Goal: Task Accomplishment & Management: Use online tool/utility

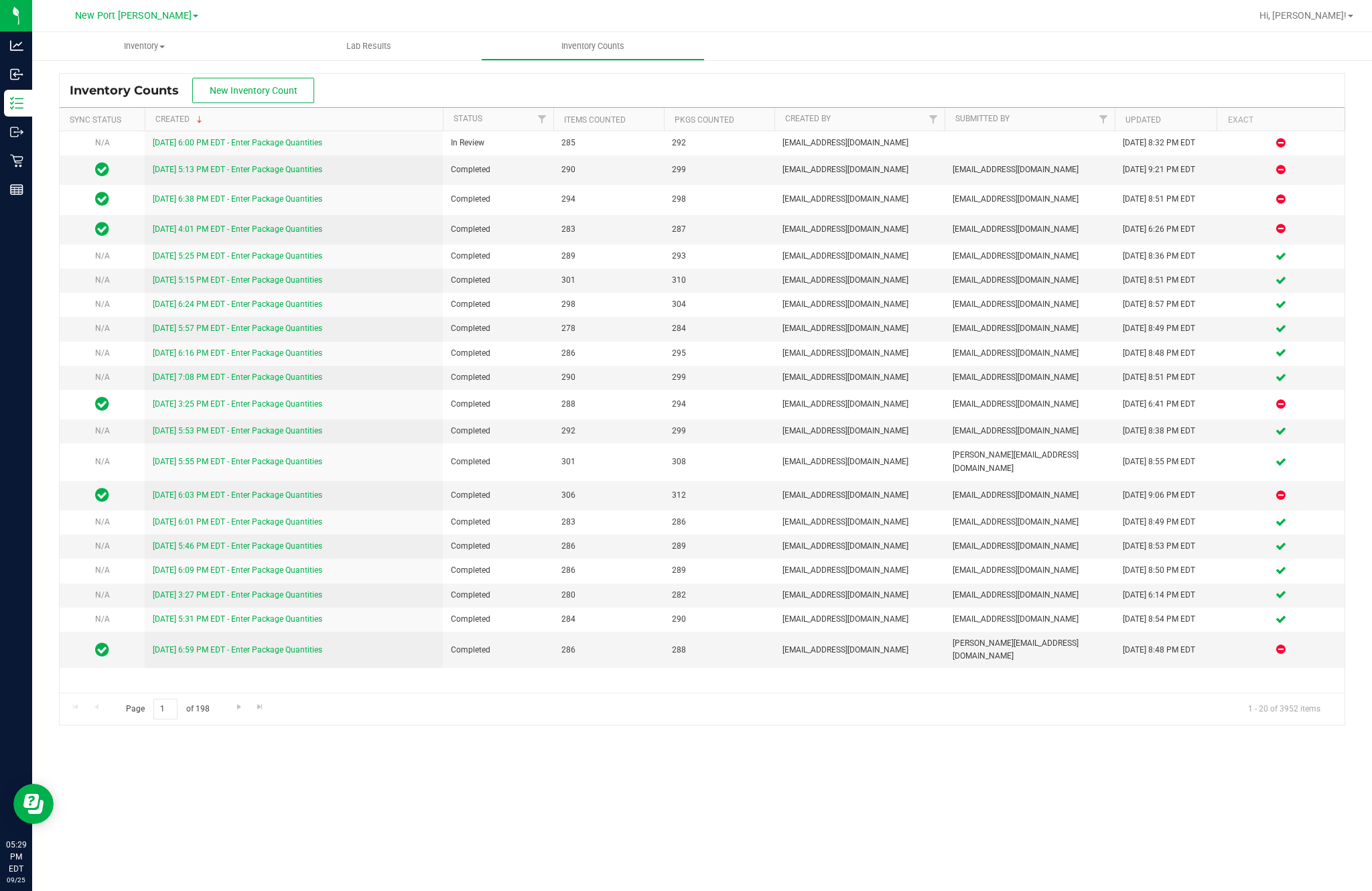
click at [272, 93] on span "New Inventory Count" at bounding box center [253, 90] width 87 height 11
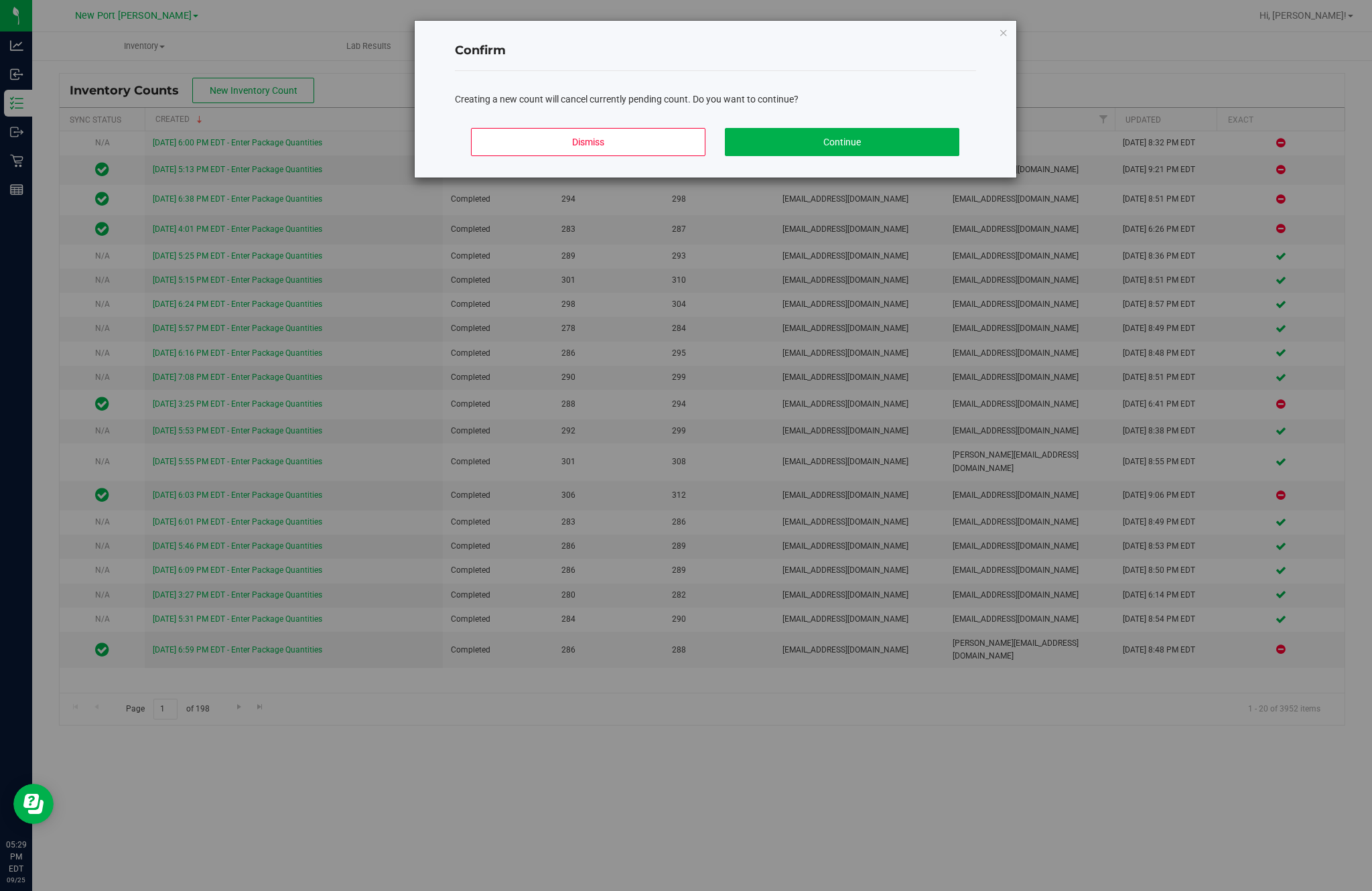
click at [838, 155] on button "Continue" at bounding box center [842, 141] width 234 height 28
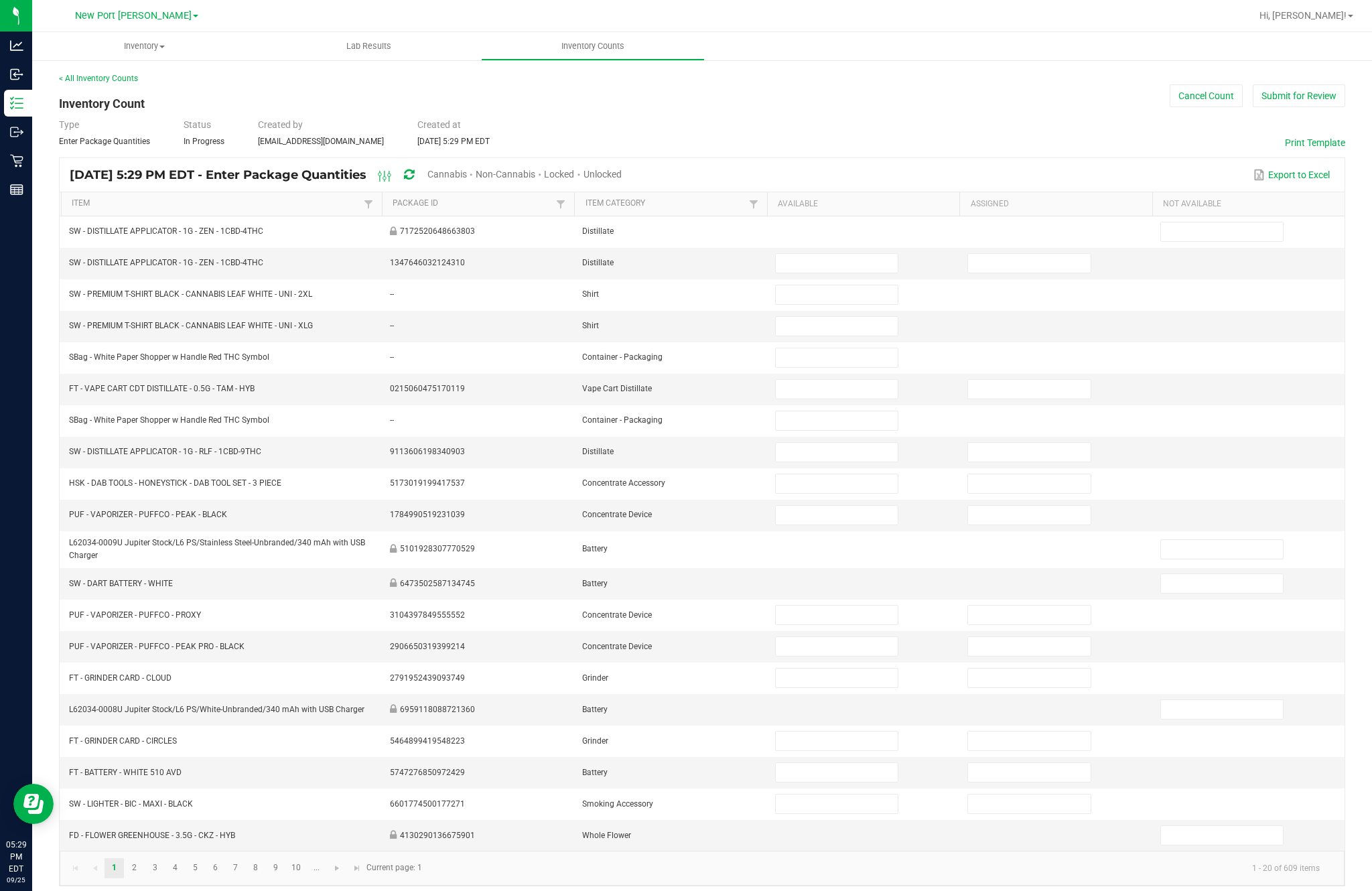
click at [467, 179] on span "Cannabis" at bounding box center [446, 174] width 39 height 11
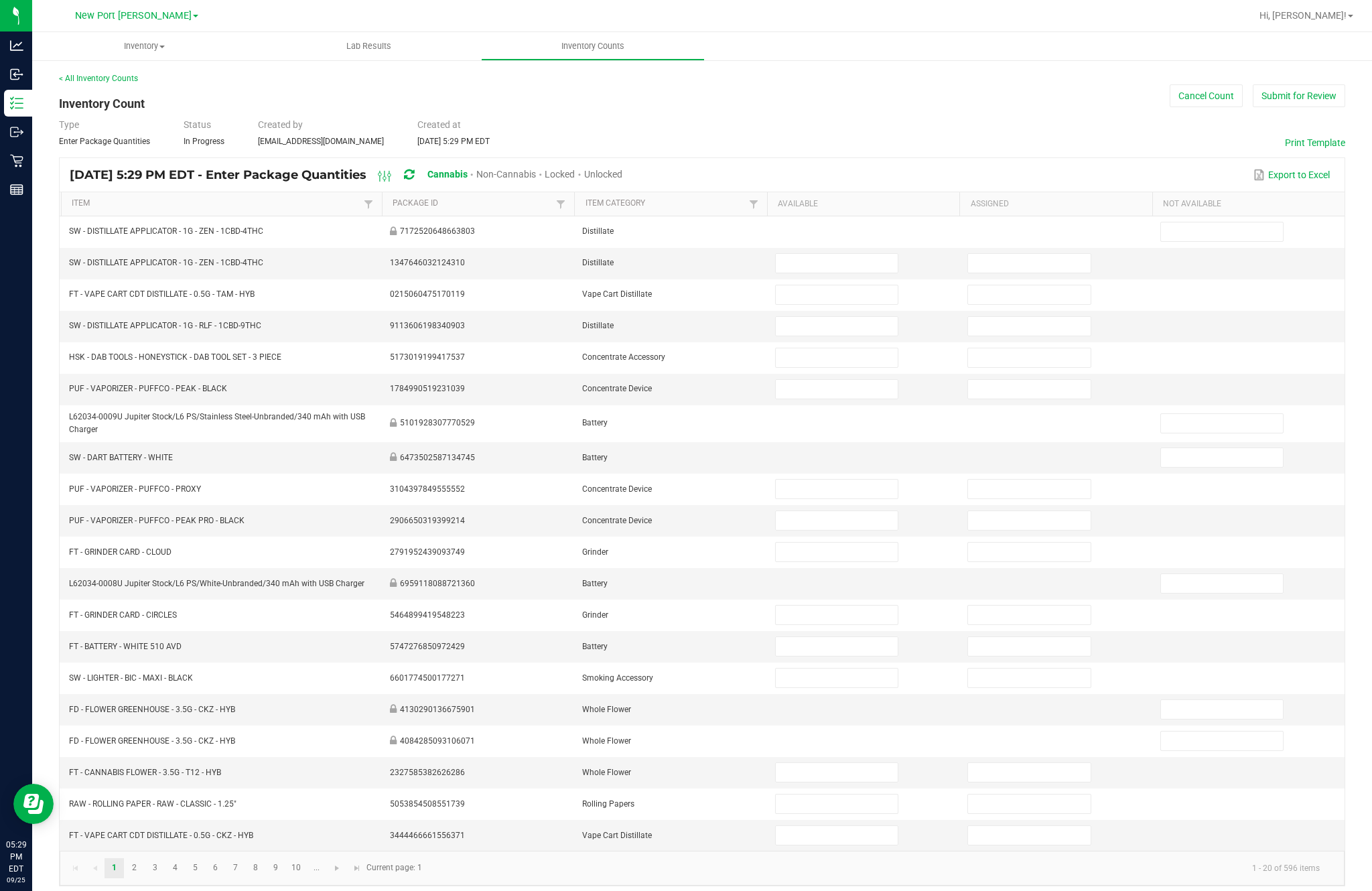
click at [622, 179] on span "Unlocked" at bounding box center [603, 174] width 38 height 11
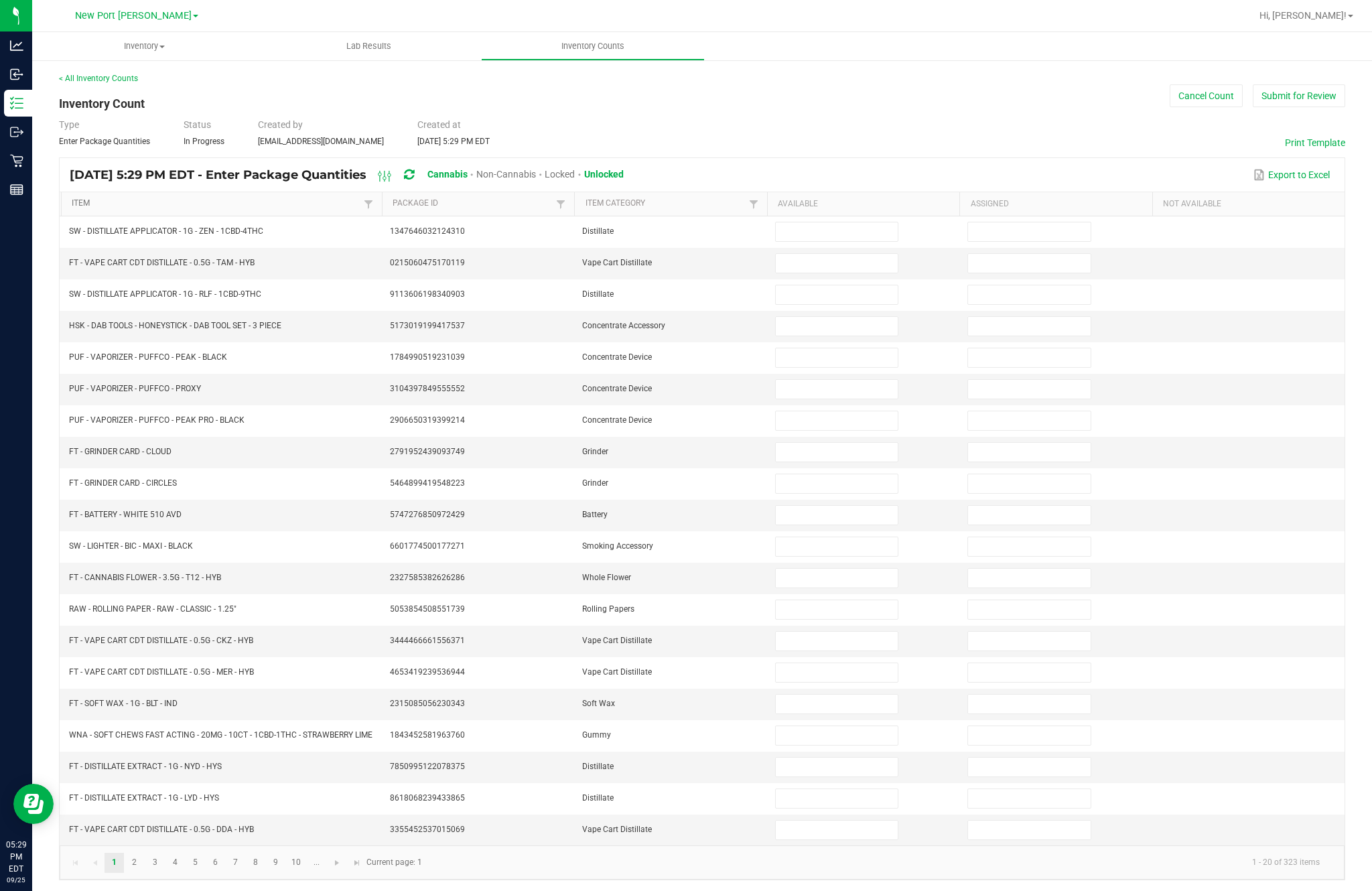
click at [123, 209] on link "Item" at bounding box center [216, 204] width 288 height 11
click at [834, 241] on input at bounding box center [837, 231] width 122 height 19
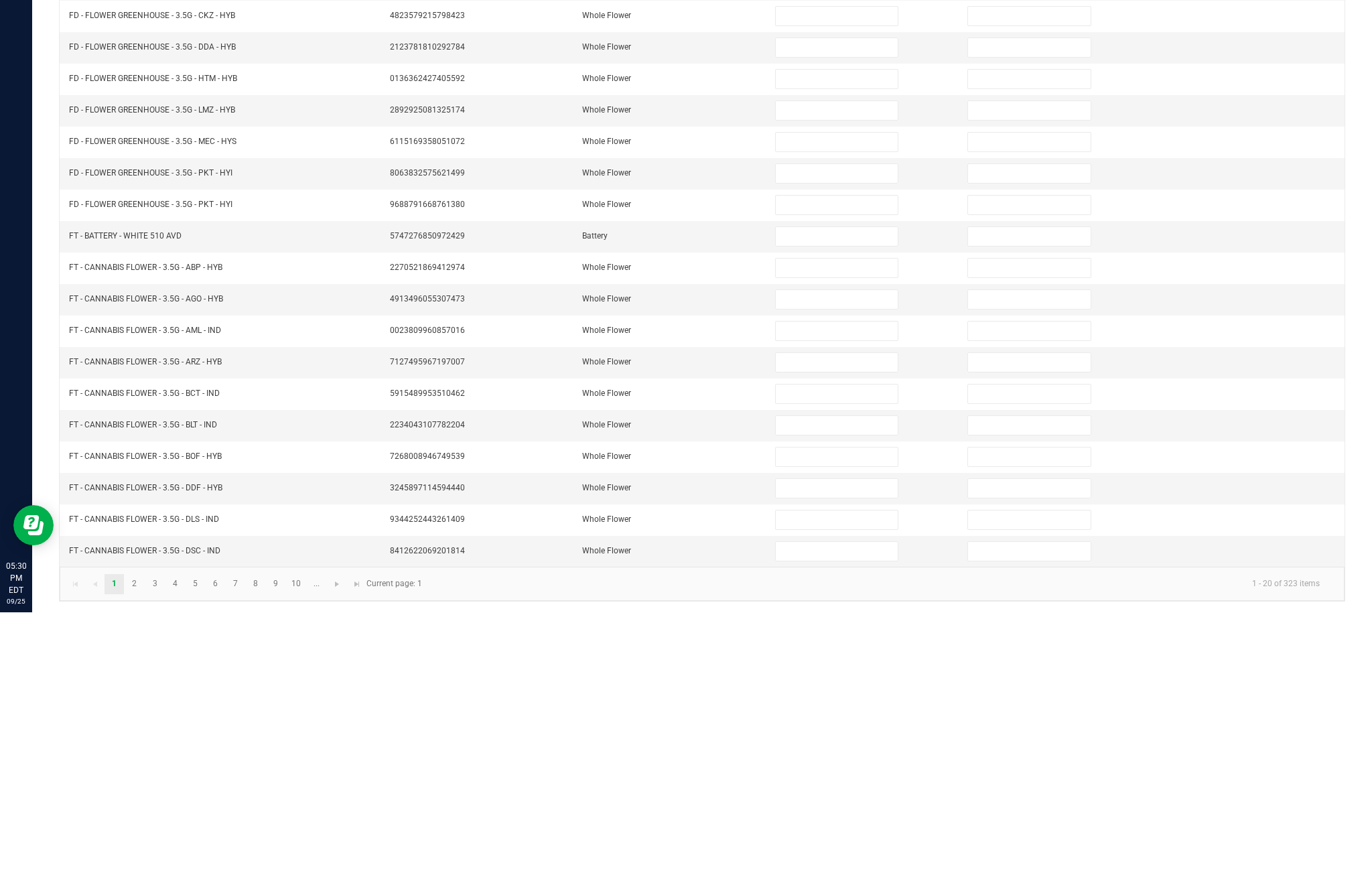
type input "1"
click at [827, 506] on input at bounding box center [837, 515] width 122 height 19
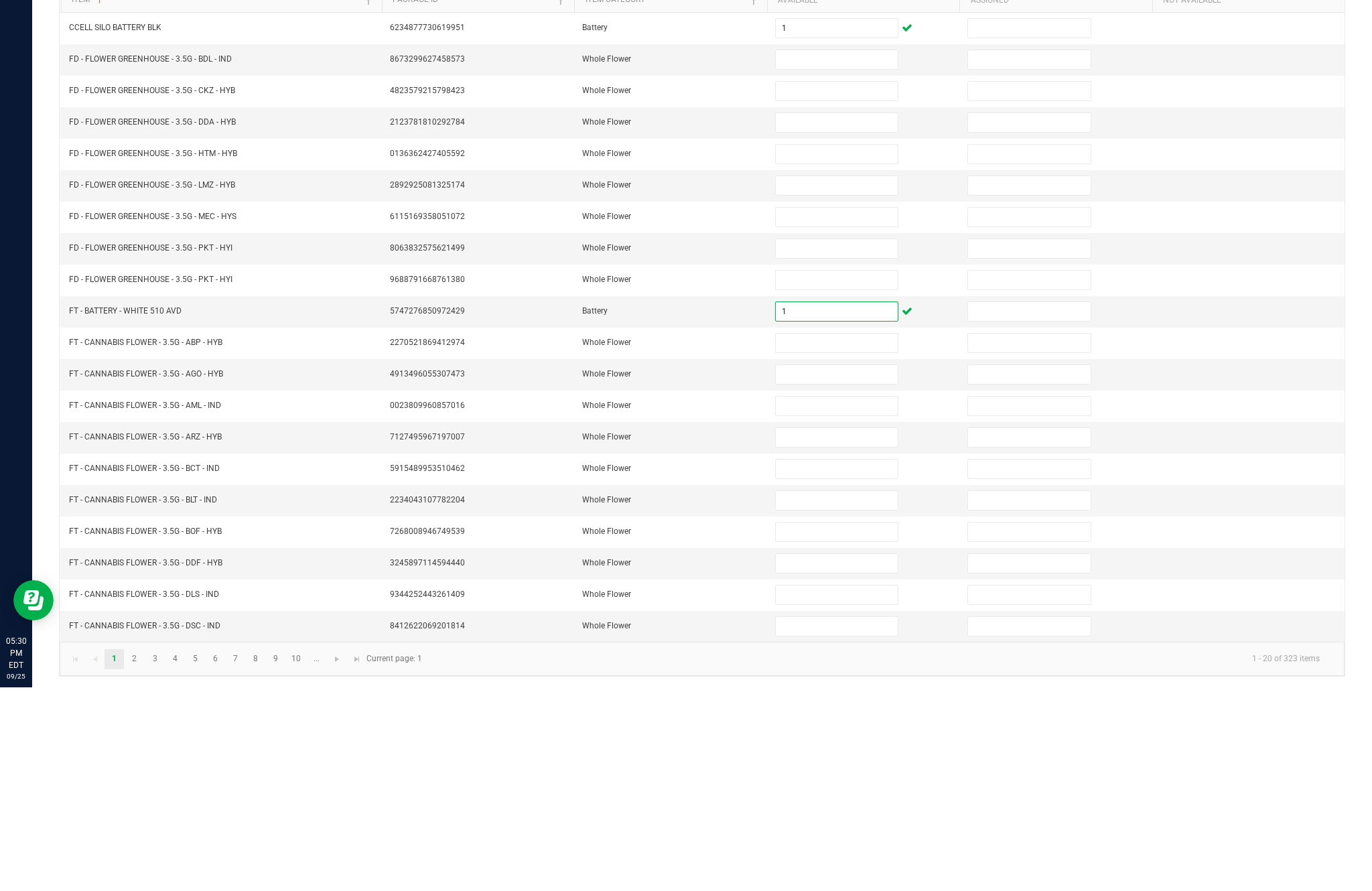
scroll to position [86, 0]
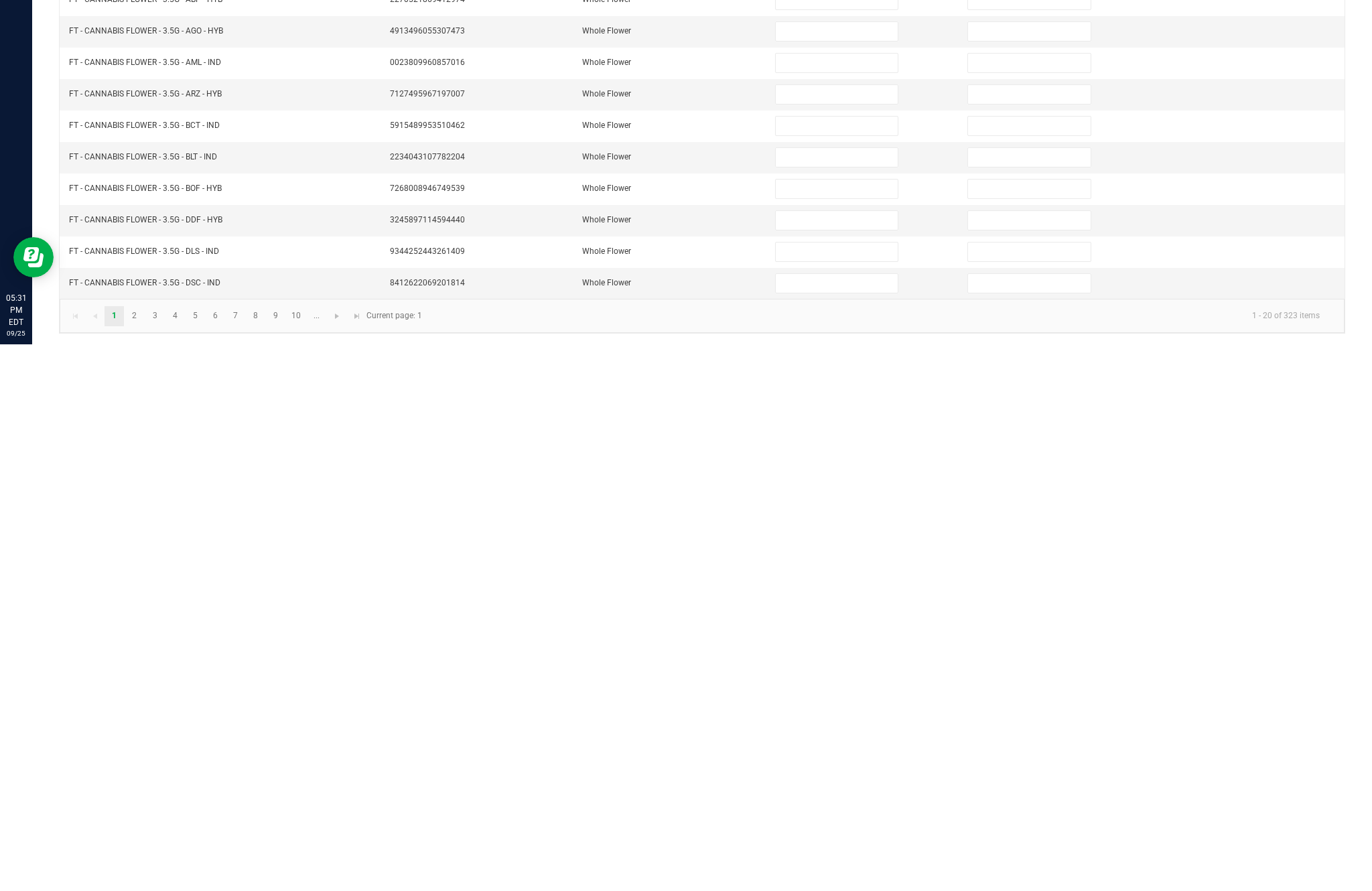
type input "1"
click at [163, 853] on link "3" at bounding box center [155, 863] width 19 height 20
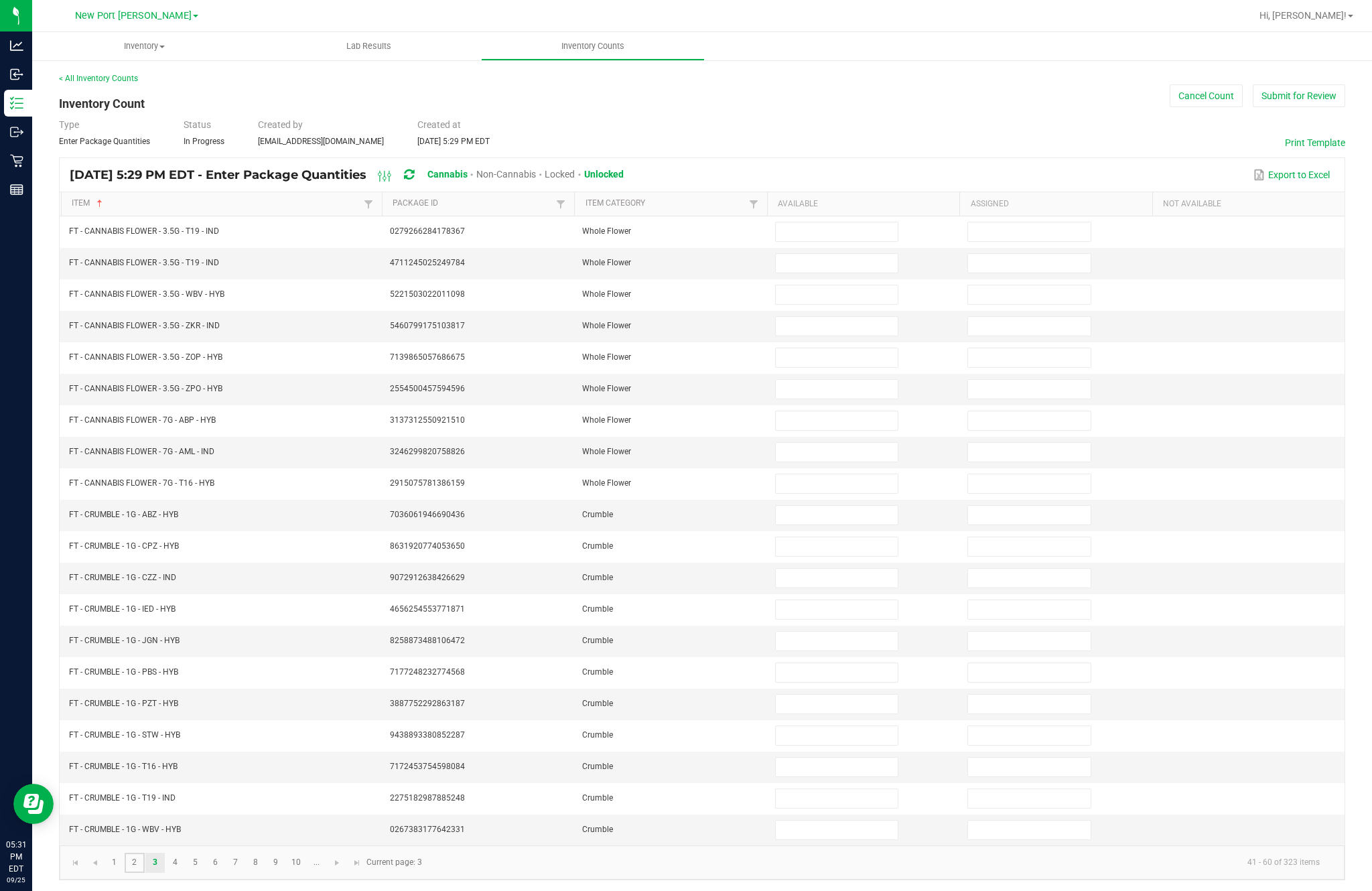
click at [144, 853] on link "2" at bounding box center [134, 863] width 19 height 20
click at [165, 853] on link "3" at bounding box center [155, 863] width 19 height 20
click at [185, 853] on link "4" at bounding box center [175, 863] width 19 height 20
click at [821, 222] on input at bounding box center [837, 231] width 122 height 19
click at [827, 254] on input at bounding box center [837, 263] width 122 height 19
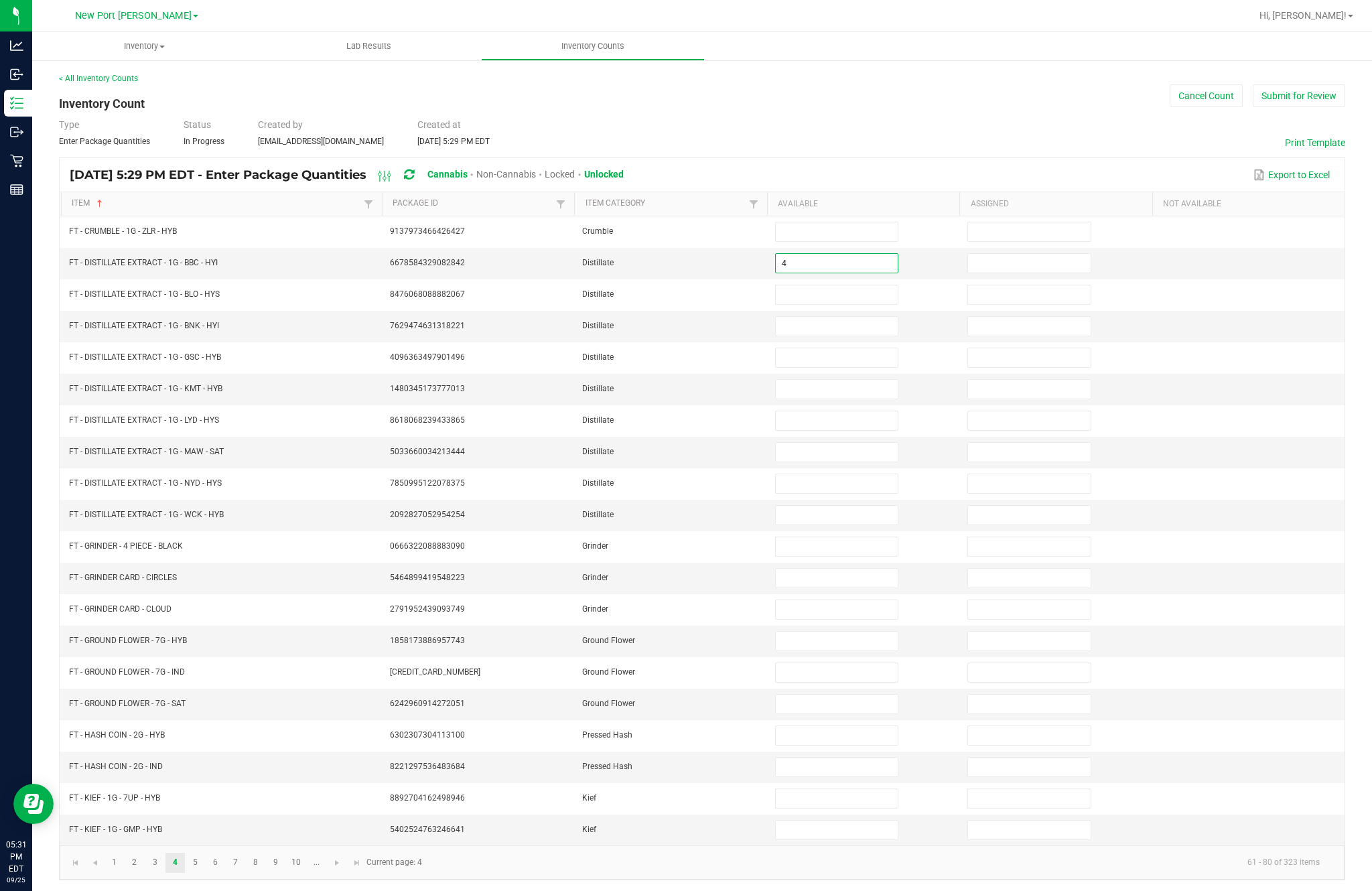
type input "4"
click at [837, 285] on input at bounding box center [837, 294] width 122 height 19
type input "6"
click at [859, 317] on input at bounding box center [837, 326] width 122 height 19
type input "9"
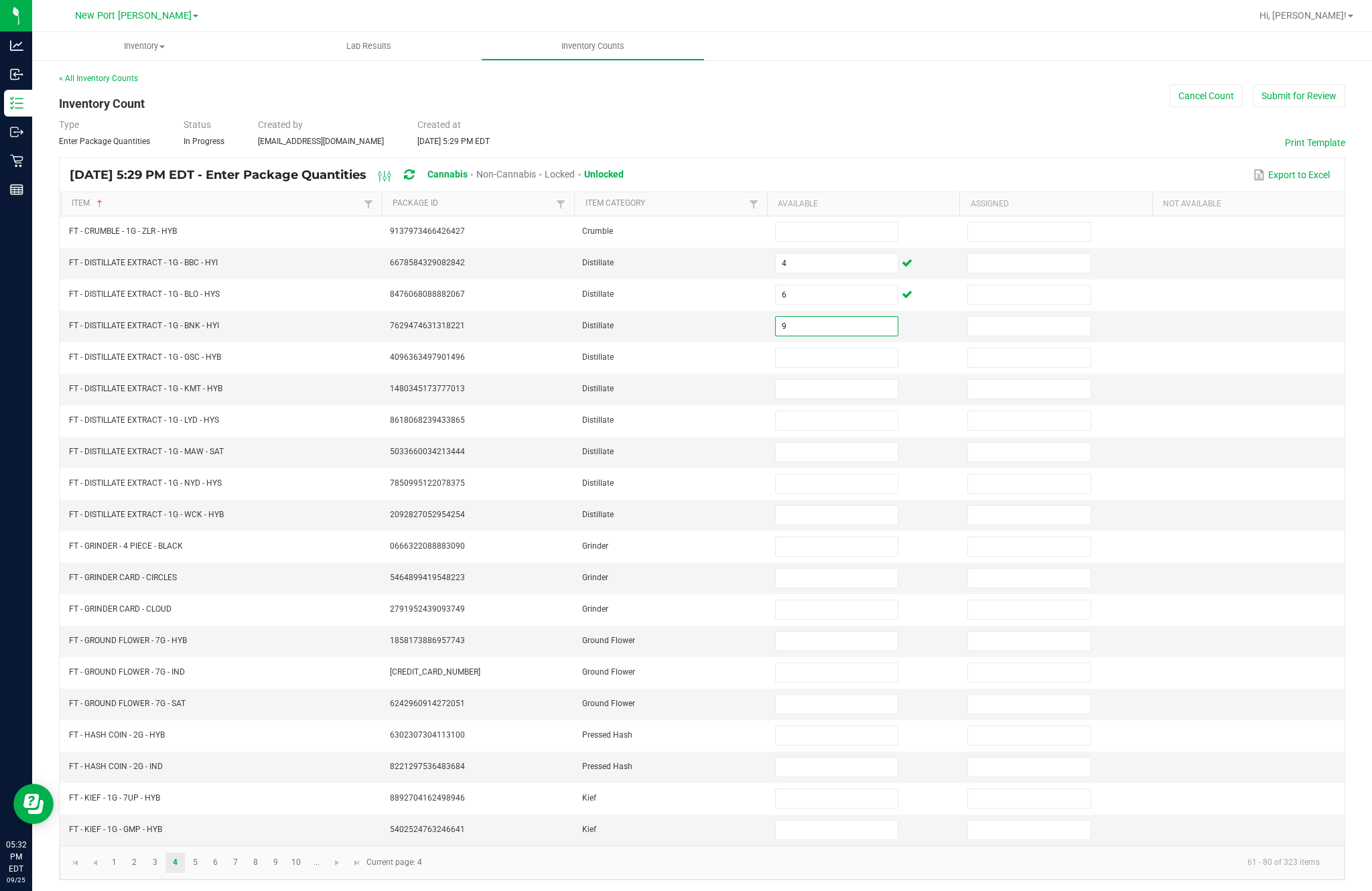
click at [845, 348] on input at bounding box center [837, 357] width 122 height 19
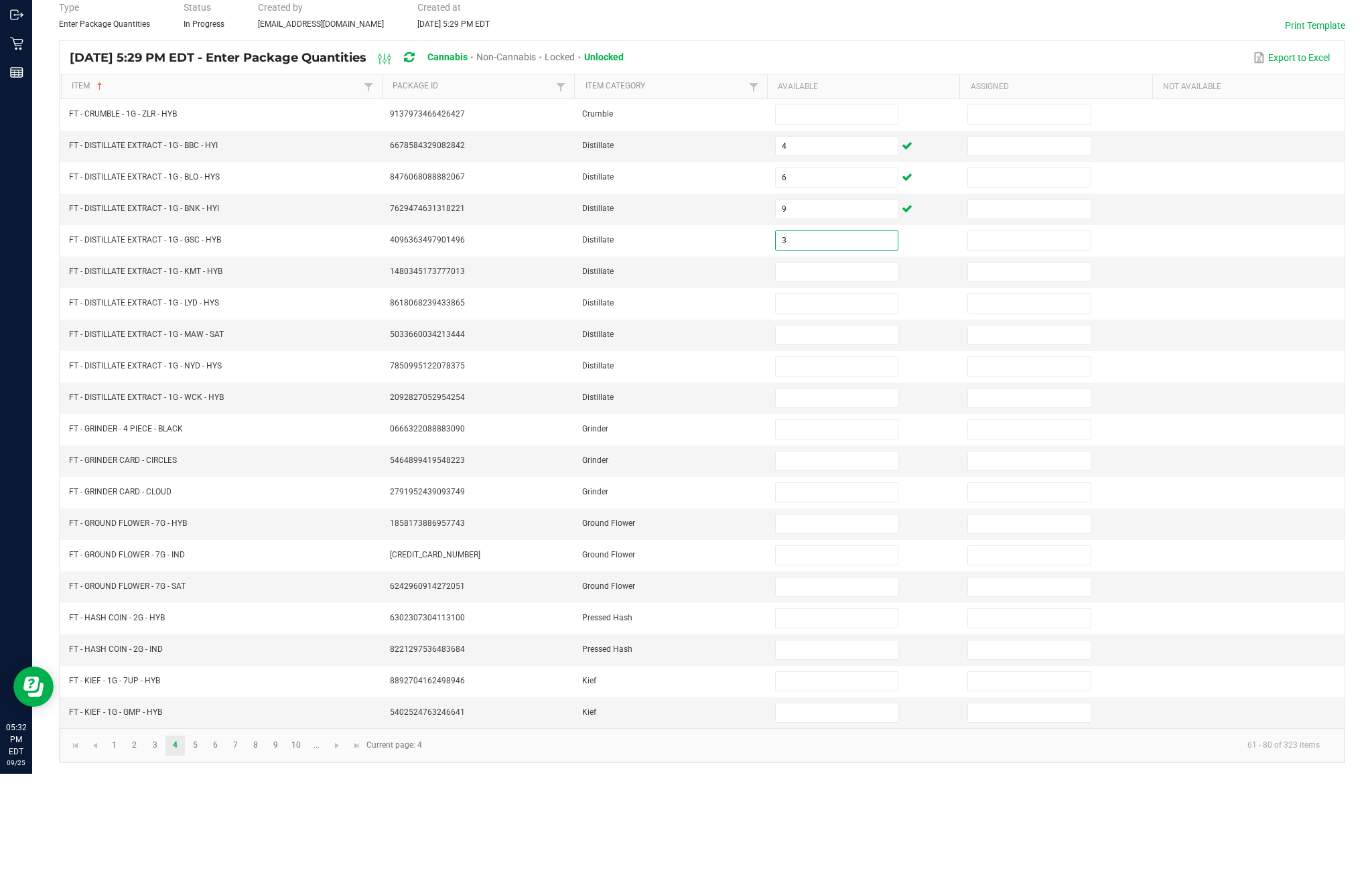
type input "3"
click at [827, 380] on input at bounding box center [837, 389] width 122 height 19
type input "3"
click at [863, 412] on input at bounding box center [837, 421] width 122 height 19
type input "9"
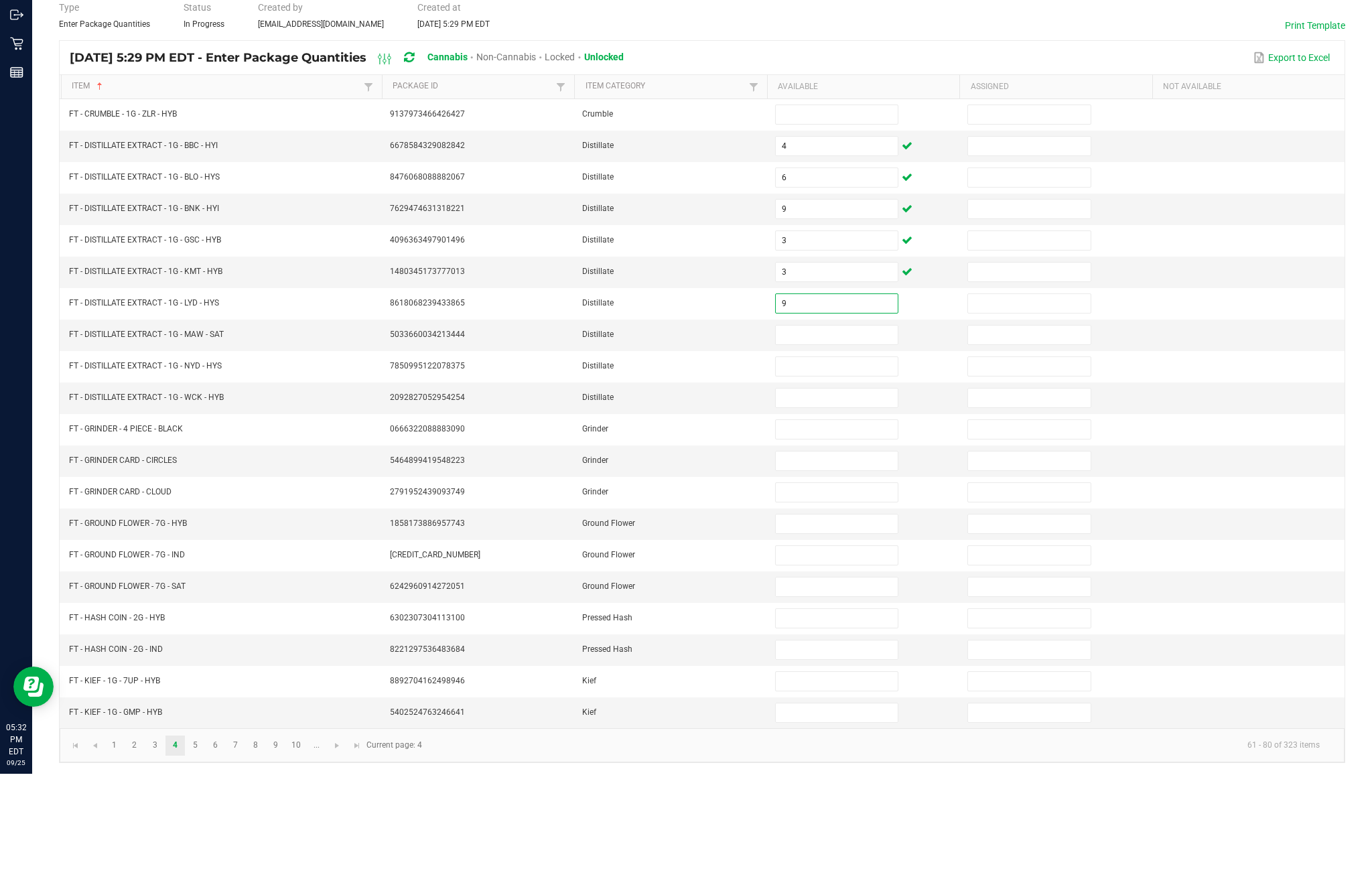
click at [845, 443] on input at bounding box center [837, 452] width 122 height 19
type input "1"
click at [834, 475] on input at bounding box center [837, 484] width 122 height 19
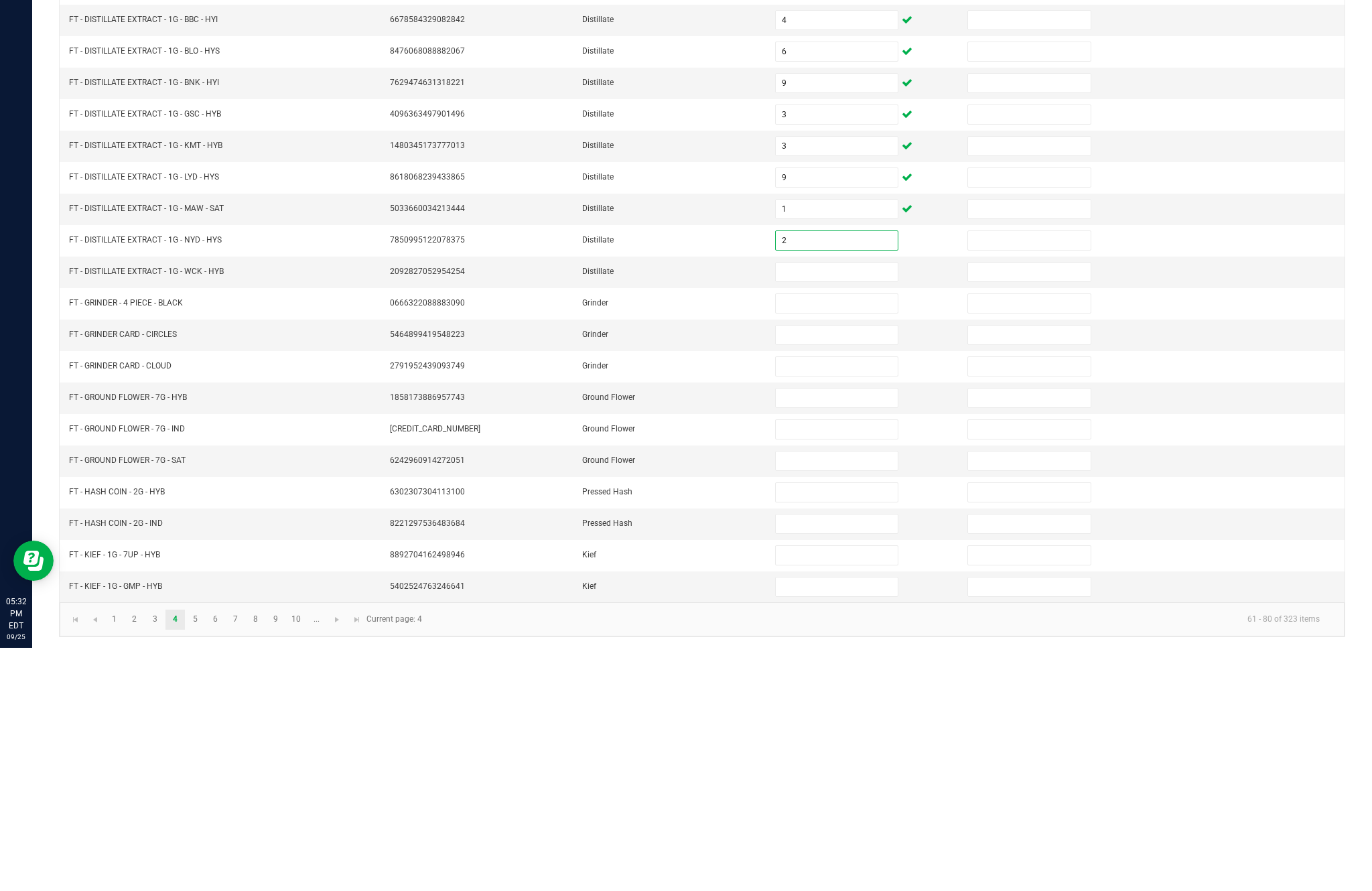
type input "2"
click at [833, 506] on input at bounding box center [837, 515] width 122 height 19
type input "11"
click at [833, 538] on input at bounding box center [837, 547] width 122 height 19
type input "3"
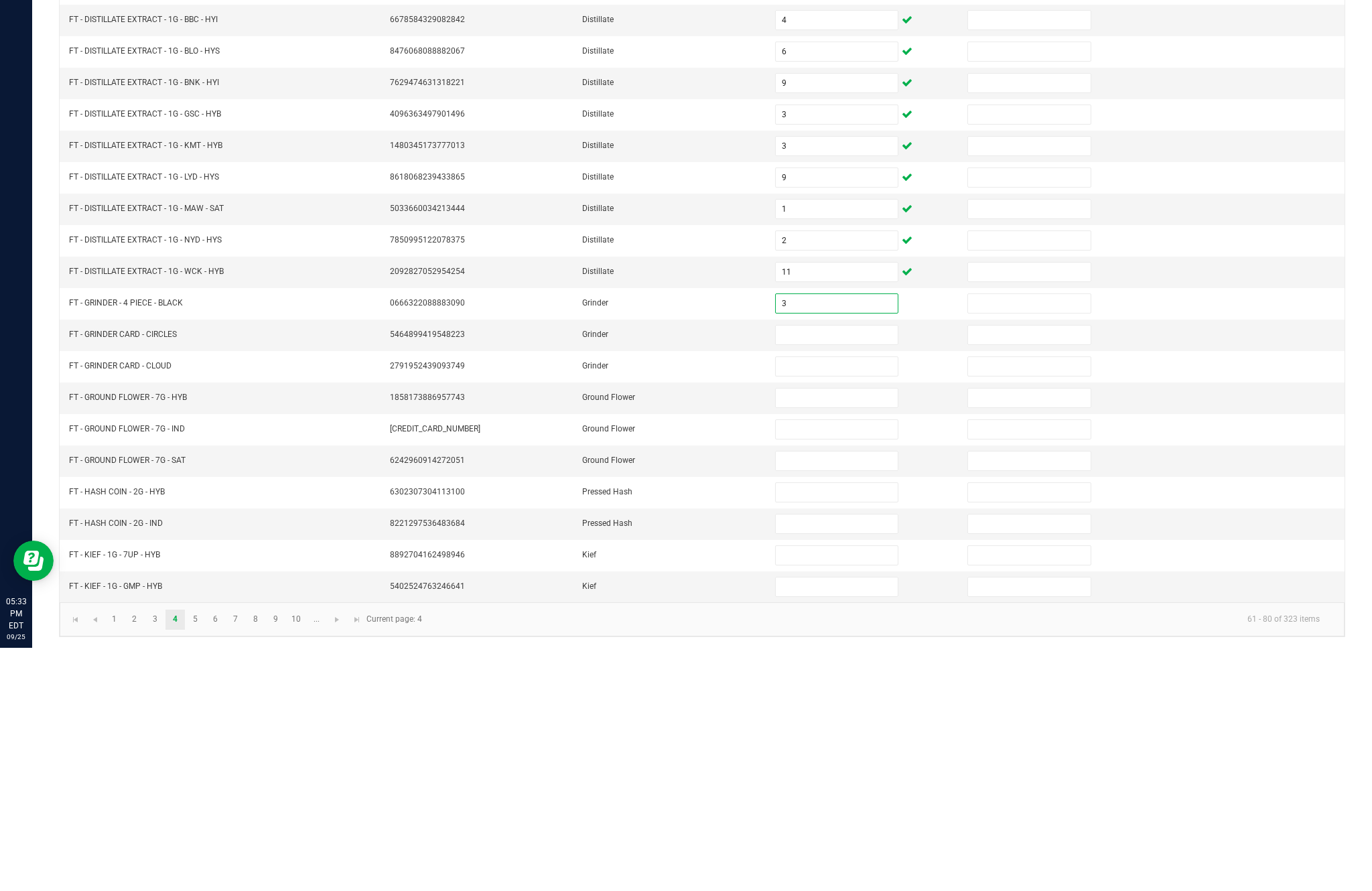
click at [847, 568] on input at bounding box center [837, 578] width 122 height 19
type input "1"
click at [823, 600] on input at bounding box center [837, 609] width 122 height 19
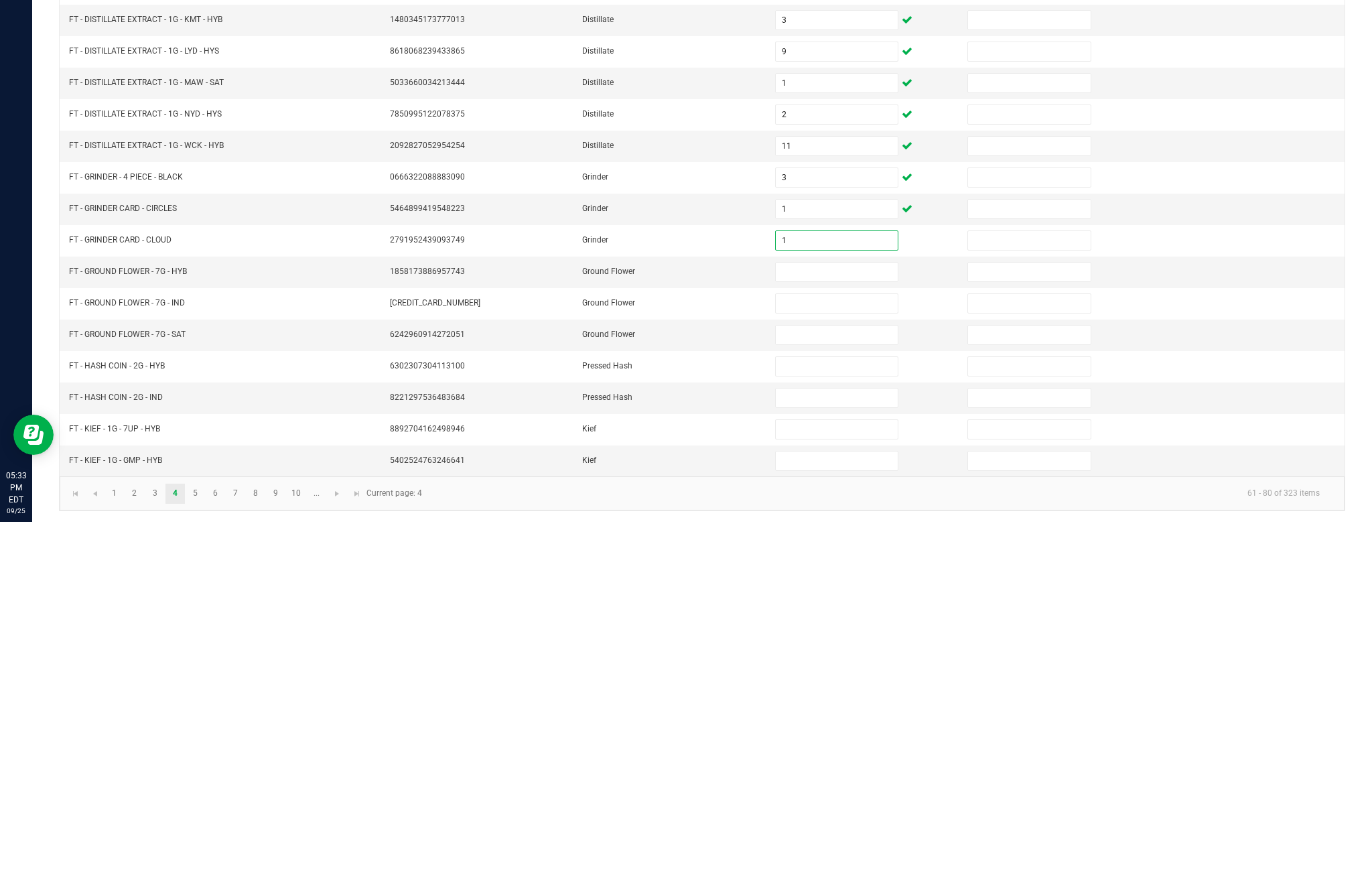
type input "1"
click at [835, 632] on input at bounding box center [837, 641] width 122 height 19
click at [817, 726] on input at bounding box center [837, 735] width 122 height 19
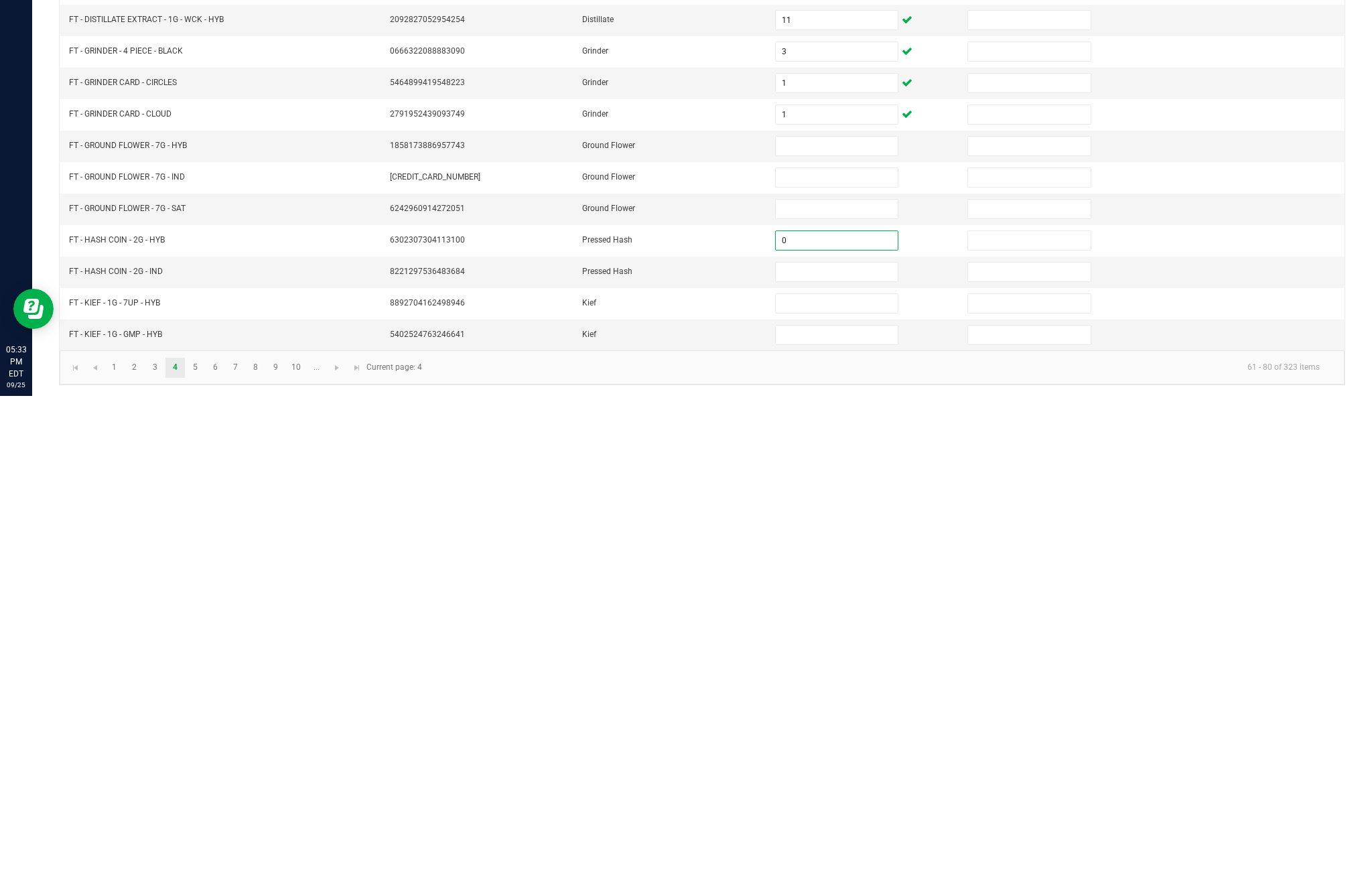
type input "0"
click at [837, 758] on input at bounding box center [837, 767] width 122 height 19
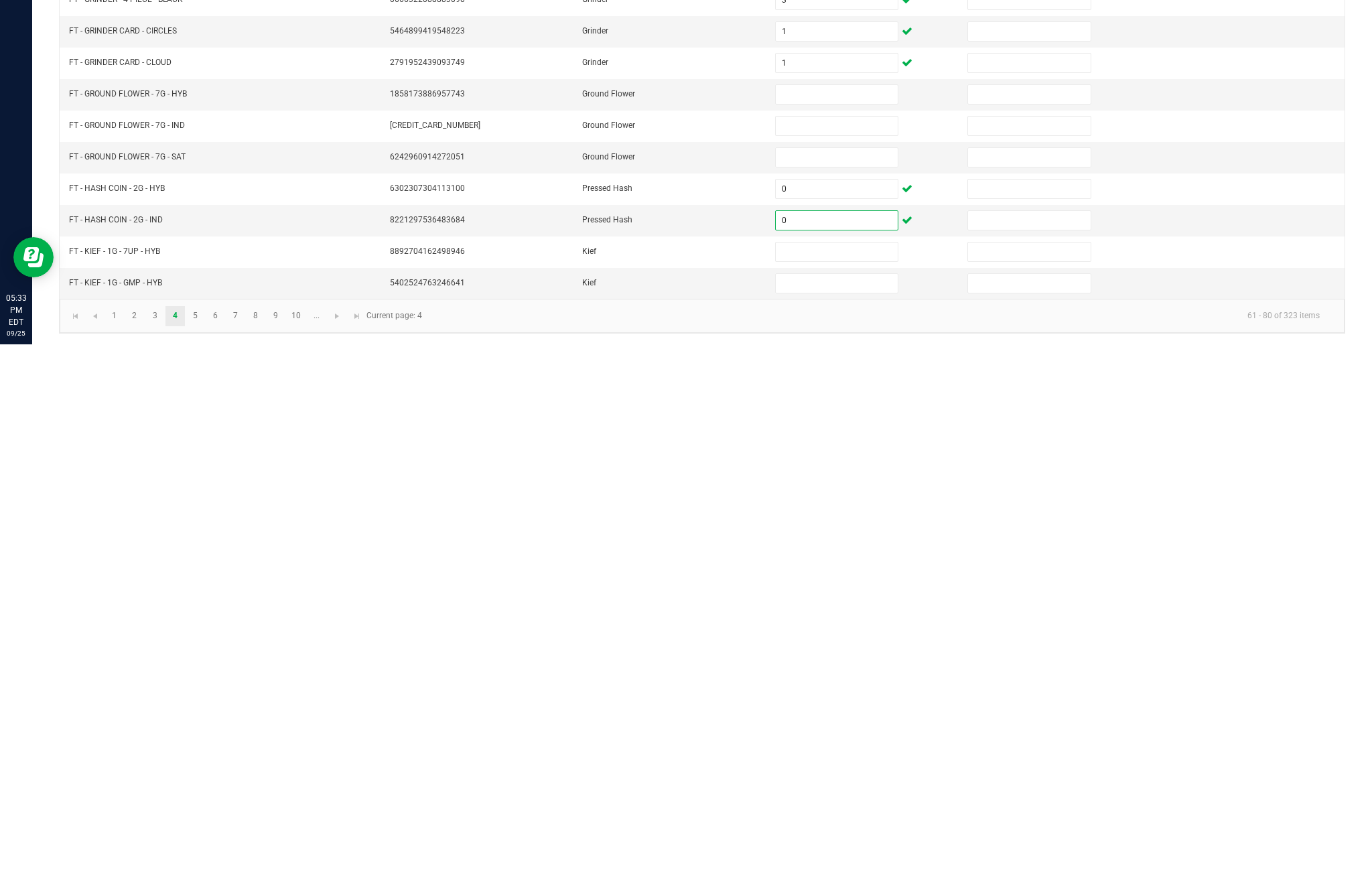
type input "0"
click at [205, 853] on link "5" at bounding box center [195, 863] width 19 height 20
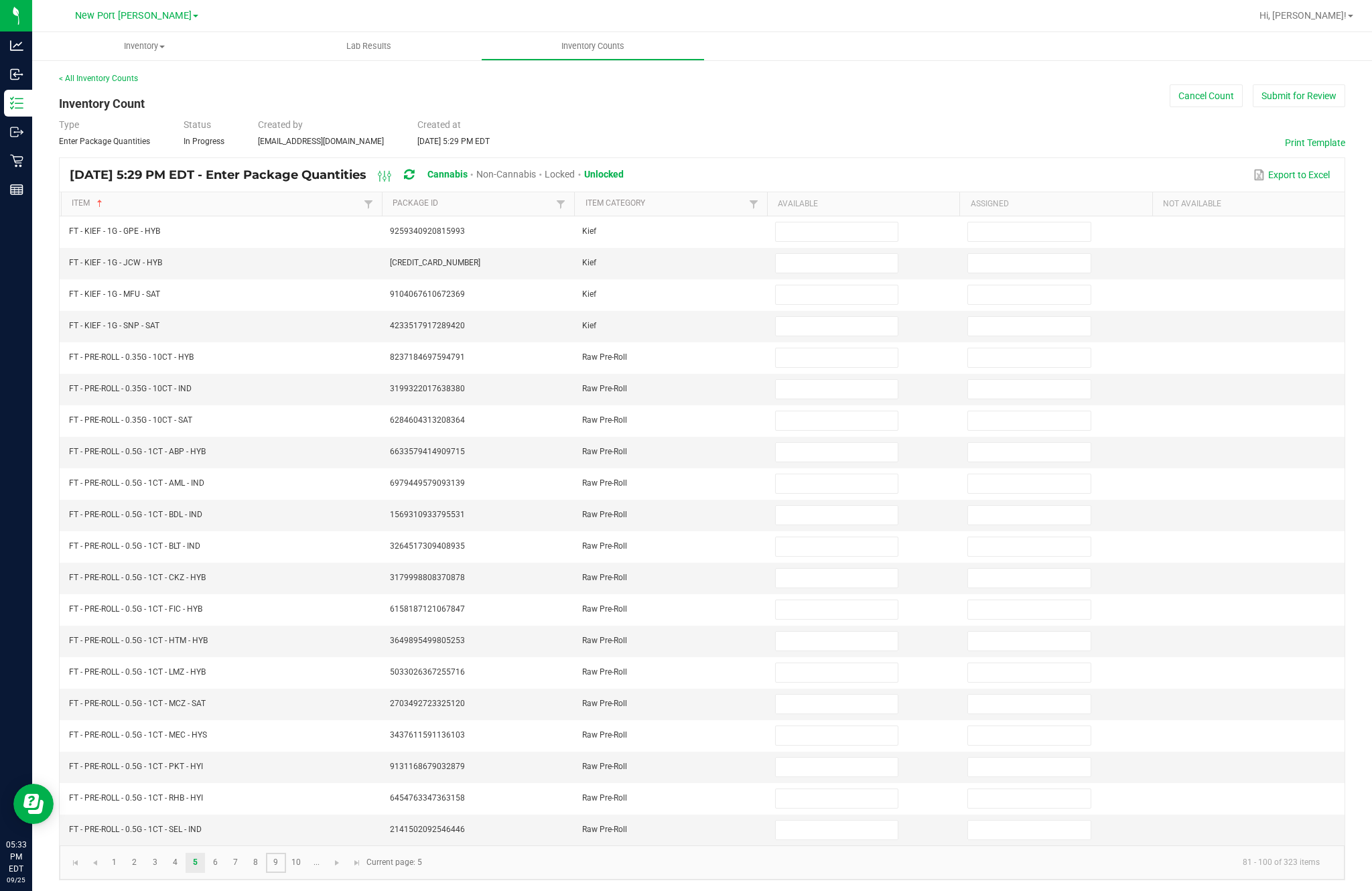
click at [285, 853] on link "9" at bounding box center [275, 863] width 19 height 20
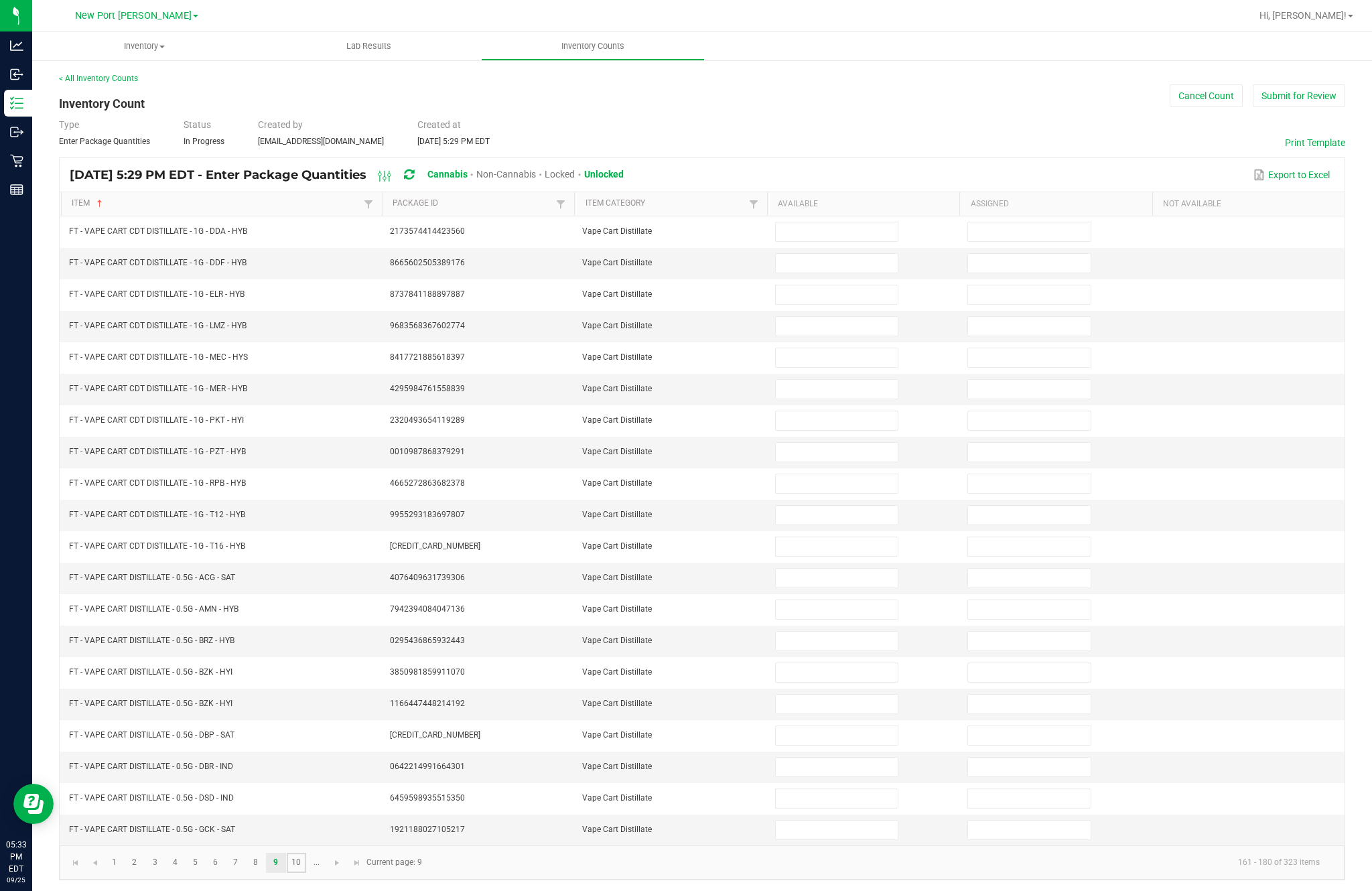
click at [306, 853] on link "10" at bounding box center [296, 863] width 19 height 20
click at [326, 855] on link "..." at bounding box center [316, 863] width 19 height 20
click at [165, 853] on link "12" at bounding box center [155, 863] width 19 height 20
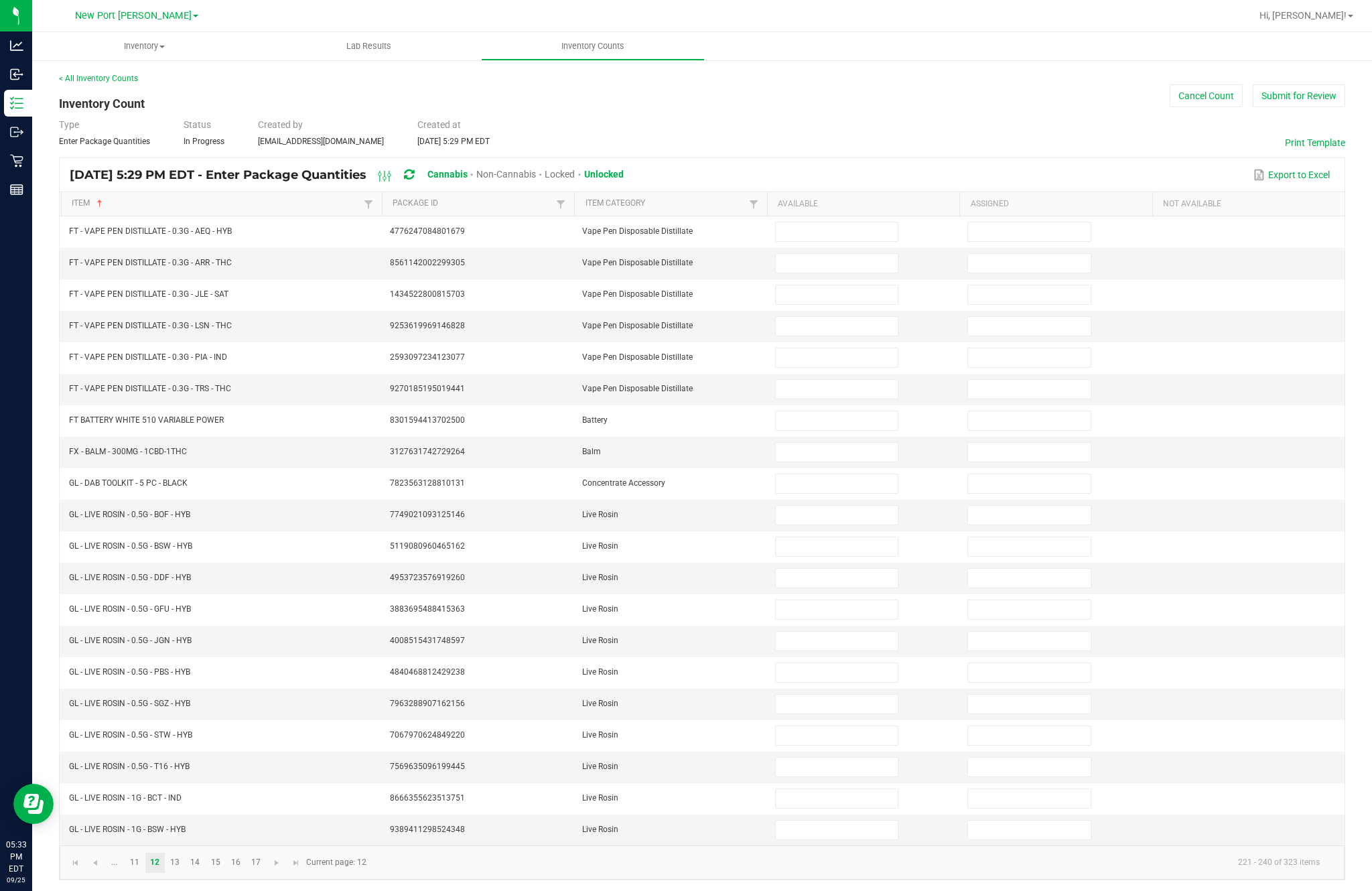
click at [837, 412] on input at bounding box center [837, 421] width 122 height 19
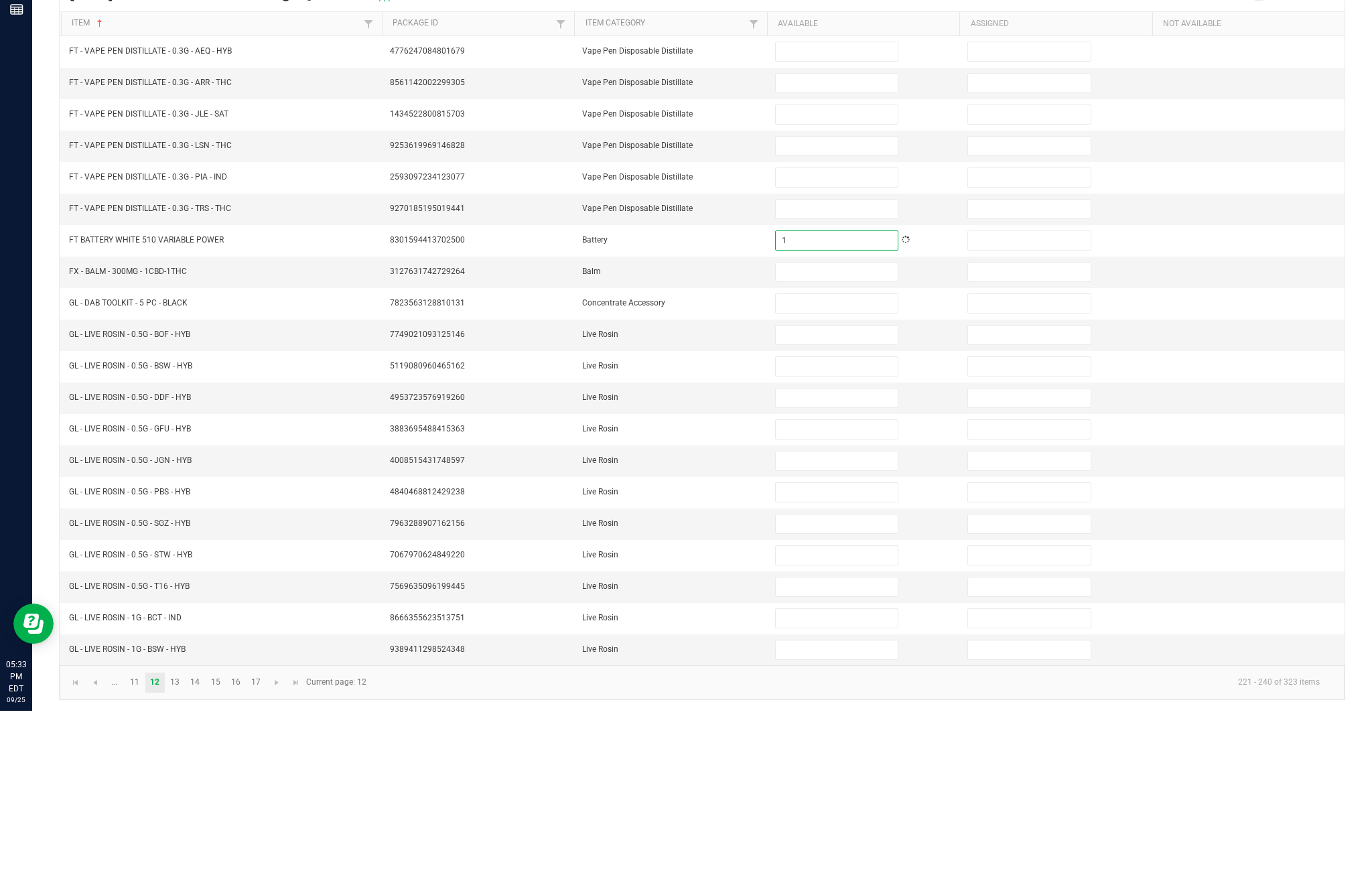
type input "1"
click at [836, 443] on input at bounding box center [837, 452] width 122 height 19
type input "2"
click at [834, 475] on input at bounding box center [837, 484] width 122 height 19
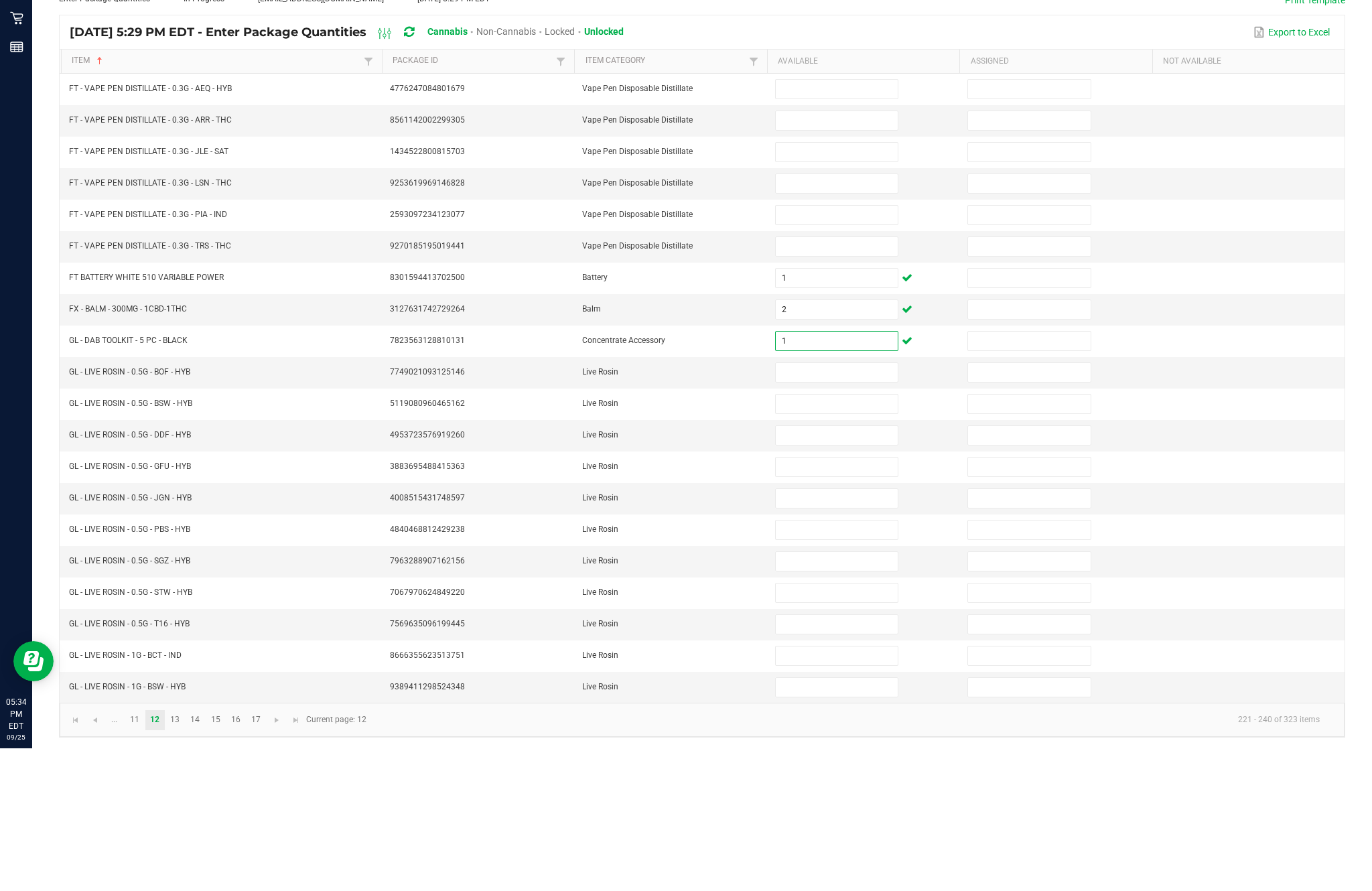
scroll to position [0, 0]
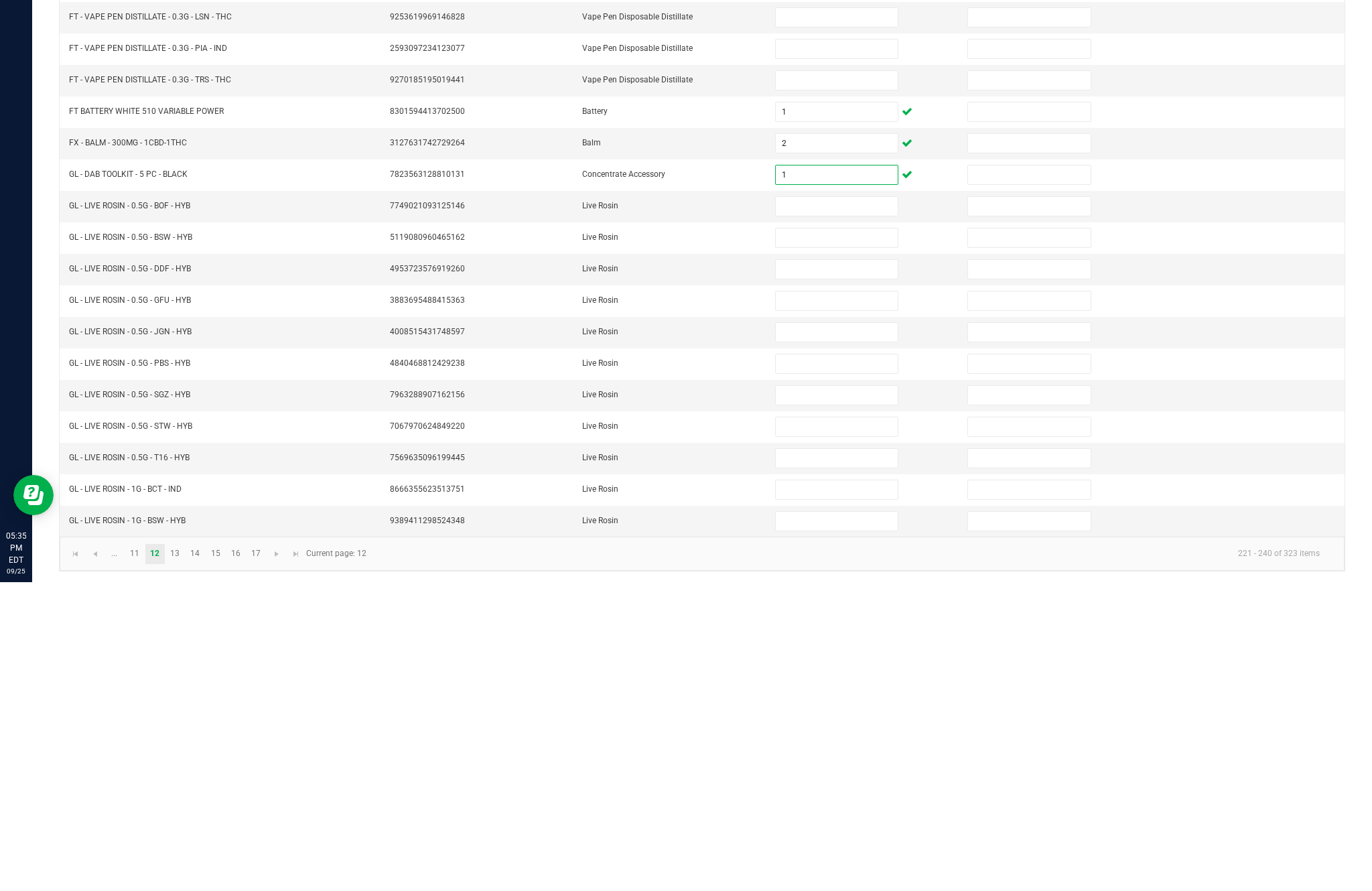
type input "1"
click at [814, 506] on input at bounding box center [837, 515] width 122 height 19
type input "1"
click at [833, 538] on input at bounding box center [837, 547] width 122 height 19
type input "2"
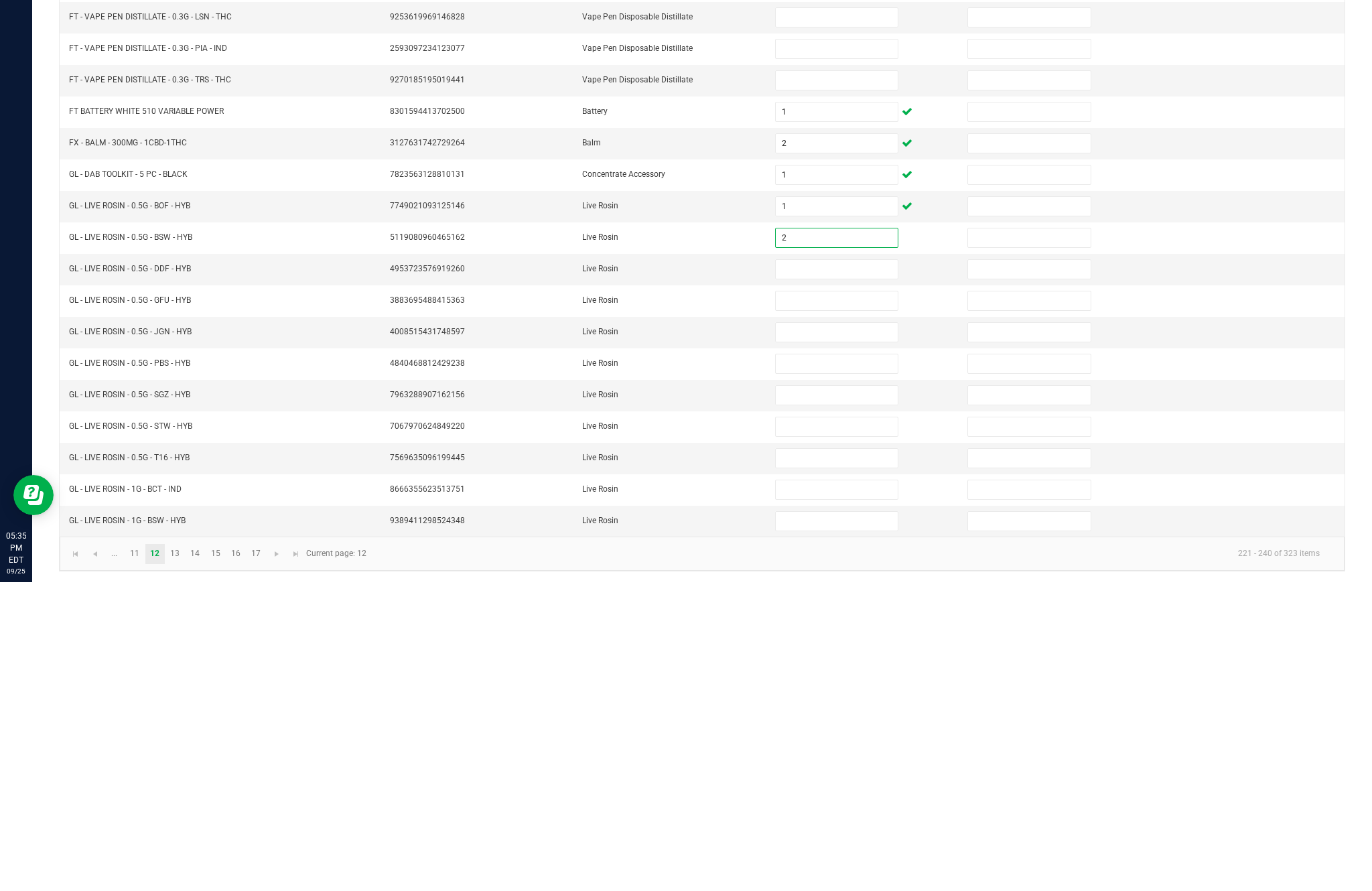
click at [853, 568] on input at bounding box center [837, 578] width 122 height 19
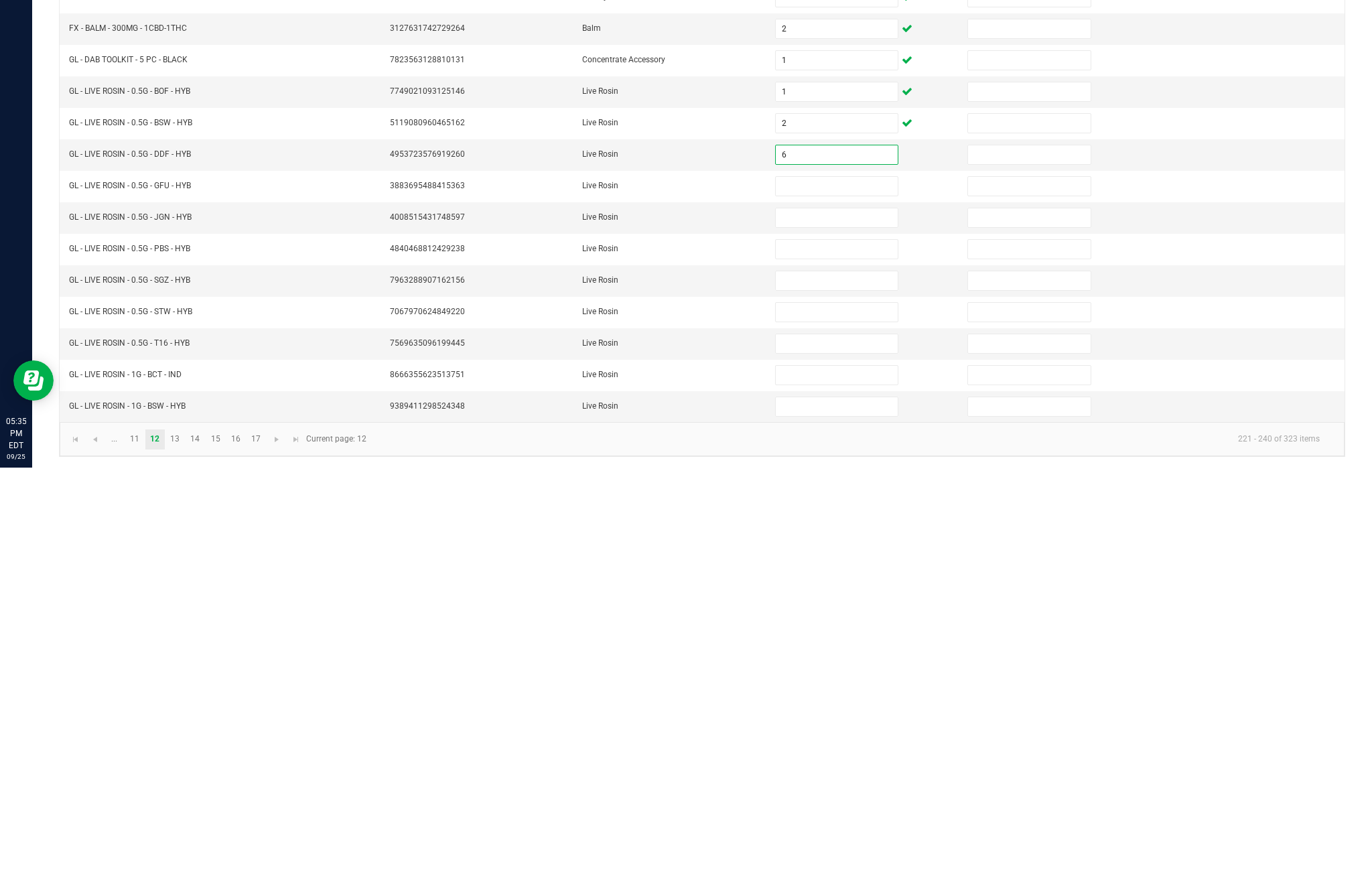
type input "6"
click at [852, 600] on input at bounding box center [837, 609] width 122 height 19
type input "8"
click at [848, 632] on input at bounding box center [837, 641] width 122 height 19
type input "5"
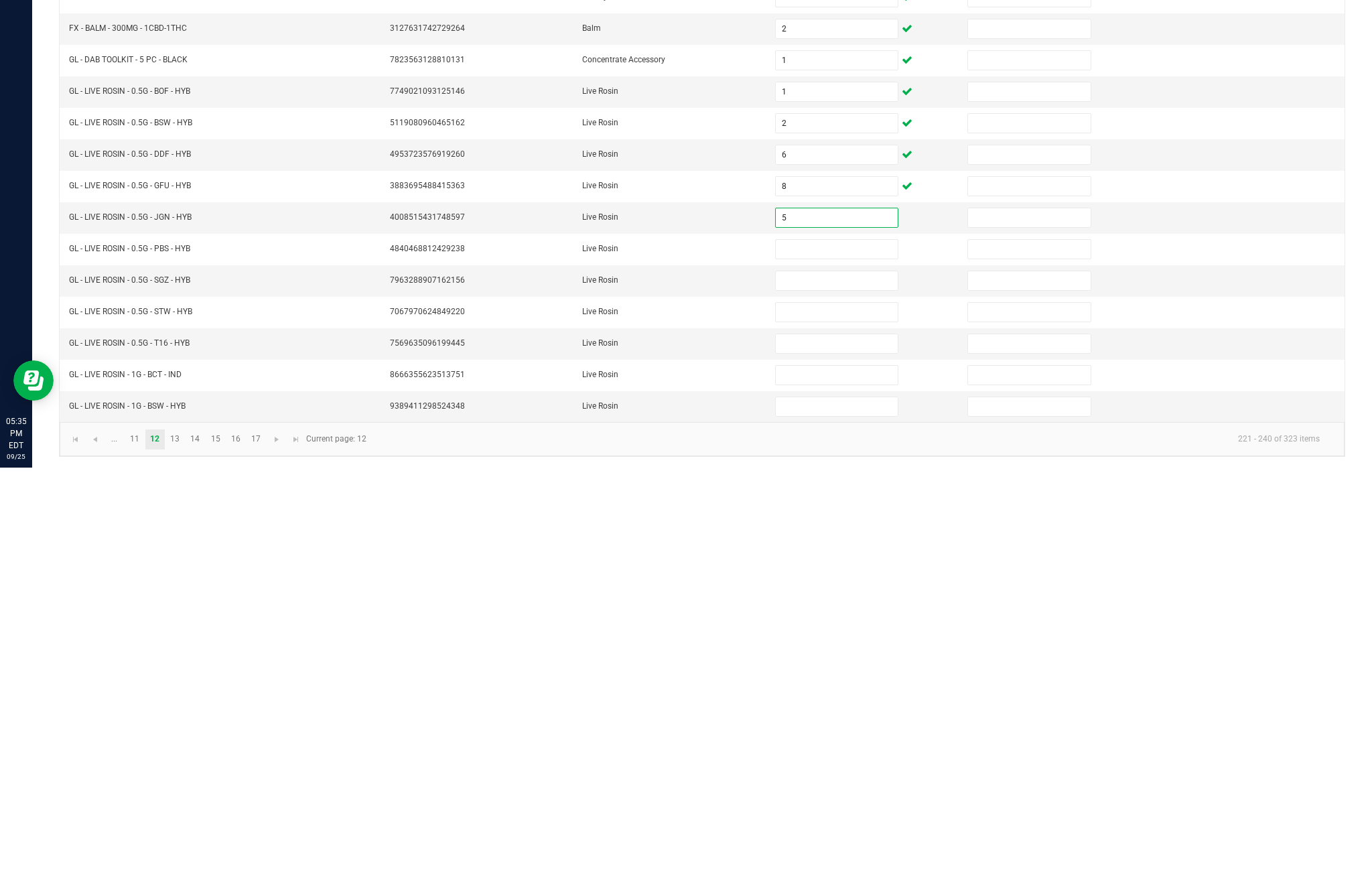
click at [847, 663] on input at bounding box center [837, 672] width 122 height 19
type input "2"
click at [841, 695] on input at bounding box center [837, 704] width 122 height 19
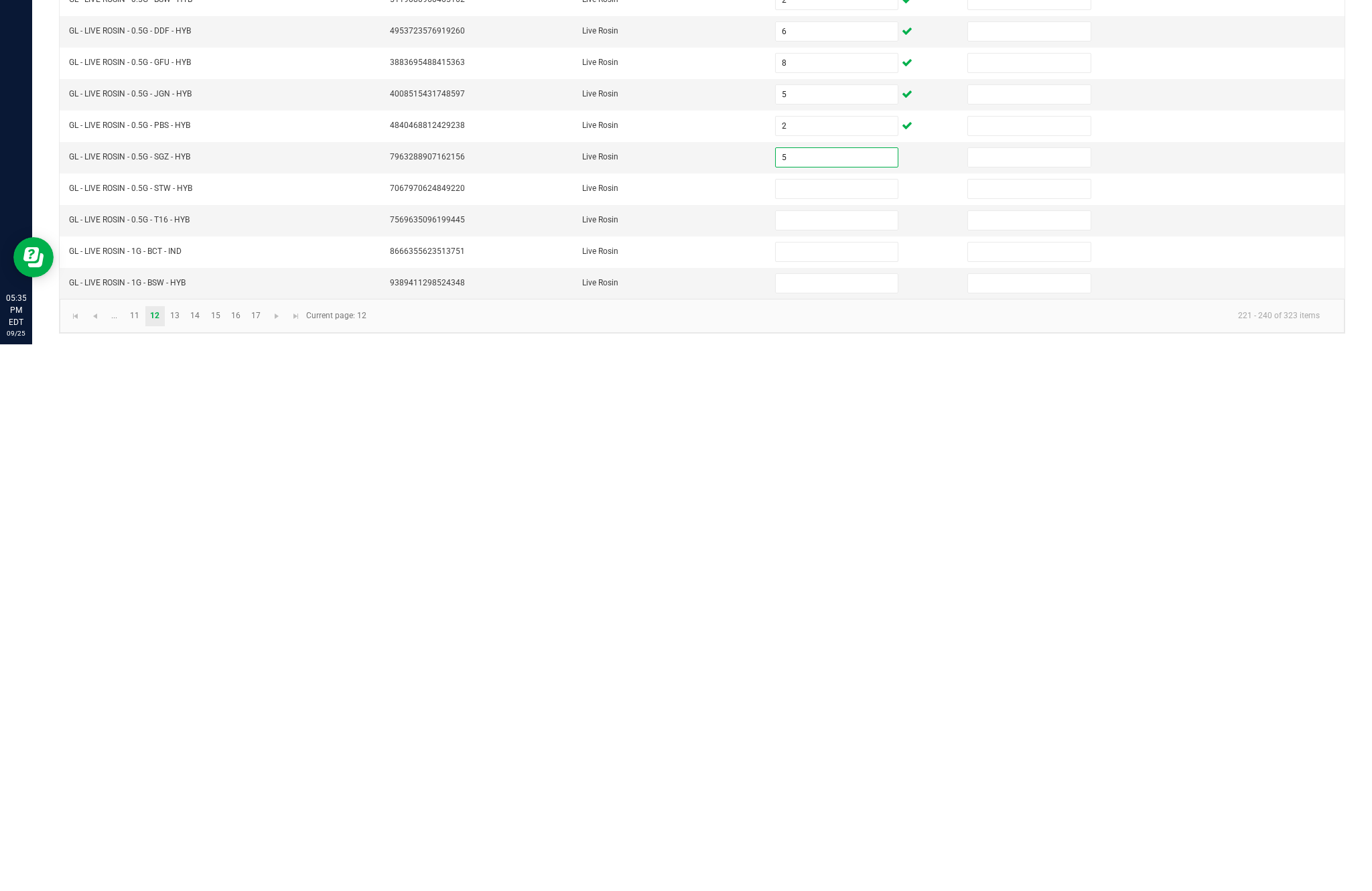
type input "5"
click at [818, 726] on input at bounding box center [837, 735] width 122 height 19
type input "8"
click at [853, 758] on input at bounding box center [837, 767] width 122 height 19
type input "6"
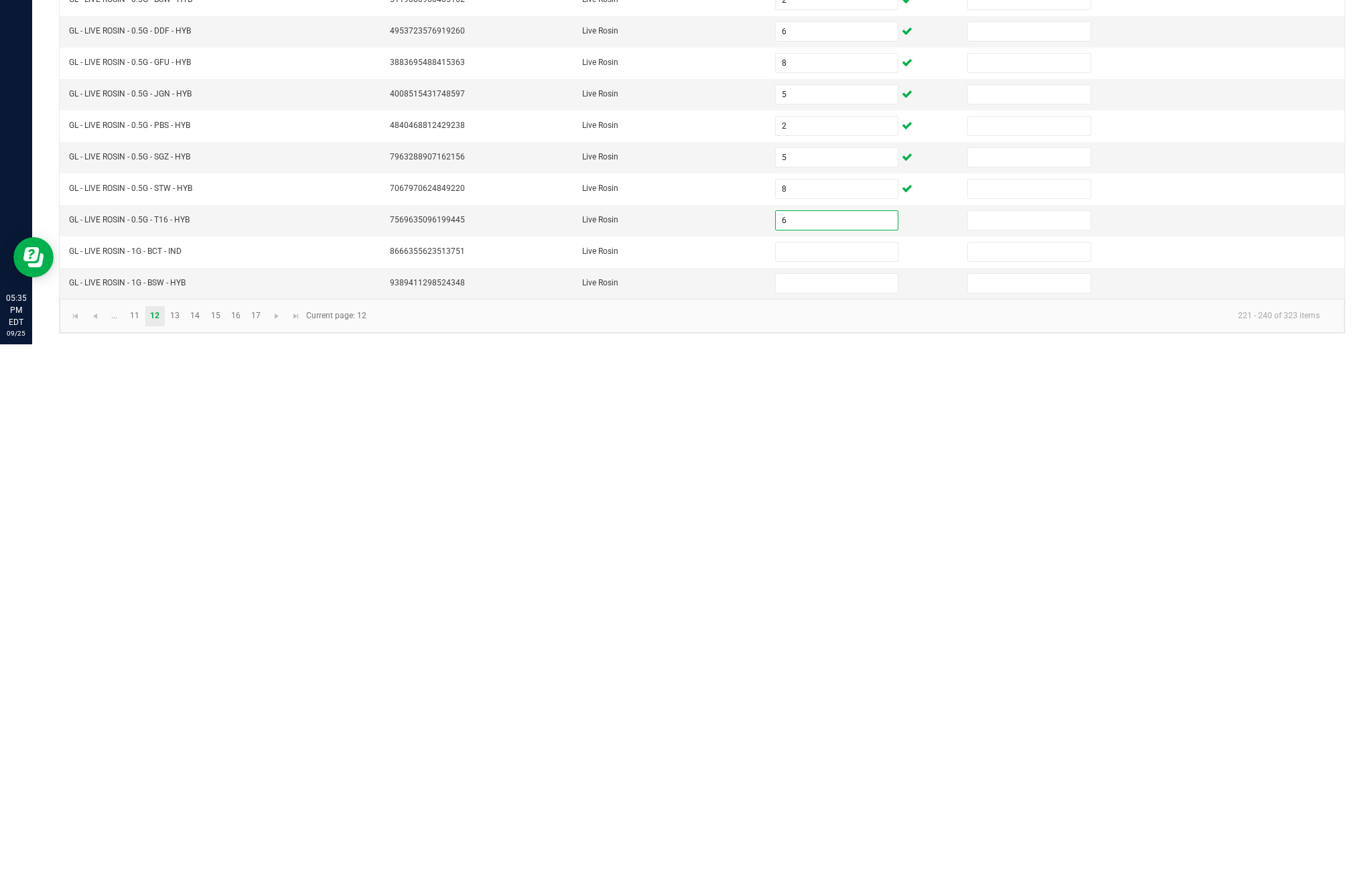
click at [838, 789] on input at bounding box center [837, 798] width 122 height 19
type input "6"
click at [825, 821] on input at bounding box center [837, 830] width 122 height 19
type input "8"
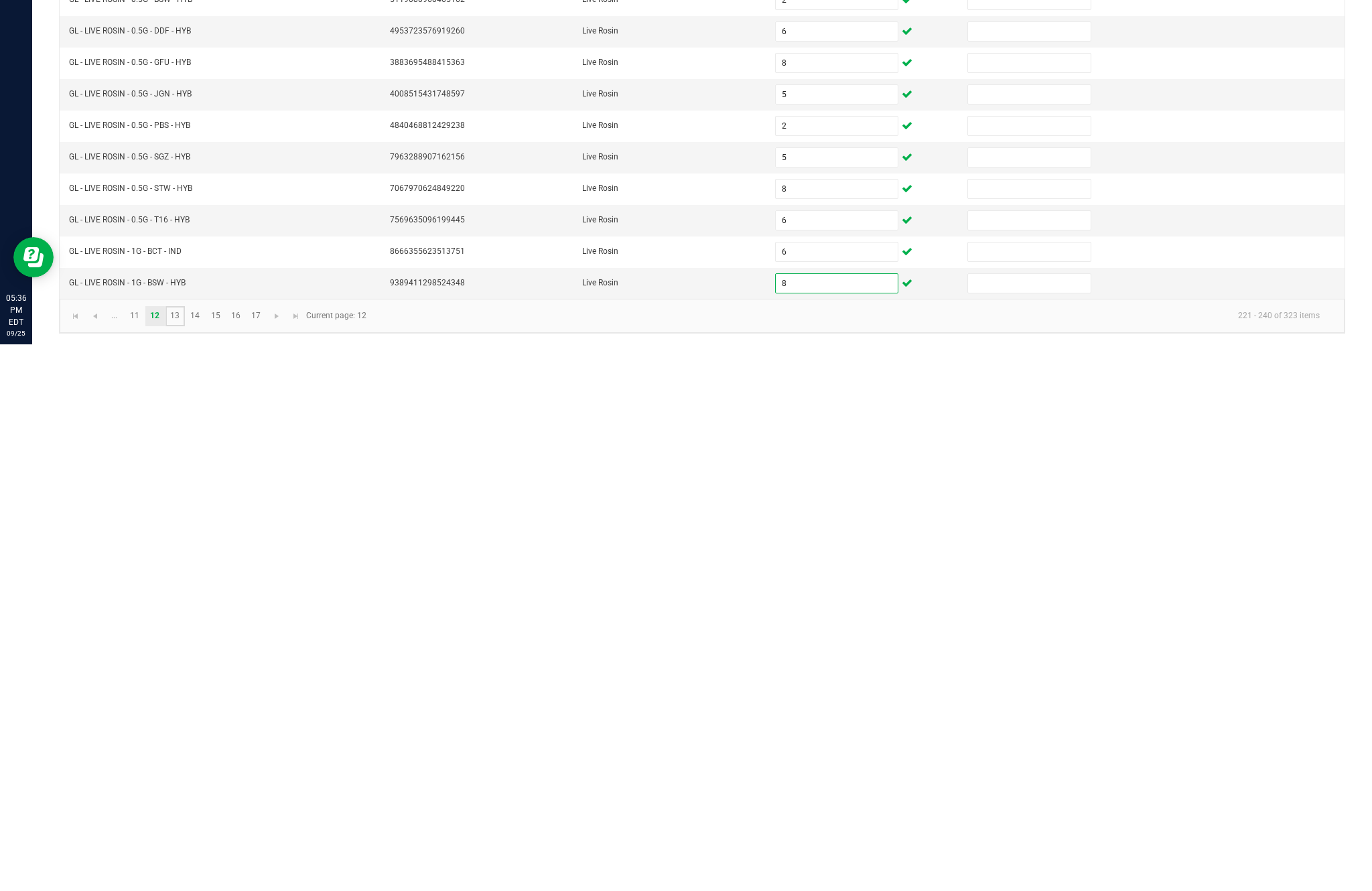
click at [184, 853] on link "13" at bounding box center [175, 863] width 19 height 20
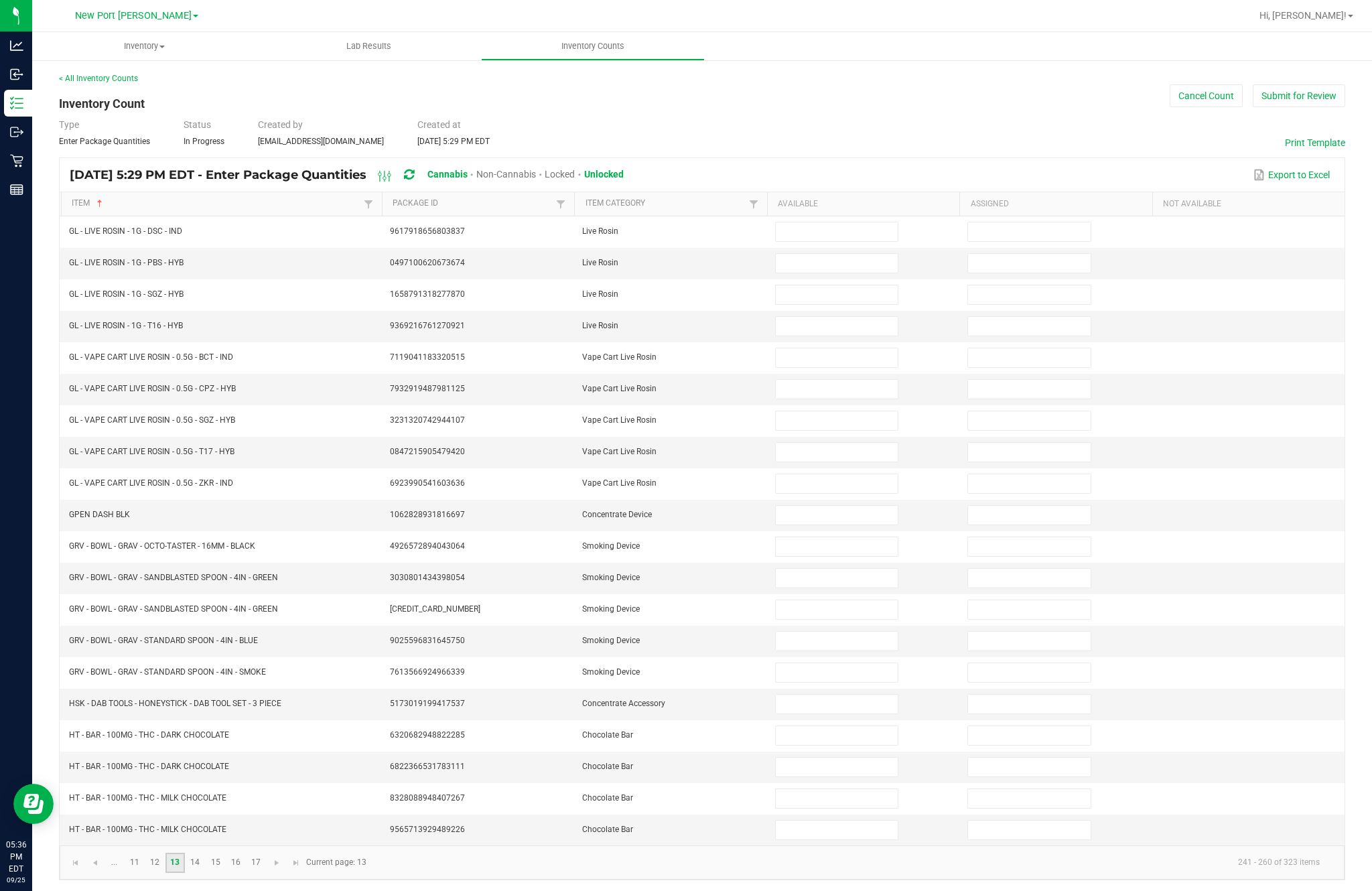
scroll to position [0, 0]
click at [834, 241] on input at bounding box center [837, 231] width 122 height 19
type input "8"
click at [843, 272] on input at bounding box center [837, 263] width 122 height 19
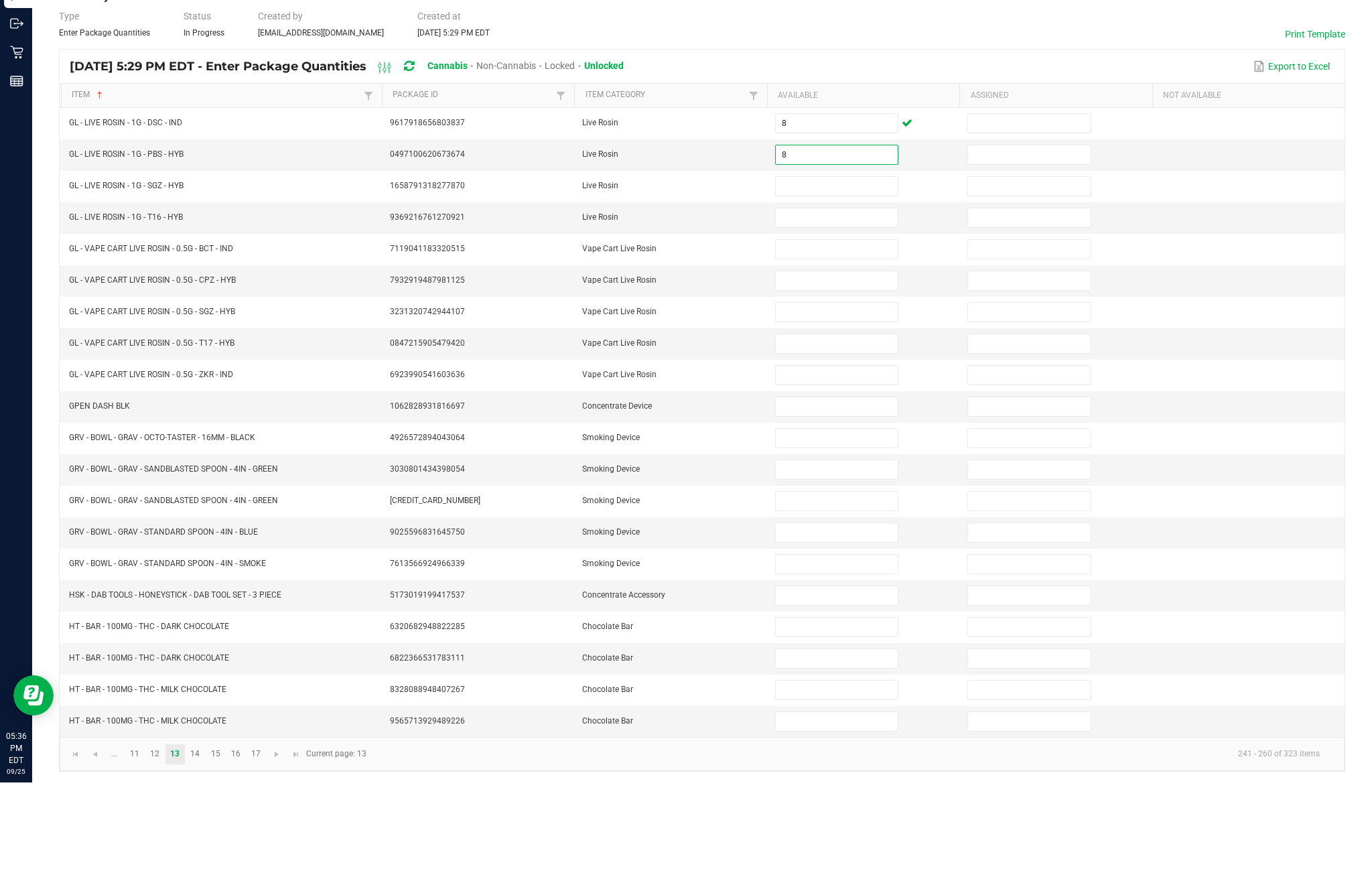
type input "8"
click at [855, 285] on input at bounding box center [837, 294] width 122 height 19
type input "6"
click at [840, 317] on input at bounding box center [837, 326] width 122 height 19
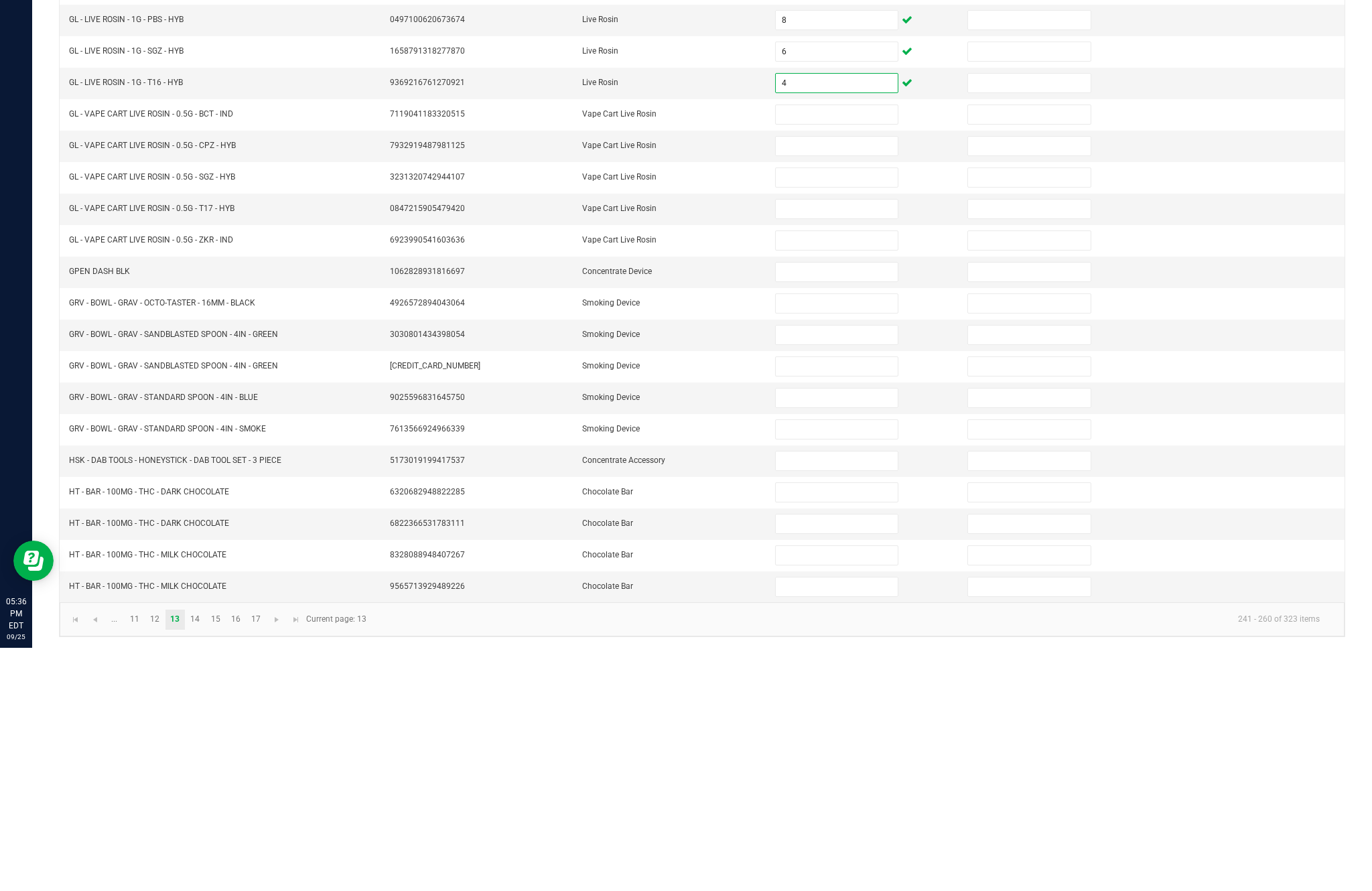
type input "4"
click at [831, 348] on input at bounding box center [837, 357] width 122 height 19
type input "8"
click at [840, 380] on input at bounding box center [837, 389] width 122 height 19
type input "1"
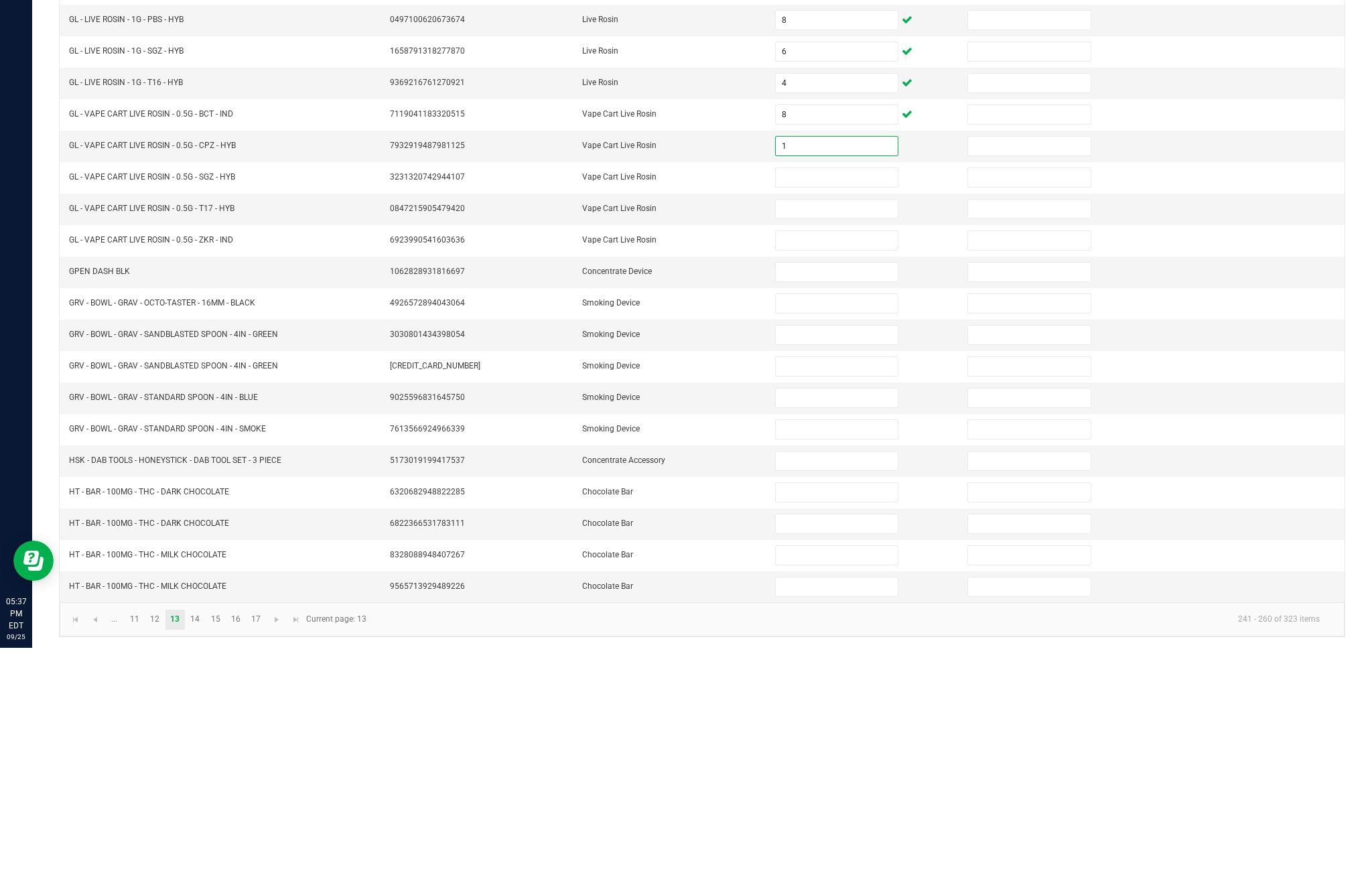
click at [845, 412] on input at bounding box center [837, 421] width 122 height 19
type input "8"
click at [853, 443] on input at bounding box center [837, 452] width 122 height 19
type input "8"
click at [842, 475] on input at bounding box center [837, 484] width 122 height 19
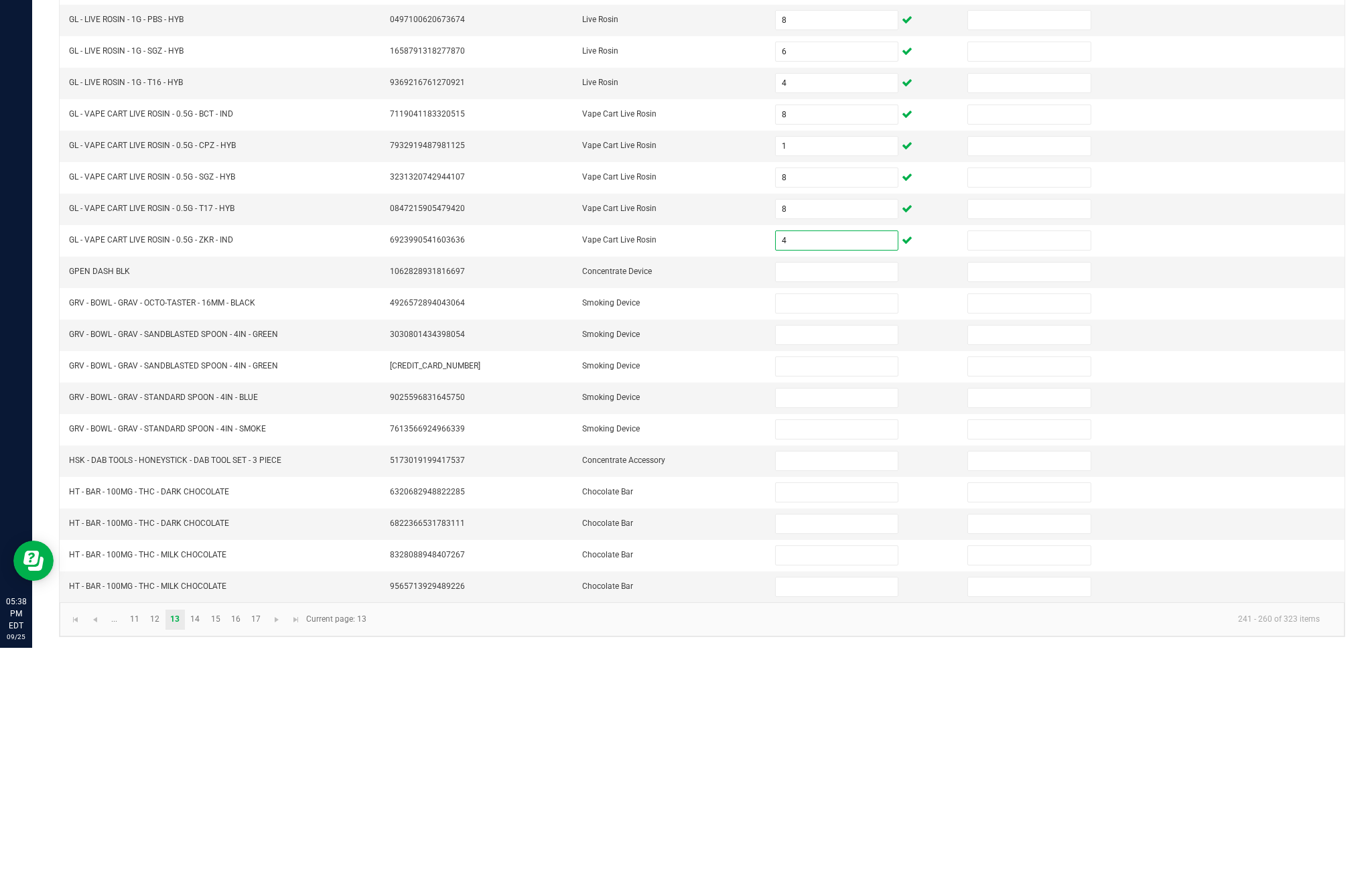
type input "4"
click at [832, 506] on input at bounding box center [837, 515] width 122 height 19
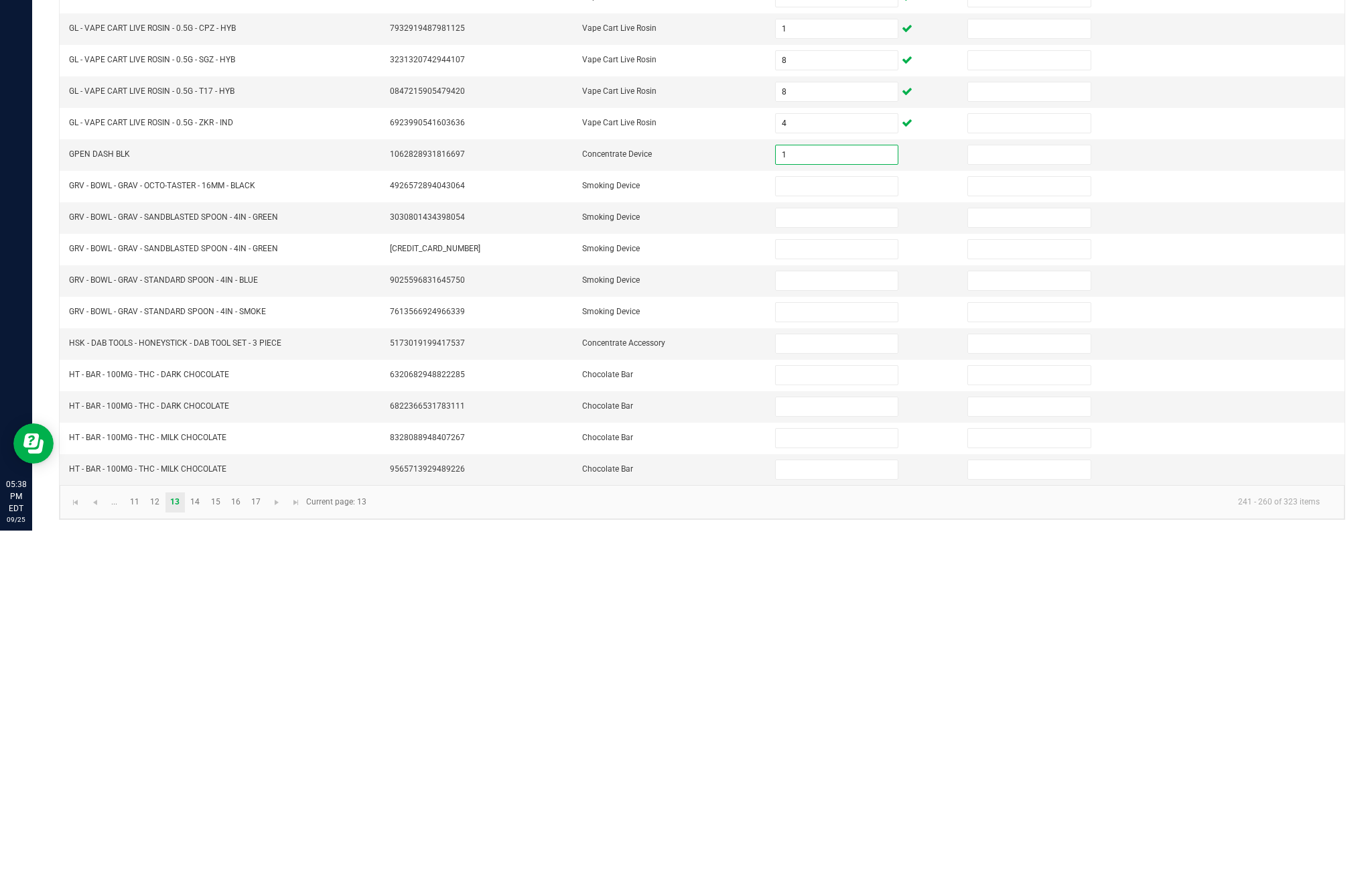
type input "1"
click at [847, 538] on input at bounding box center [837, 547] width 122 height 19
type input "1"
click at [834, 600] on input at bounding box center [837, 609] width 122 height 19
type input "1"
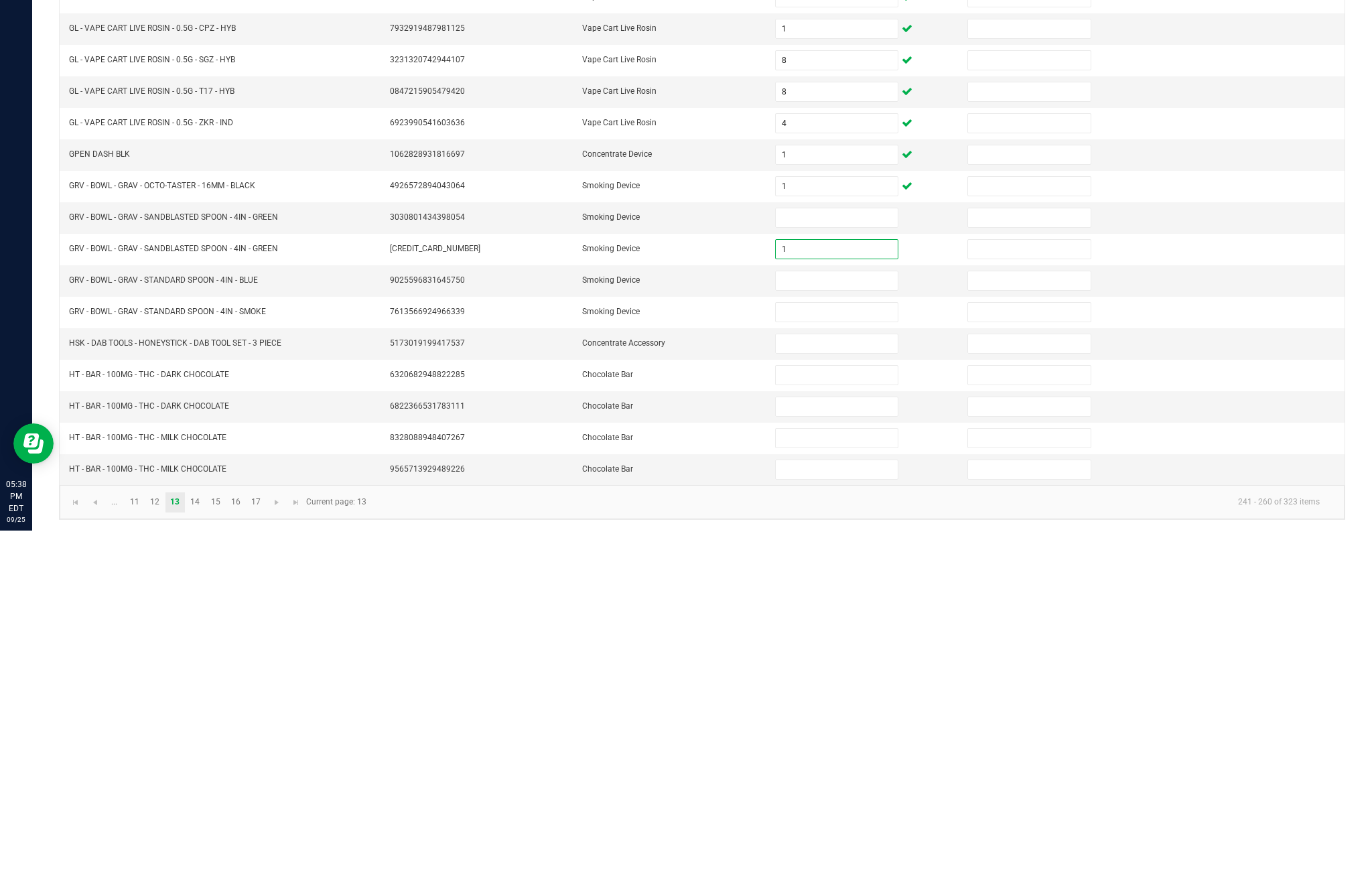
click at [830, 632] on input at bounding box center [837, 641] width 122 height 19
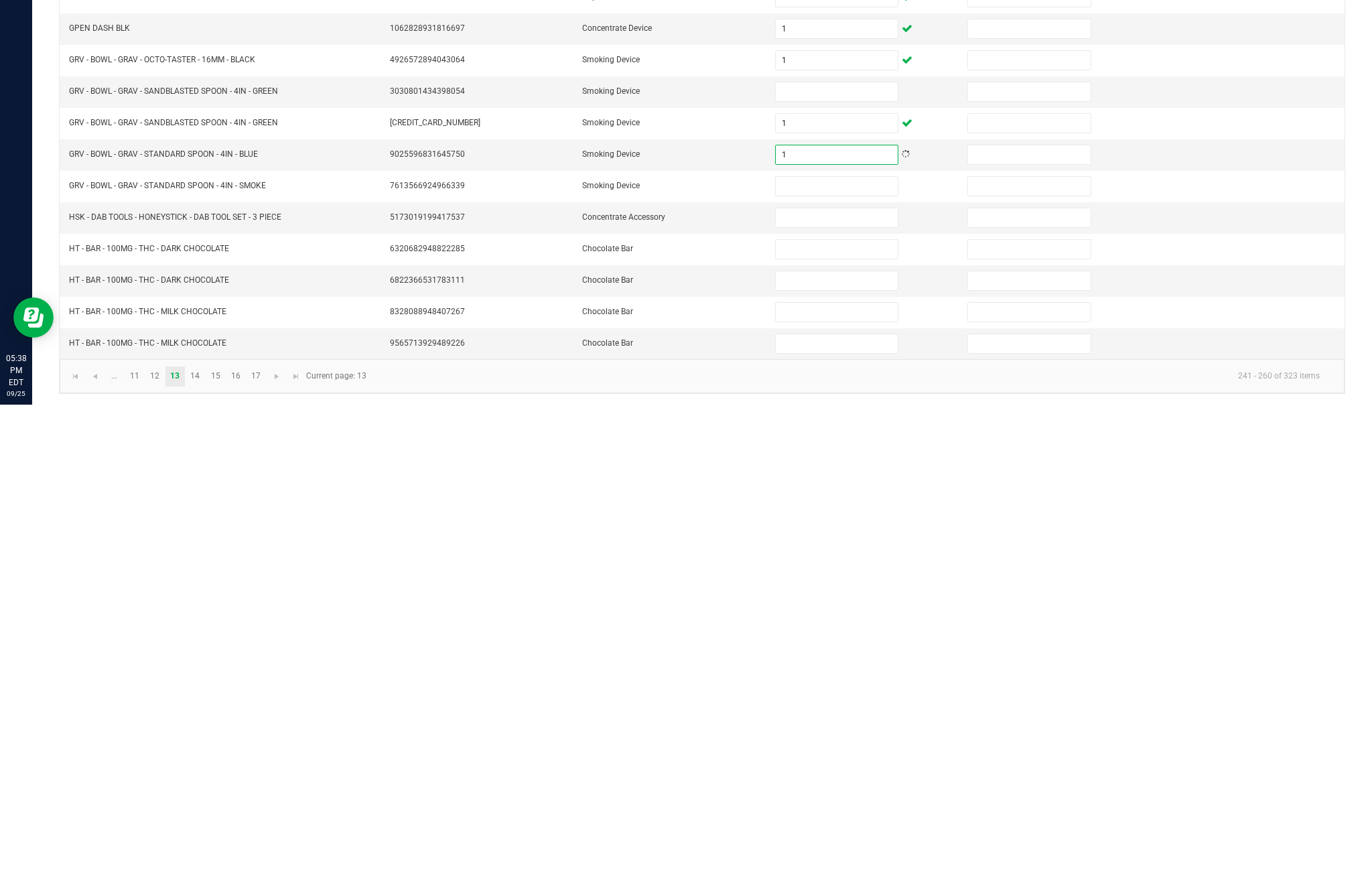
type input "1"
click at [824, 663] on input at bounding box center [837, 672] width 122 height 19
type input "1"
click at [844, 695] on input at bounding box center [837, 704] width 122 height 19
type input "4"
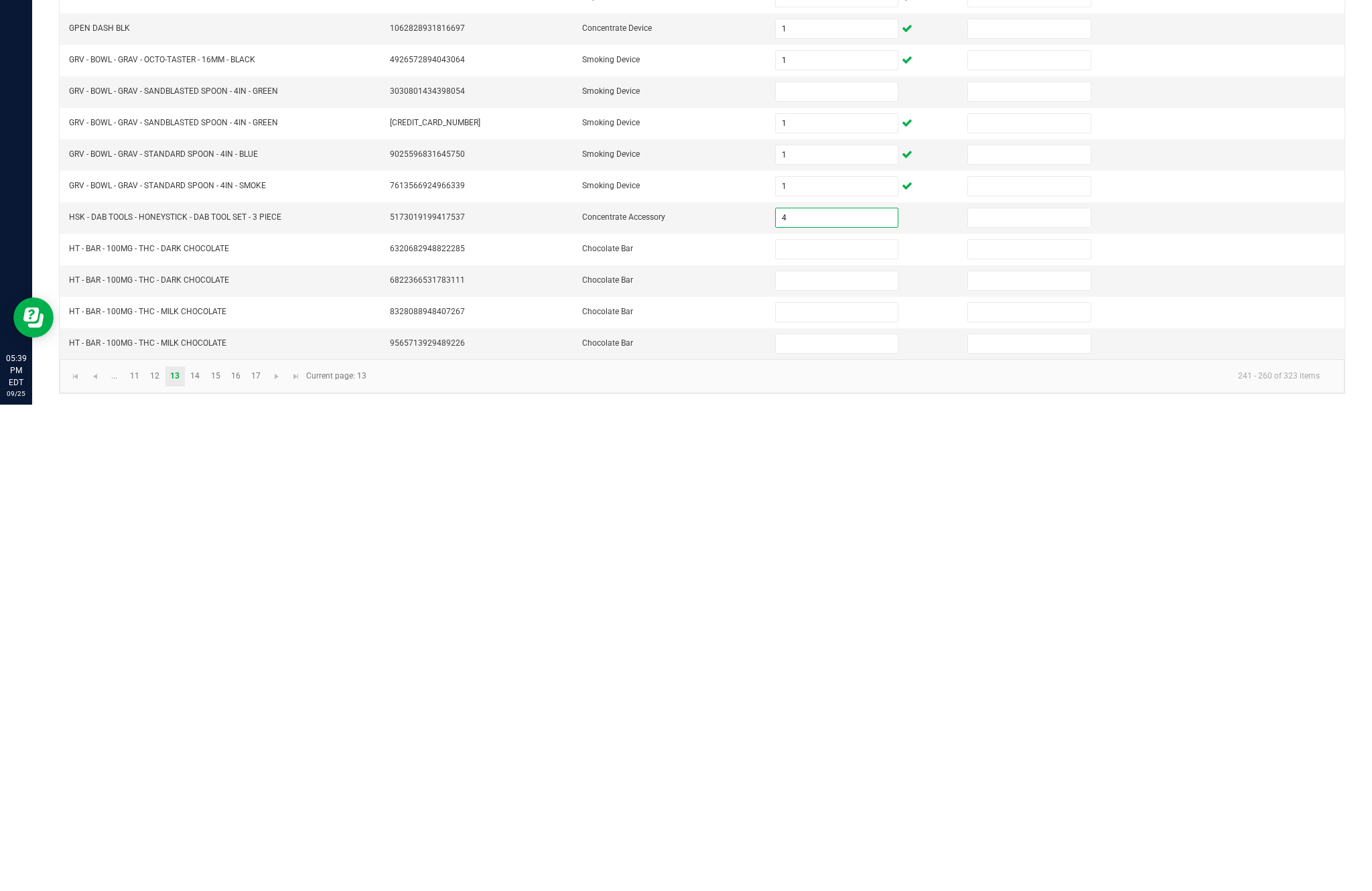
click at [820, 726] on input at bounding box center [837, 735] width 122 height 19
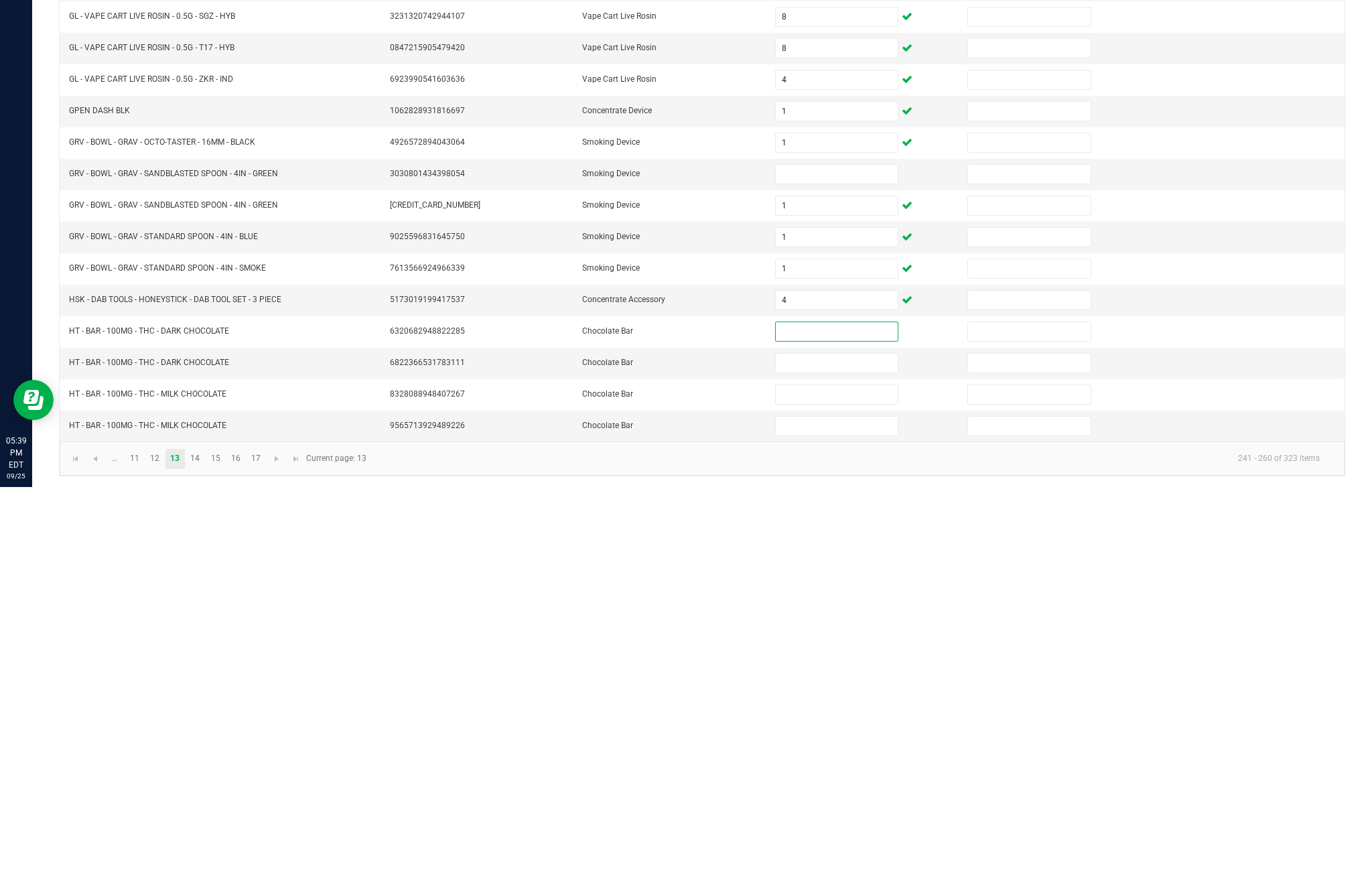
scroll to position [86, 0]
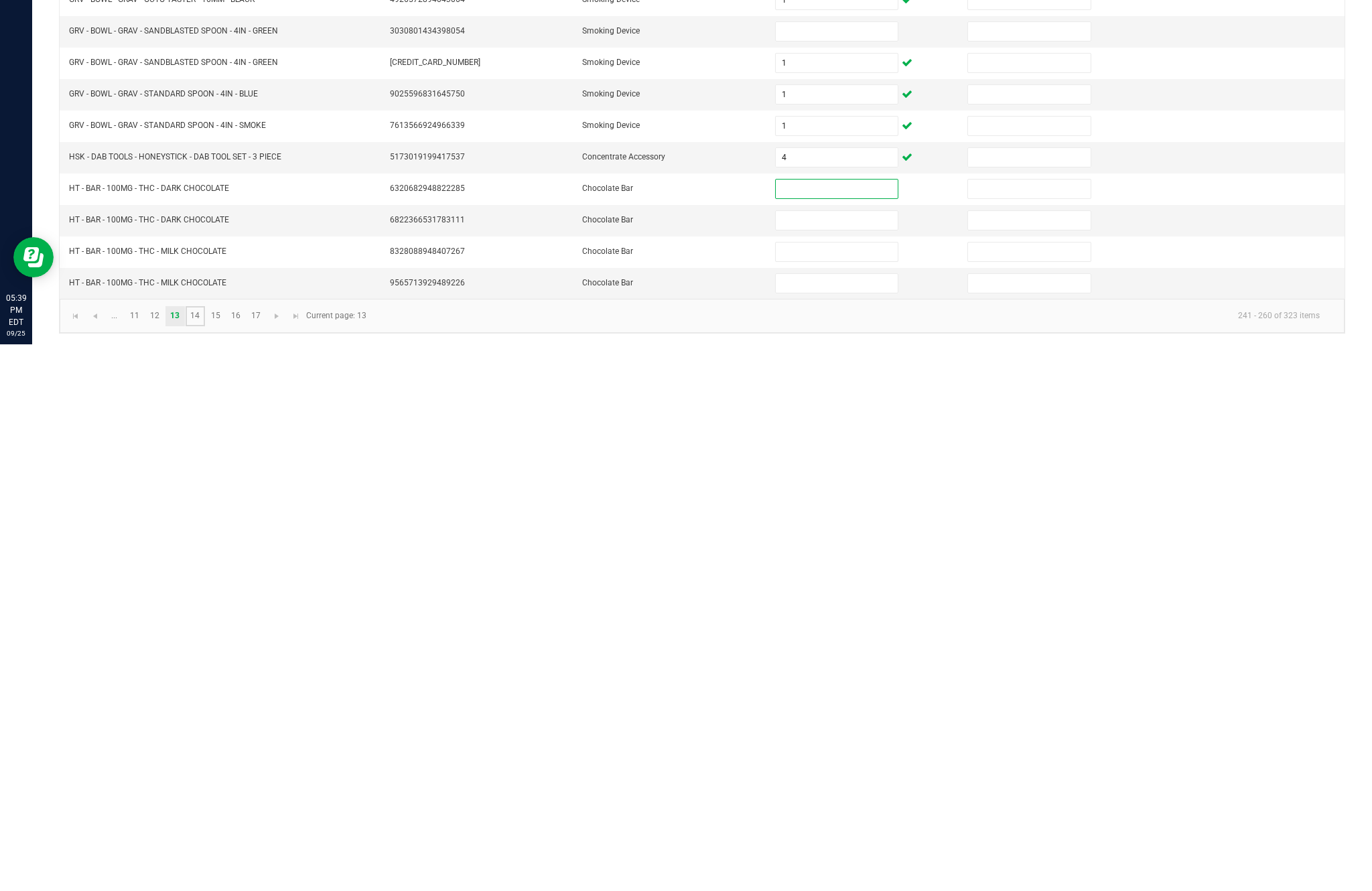
click at [205, 853] on link "14" at bounding box center [195, 863] width 19 height 20
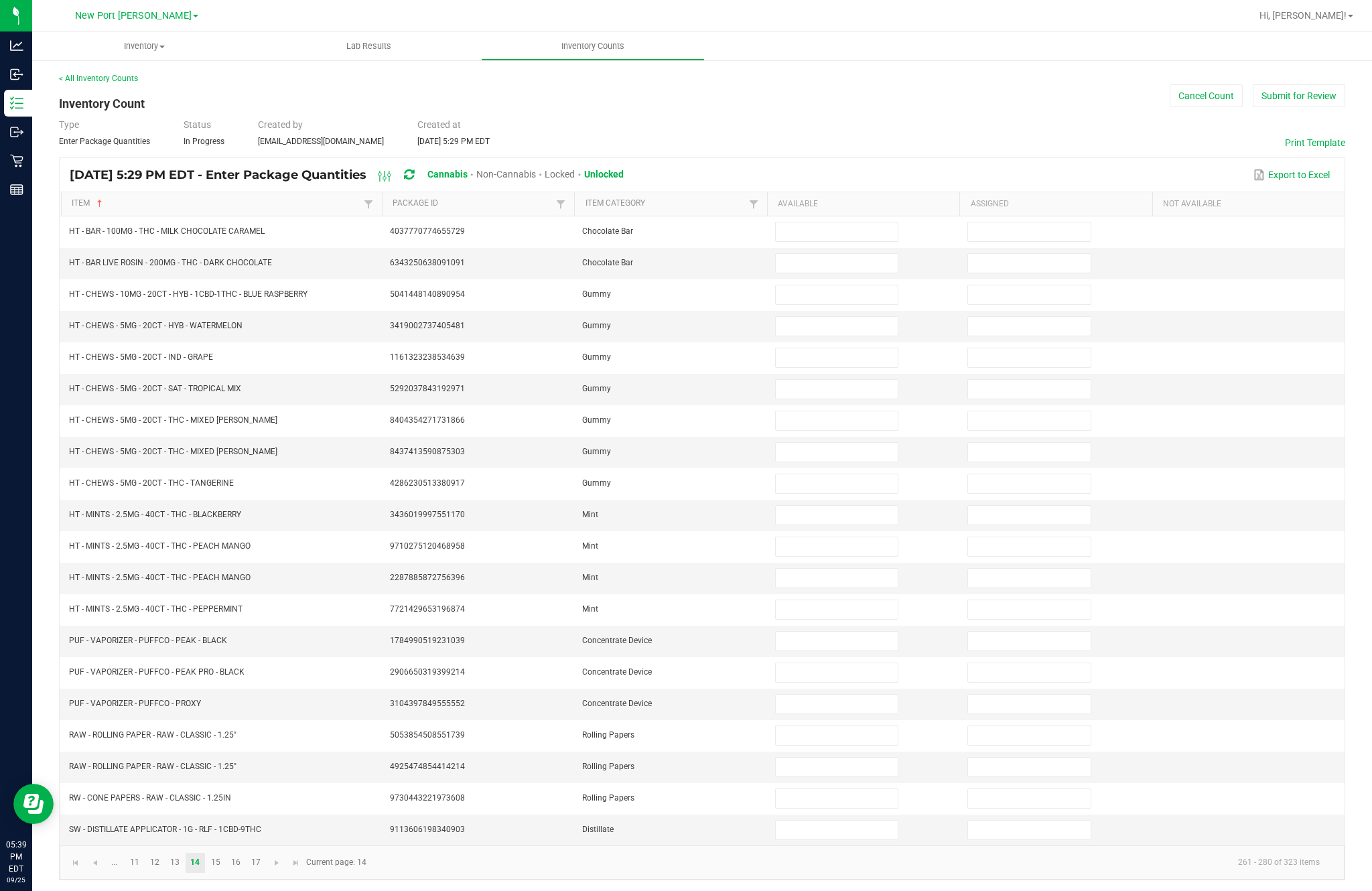
click at [834, 285] on input at bounding box center [837, 294] width 122 height 19
type input "15"
click at [838, 317] on input at bounding box center [837, 326] width 122 height 19
type input "22"
click at [842, 348] on input at bounding box center [837, 357] width 122 height 19
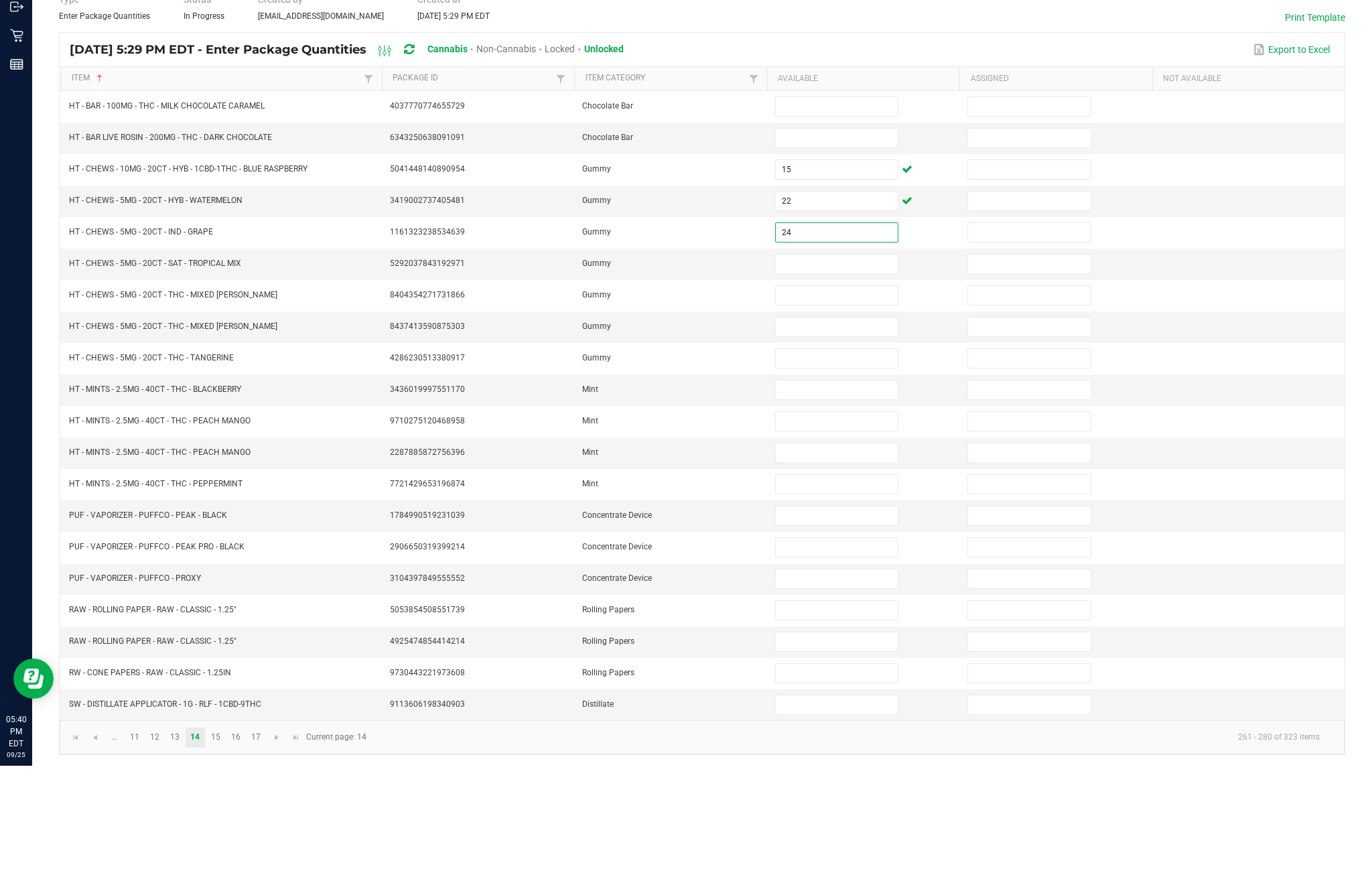
type input "24"
click at [827, 380] on input at bounding box center [837, 389] width 122 height 19
type input "19"
click at [846, 412] on input at bounding box center [837, 421] width 122 height 19
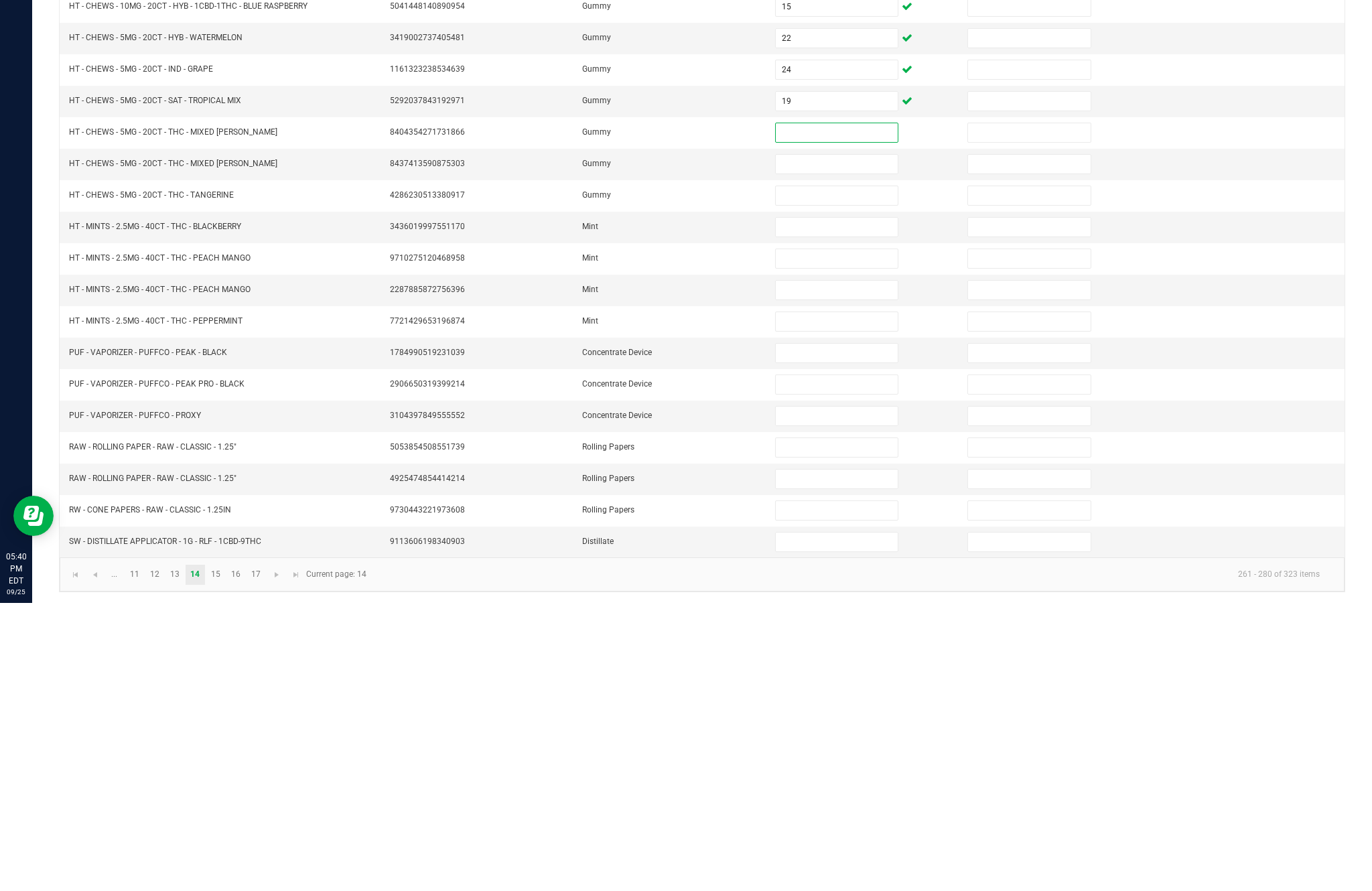
click at [830, 506] on input at bounding box center [837, 515] width 122 height 19
type input "8"
click at [829, 538] on input at bounding box center [837, 547] width 122 height 19
type input "14"
click at [836, 568] on input at bounding box center [837, 578] width 122 height 19
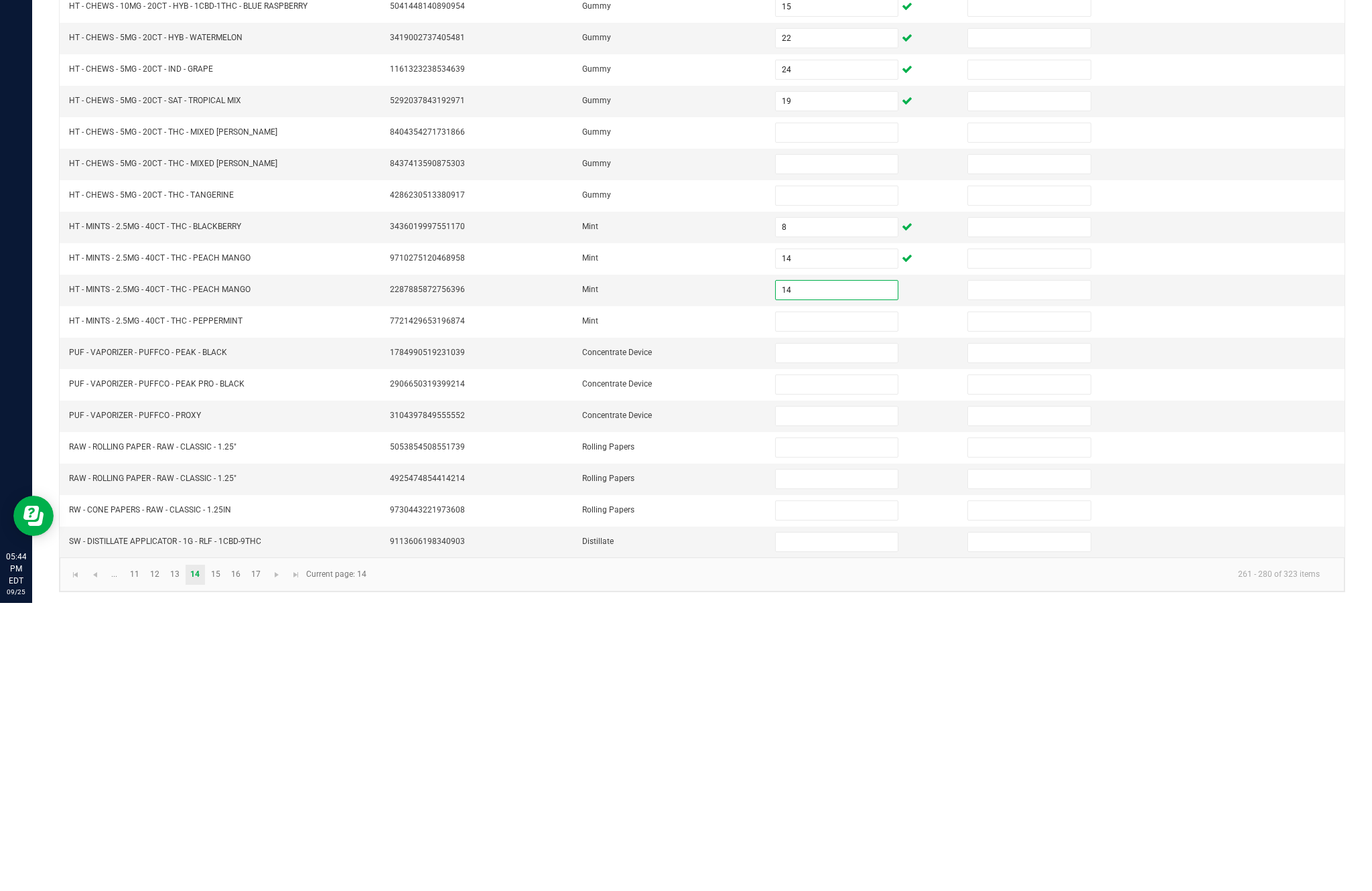
type input "14"
click at [841, 600] on input at bounding box center [837, 609] width 122 height 19
type input "6"
click at [816, 632] on input at bounding box center [837, 641] width 122 height 19
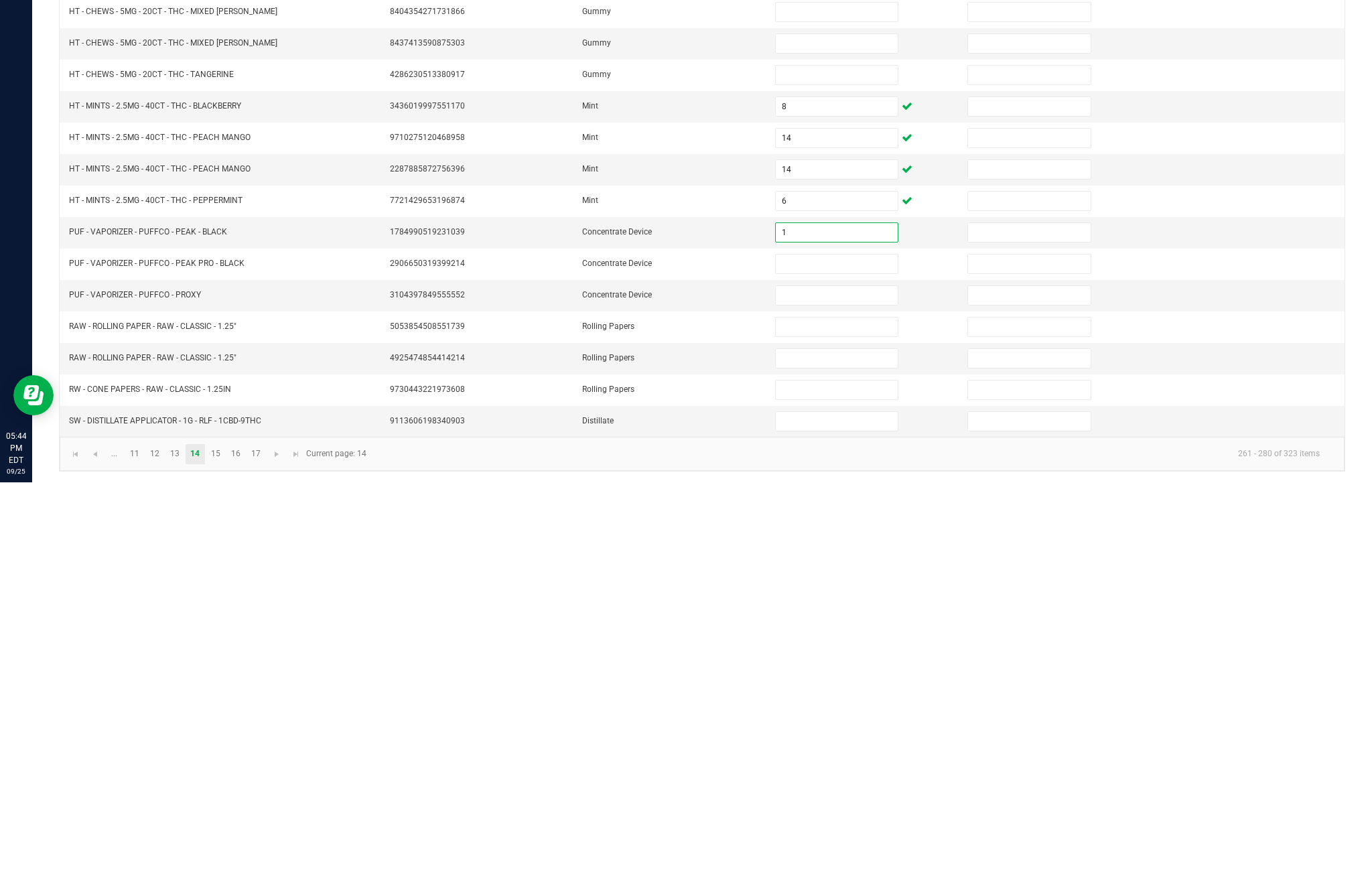
type input "1"
click at [840, 663] on input at bounding box center [837, 672] width 122 height 19
type input "4"
click at [829, 695] on input at bounding box center [837, 704] width 122 height 19
type input "2"
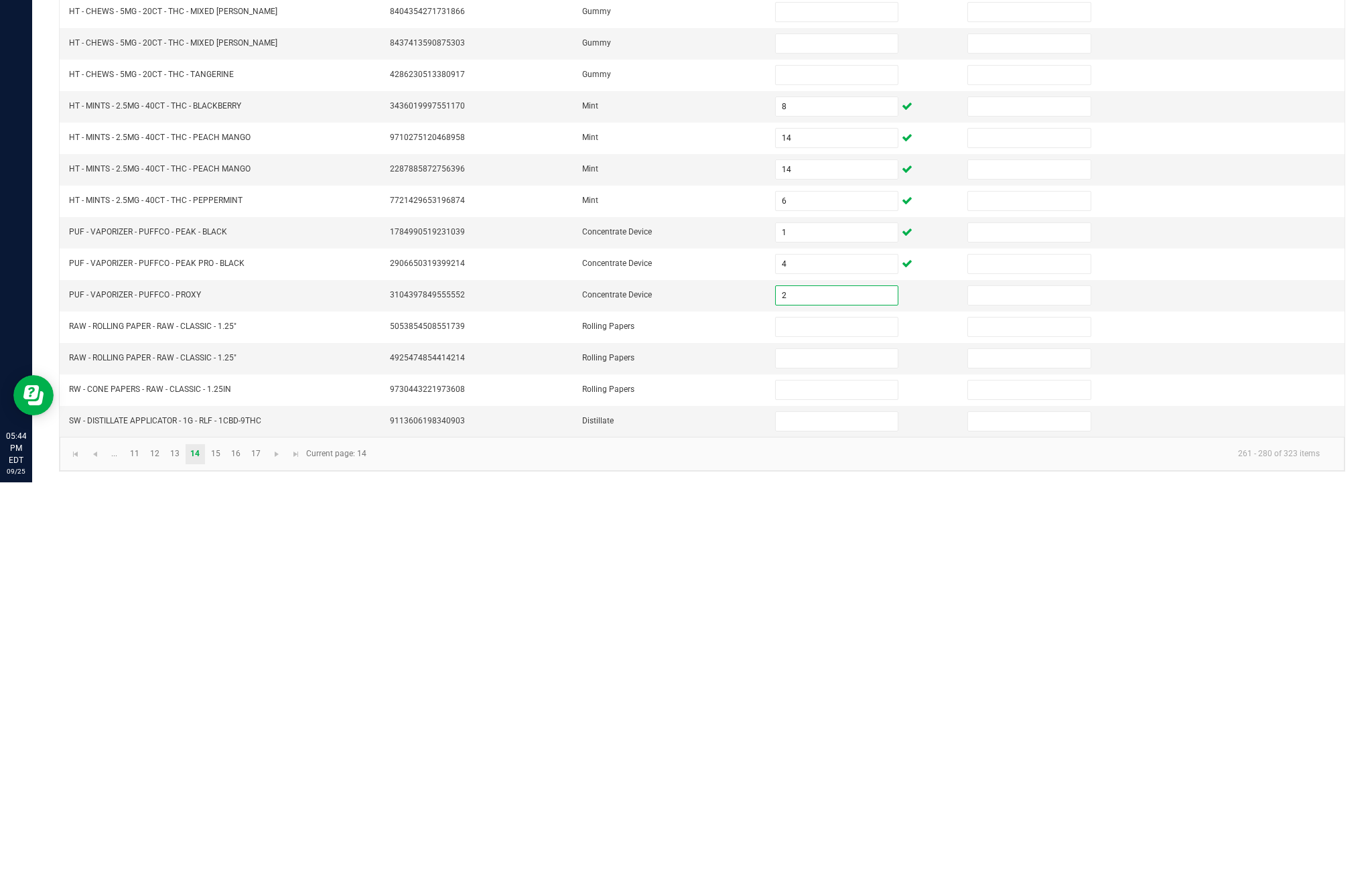
click at [821, 726] on input at bounding box center [837, 735] width 122 height 19
type input "1"
click at [826, 758] on input at bounding box center [837, 767] width 122 height 19
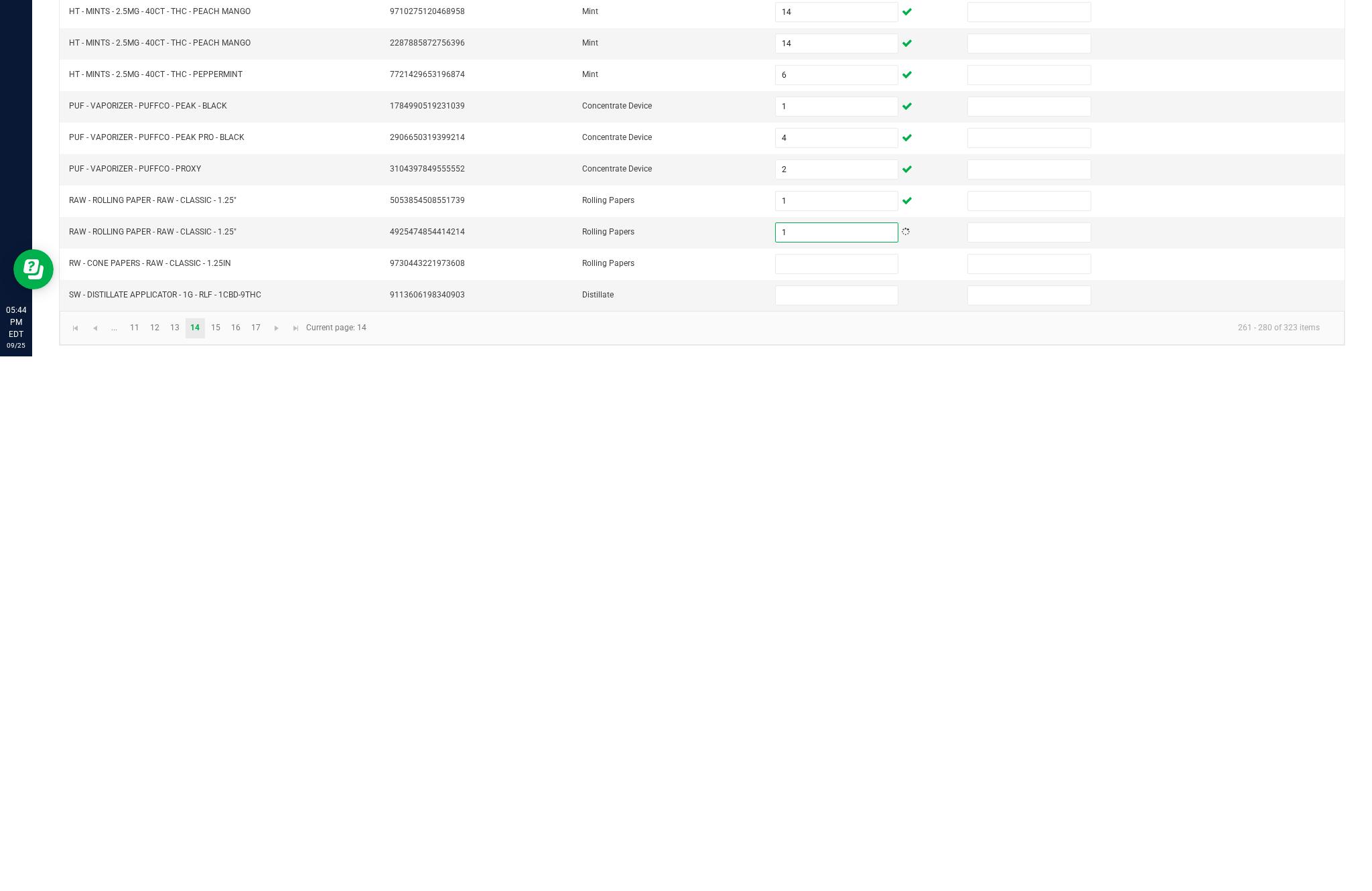
type input "1"
click at [828, 789] on input at bounding box center [837, 798] width 122 height 19
type input "1"
click at [826, 821] on input at bounding box center [837, 830] width 122 height 19
type input "4"
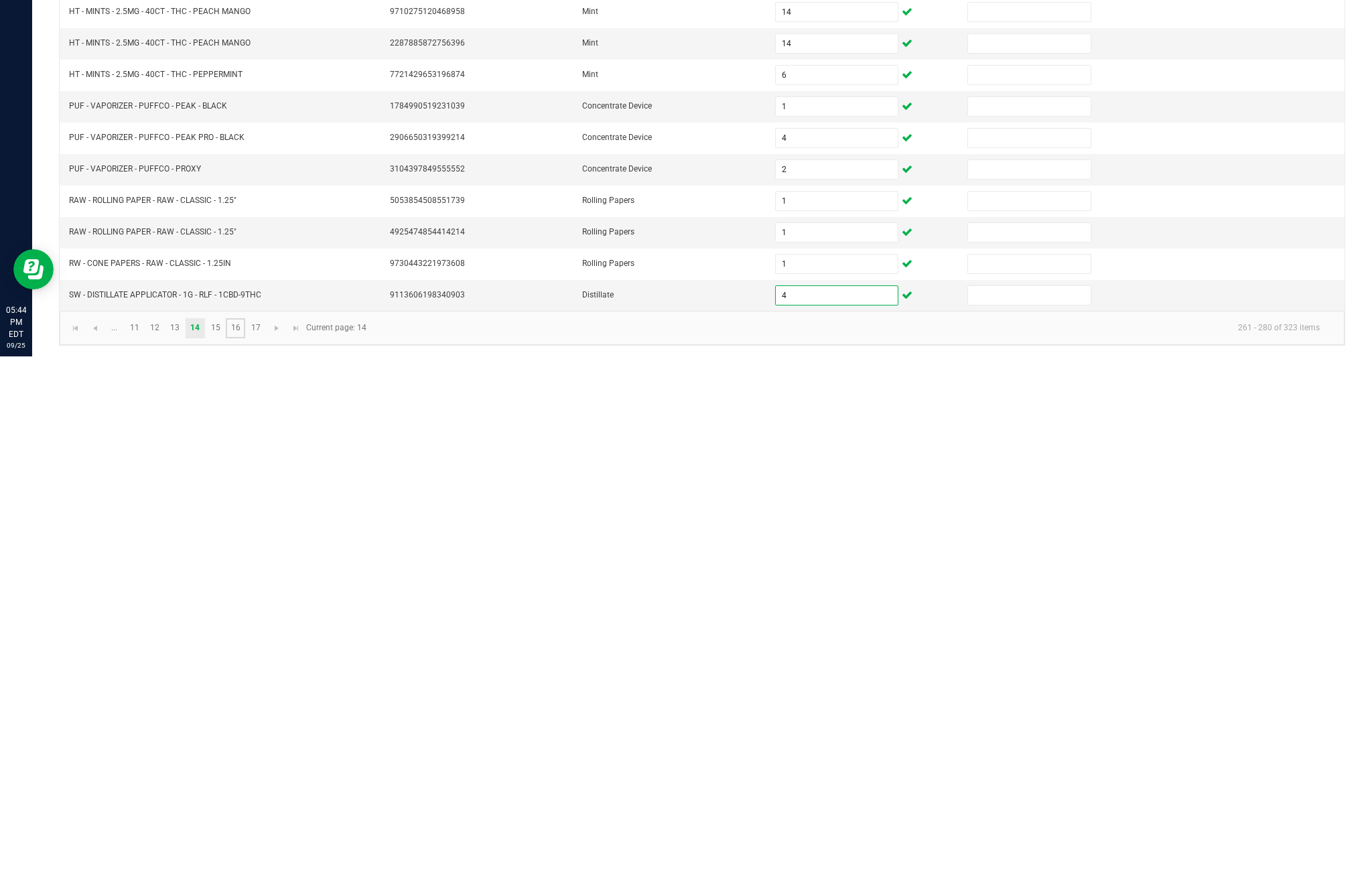
click at [244, 853] on link "16" at bounding box center [235, 863] width 19 height 20
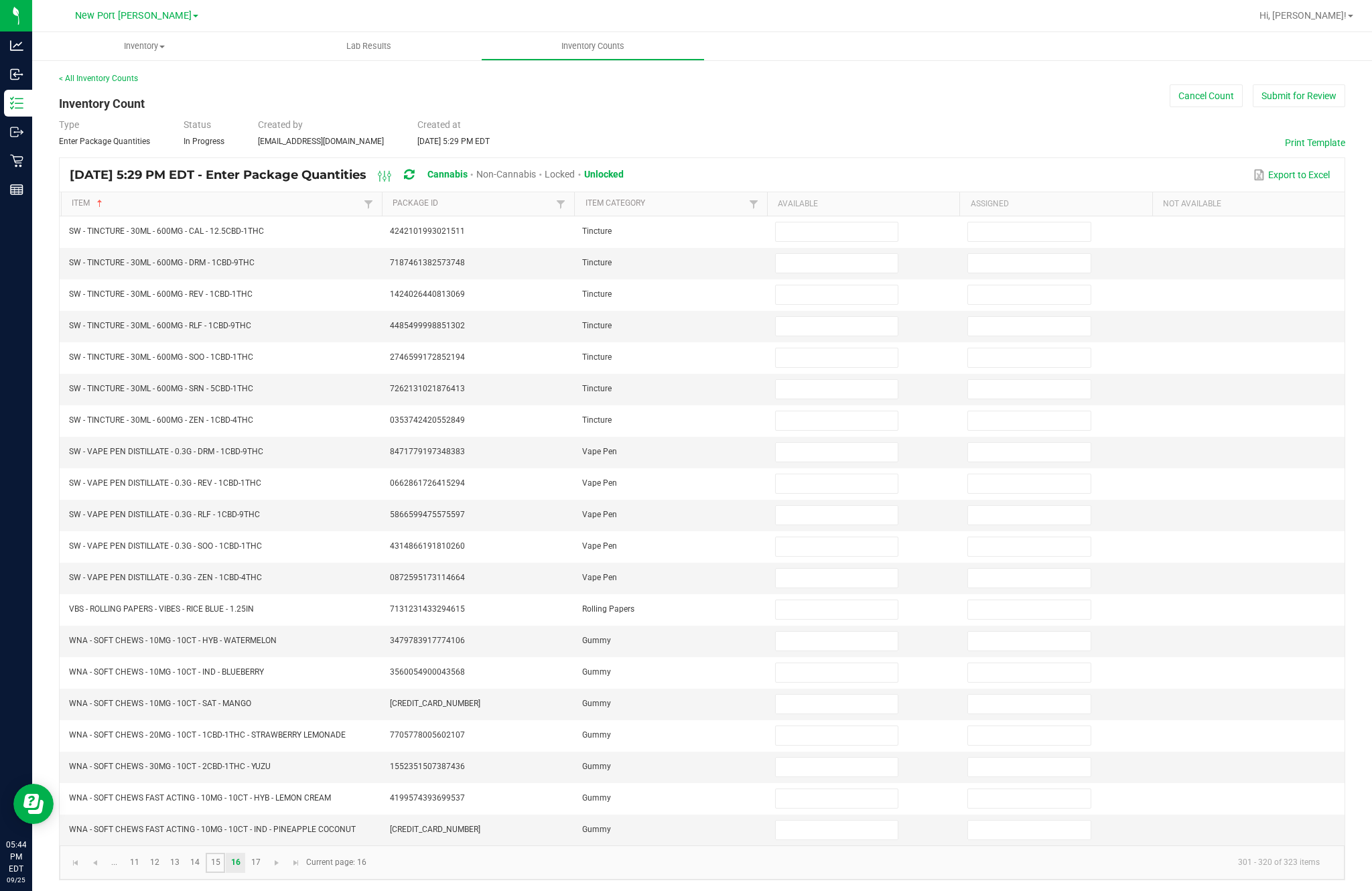
click at [225, 853] on link "15" at bounding box center [215, 863] width 19 height 20
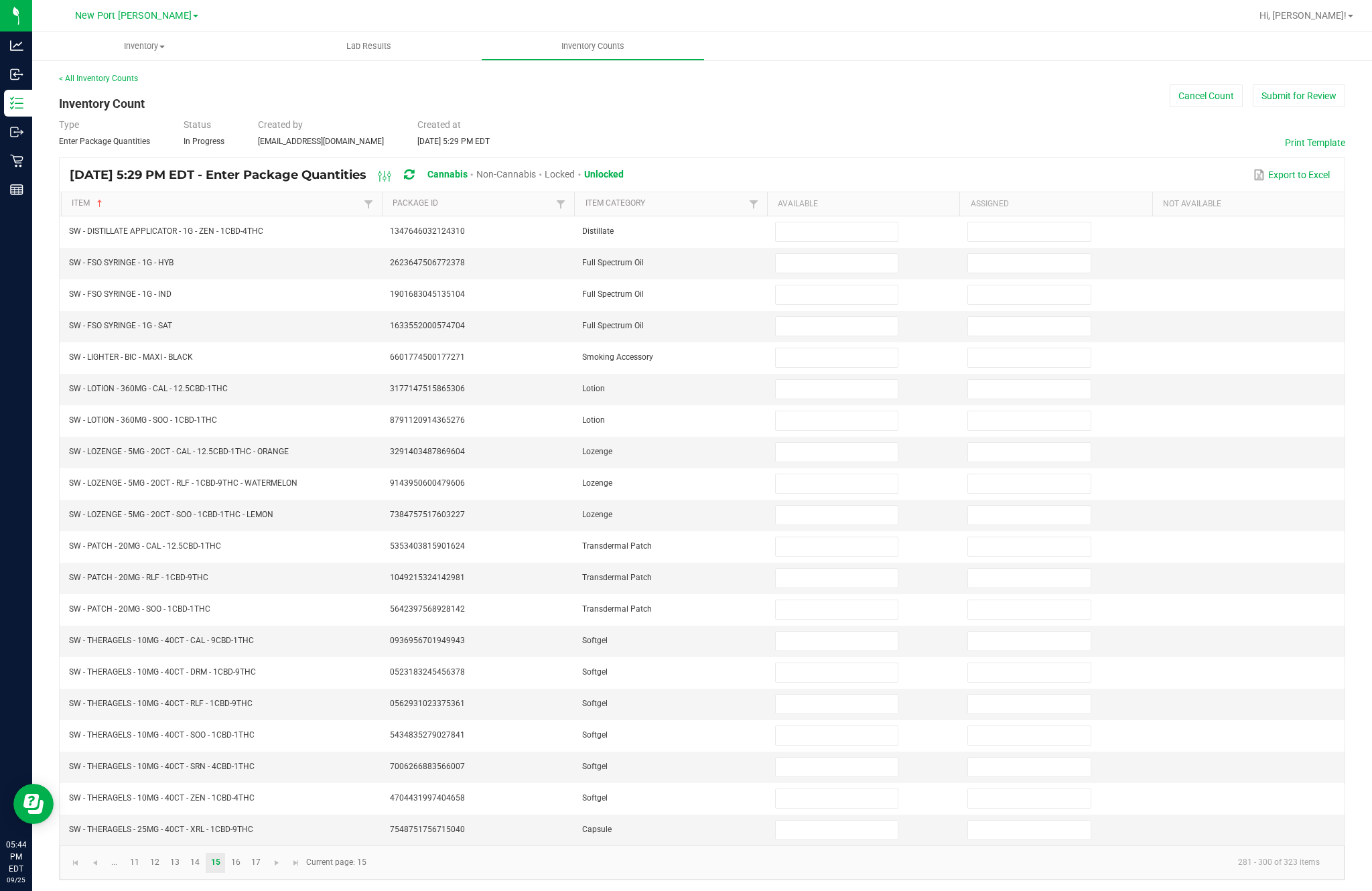
click at [829, 222] on input at bounding box center [837, 231] width 122 height 19
type input "2"
click at [846, 254] on input at bounding box center [837, 263] width 122 height 19
type input "6"
click at [839, 285] on input at bounding box center [837, 294] width 122 height 19
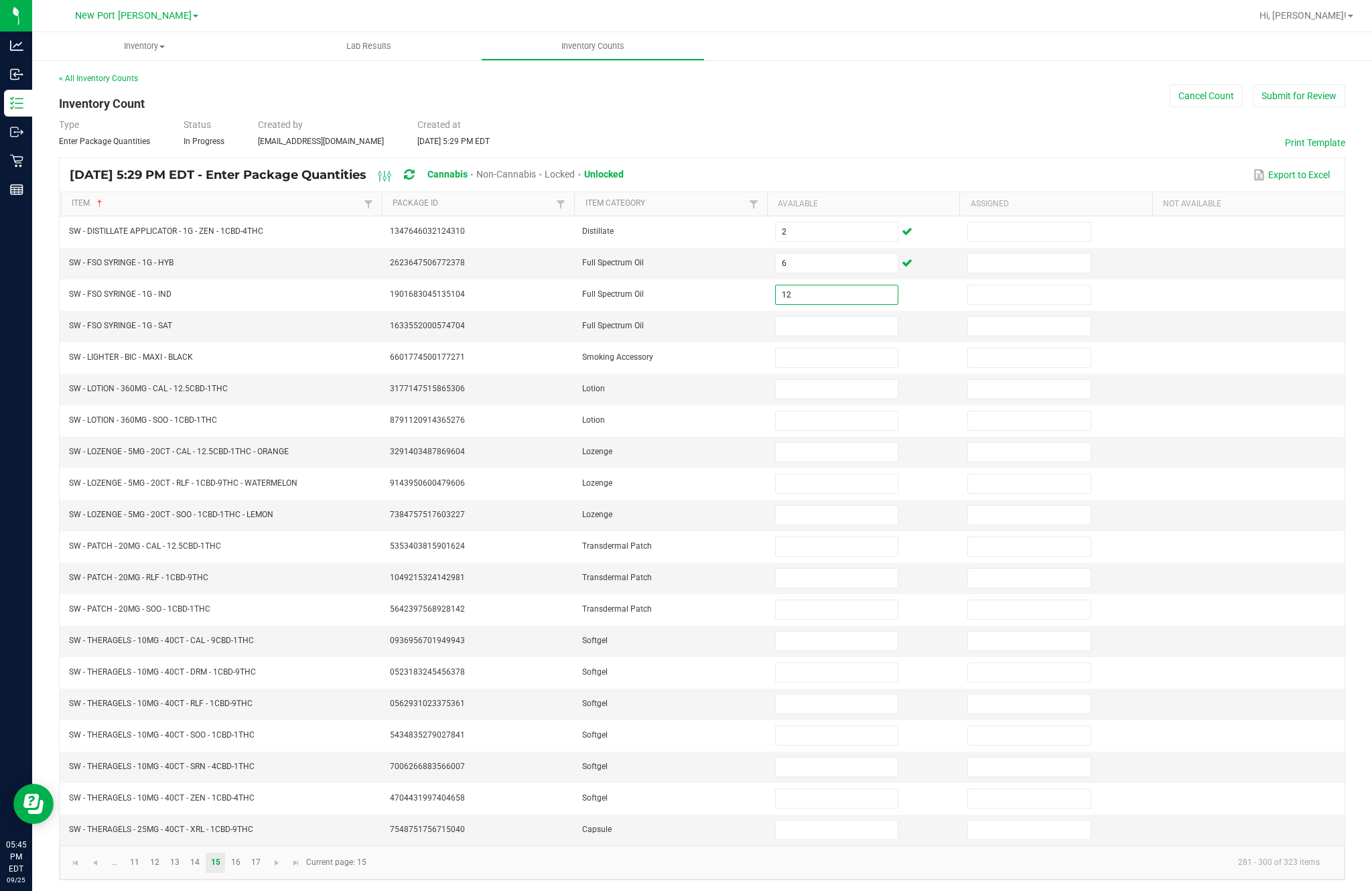
type input "12"
click at [826, 317] on input at bounding box center [837, 326] width 122 height 19
type input "10"
click at [815, 348] on input at bounding box center [837, 357] width 122 height 19
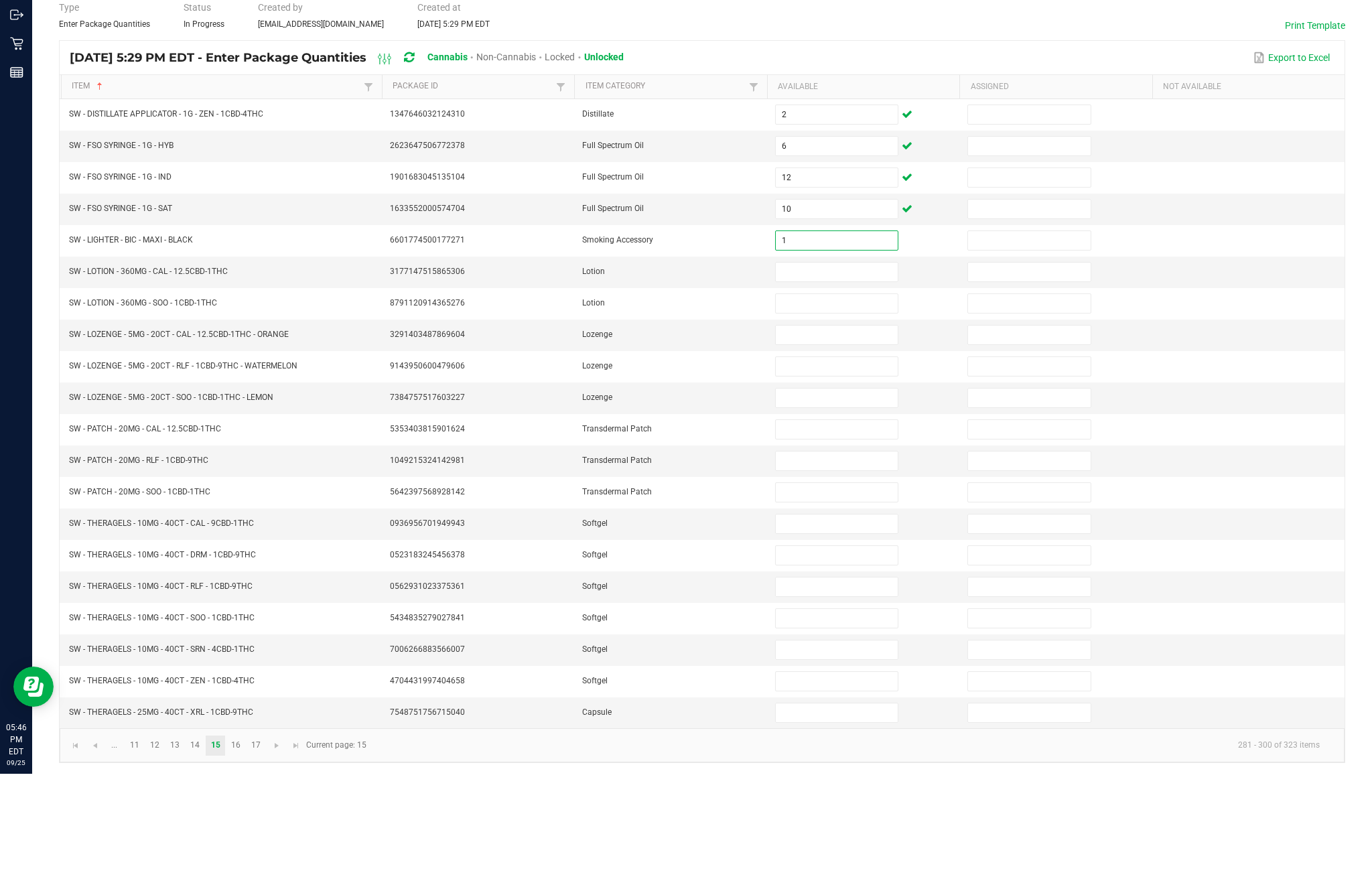
type input "1"
click at [828, 380] on input at bounding box center [837, 389] width 122 height 19
type input "6"
click at [840, 412] on input at bounding box center [837, 421] width 122 height 19
type input "7"
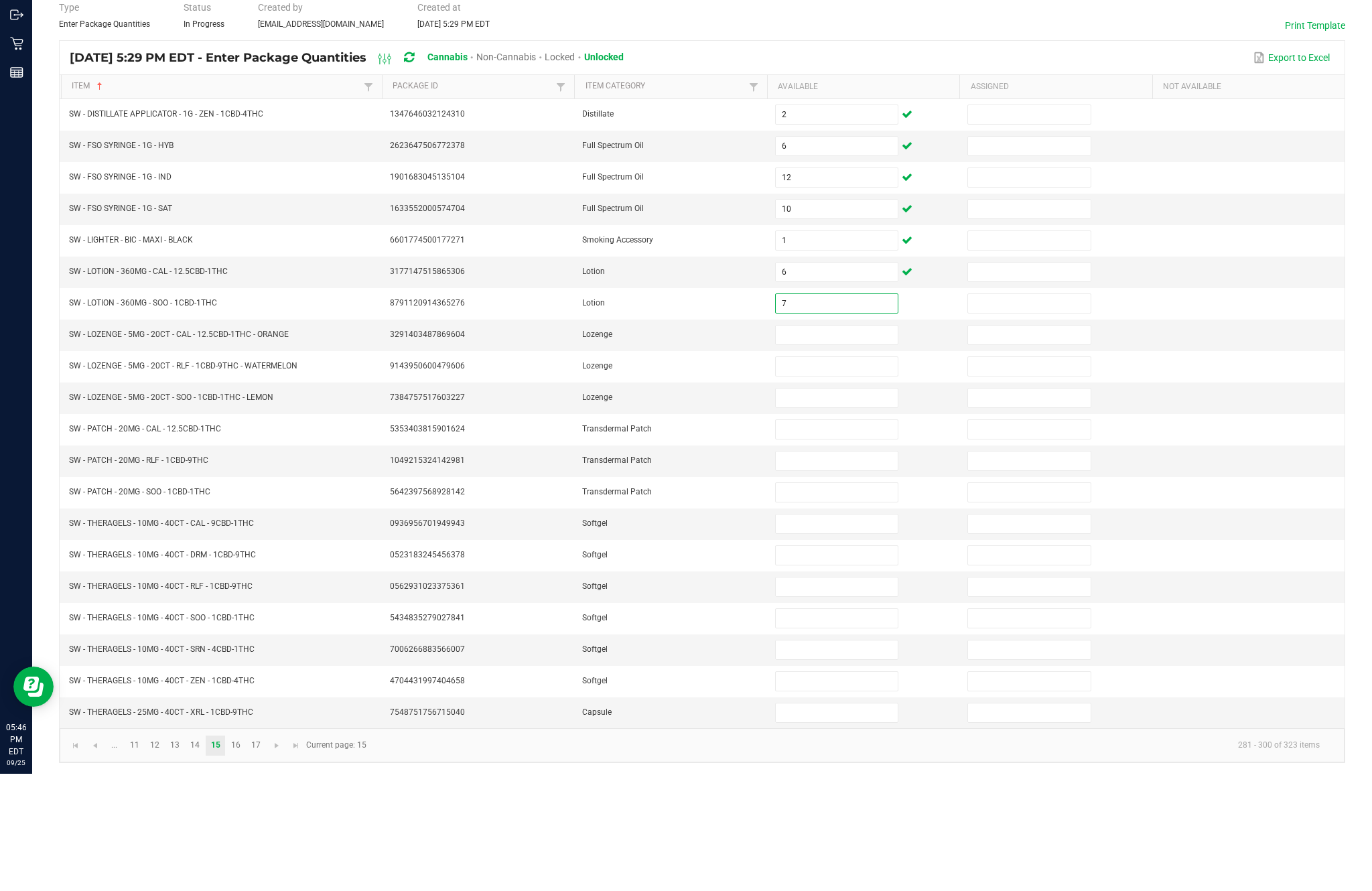
click at [847, 443] on input at bounding box center [837, 452] width 122 height 19
type input "17"
click at [836, 475] on input at bounding box center [837, 484] width 122 height 19
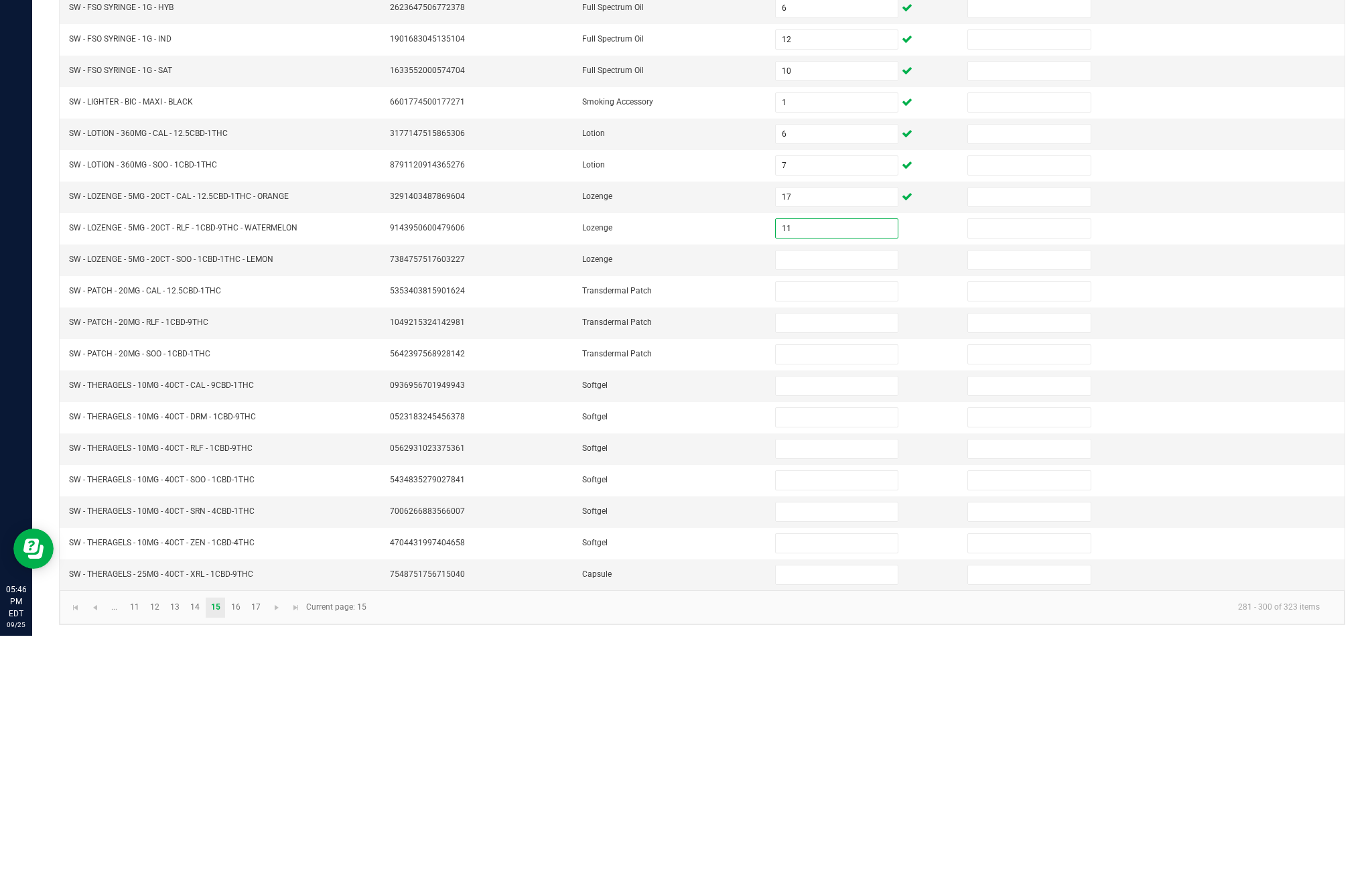
type input "11"
click at [842, 506] on input at bounding box center [837, 515] width 122 height 19
type input "17"
click at [833, 538] on input at bounding box center [837, 547] width 122 height 19
type input "4"
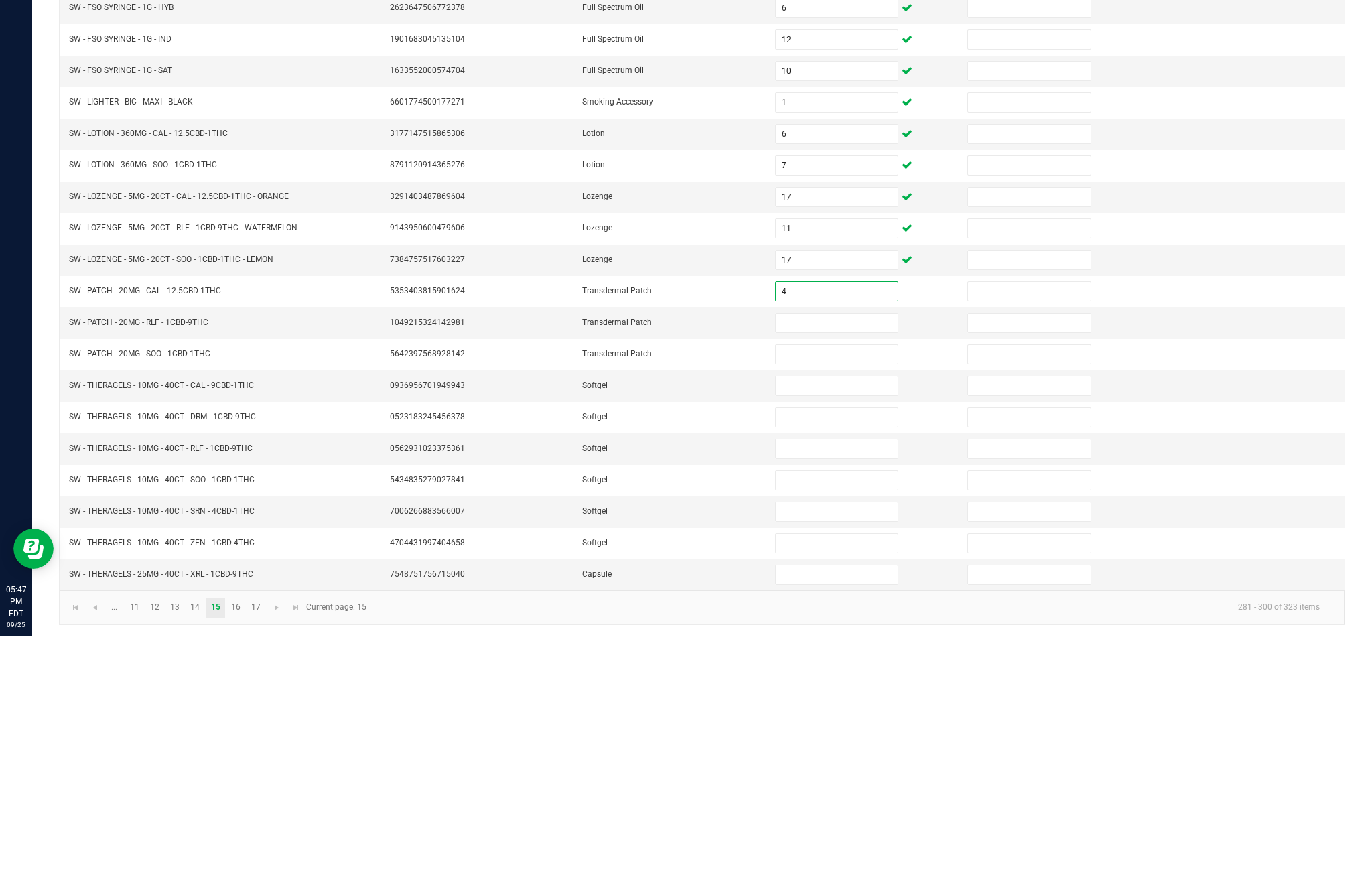
click at [842, 568] on input at bounding box center [837, 578] width 122 height 19
type input "11"
click at [833, 600] on input at bounding box center [837, 609] width 122 height 19
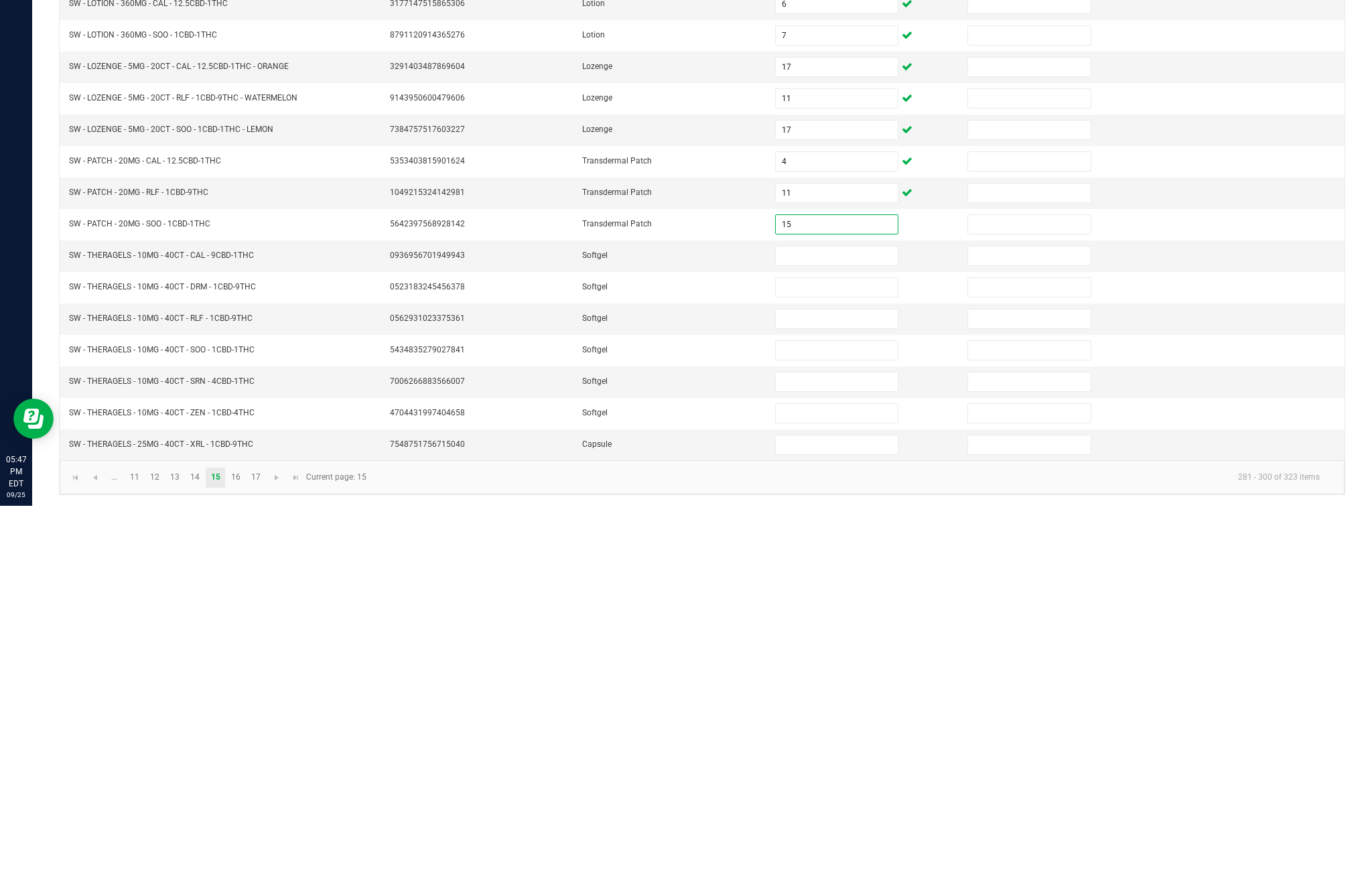
type input "15"
click at [847, 632] on input at bounding box center [837, 641] width 122 height 19
type input "6"
click at [827, 663] on input at bounding box center [837, 672] width 122 height 19
type input "4"
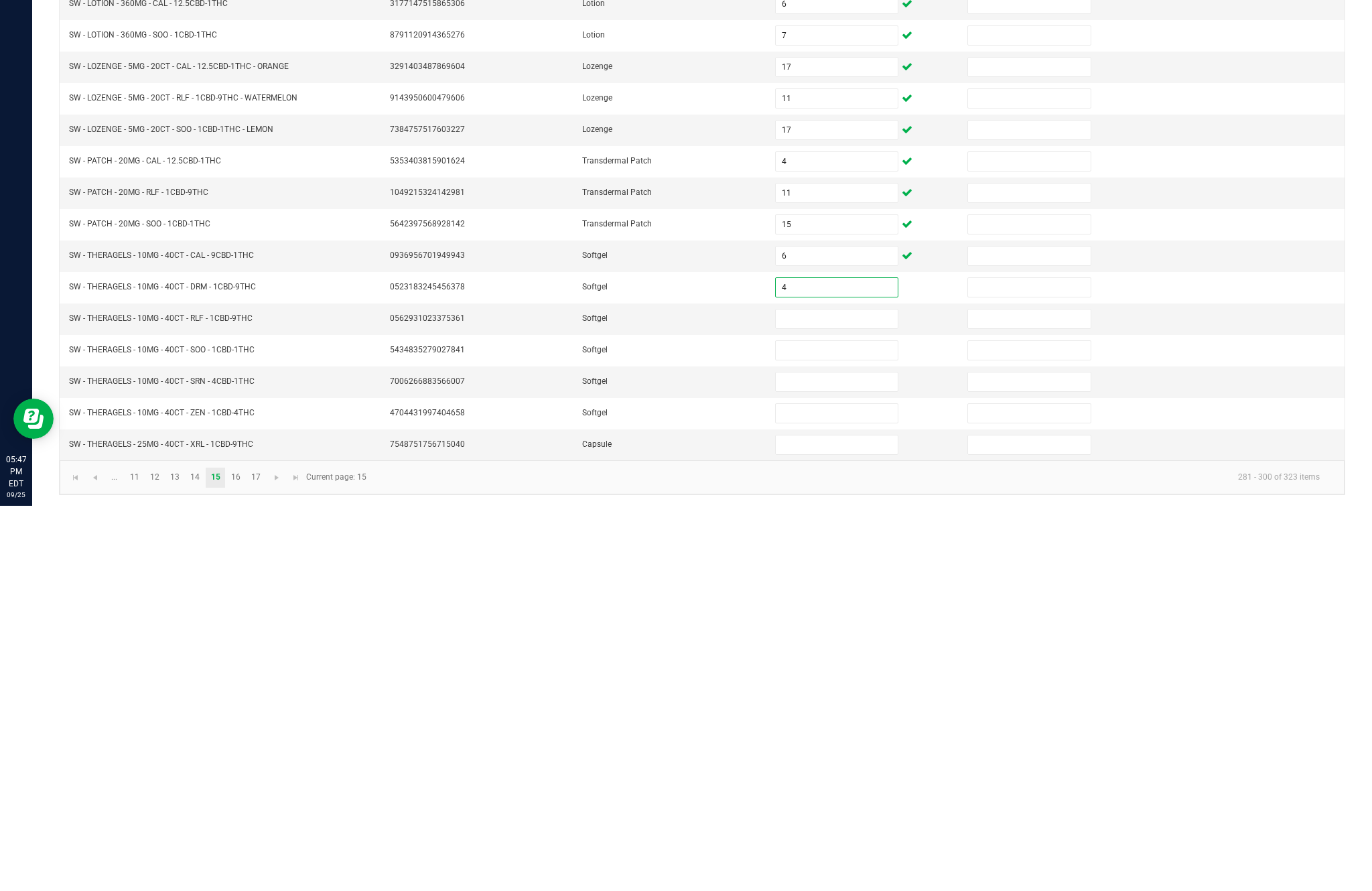
click at [838, 695] on input at bounding box center [837, 704] width 122 height 19
type input "6"
click at [830, 726] on input at bounding box center [837, 735] width 122 height 19
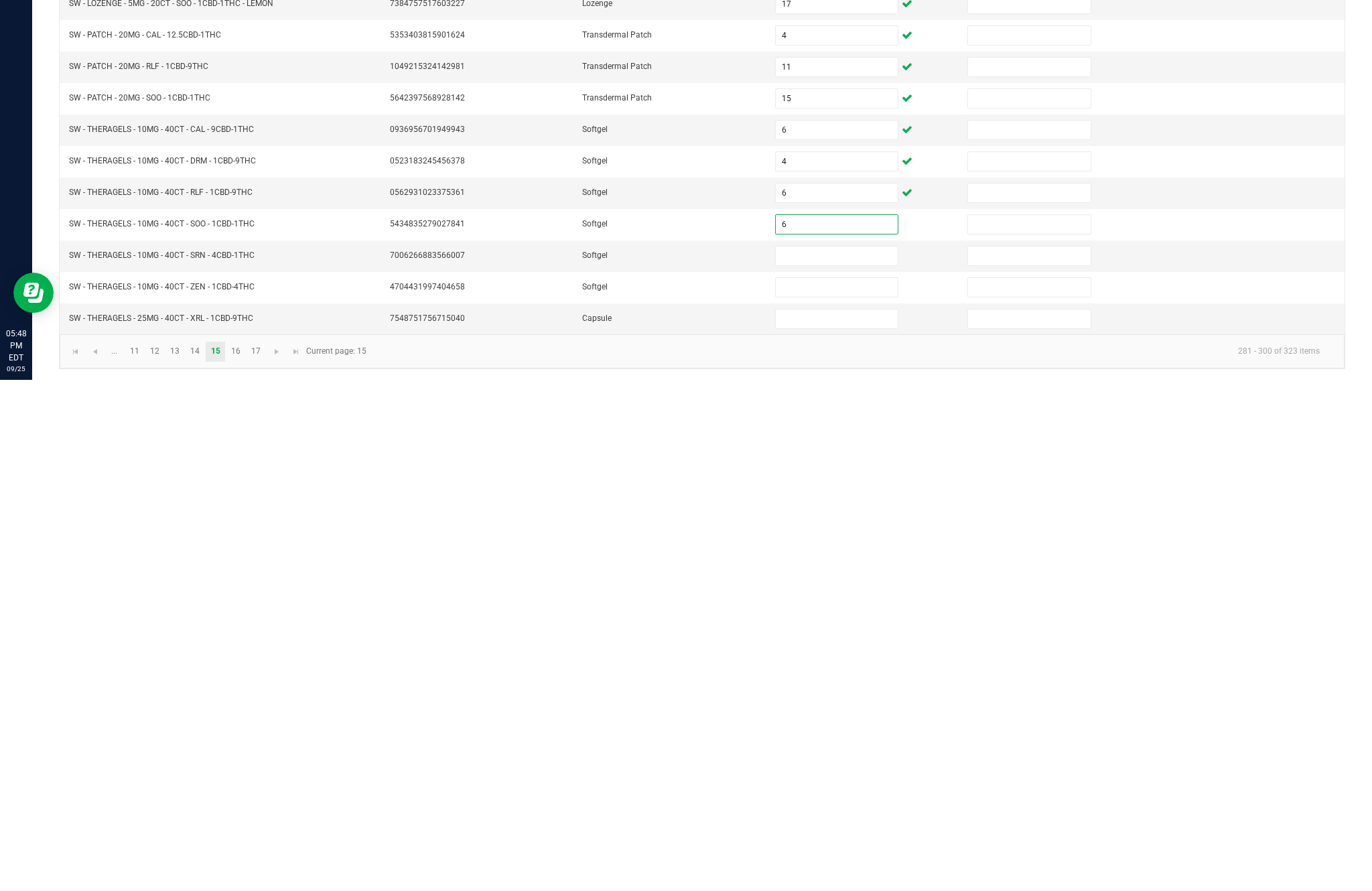
type input "6"
click at [855, 758] on input at bounding box center [837, 767] width 122 height 19
type input "6"
click at [836, 789] on input at bounding box center [837, 798] width 122 height 19
type input "6"
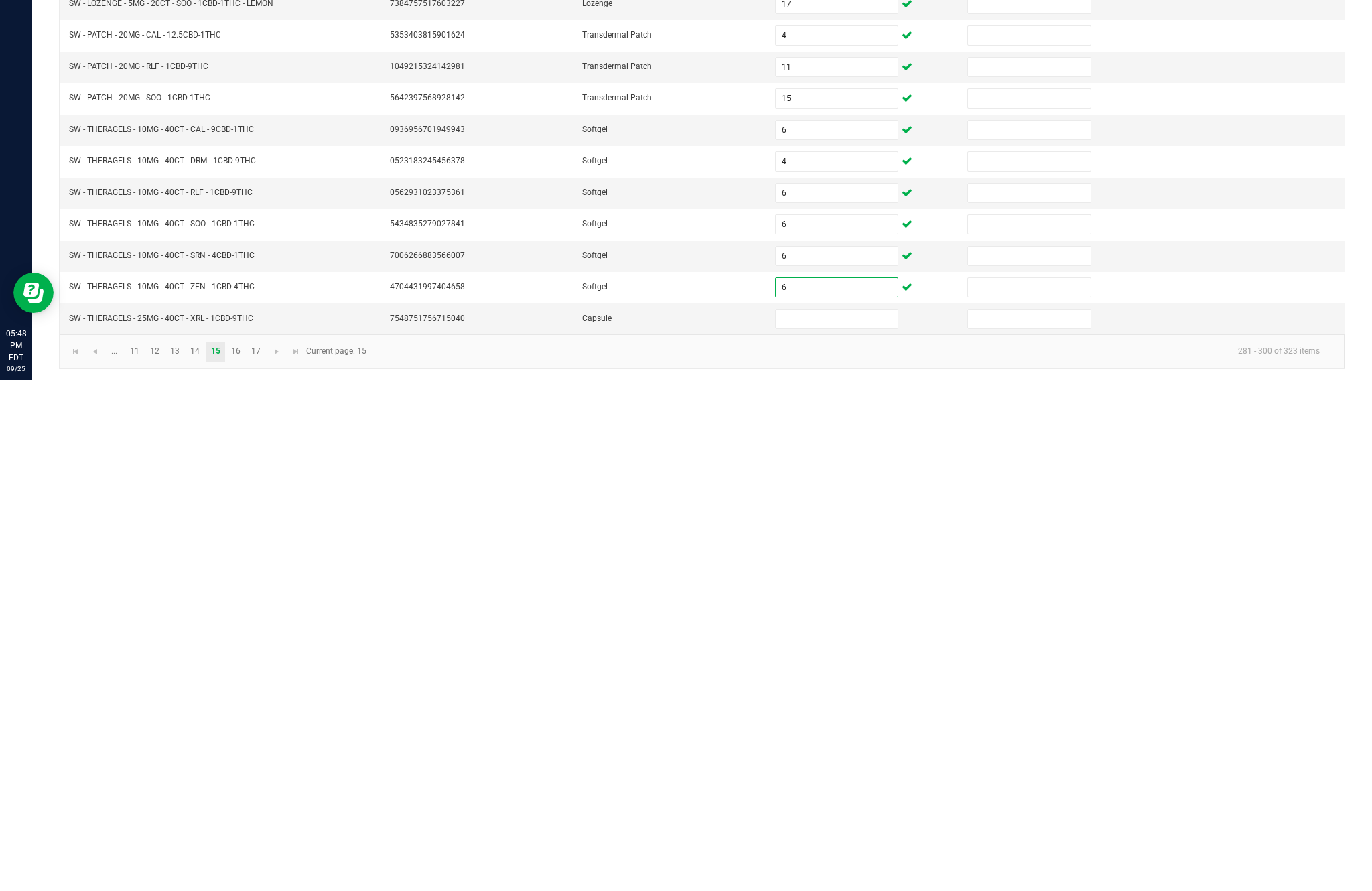
click at [840, 821] on input at bounding box center [837, 830] width 122 height 19
type input "5"
click at [245, 853] on link "16" at bounding box center [235, 863] width 19 height 20
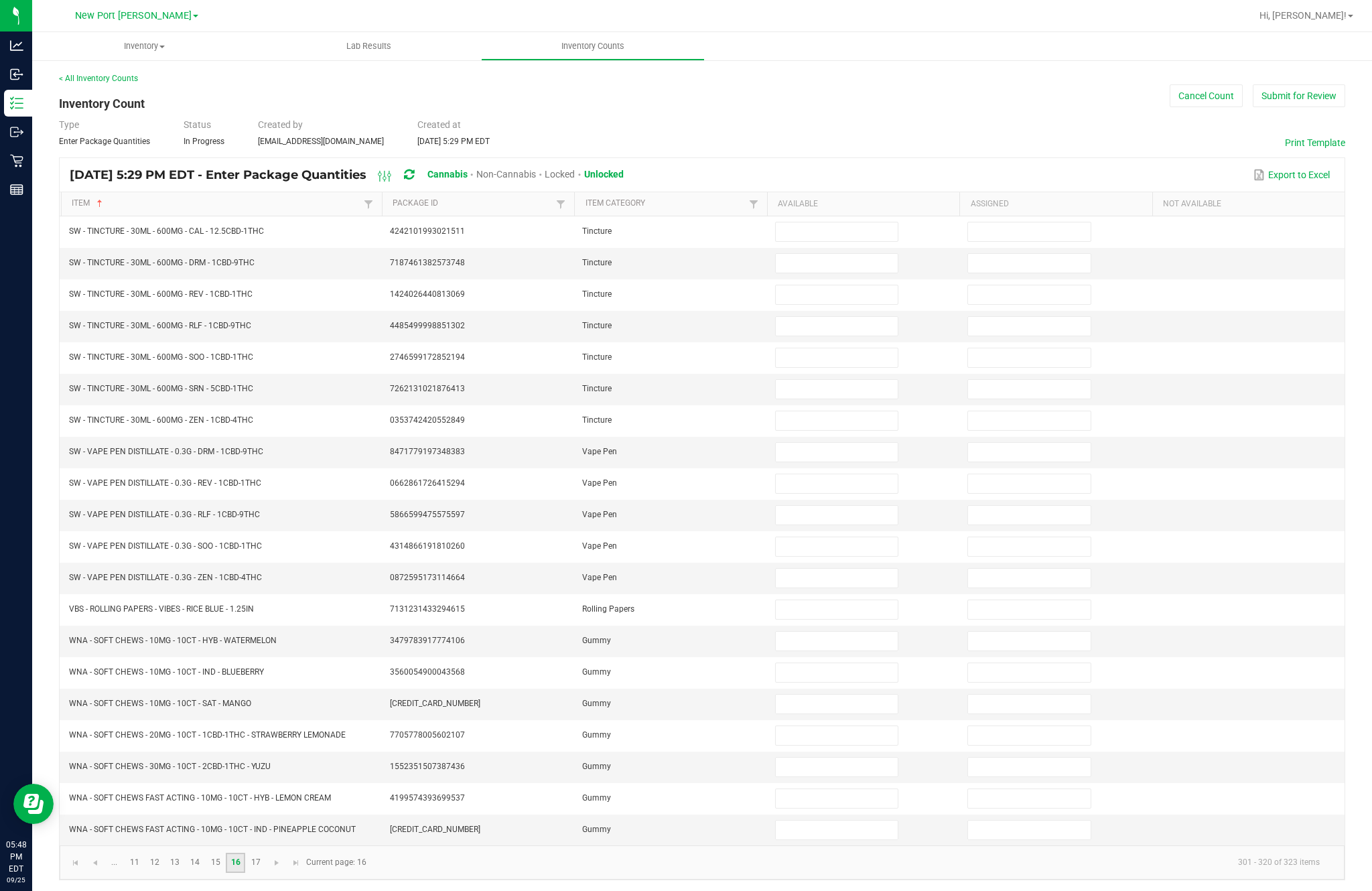
scroll to position [0, 0]
click at [836, 241] on input at bounding box center [837, 231] width 122 height 19
type input "9"
click at [816, 272] on input at bounding box center [837, 263] width 122 height 19
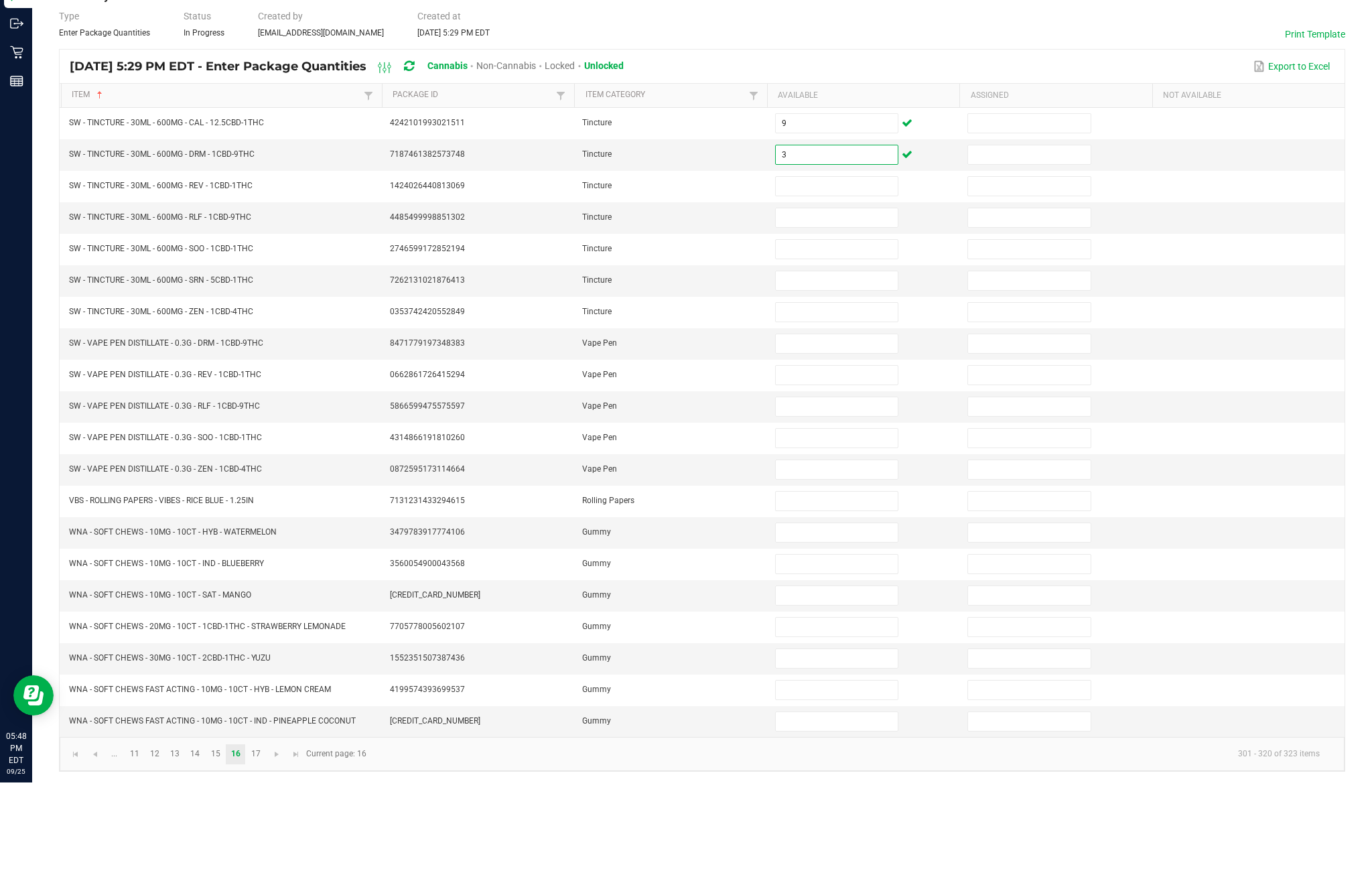
type input "3"
click at [804, 285] on input at bounding box center [837, 294] width 122 height 19
type input "6"
click at [834, 317] on input at bounding box center [837, 326] width 122 height 19
type input "5"
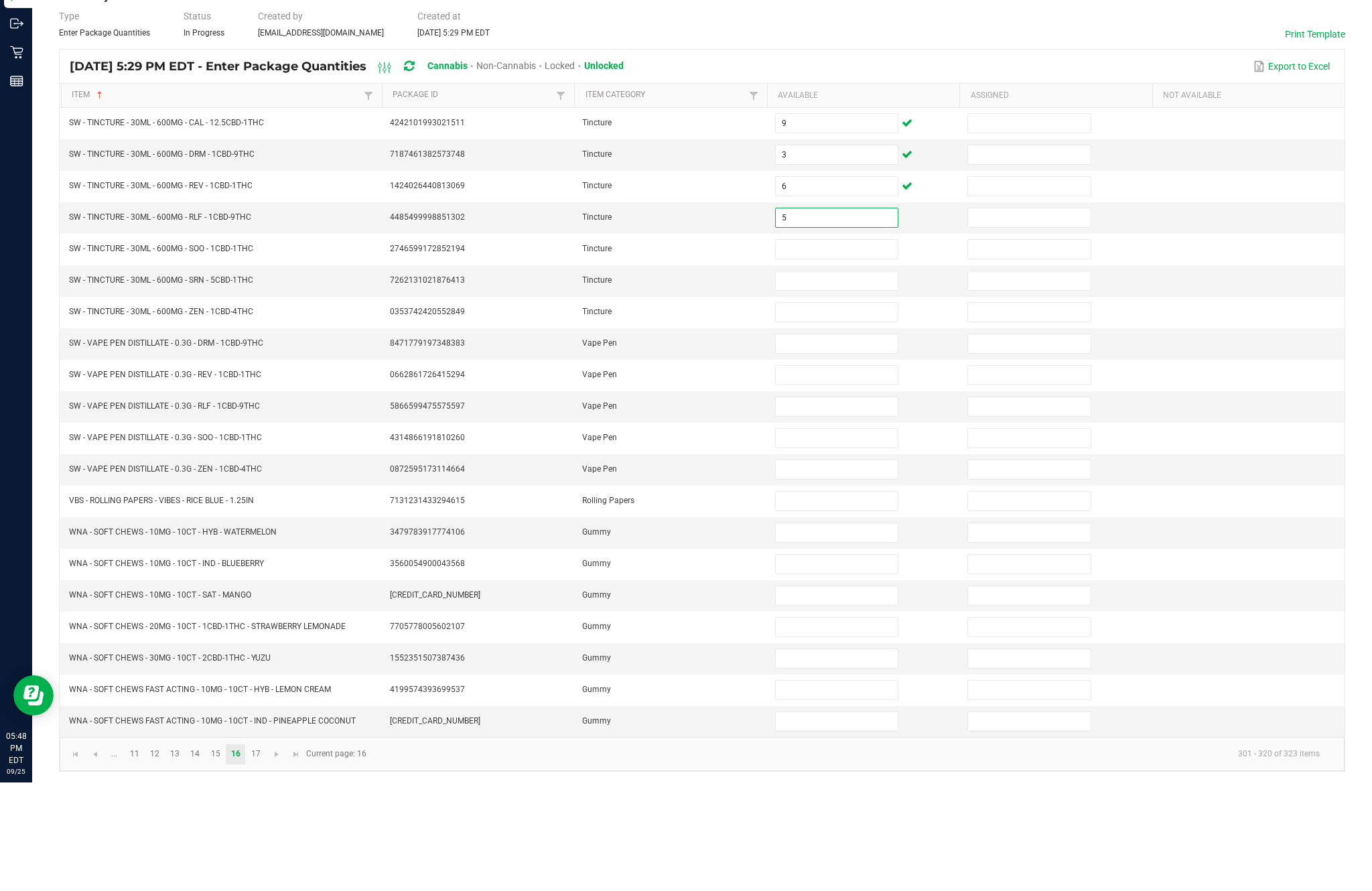
click at [850, 348] on input at bounding box center [837, 357] width 122 height 19
type input "2"
click at [898, 380] on input at bounding box center [837, 389] width 122 height 19
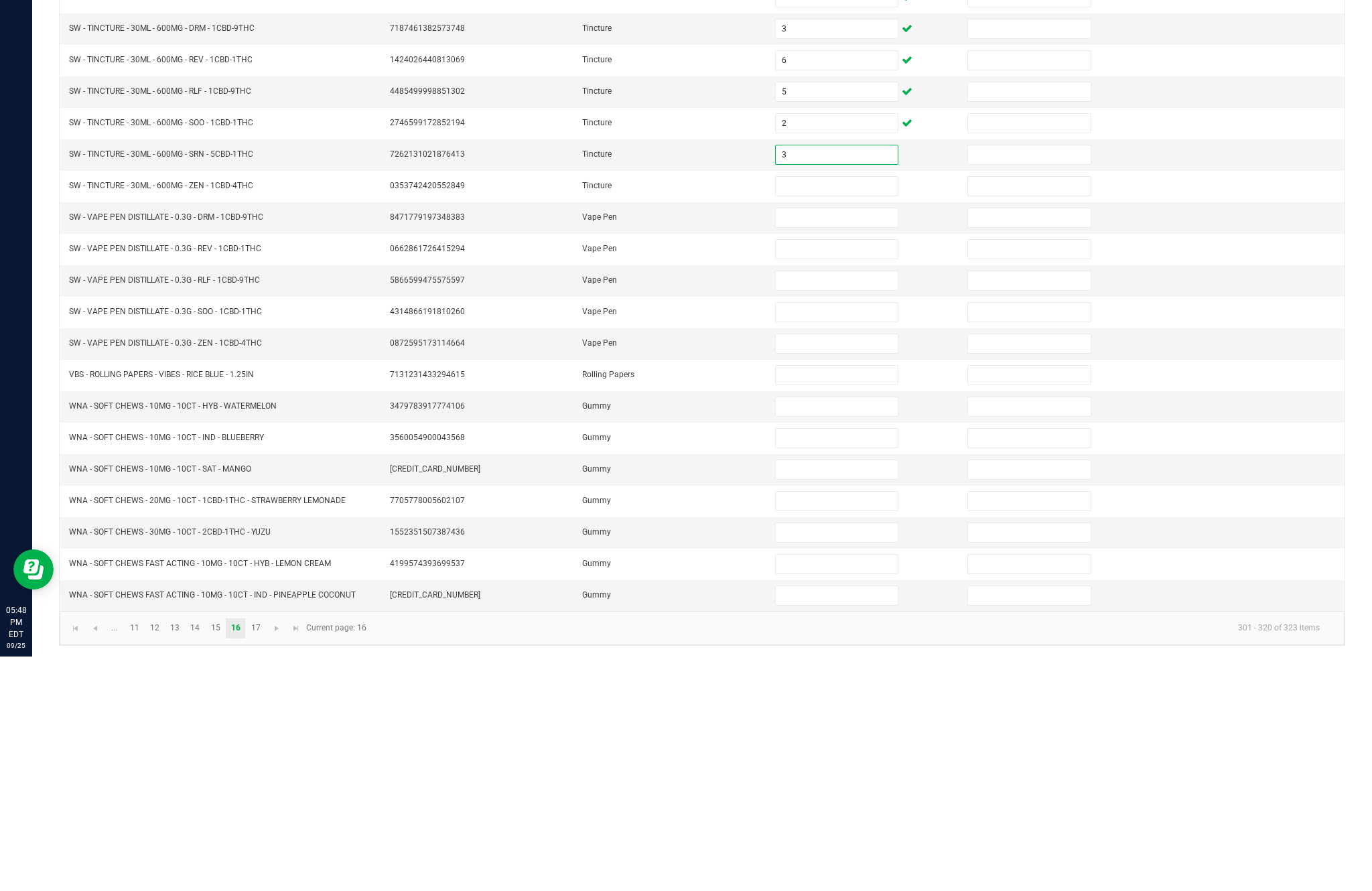
type input "3"
click at [834, 412] on input at bounding box center [837, 421] width 122 height 19
type input "14"
click at [837, 443] on input at bounding box center [837, 452] width 122 height 19
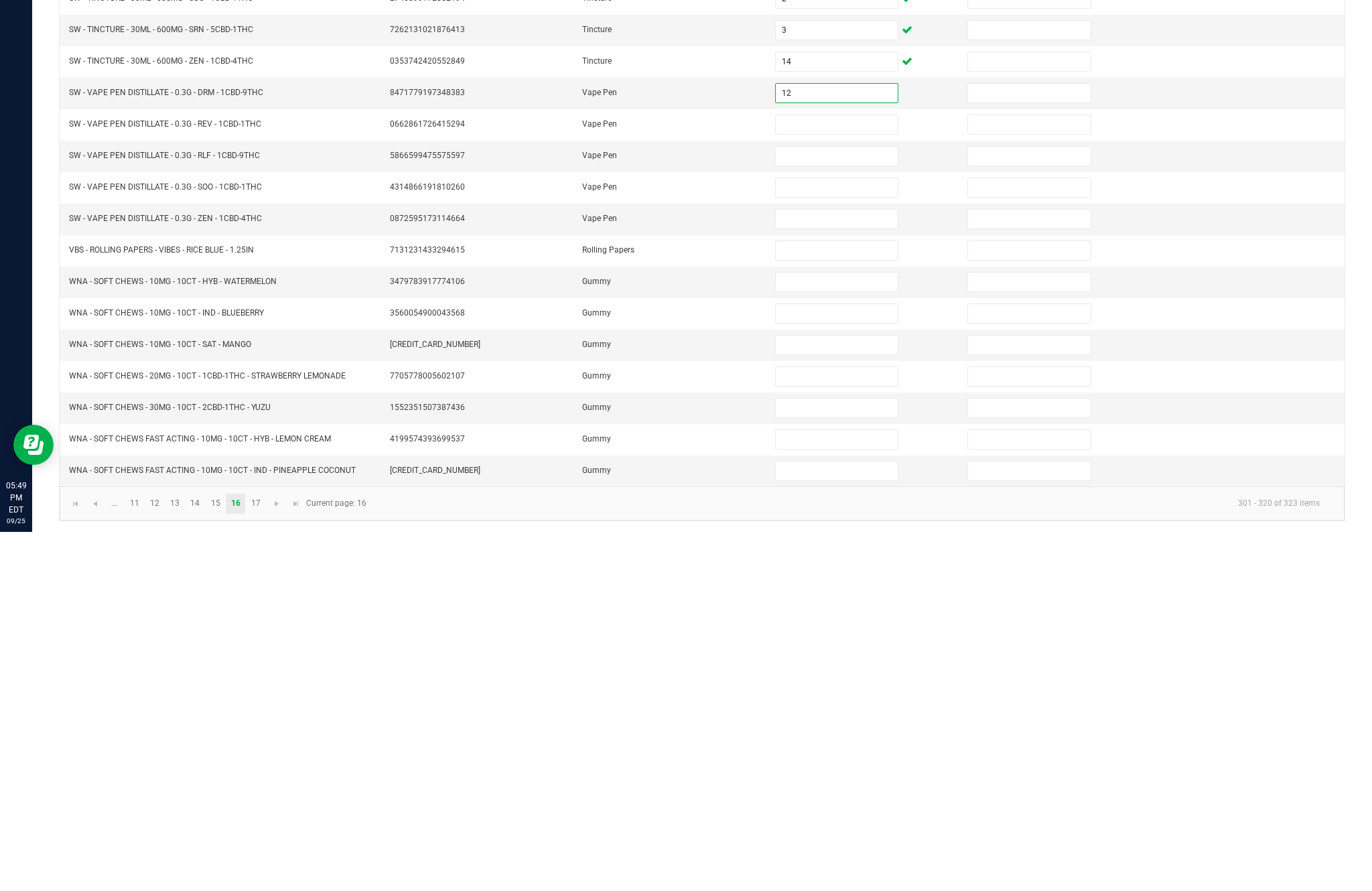
click at [830, 443] on input "12" at bounding box center [837, 452] width 122 height 19
type input "12"
click at [847, 475] on input at bounding box center [837, 484] width 122 height 19
type input "10"
click at [824, 506] on input at bounding box center [837, 515] width 122 height 19
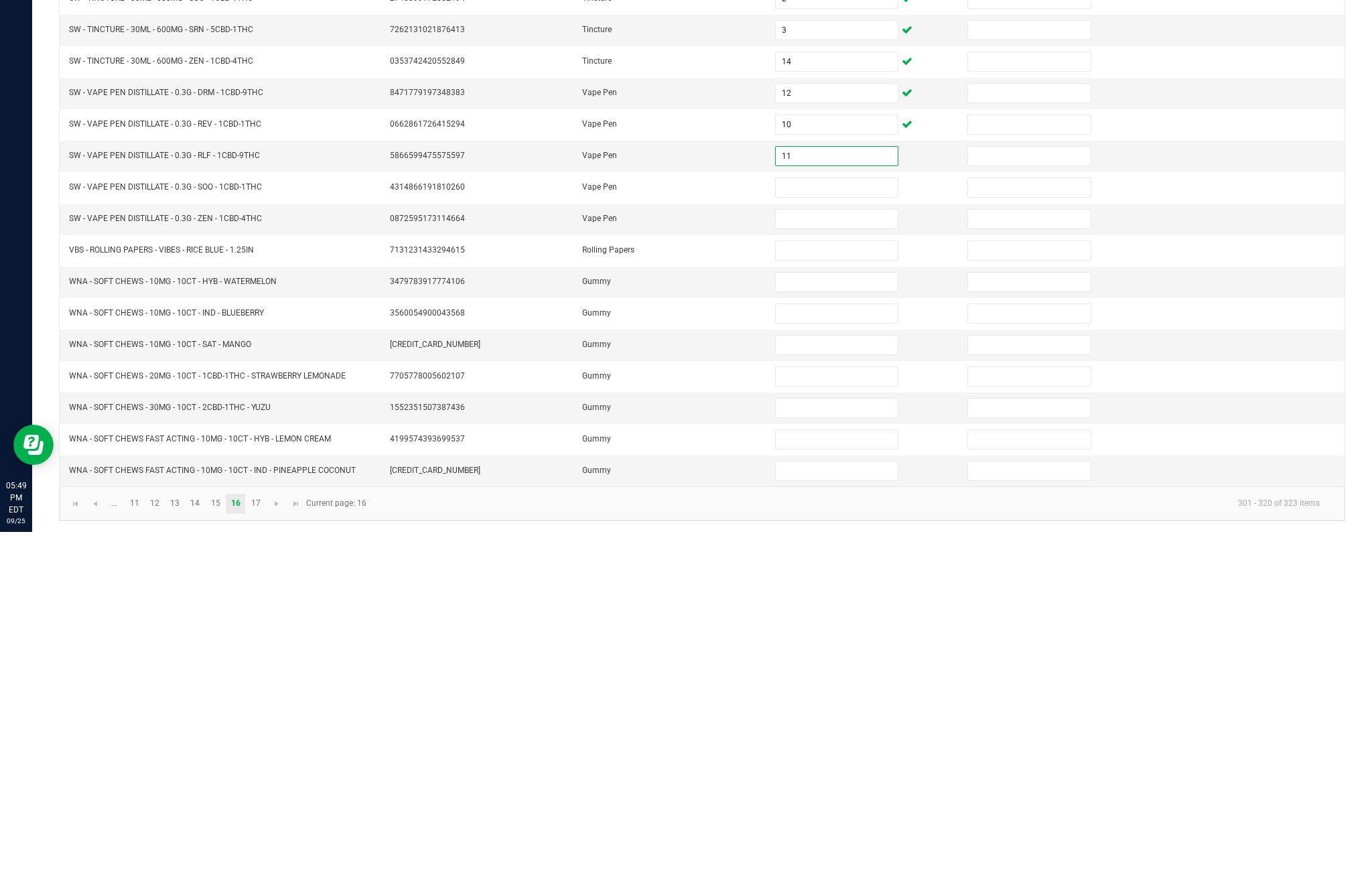
type input "11"
click at [836, 538] on input at bounding box center [837, 547] width 122 height 19
type input "2"
click at [856, 568] on input at bounding box center [837, 578] width 122 height 19
type input "16"
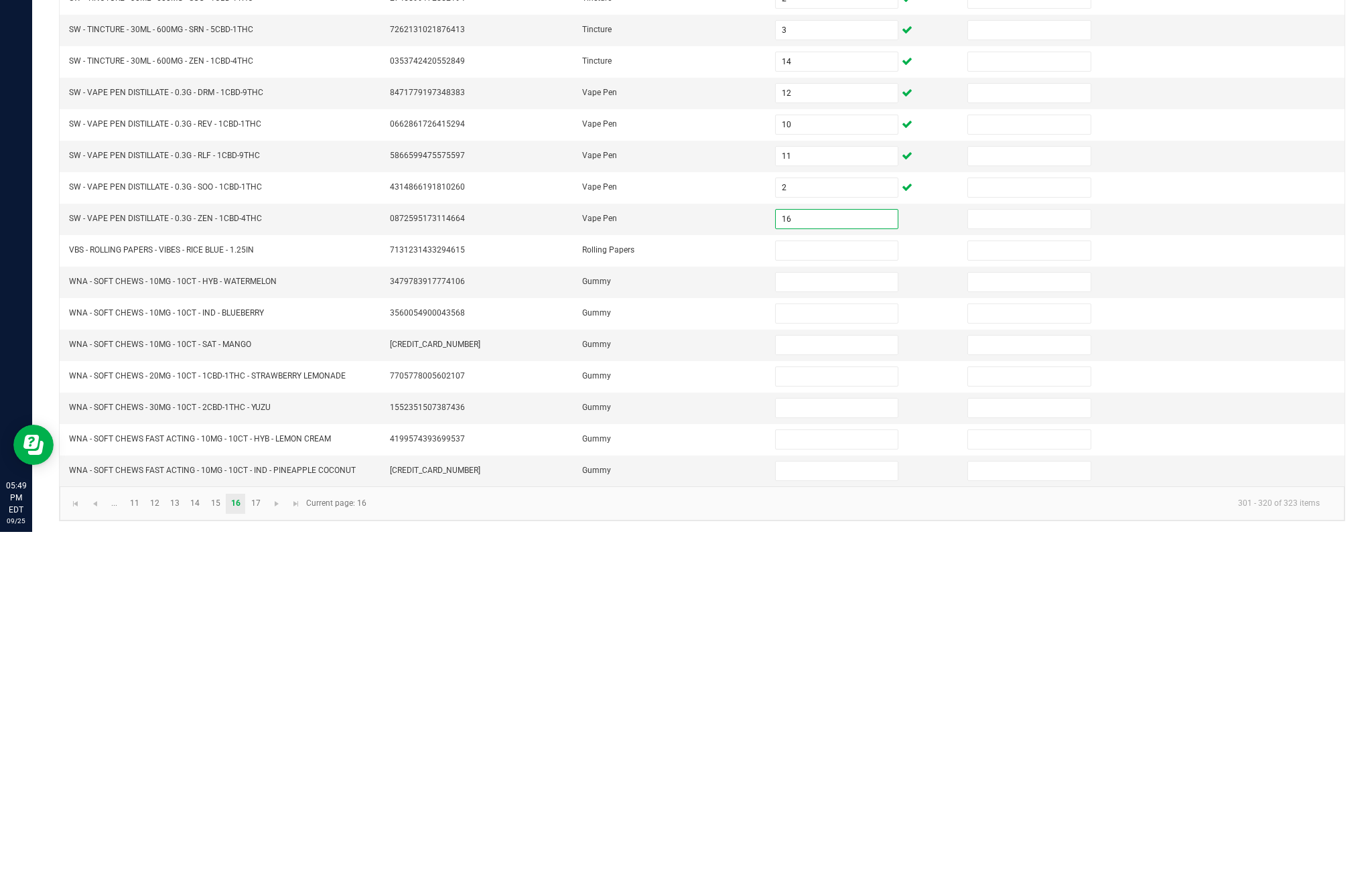
click at [845, 600] on input at bounding box center [837, 609] width 122 height 19
type input "1"
click at [854, 632] on input at bounding box center [837, 641] width 122 height 19
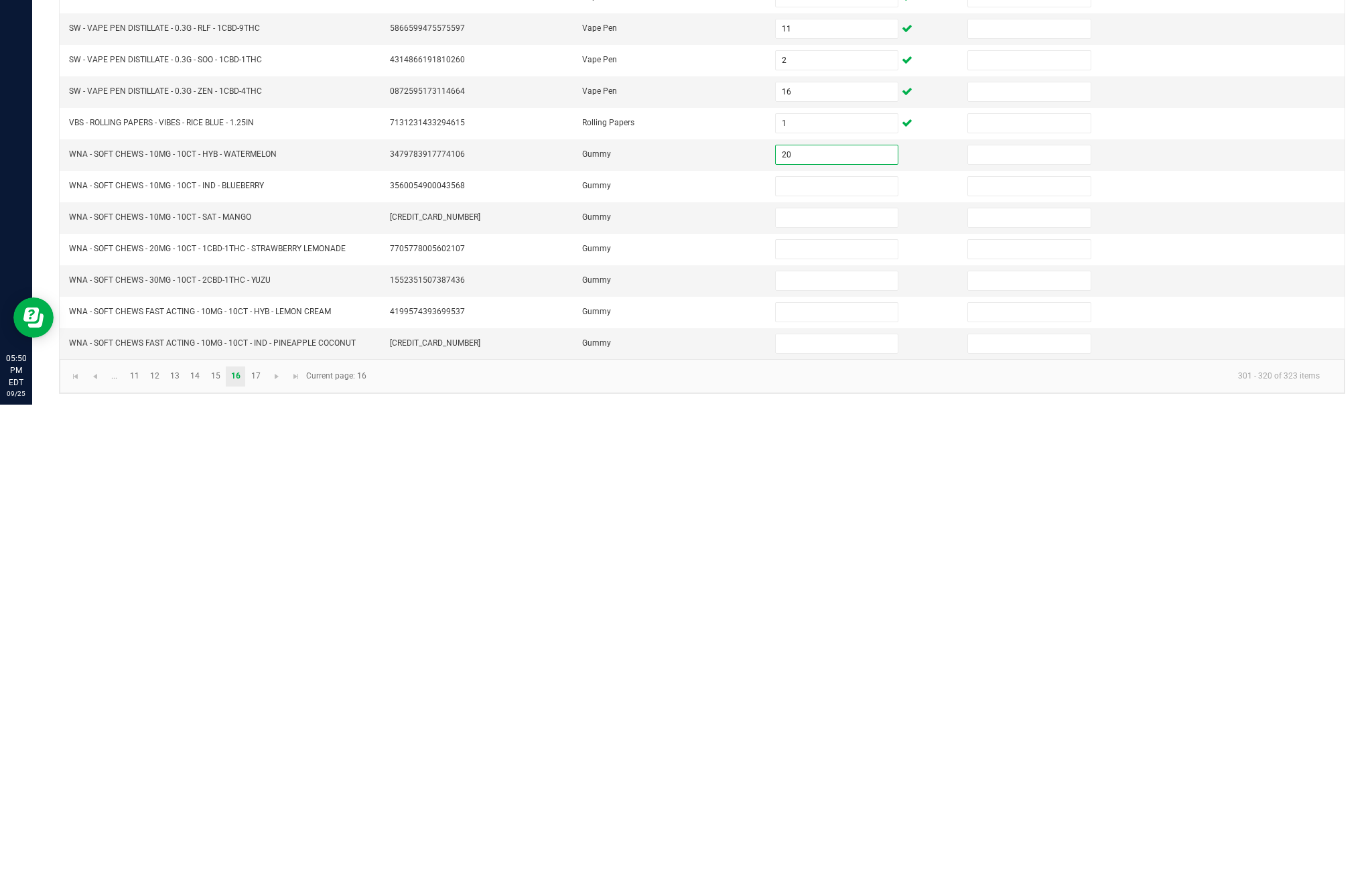
type input "20"
click at [831, 663] on input at bounding box center [837, 672] width 122 height 19
type input "20"
click at [824, 695] on input at bounding box center [837, 704] width 122 height 19
type input "39"
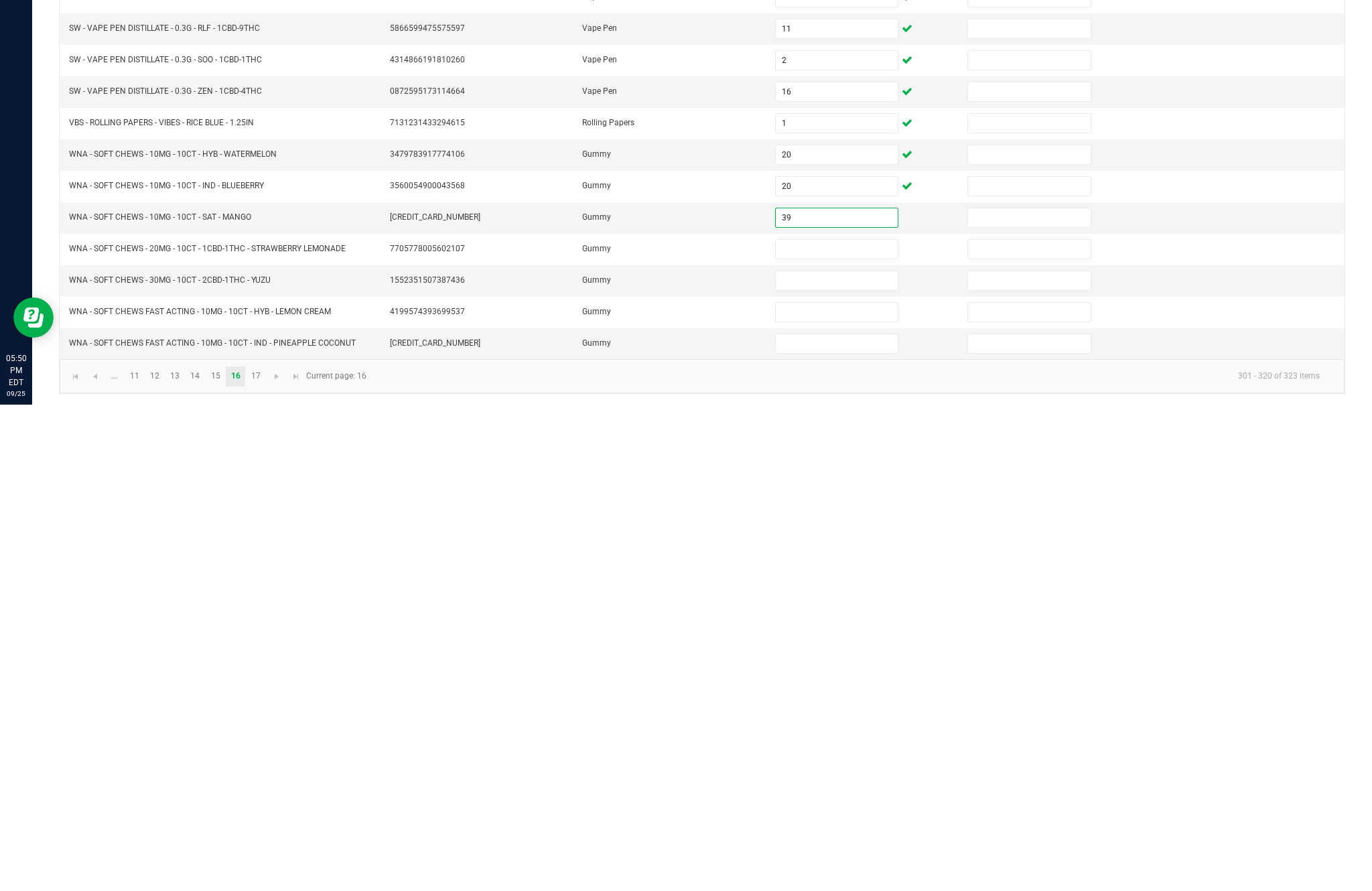
click at [836, 726] on input at bounding box center [837, 735] width 122 height 19
type input "28"
click at [828, 758] on input at bounding box center [837, 767] width 122 height 19
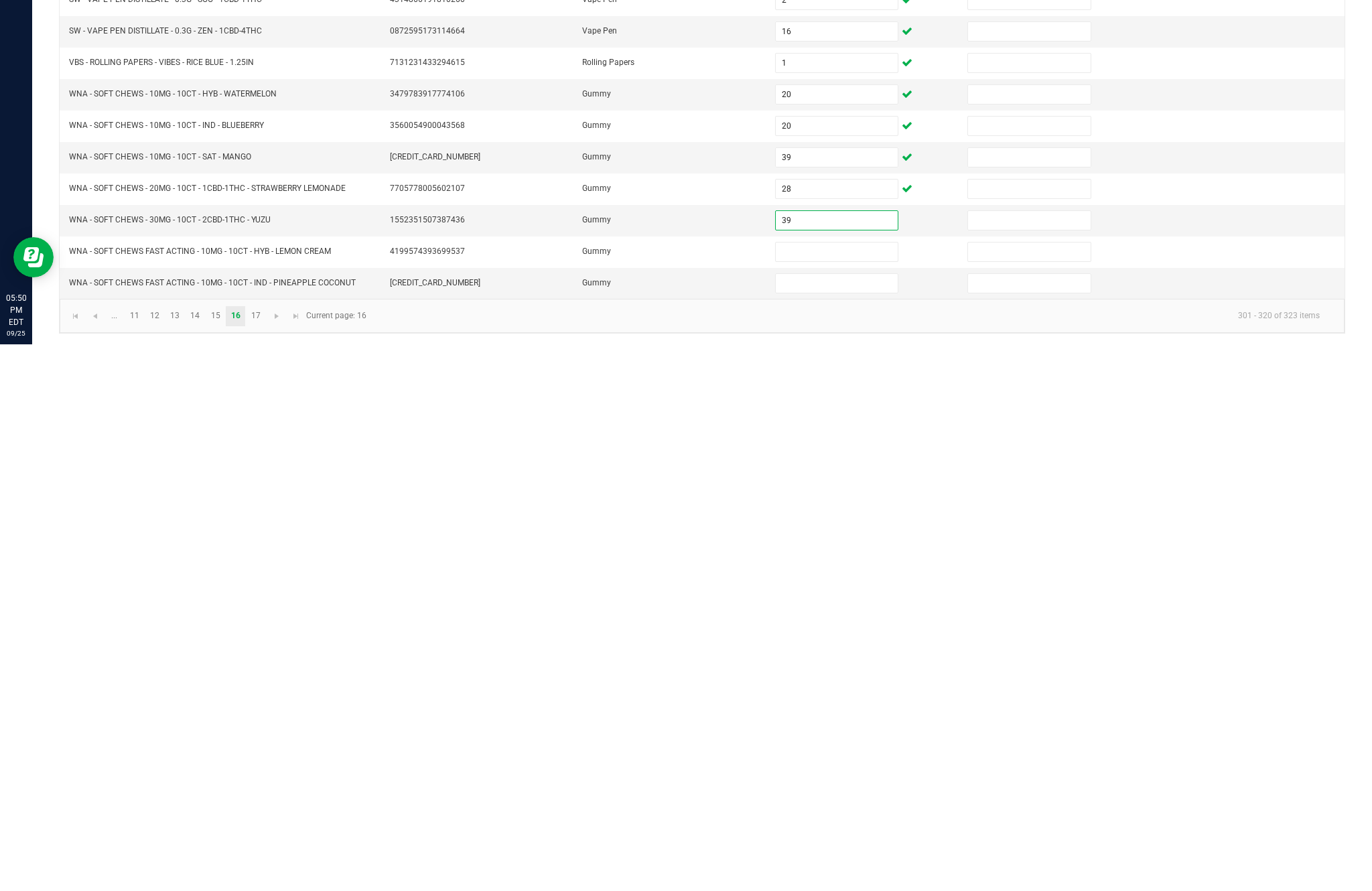
type input "39"
click at [829, 789] on input at bounding box center [837, 798] width 122 height 19
type input "10"
click at [824, 821] on input at bounding box center [837, 830] width 122 height 19
type input "21"
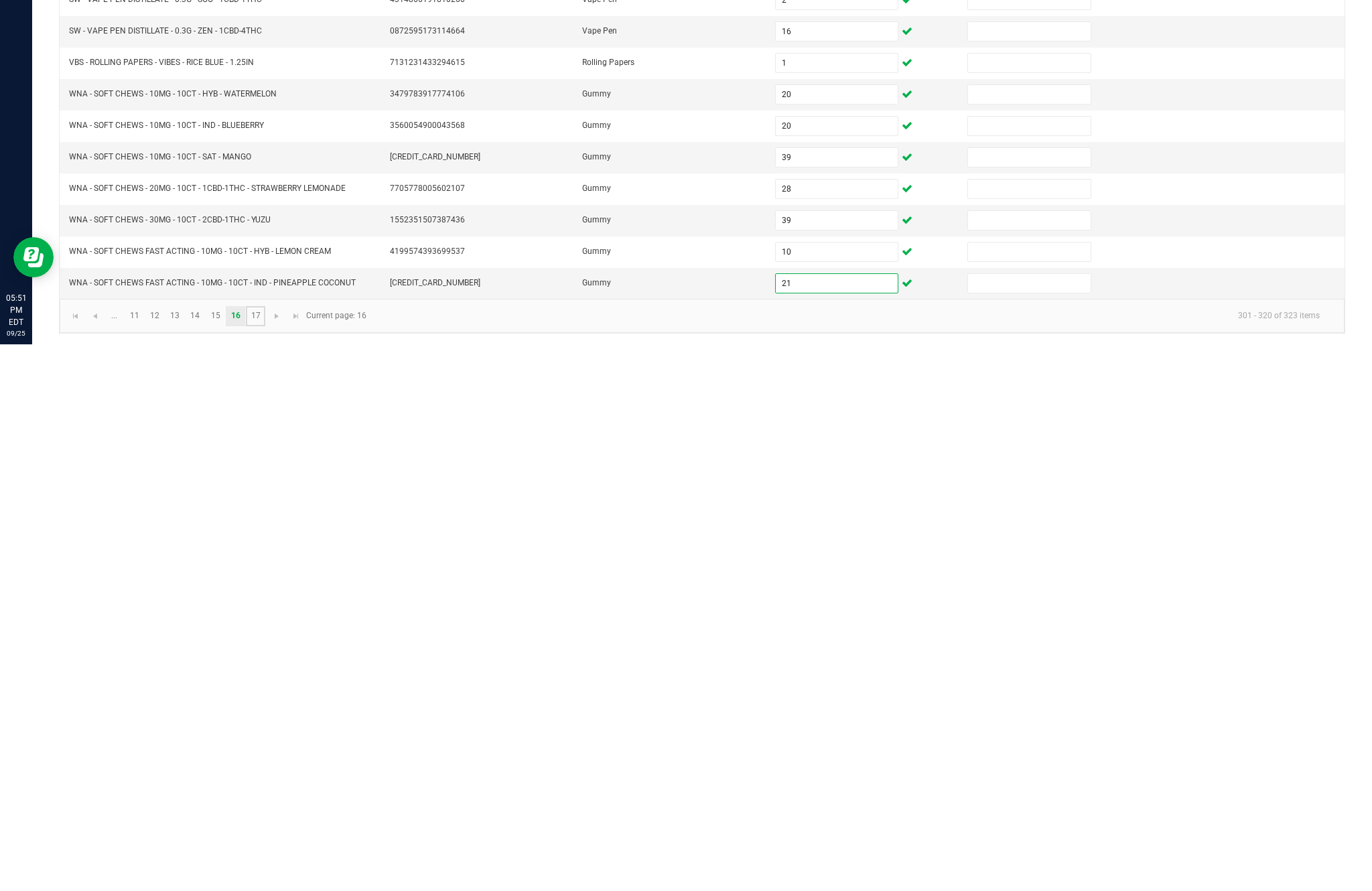
click at [265, 853] on link "17" at bounding box center [255, 863] width 19 height 20
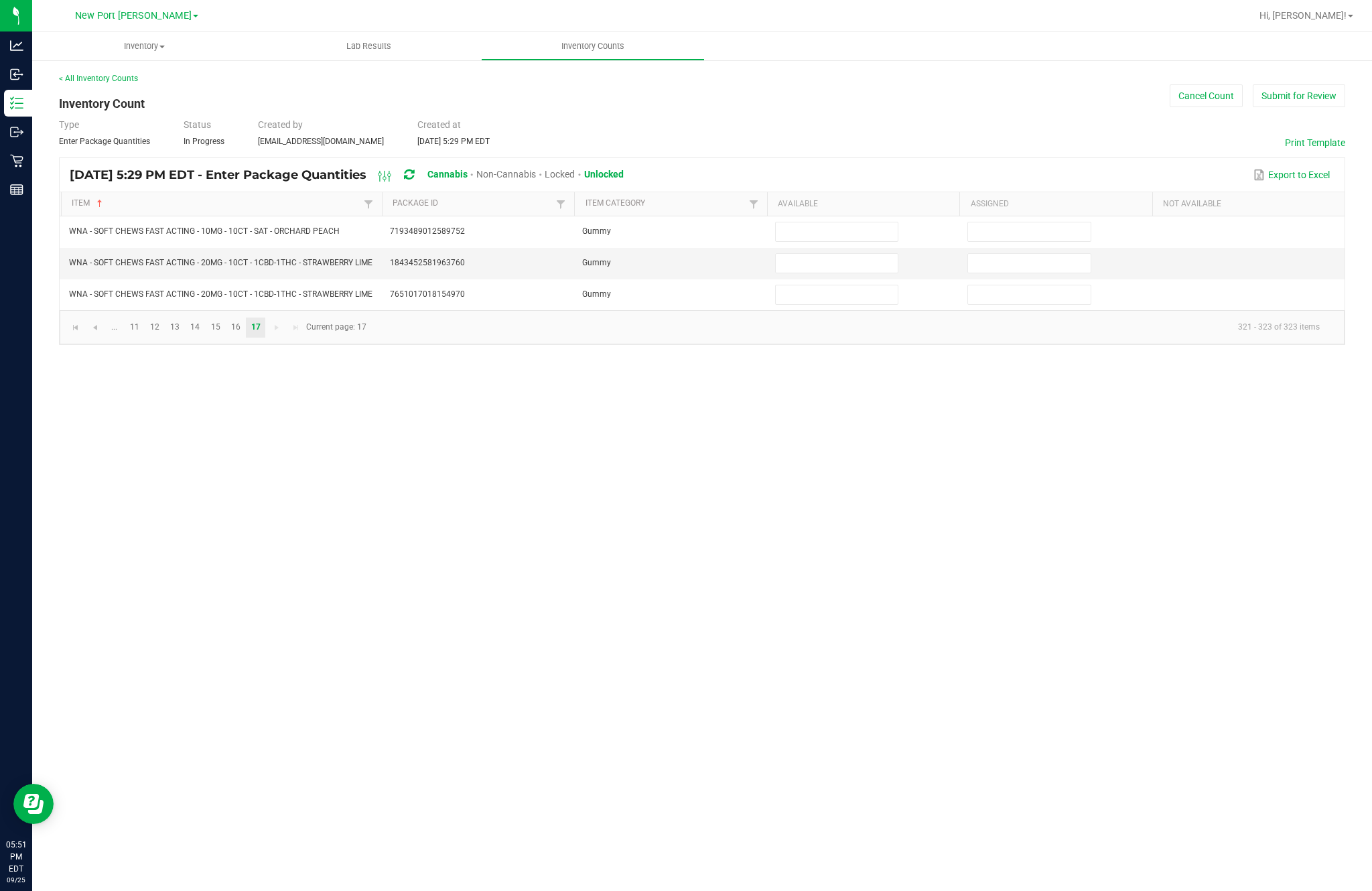
click at [840, 222] on input at bounding box center [837, 231] width 122 height 19
type input "37"
click at [840, 254] on input at bounding box center [837, 263] width 122 height 19
type input "1"
click at [850, 285] on input at bounding box center [837, 294] width 122 height 19
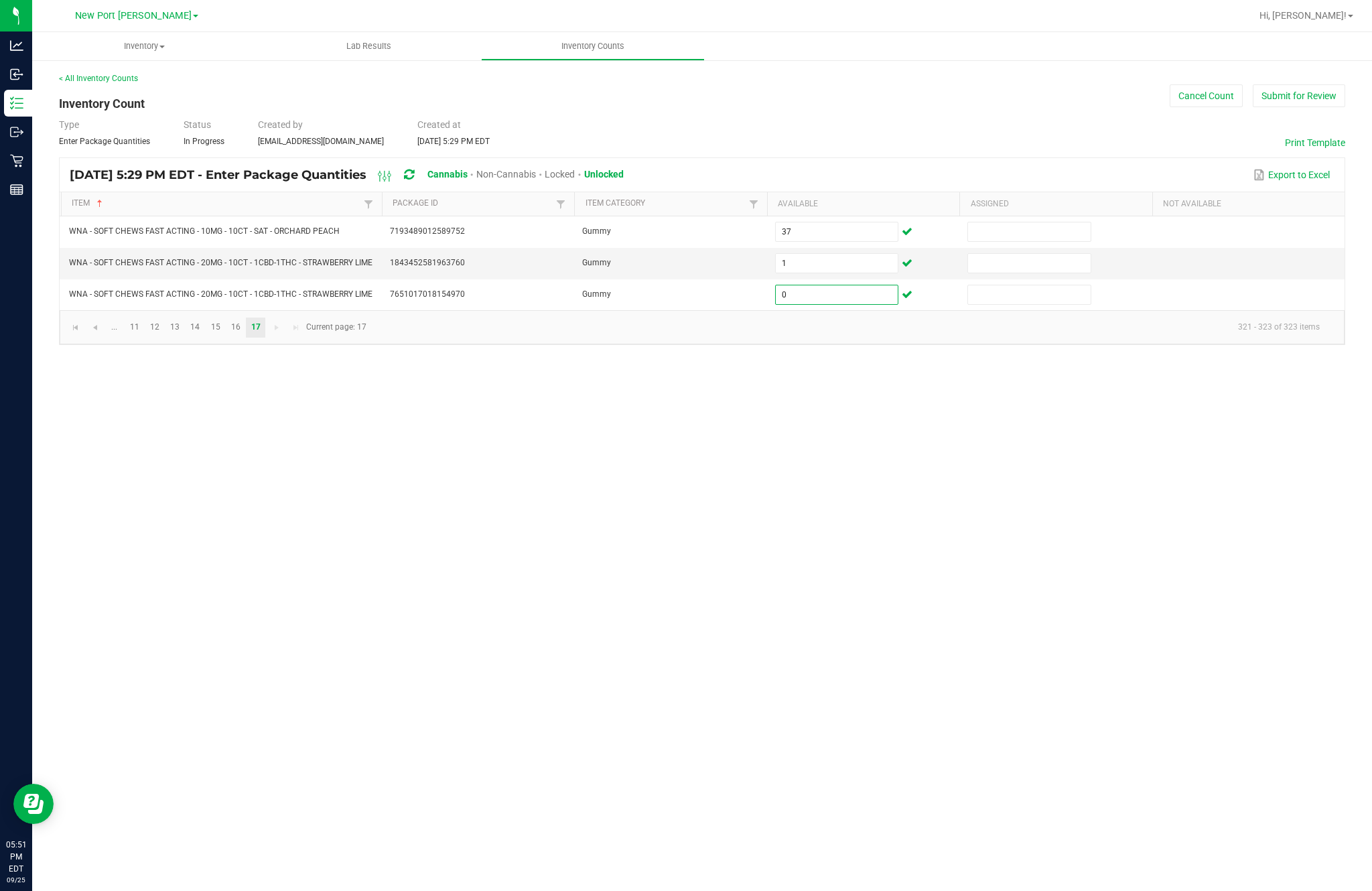
type input "0"
click at [144, 318] on link "11" at bounding box center [134, 328] width 19 height 20
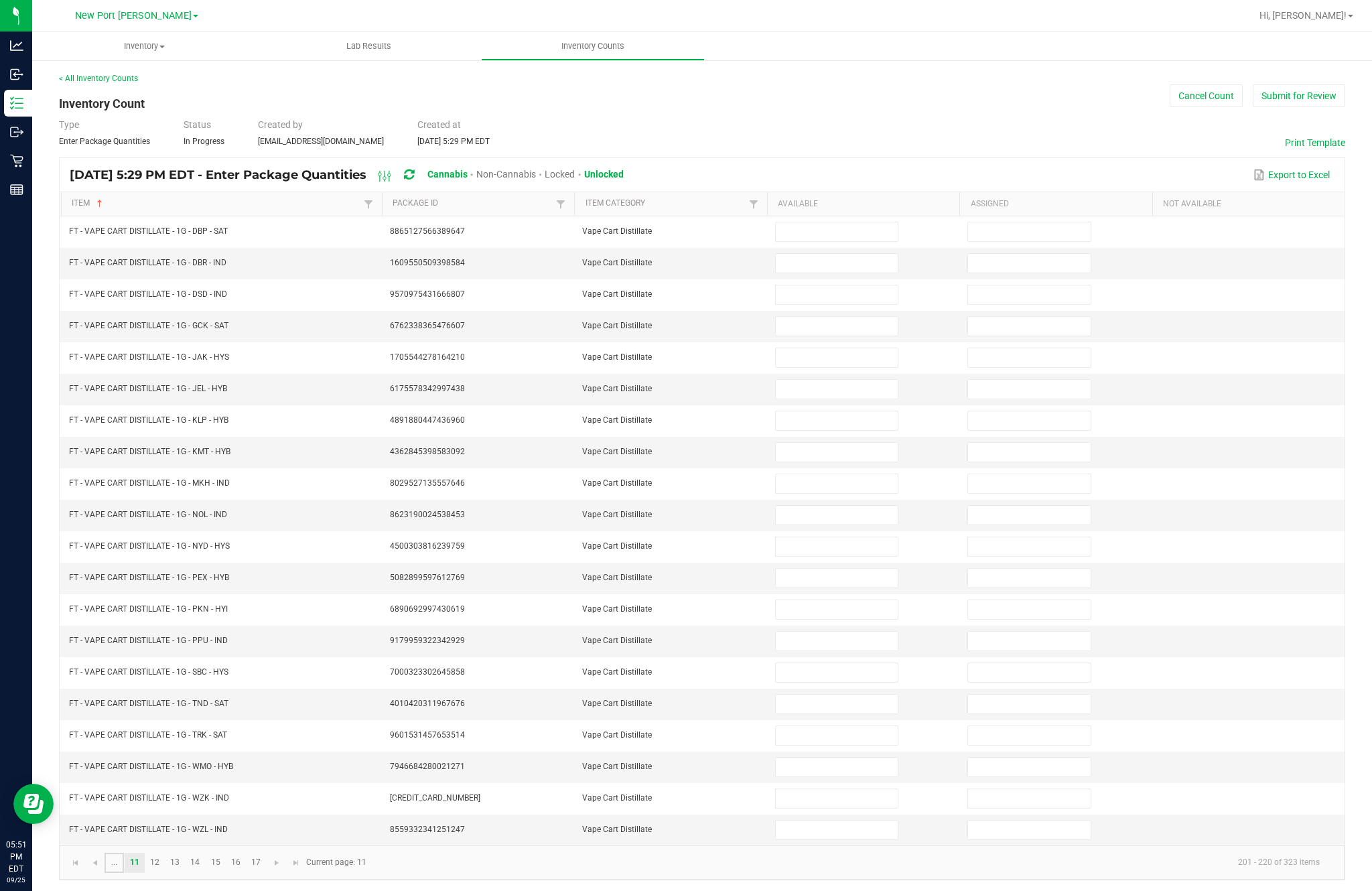
click at [124, 853] on link "..." at bounding box center [114, 863] width 19 height 20
click at [124, 853] on link "1" at bounding box center [114, 863] width 19 height 20
type input "1"
click at [144, 853] on link "2" at bounding box center [134, 863] width 19 height 20
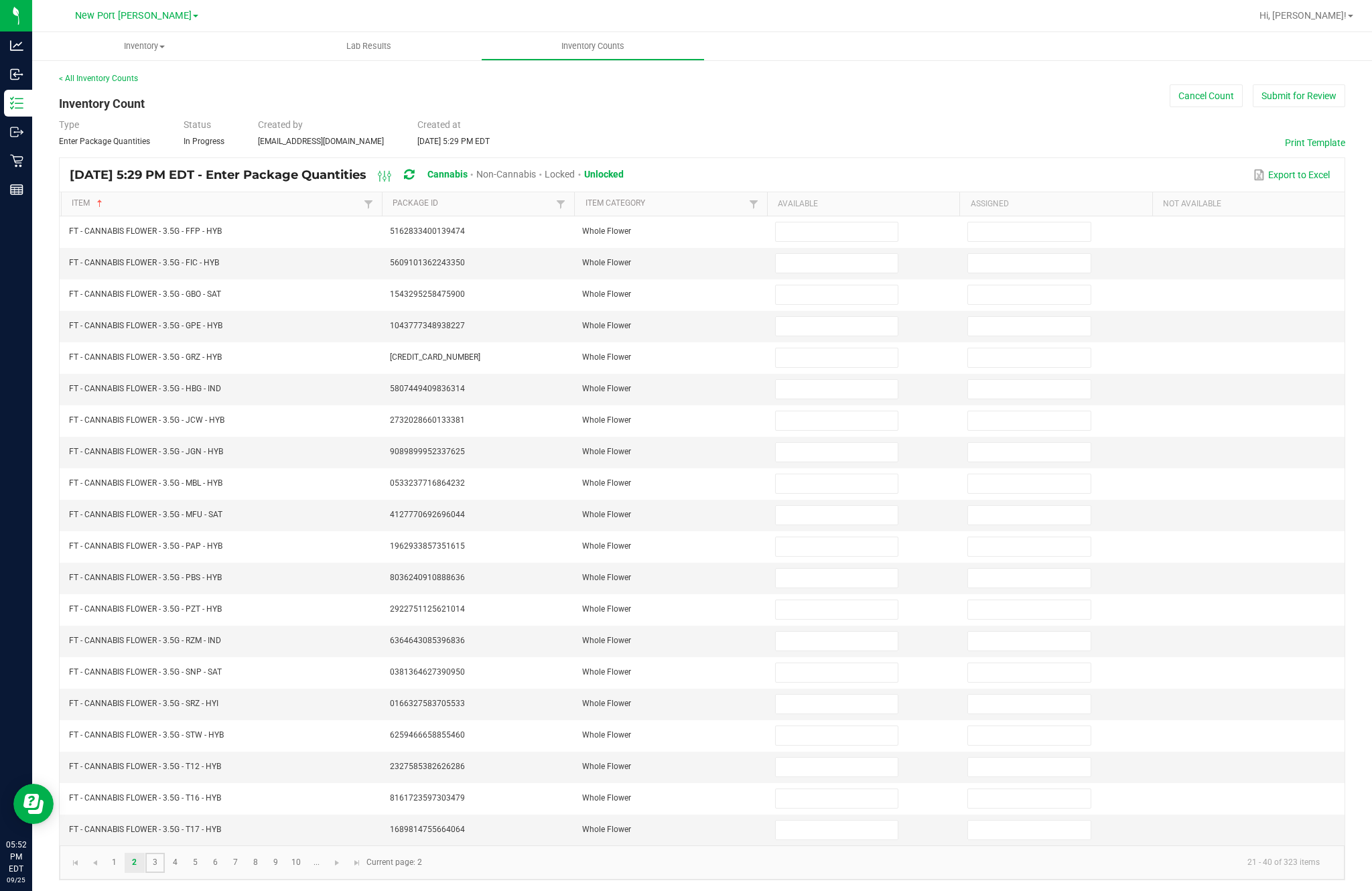
click at [165, 853] on link "3" at bounding box center [155, 863] width 19 height 20
click at [825, 412] on input at bounding box center [837, 421] width 122 height 19
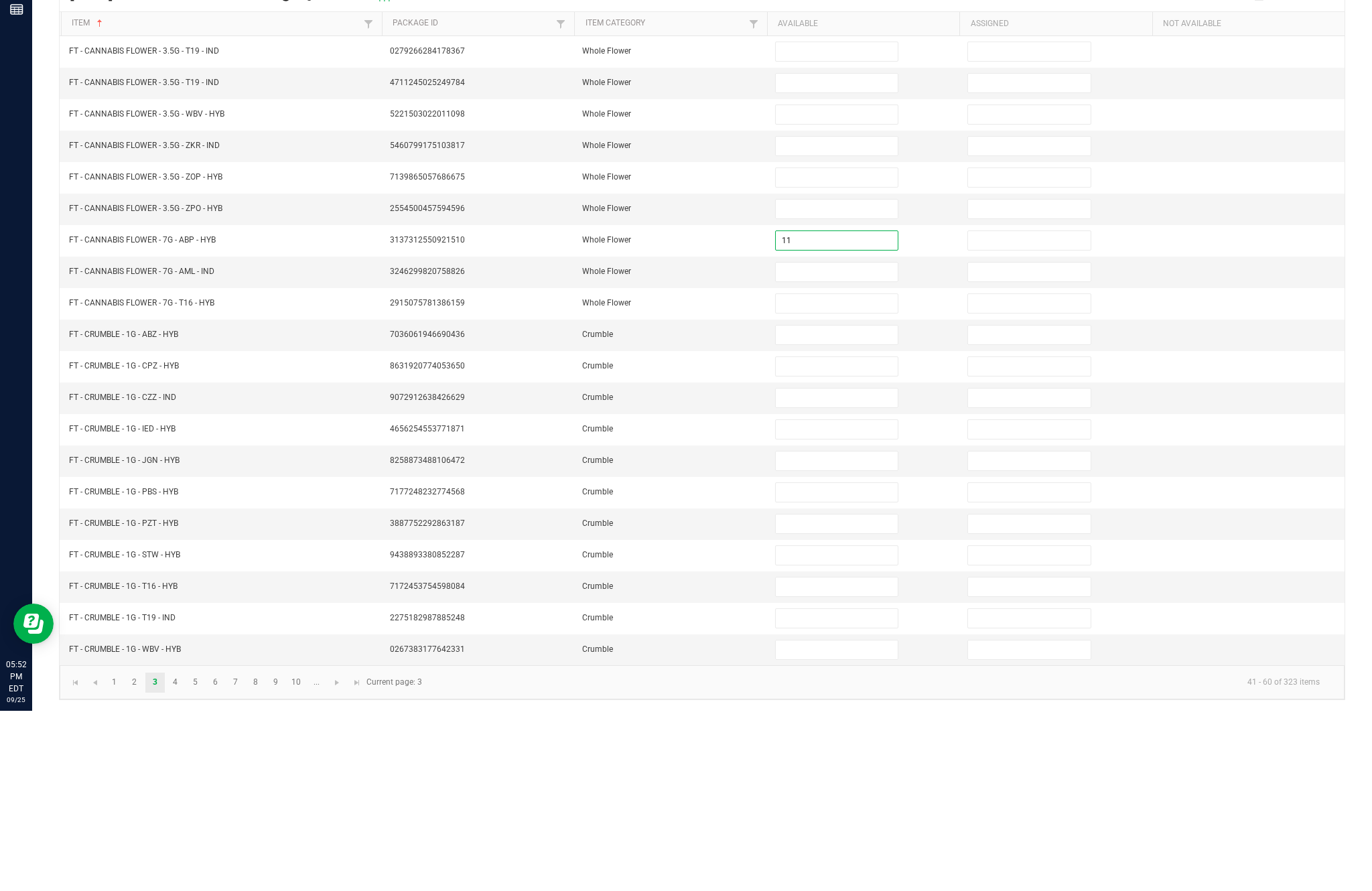
type input "11"
click at [830, 443] on input at bounding box center [837, 452] width 122 height 19
type input "6"
click at [835, 475] on input at bounding box center [837, 484] width 122 height 19
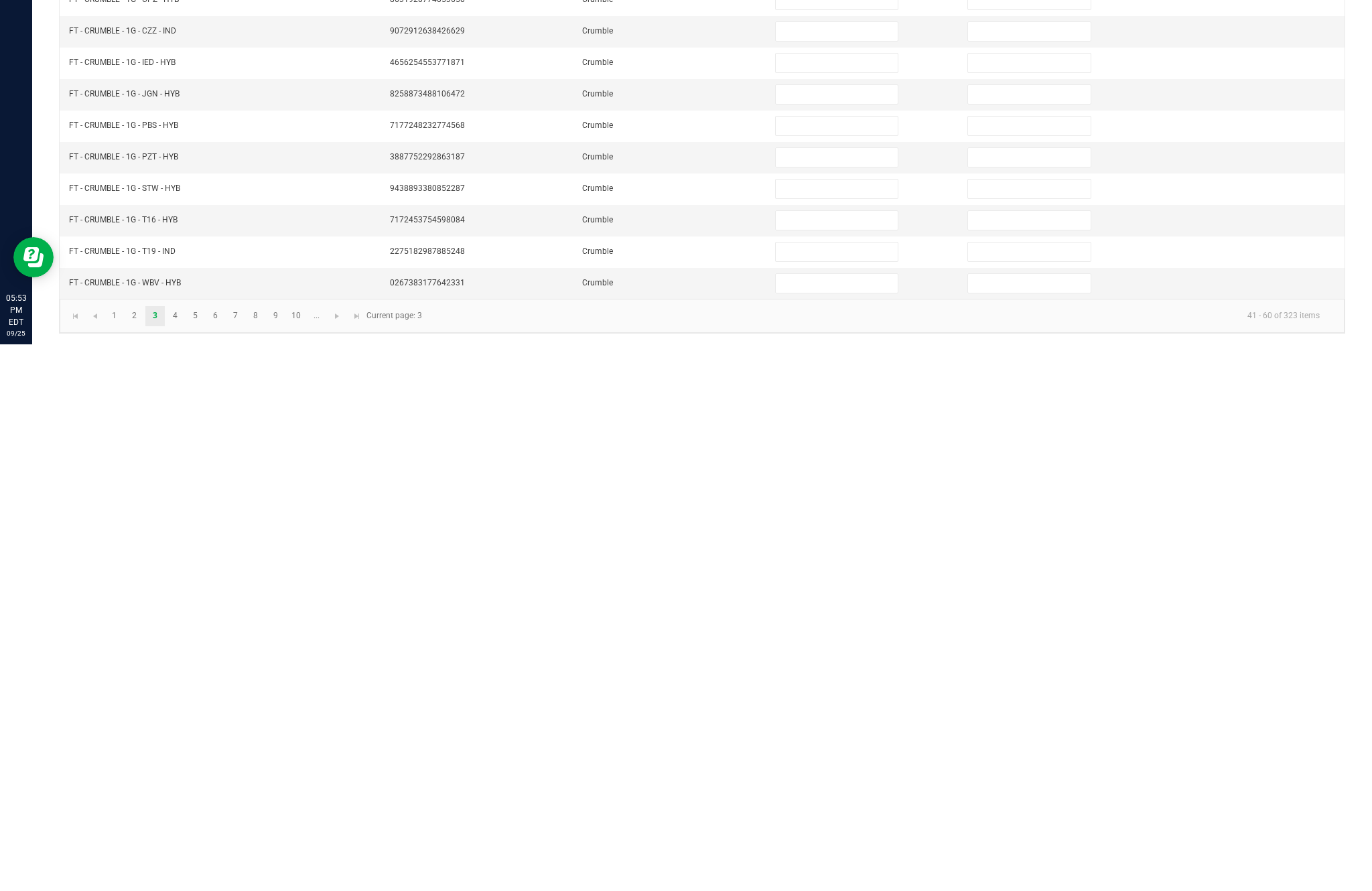
type input "4"
click at [124, 853] on link "1" at bounding box center [114, 863] width 19 height 20
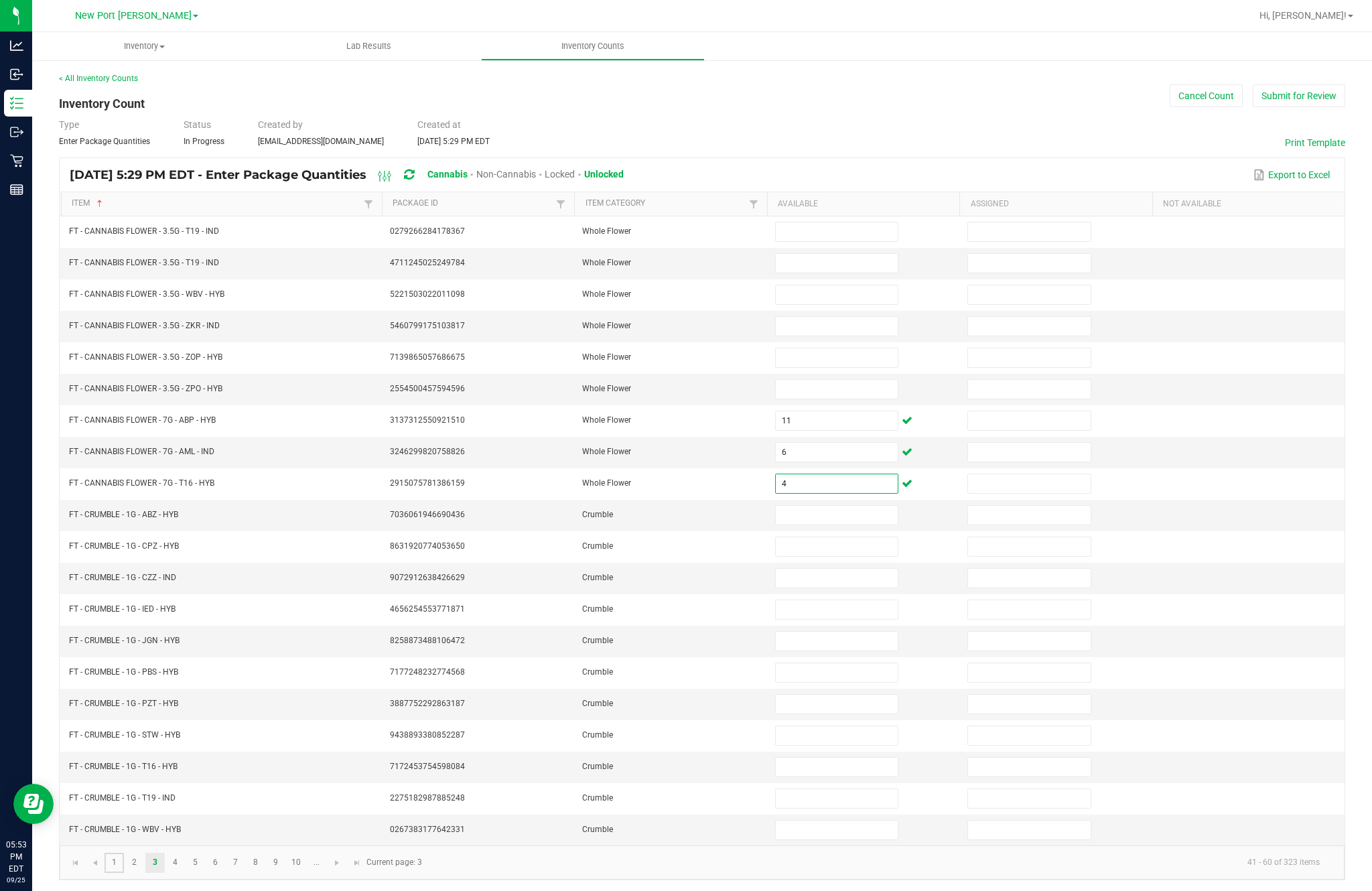
type input "1"
click at [834, 254] on input at bounding box center [837, 263] width 122 height 19
type input "13"
click at [824, 285] on input at bounding box center [837, 294] width 122 height 19
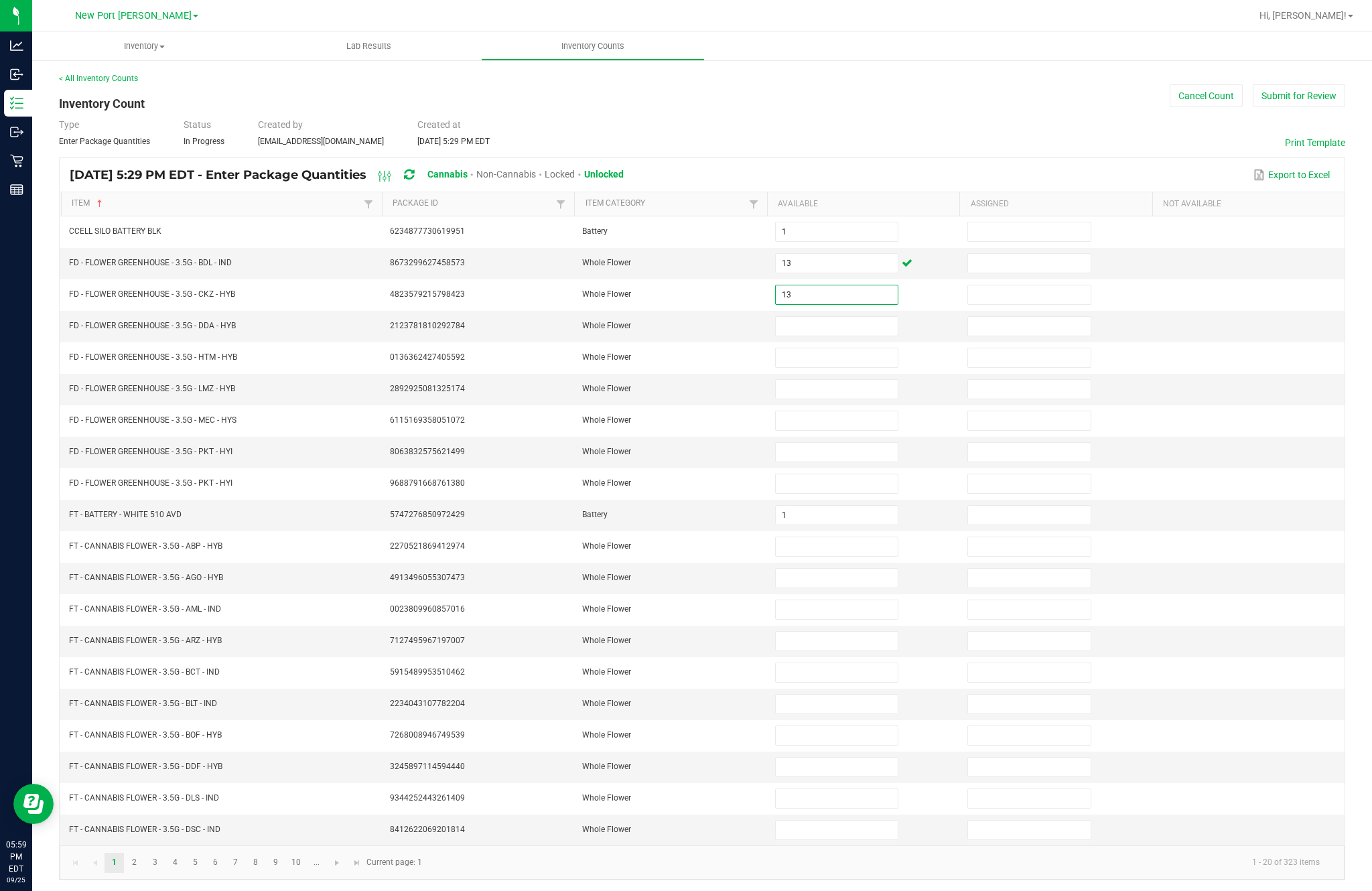
click at [830, 317] on input at bounding box center [837, 326] width 122 height 19
click at [824, 348] on input at bounding box center [837, 357] width 122 height 19
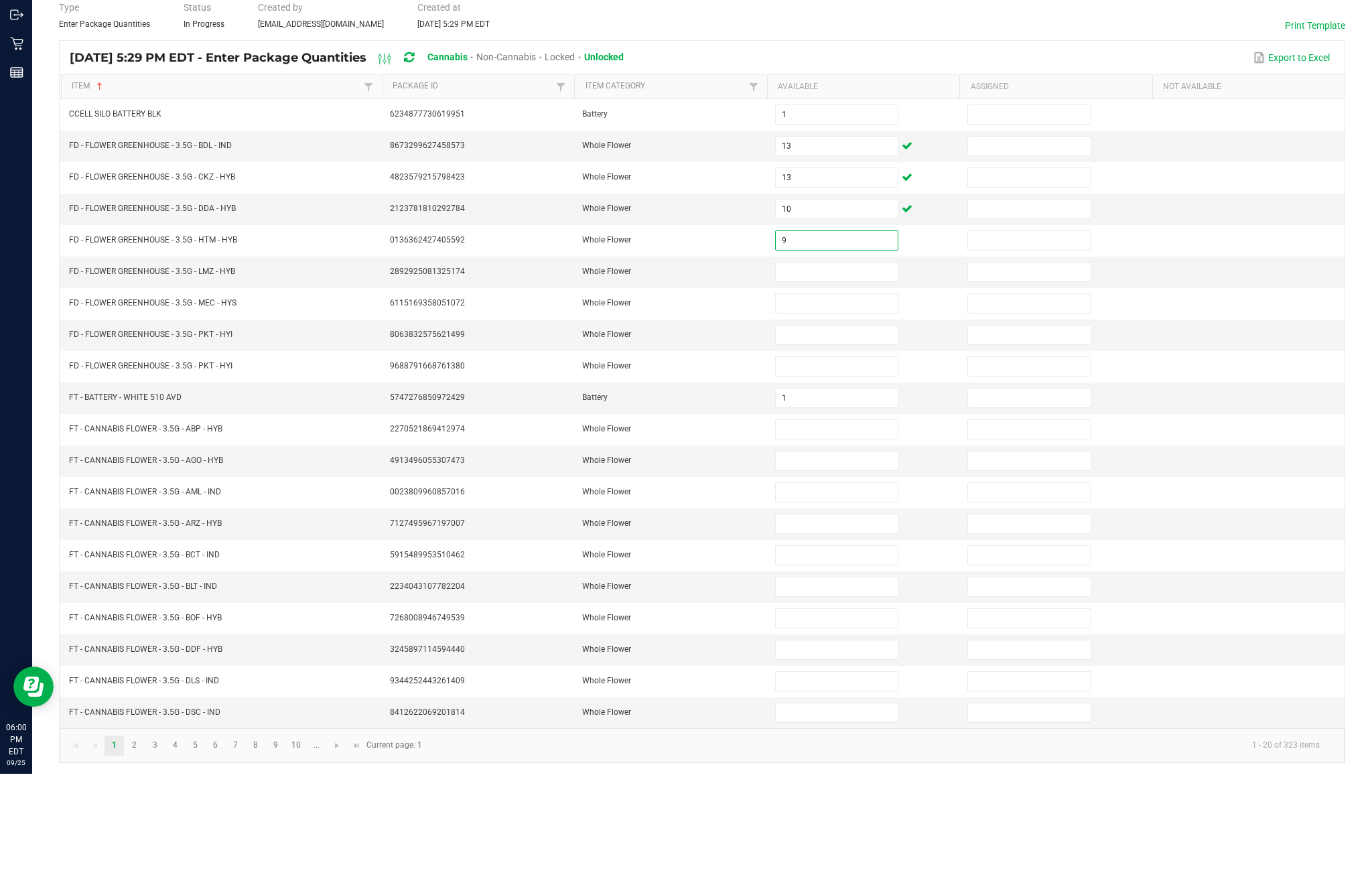
click at [830, 380] on input at bounding box center [837, 389] width 122 height 19
click at [844, 412] on input at bounding box center [837, 421] width 122 height 19
click at [857, 443] on input at bounding box center [837, 452] width 122 height 19
click at [830, 475] on input at bounding box center [837, 484] width 122 height 19
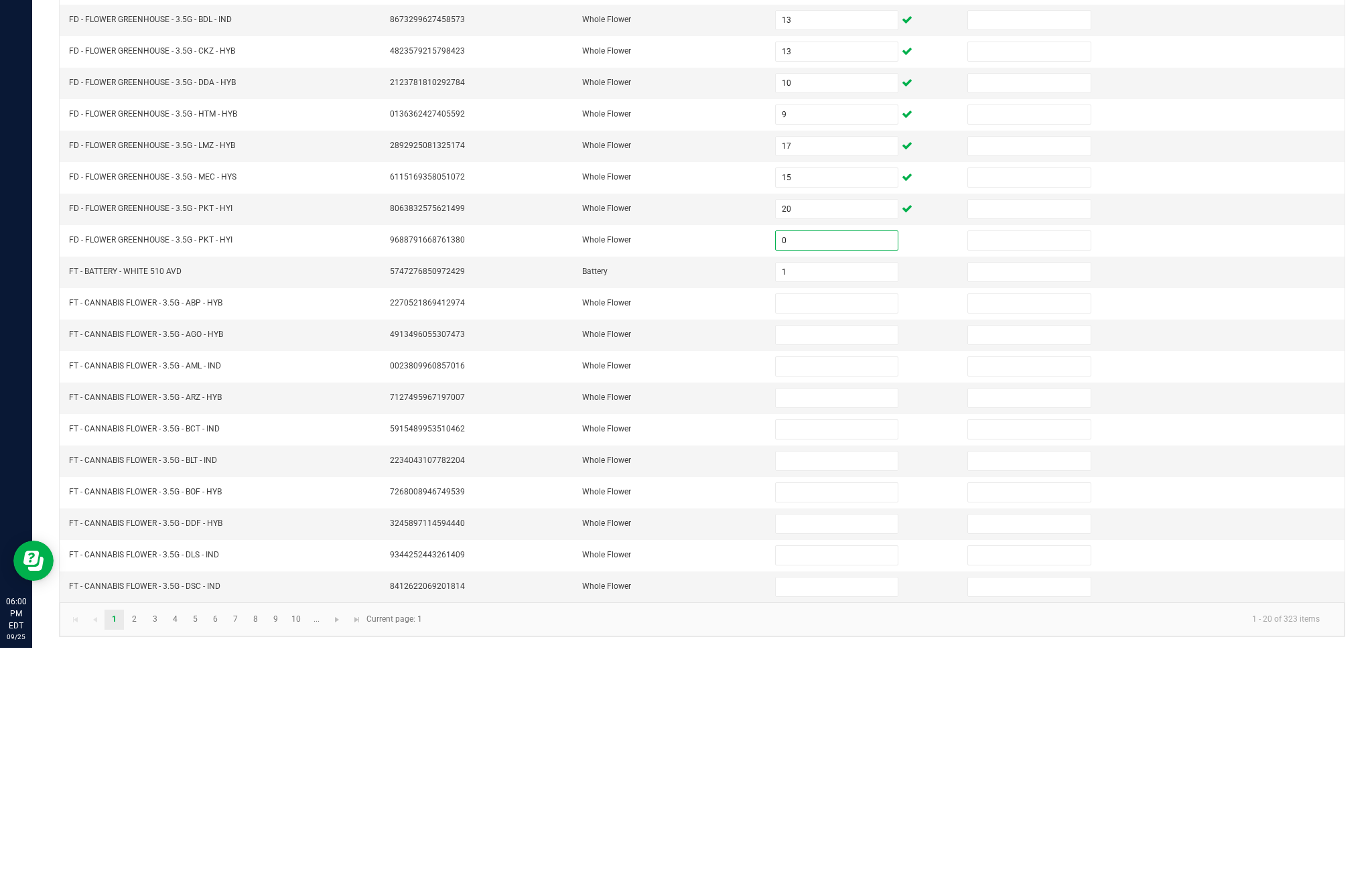
click at [849, 538] on input at bounding box center [837, 547] width 122 height 19
click at [824, 568] on input at bounding box center [837, 578] width 122 height 19
click at [836, 600] on input at bounding box center [837, 609] width 122 height 19
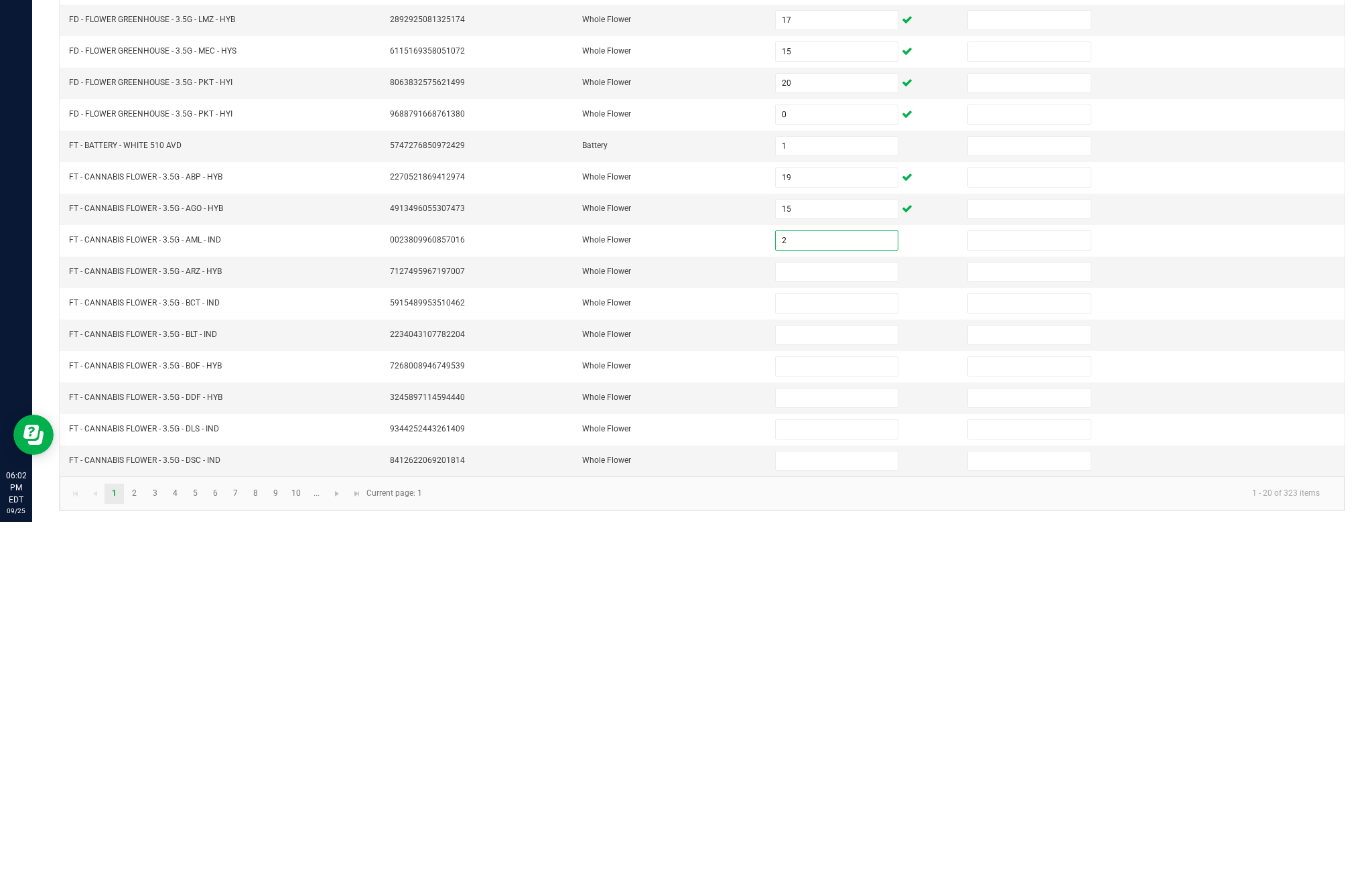
click at [830, 632] on input at bounding box center [837, 641] width 122 height 19
click at [853, 663] on input at bounding box center [837, 672] width 122 height 19
click at [796, 695] on input at bounding box center [837, 704] width 122 height 19
click at [845, 726] on input at bounding box center [837, 735] width 122 height 19
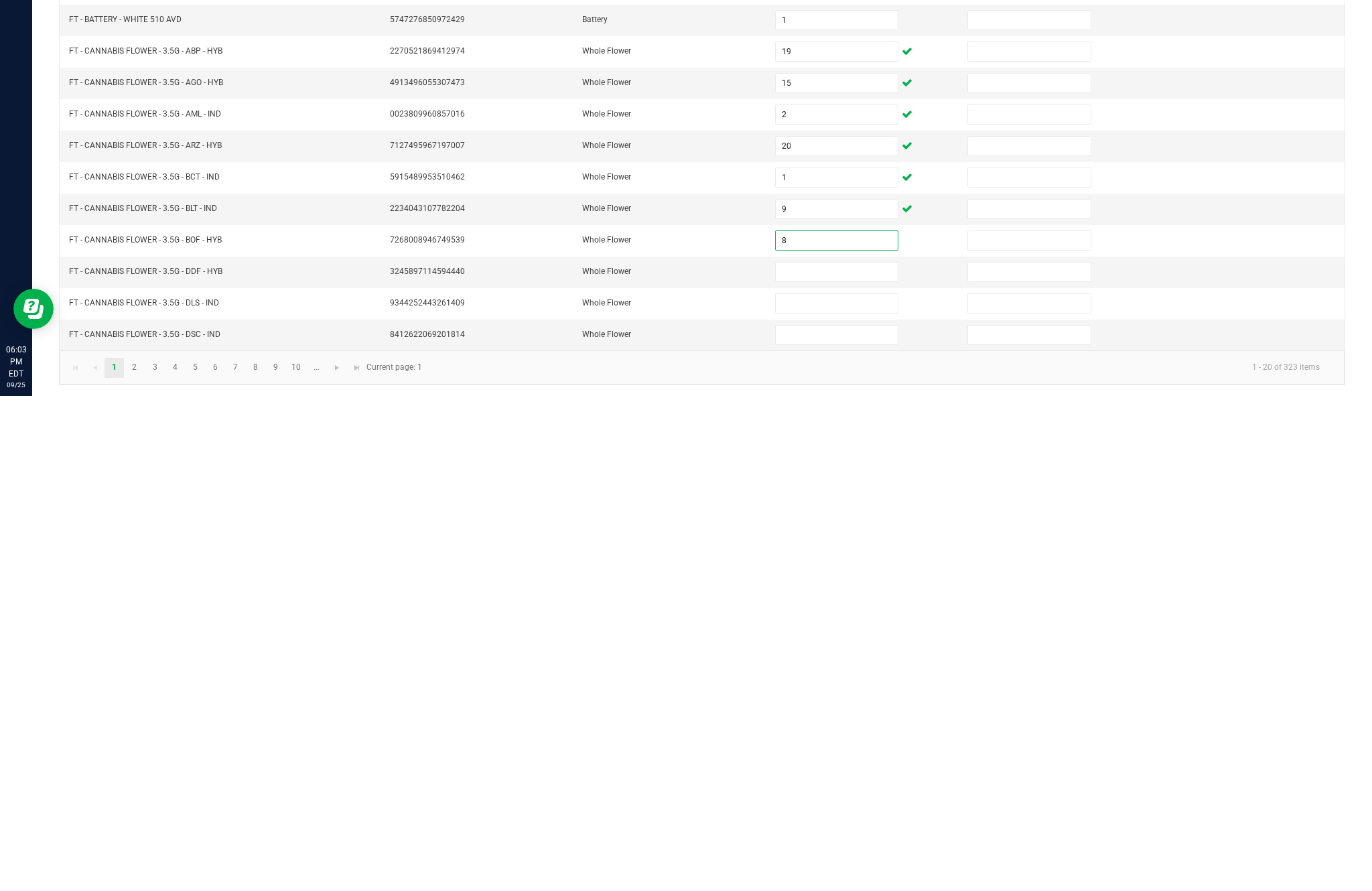
click at [832, 758] on input at bounding box center [837, 767] width 122 height 19
click at [845, 821] on input at bounding box center [837, 830] width 122 height 19
click at [860, 789] on input at bounding box center [837, 798] width 122 height 19
click at [857, 821] on input at bounding box center [837, 830] width 122 height 19
click at [144, 853] on link "2" at bounding box center [134, 863] width 19 height 20
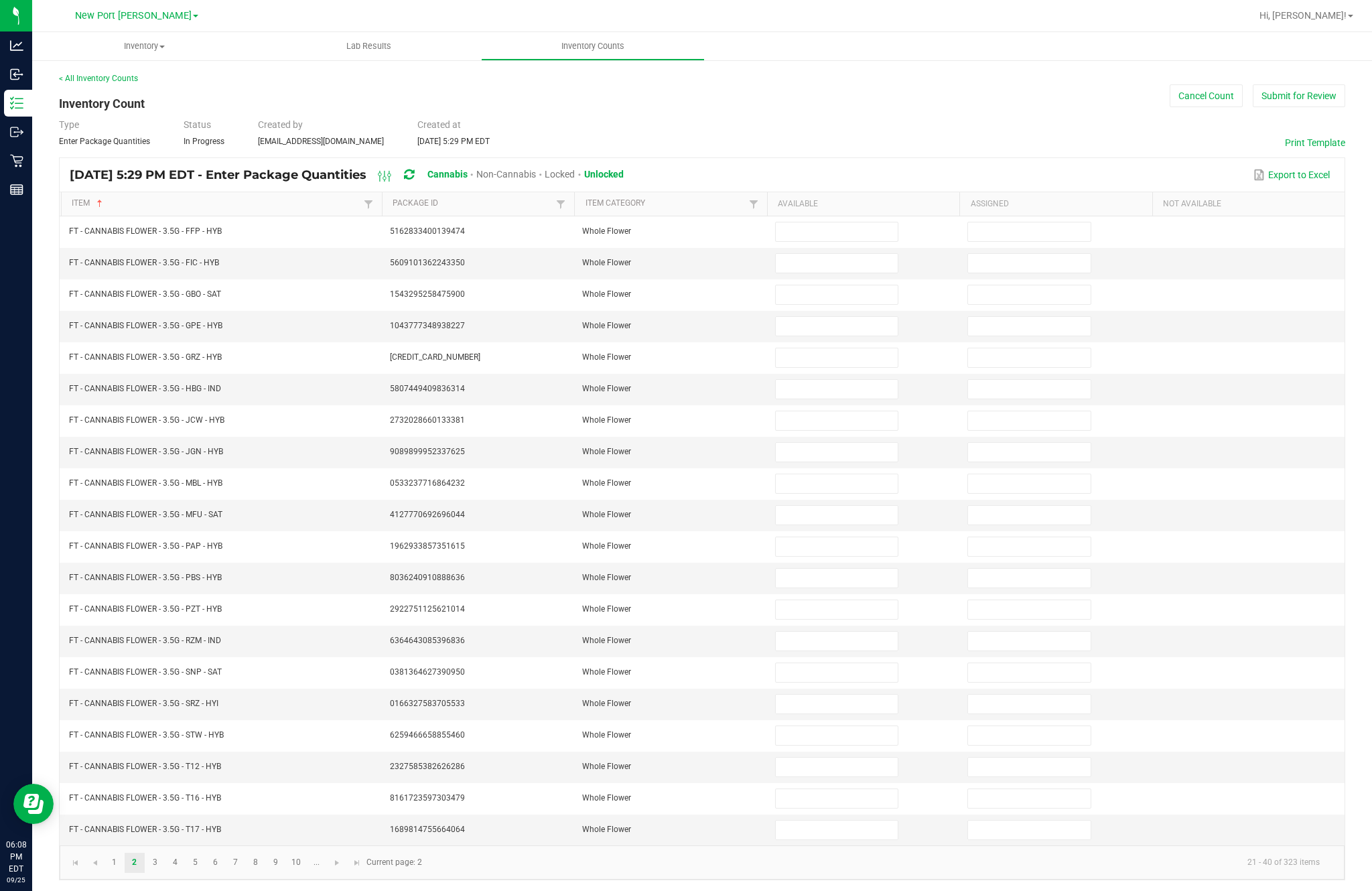
click at [834, 222] on input at bounding box center [837, 231] width 122 height 19
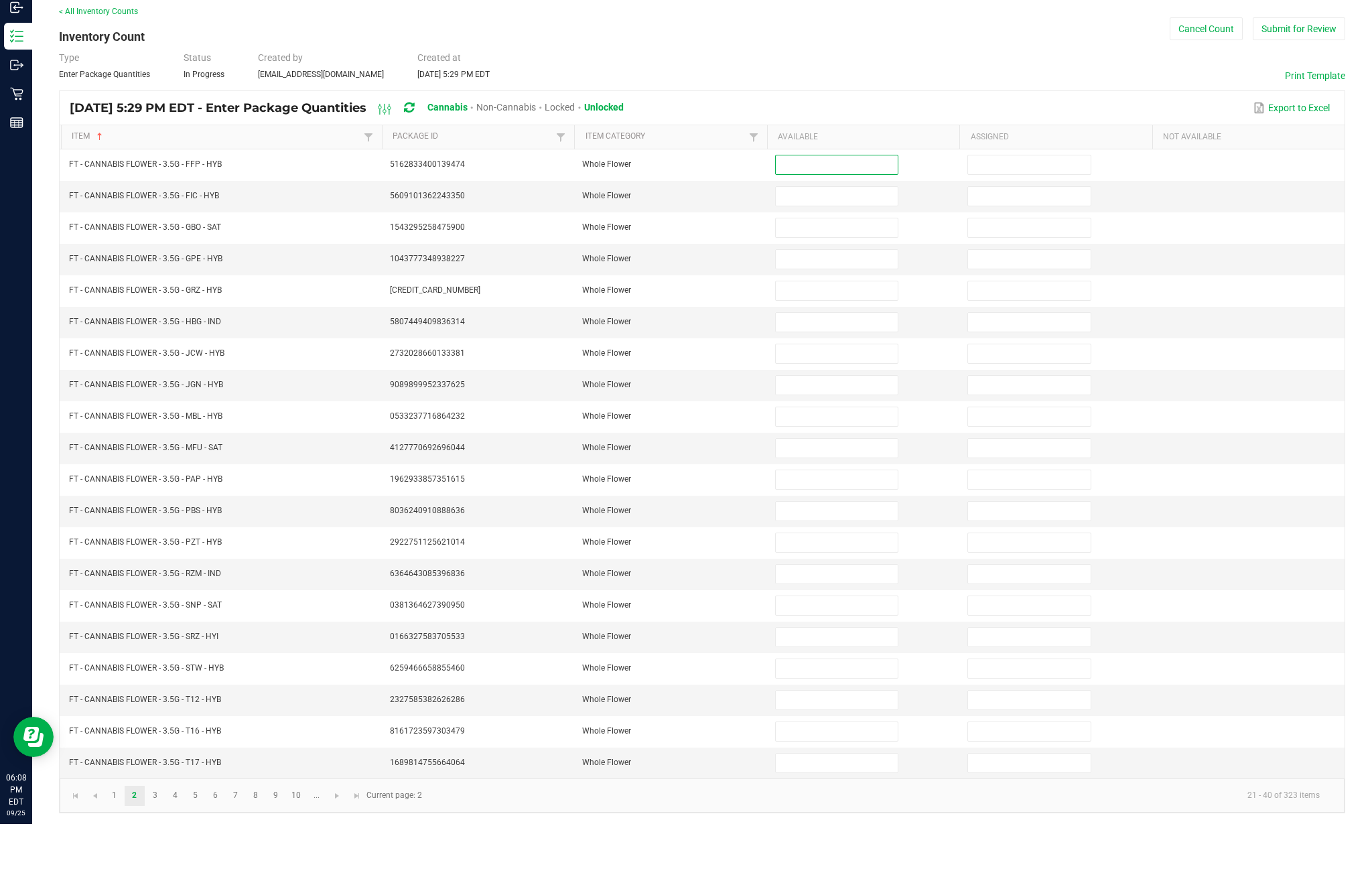
scroll to position [0, 0]
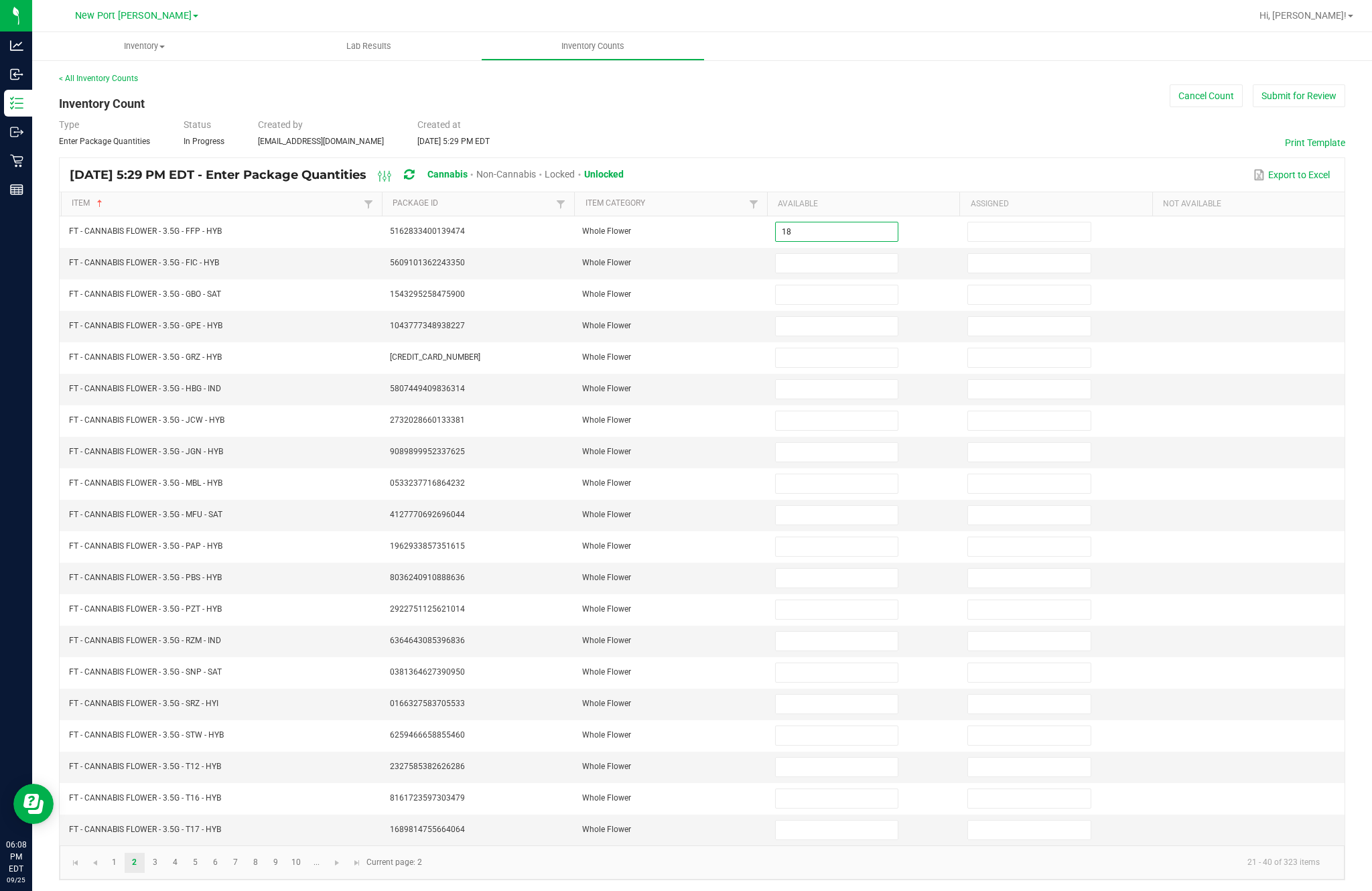
click at [838, 272] on input at bounding box center [837, 263] width 122 height 19
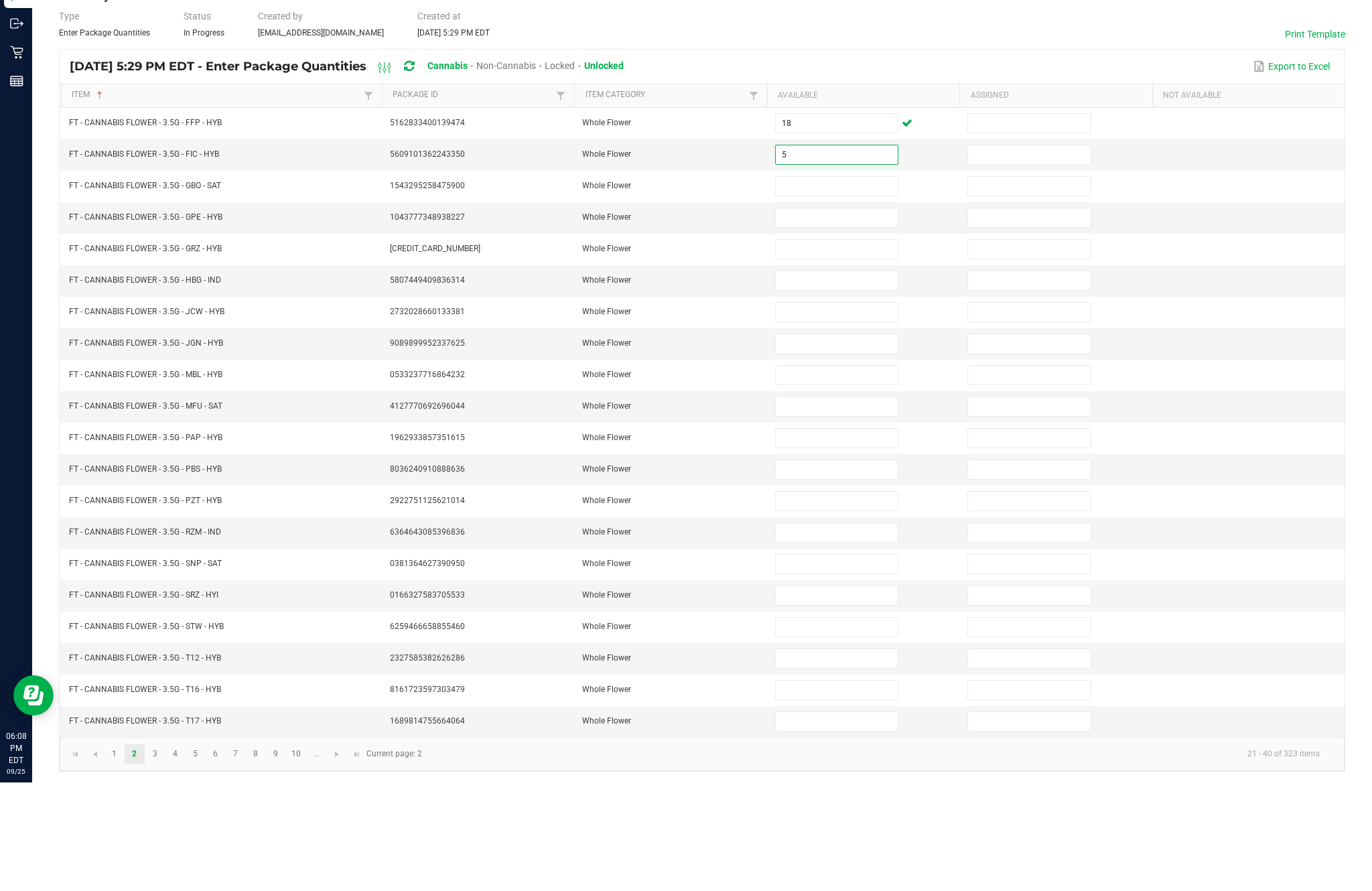
click at [850, 285] on input at bounding box center [837, 294] width 122 height 19
click at [845, 317] on input at bounding box center [837, 326] width 122 height 19
click at [822, 348] on input at bounding box center [837, 357] width 122 height 19
click at [824, 380] on input at bounding box center [837, 389] width 122 height 19
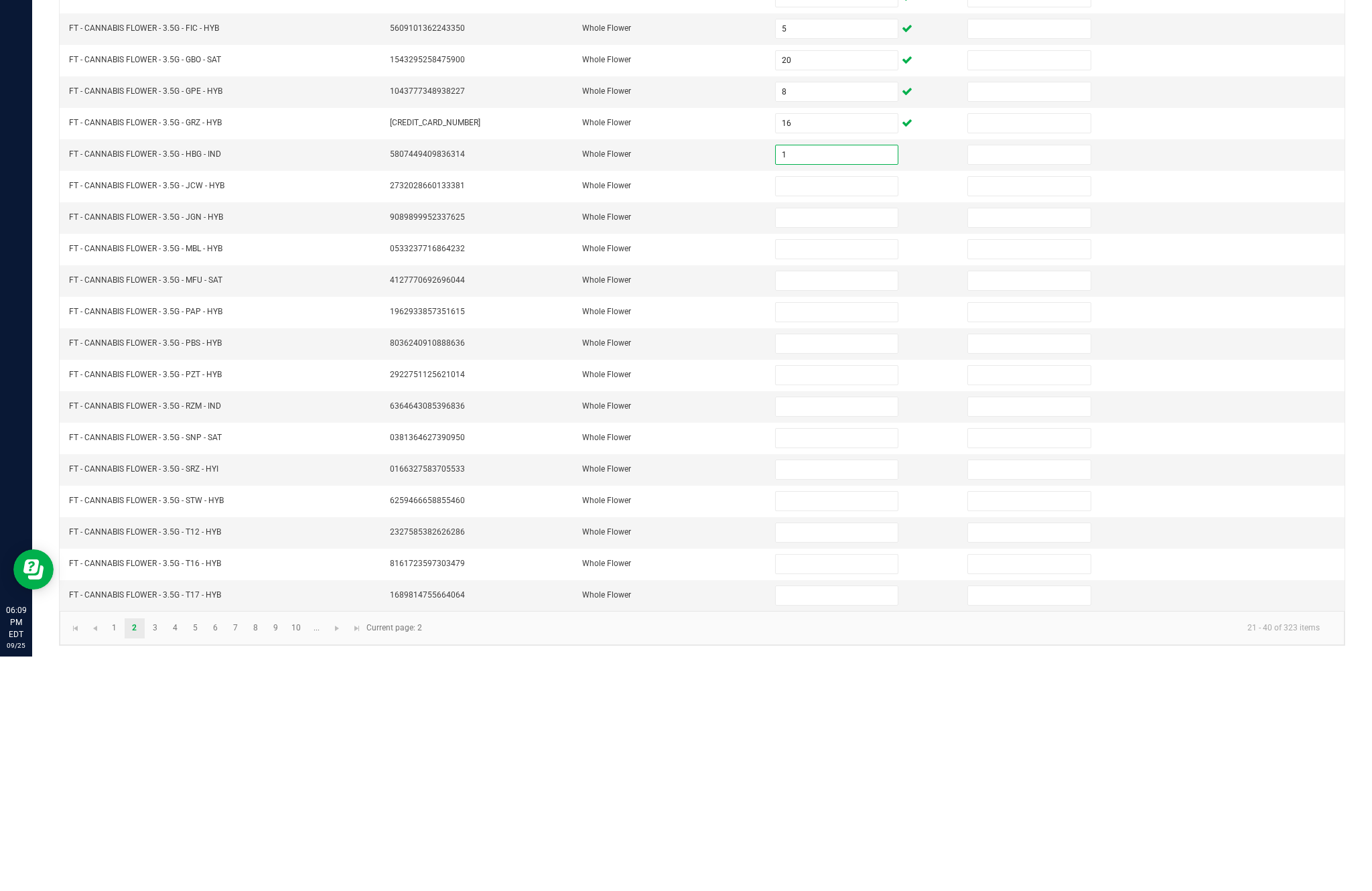
click at [851, 412] on input at bounding box center [837, 421] width 122 height 19
click at [824, 443] on input at bounding box center [837, 452] width 122 height 19
click at [824, 475] on input at bounding box center [837, 484] width 122 height 19
click at [855, 506] on input at bounding box center [837, 515] width 122 height 19
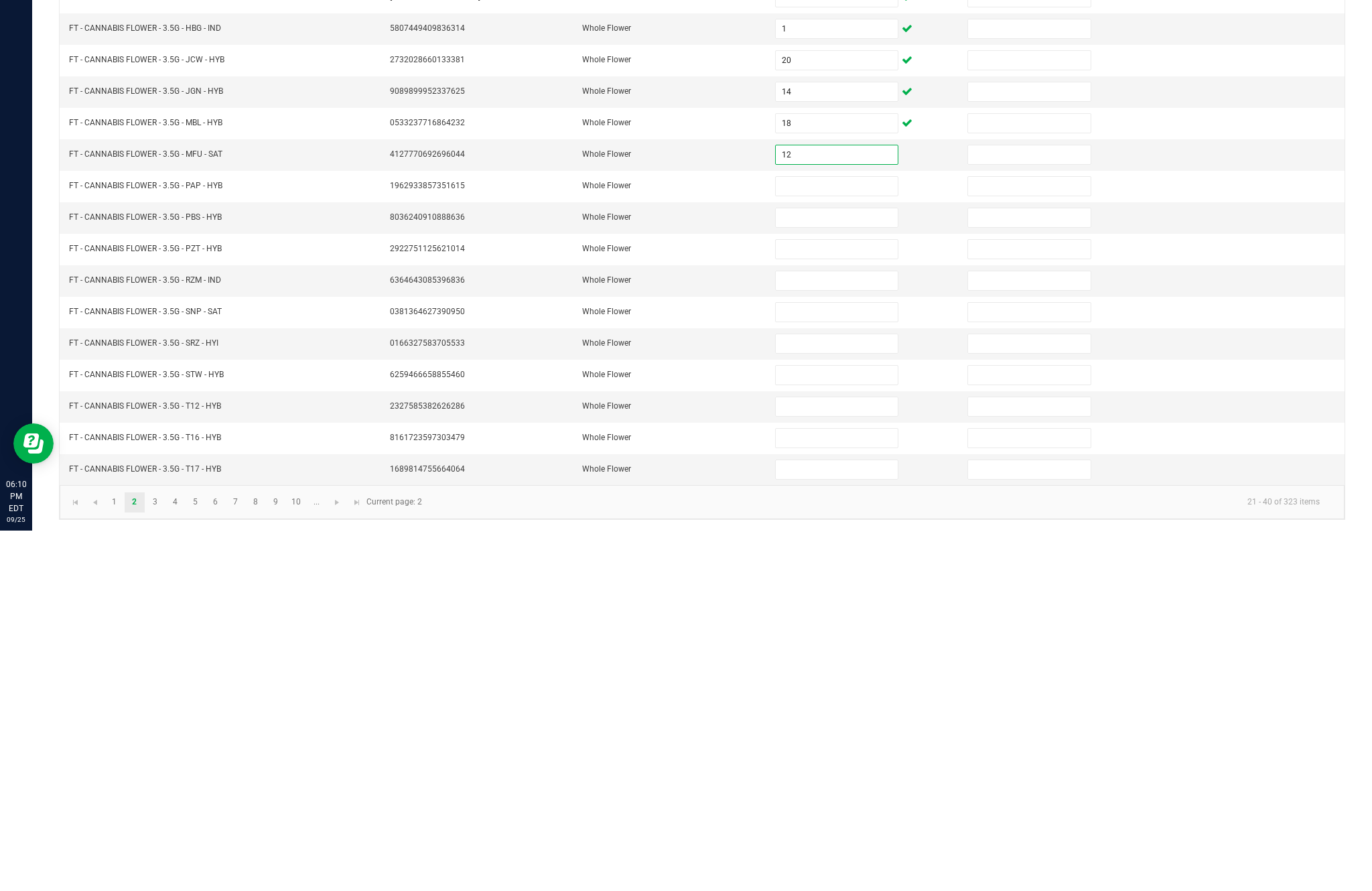
click at [842, 538] on input at bounding box center [837, 547] width 122 height 19
click at [817, 568] on input at bounding box center [837, 578] width 122 height 19
click at [838, 600] on input at bounding box center [837, 609] width 122 height 19
click at [810, 632] on input at bounding box center [837, 641] width 122 height 19
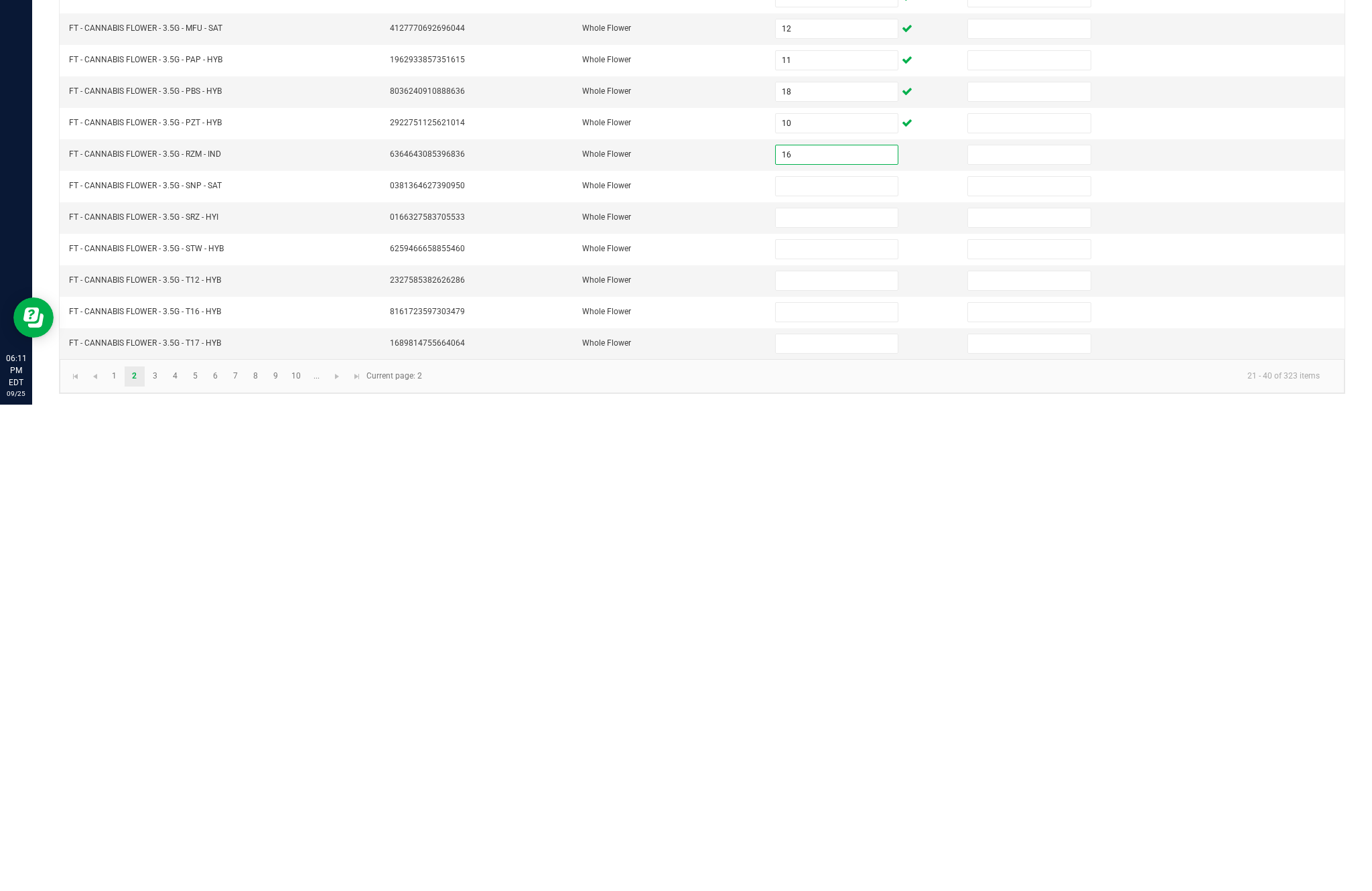
click at [827, 663] on input at bounding box center [837, 672] width 122 height 19
click at [834, 695] on input at bounding box center [837, 704] width 122 height 19
click at [831, 726] on input at bounding box center [837, 735] width 122 height 19
click at [827, 758] on input at bounding box center [837, 767] width 122 height 19
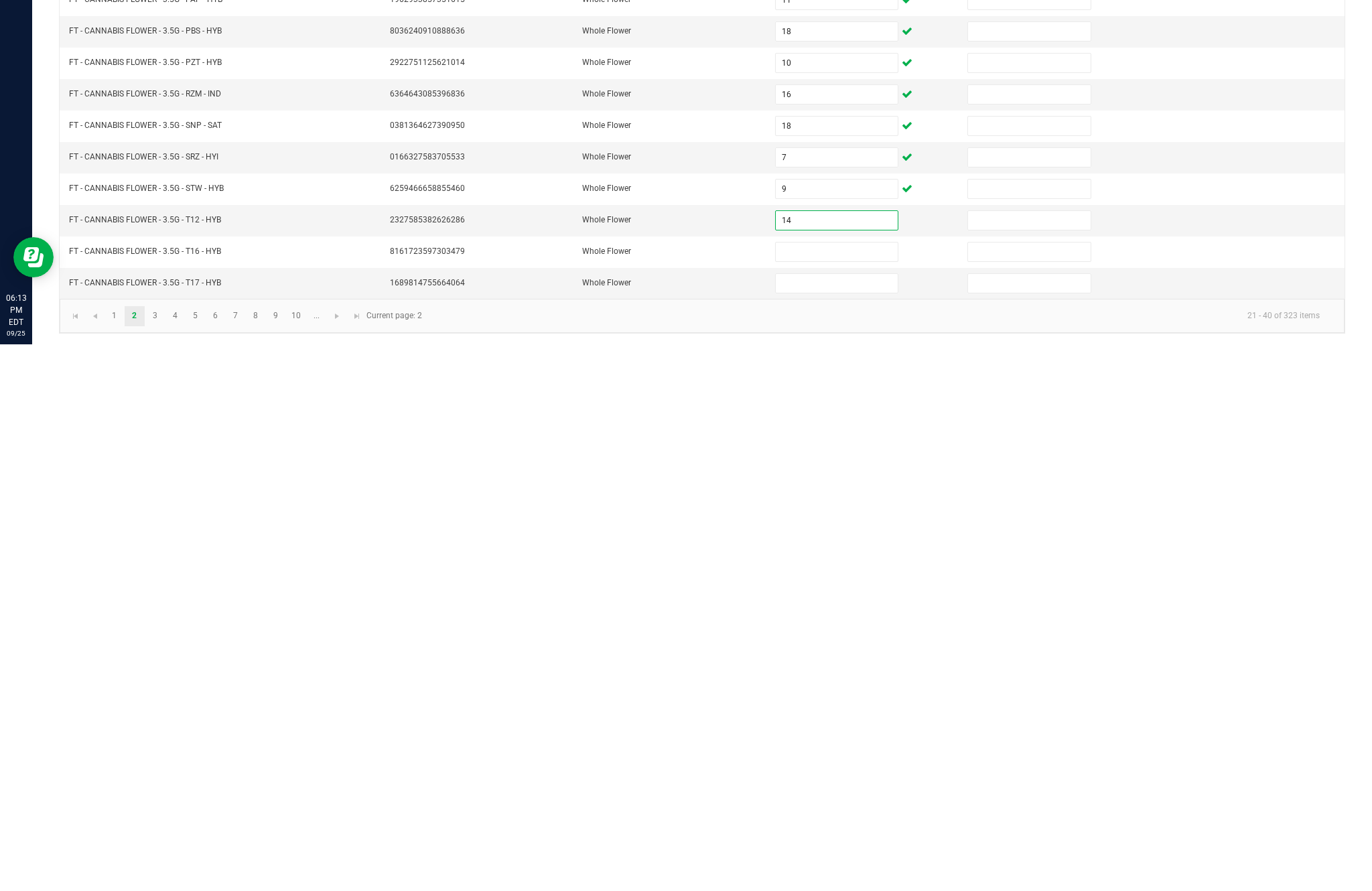
click at [840, 789] on input at bounding box center [837, 798] width 122 height 19
click at [819, 821] on input at bounding box center [837, 830] width 122 height 19
click at [165, 853] on link "3" at bounding box center [155, 863] width 19 height 20
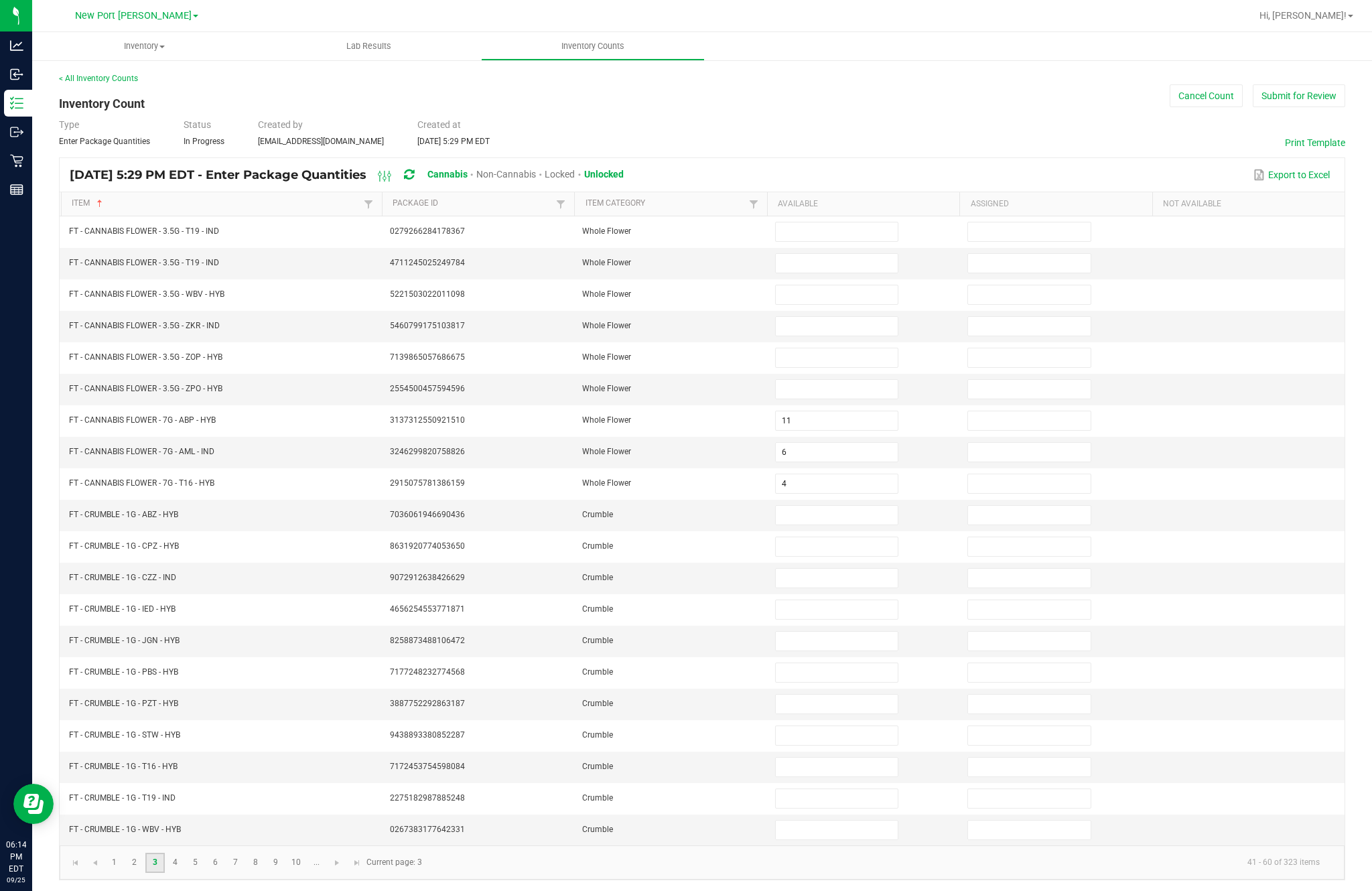
scroll to position [0, 0]
click at [834, 241] on input at bounding box center [837, 231] width 122 height 19
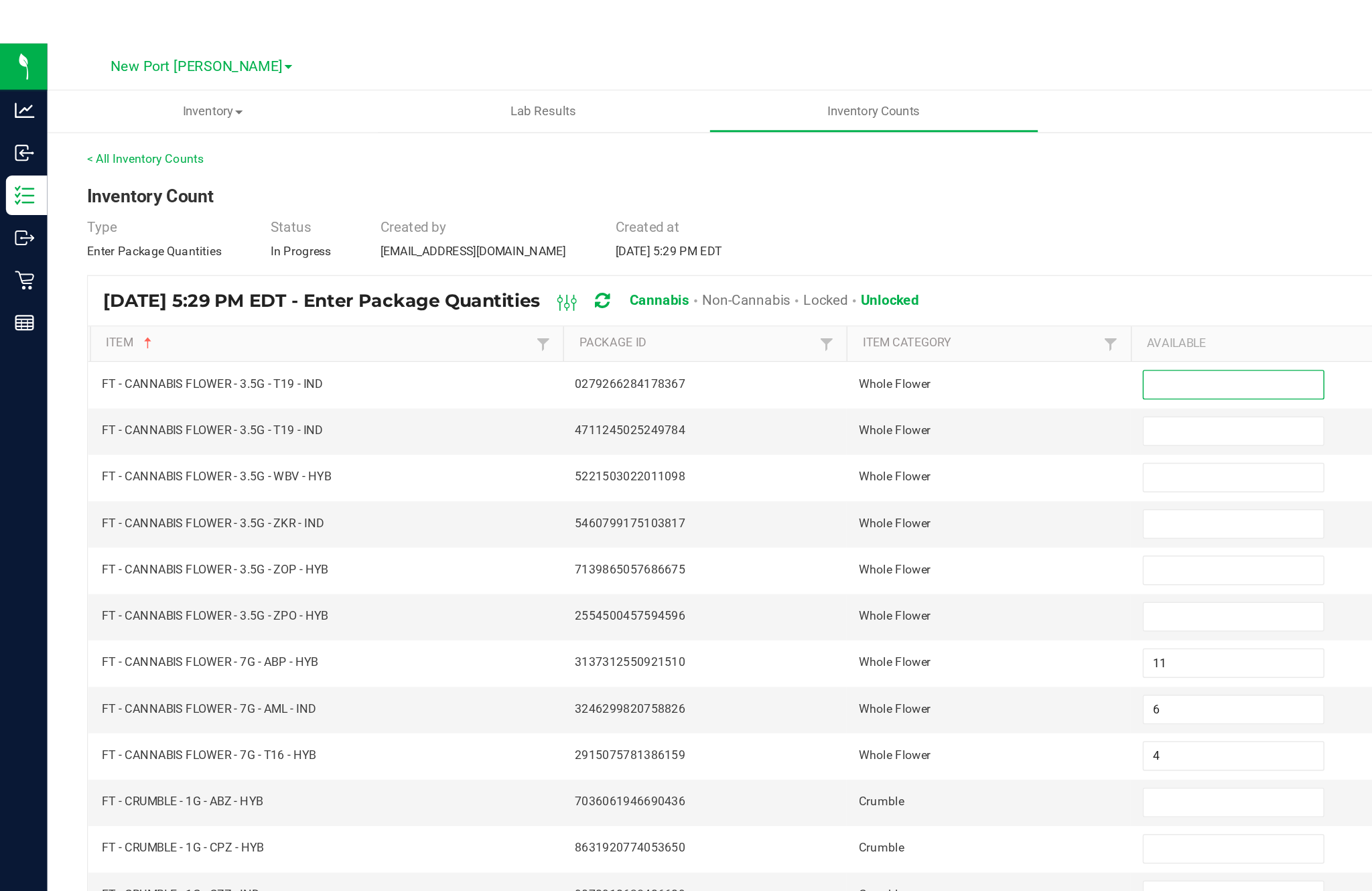
scroll to position [86, 0]
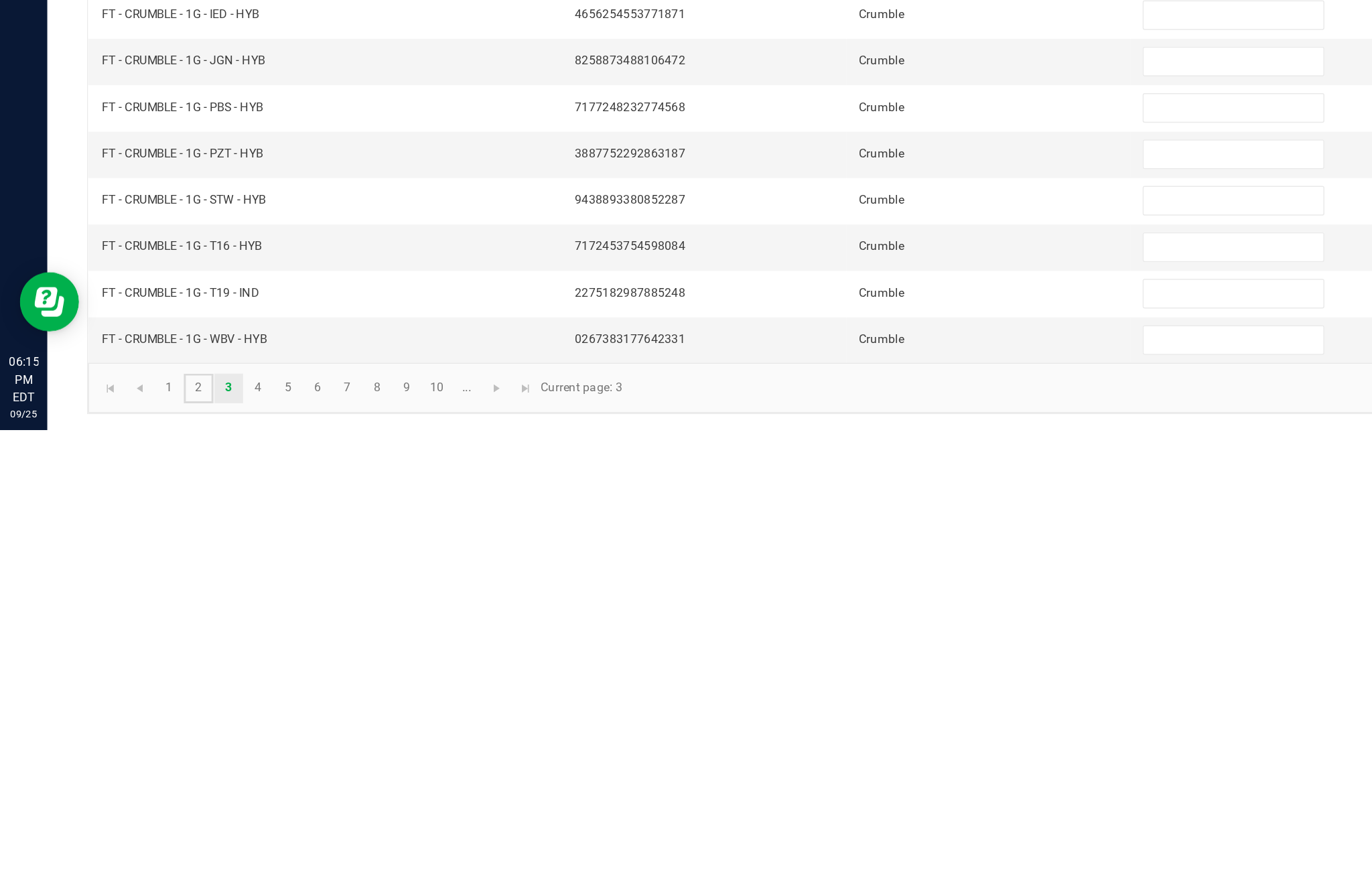
click at [144, 853] on link "2" at bounding box center [134, 863] width 19 height 20
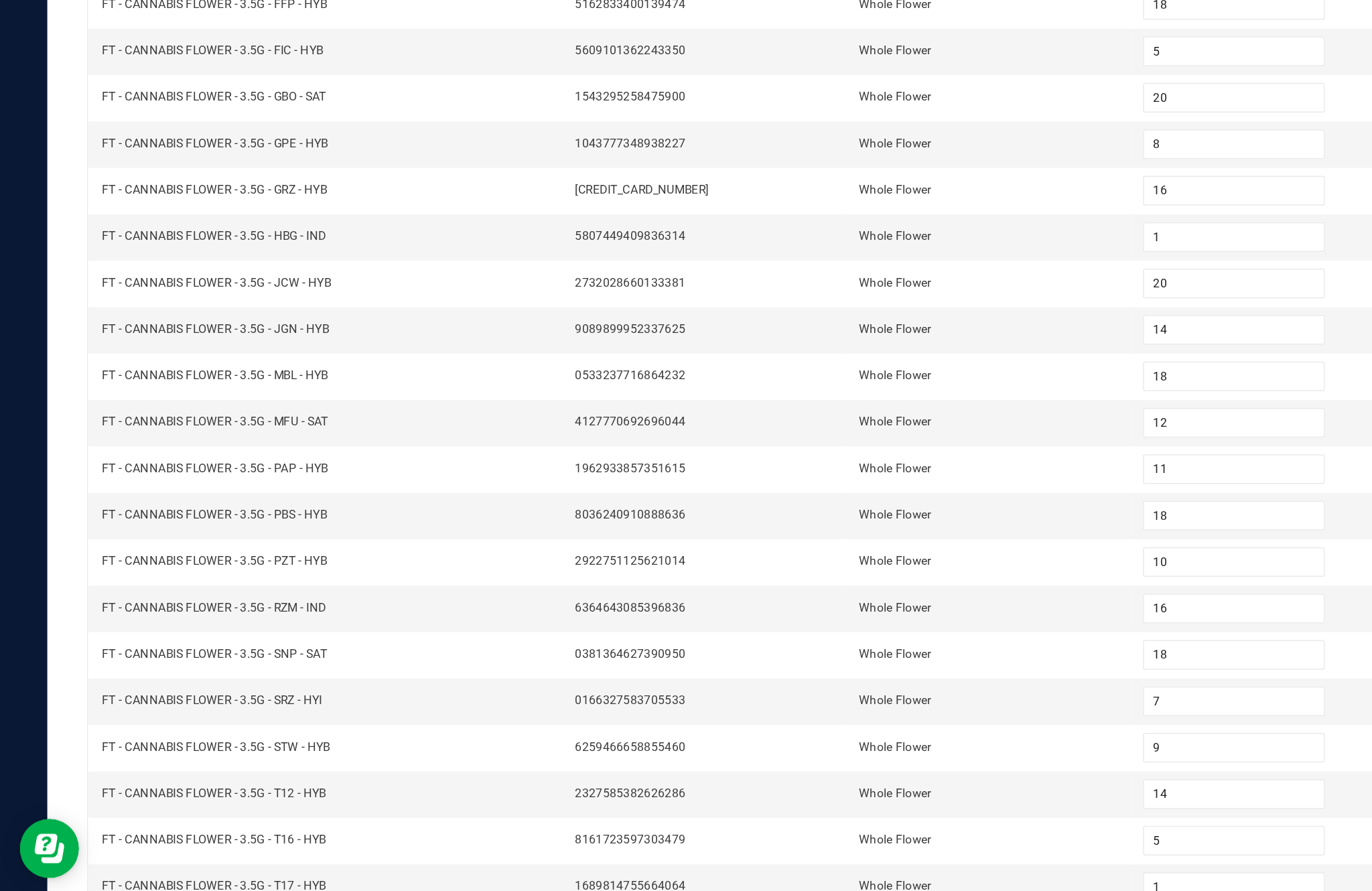
click at [165, 853] on link "3" at bounding box center [155, 863] width 19 height 20
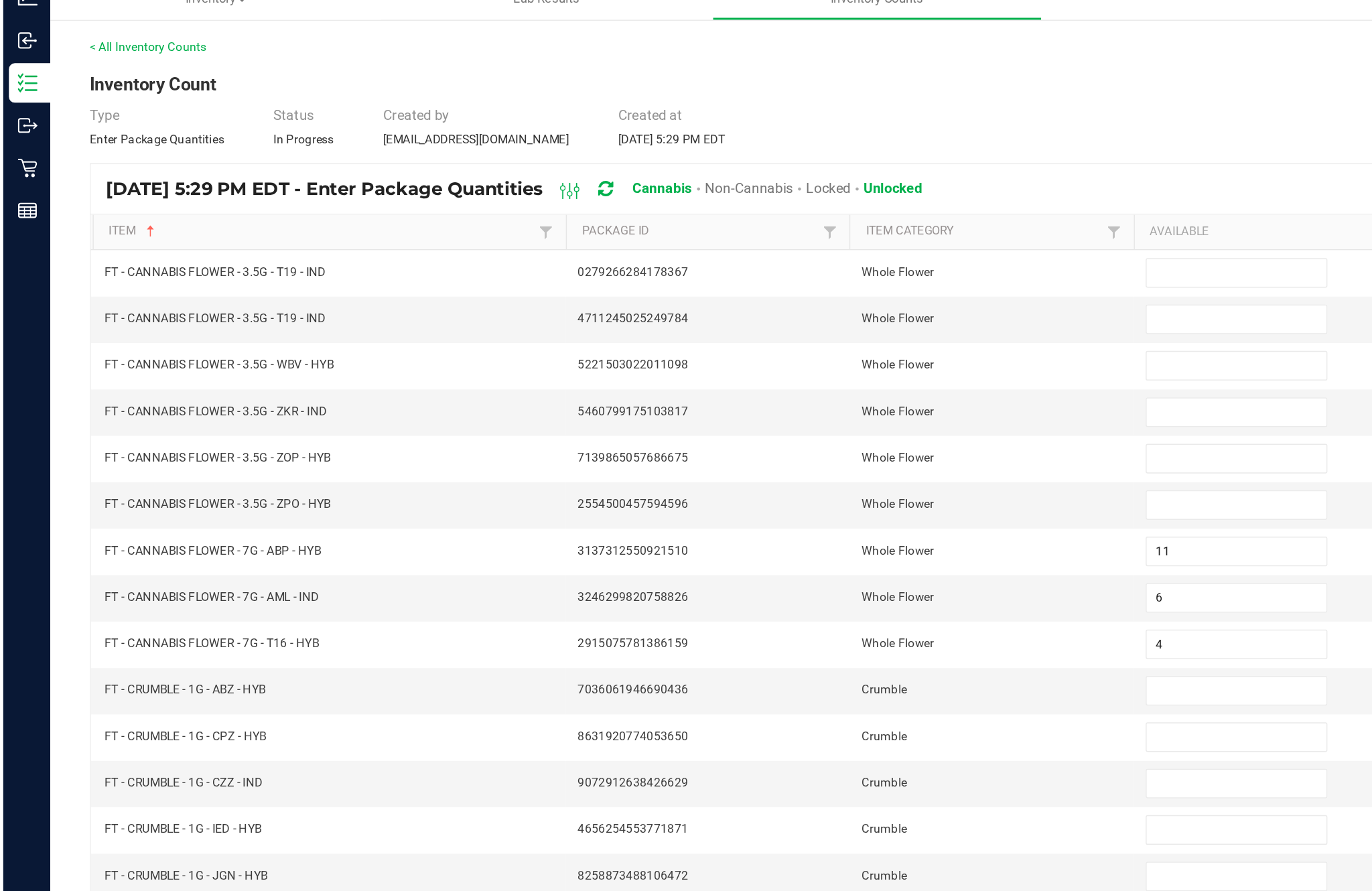
scroll to position [79, 0]
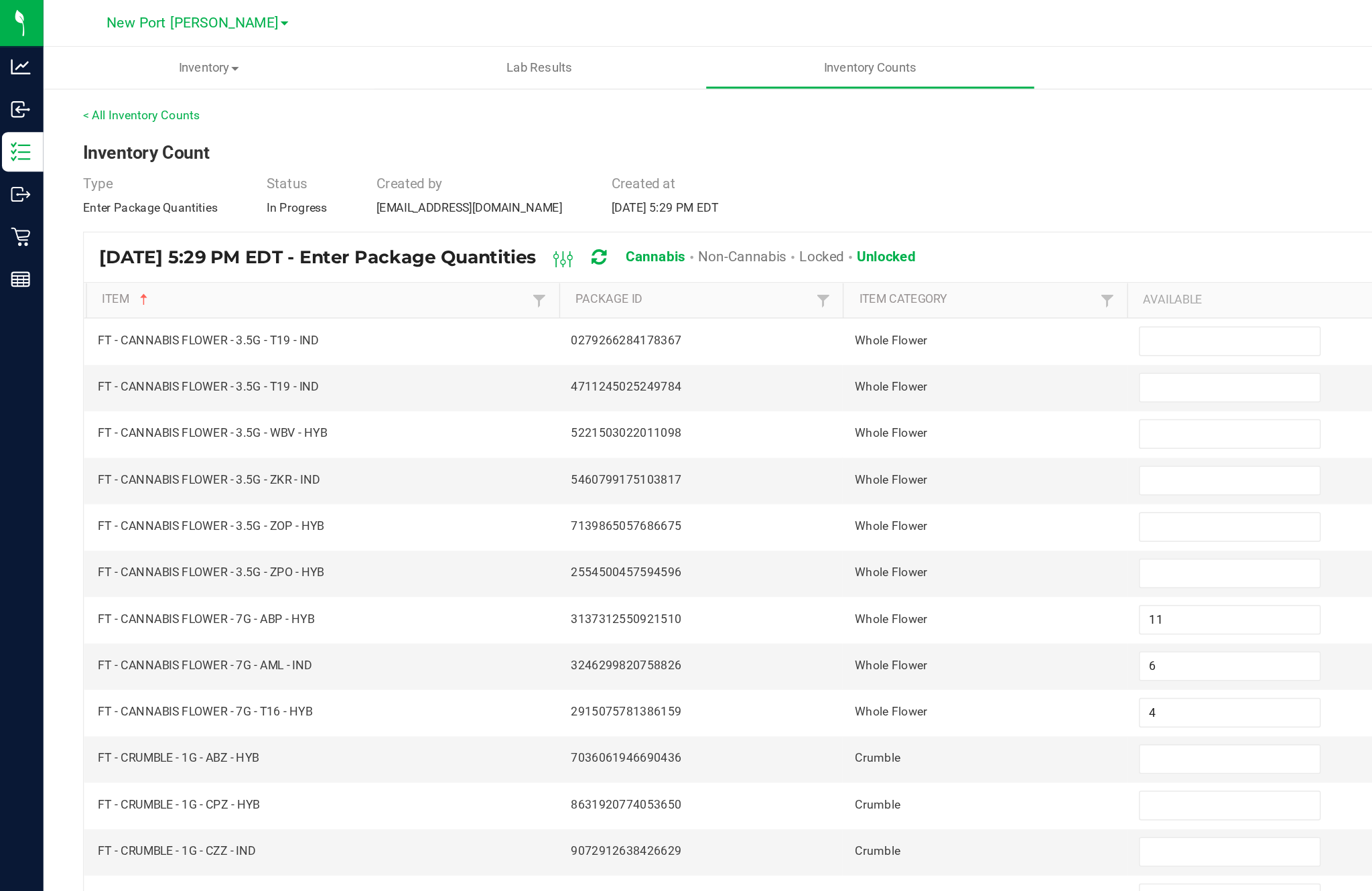
click at [810, 222] on input at bounding box center [837, 231] width 122 height 19
click at [821, 254] on input at bounding box center [837, 263] width 122 height 19
click at [822, 285] on input at bounding box center [837, 294] width 122 height 19
click at [814, 317] on input at bounding box center [837, 326] width 122 height 19
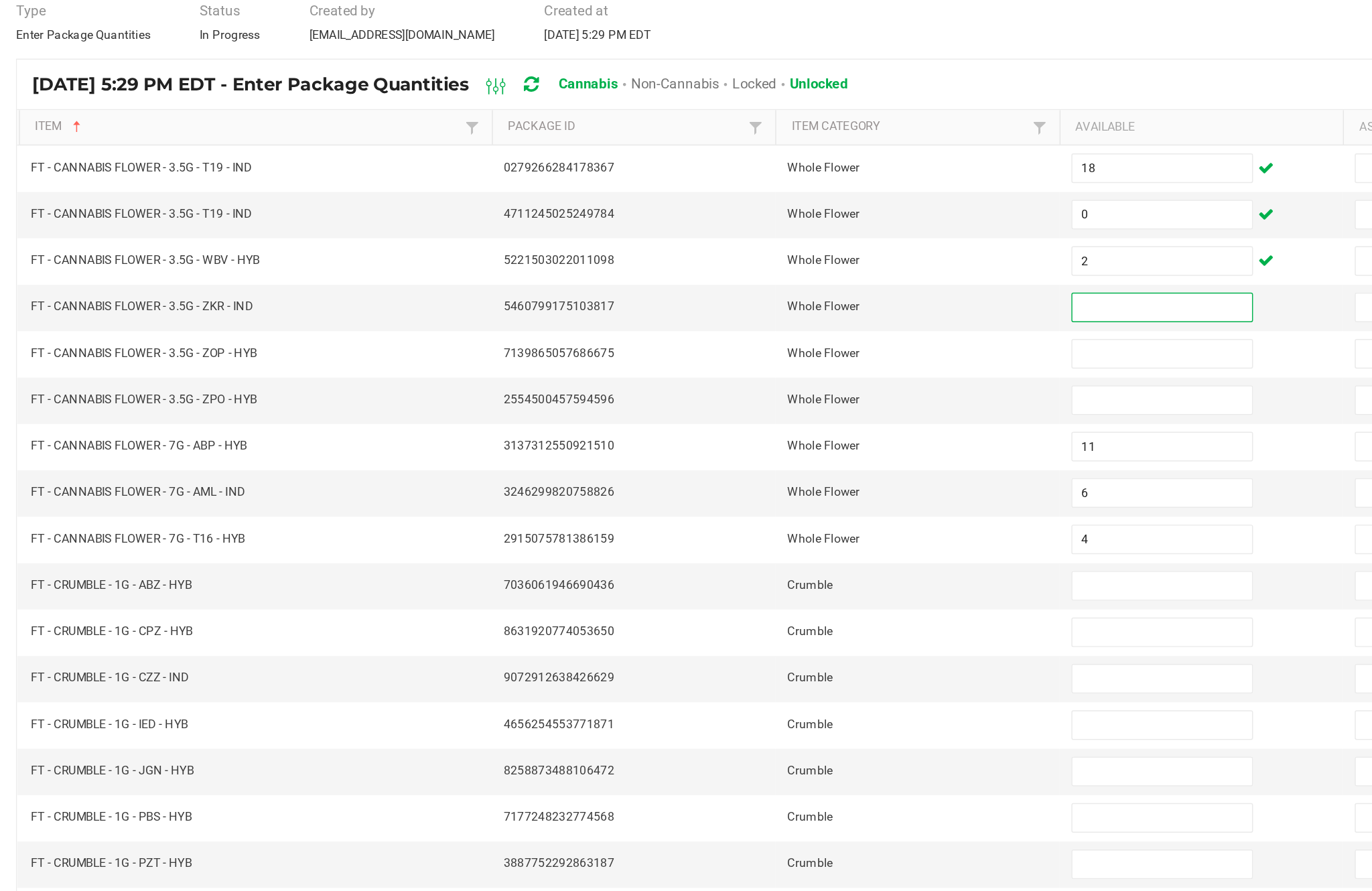
scroll to position [0, 0]
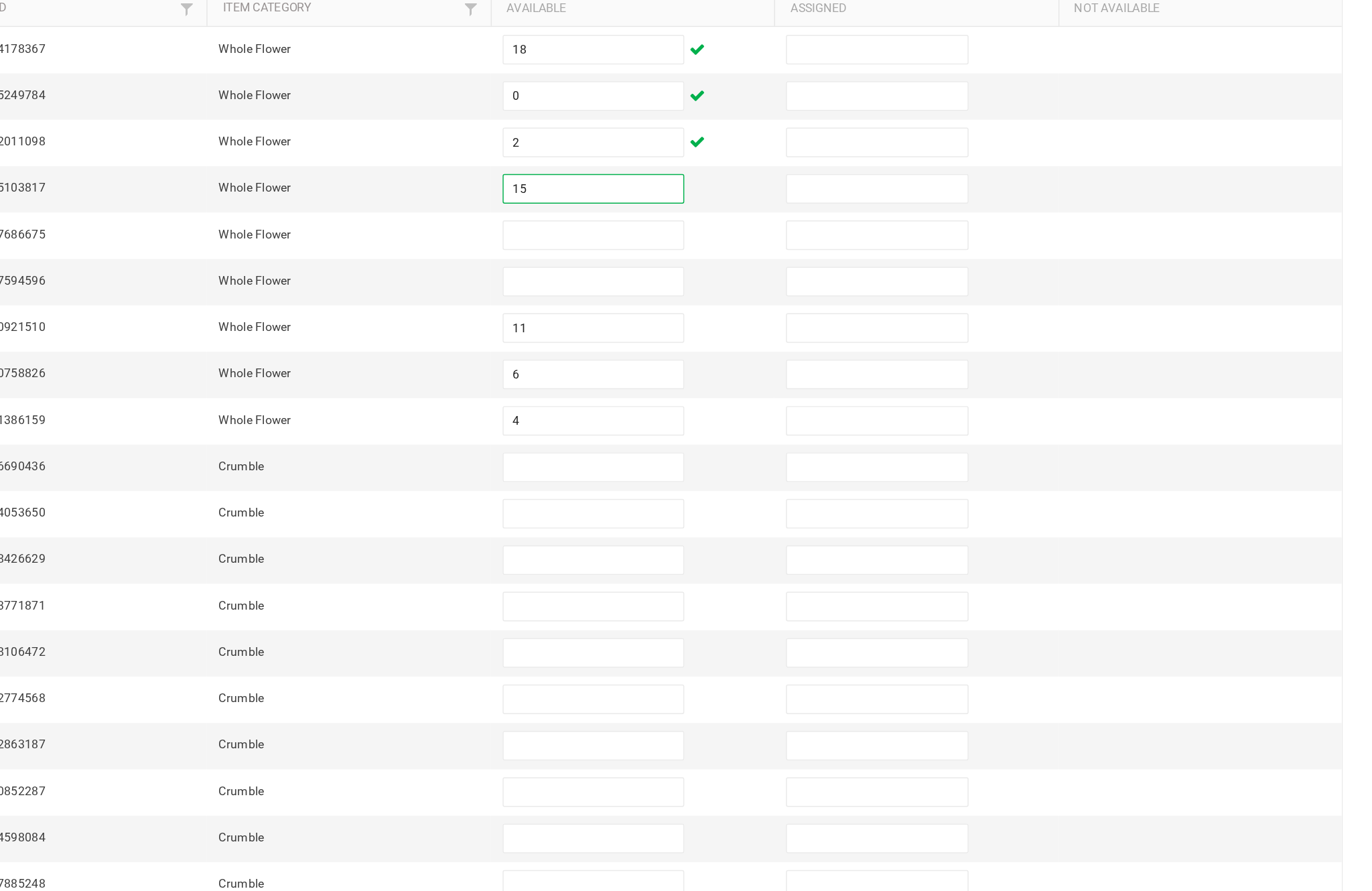
click at [776, 348] on input at bounding box center [837, 357] width 122 height 19
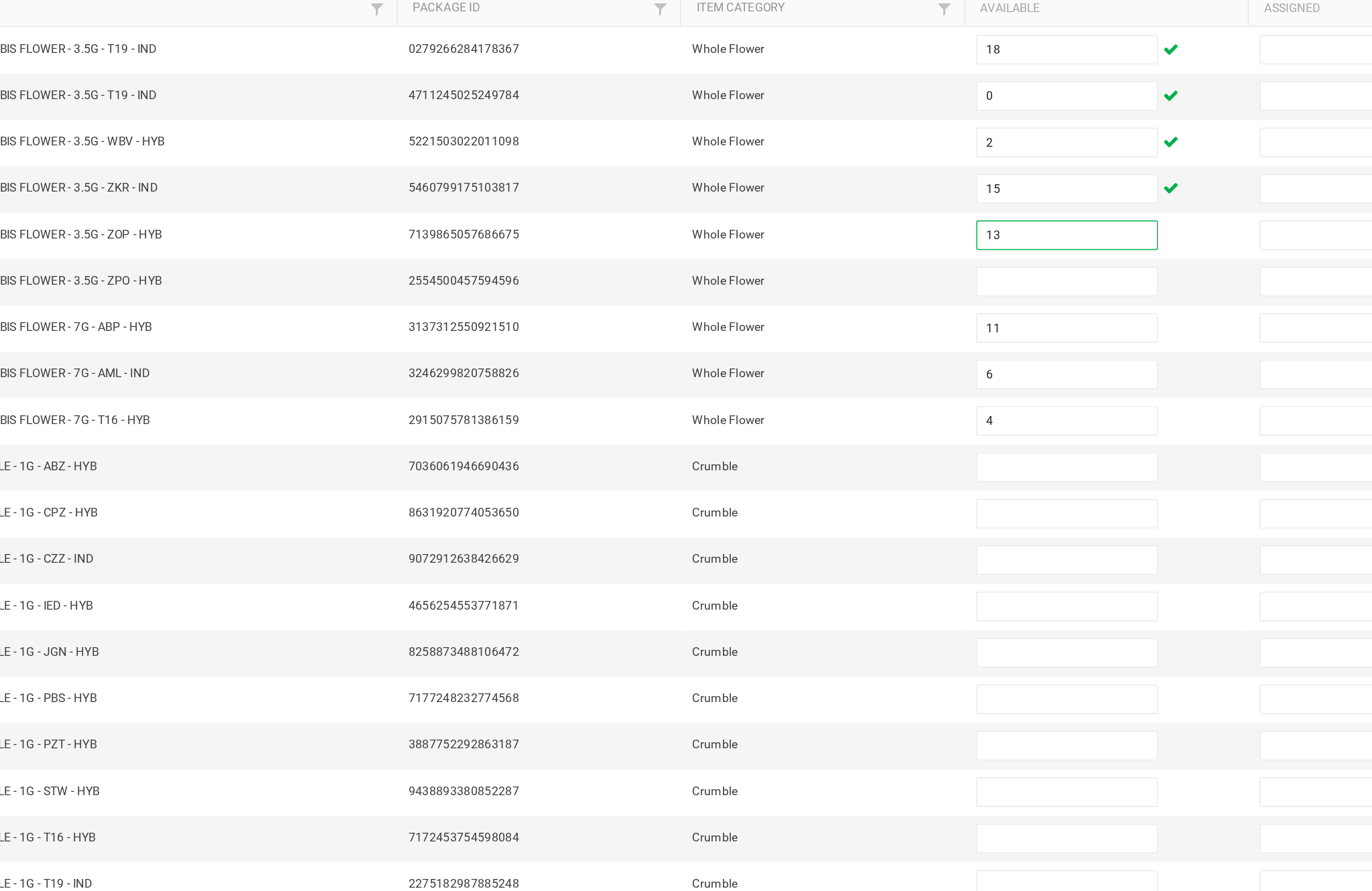
click at [776, 380] on input at bounding box center [837, 389] width 122 height 19
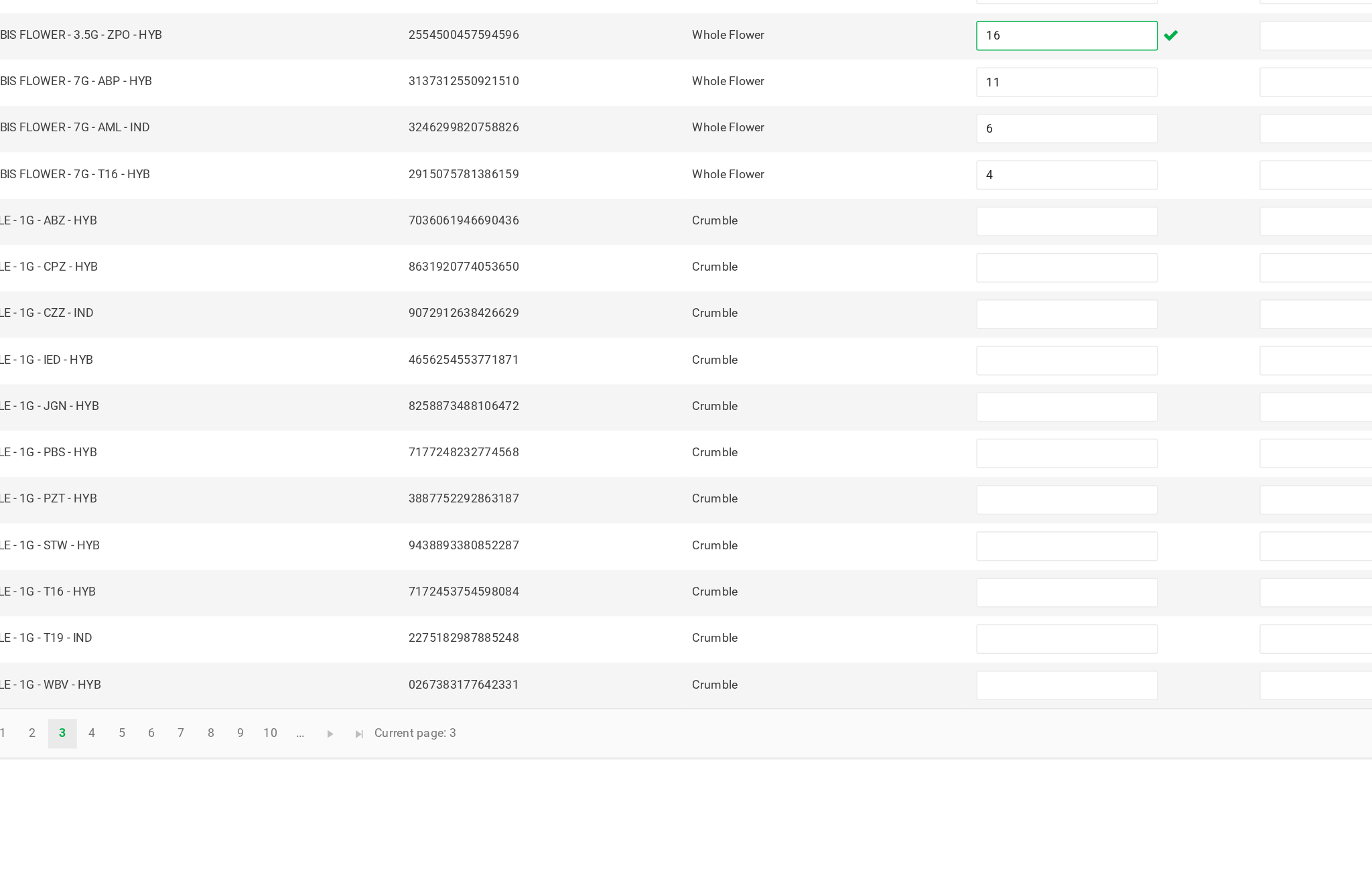
click at [776, 506] on input at bounding box center [837, 515] width 122 height 19
click at [776, 538] on input at bounding box center [837, 547] width 122 height 19
click at [776, 568] on input at bounding box center [837, 578] width 122 height 19
click at [776, 600] on input at bounding box center [837, 609] width 122 height 19
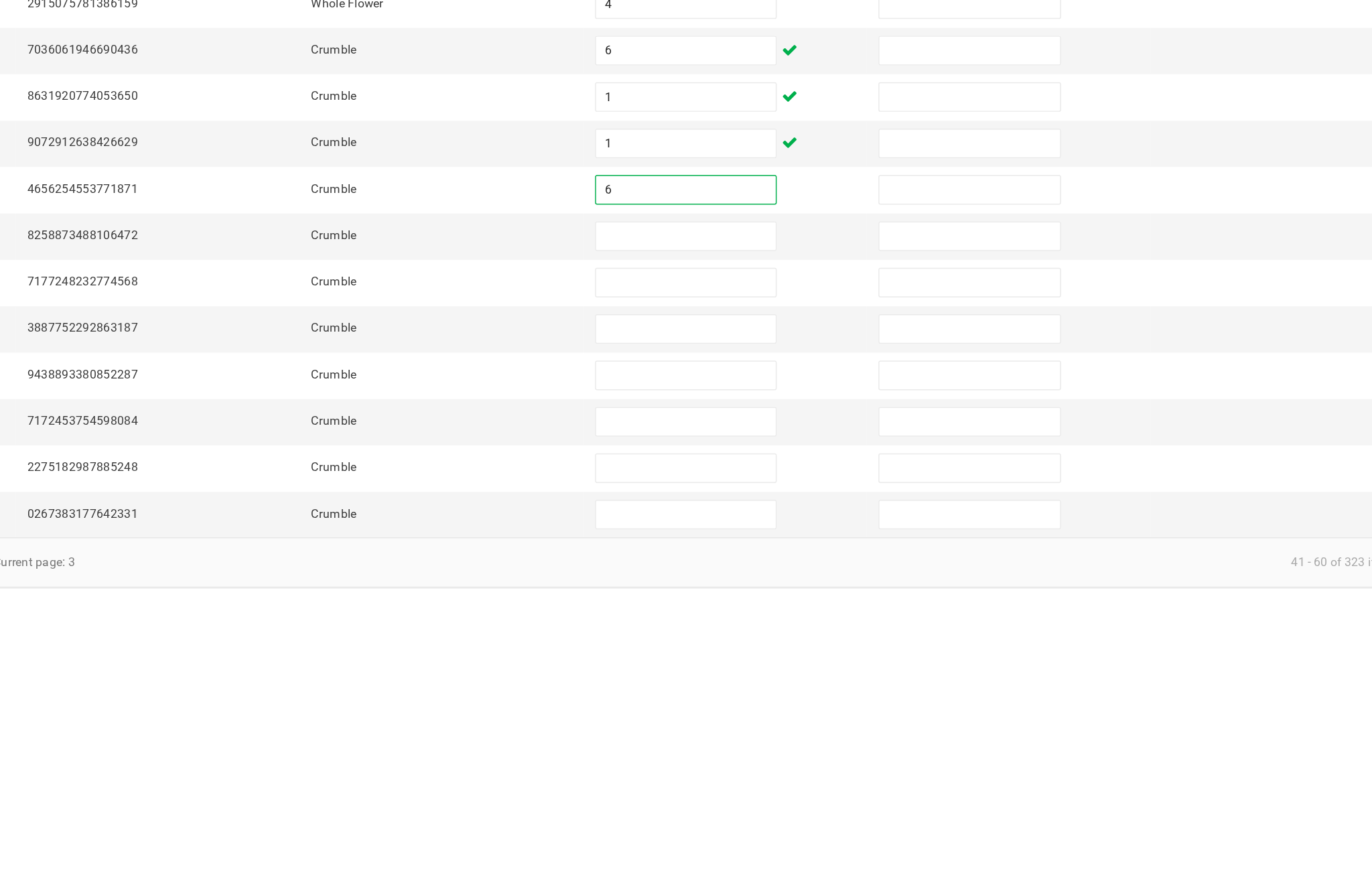
click at [776, 632] on input at bounding box center [837, 641] width 122 height 19
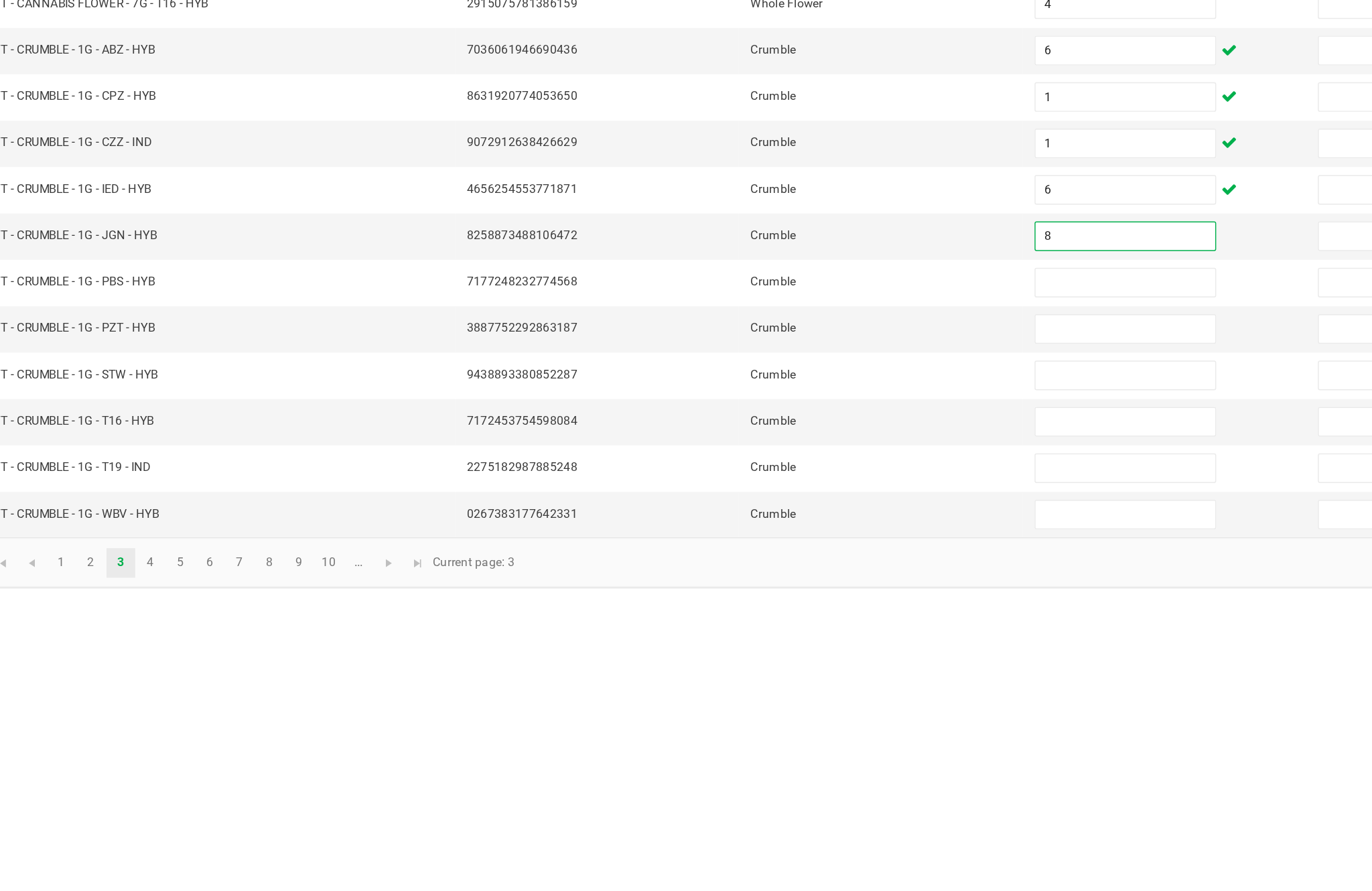
click at [776, 663] on input at bounding box center [837, 672] width 122 height 19
click at [776, 695] on input at bounding box center [837, 704] width 122 height 19
click at [776, 726] on input at bounding box center [837, 735] width 122 height 19
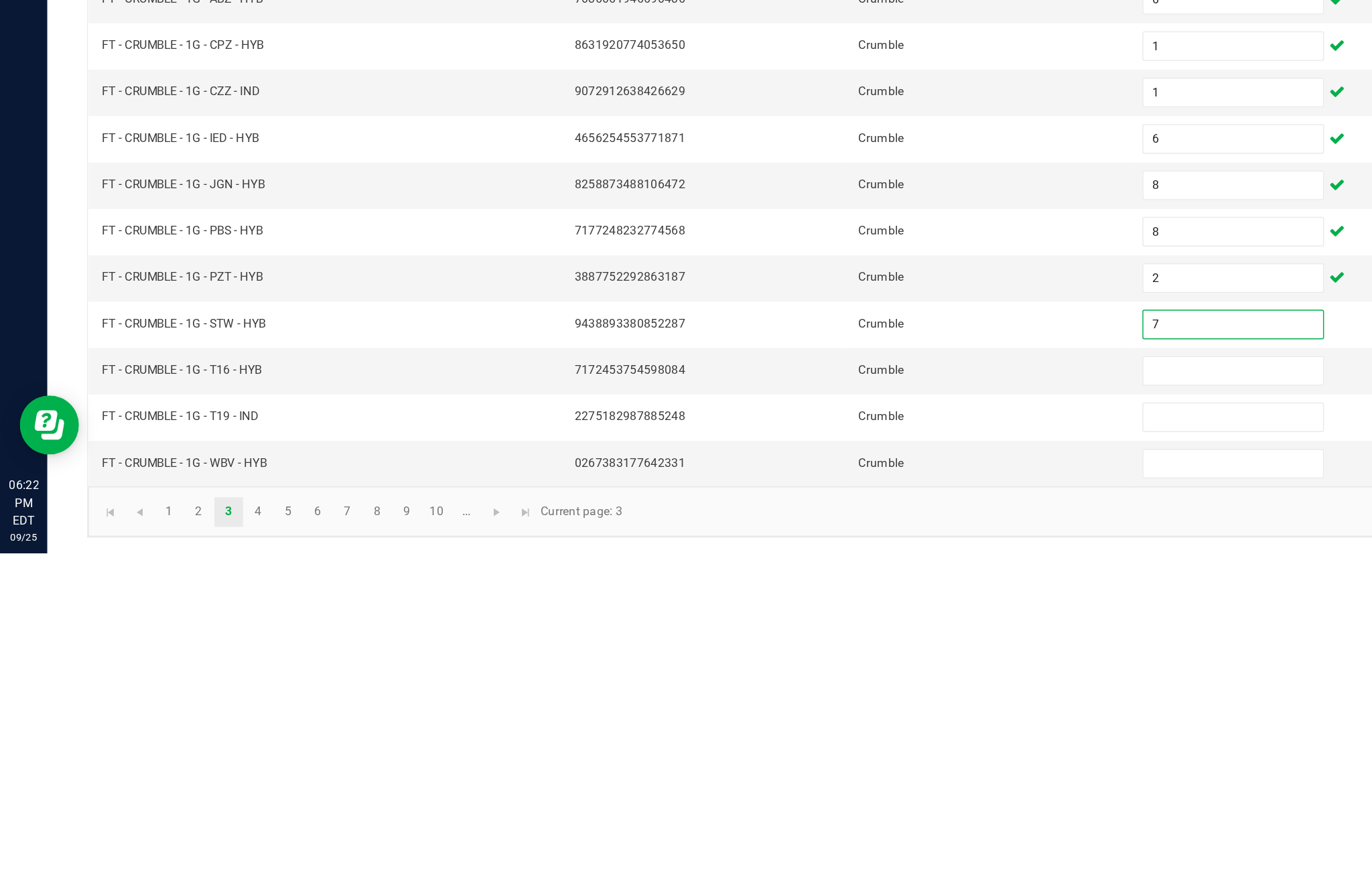
click at [815, 758] on input at bounding box center [837, 767] width 122 height 19
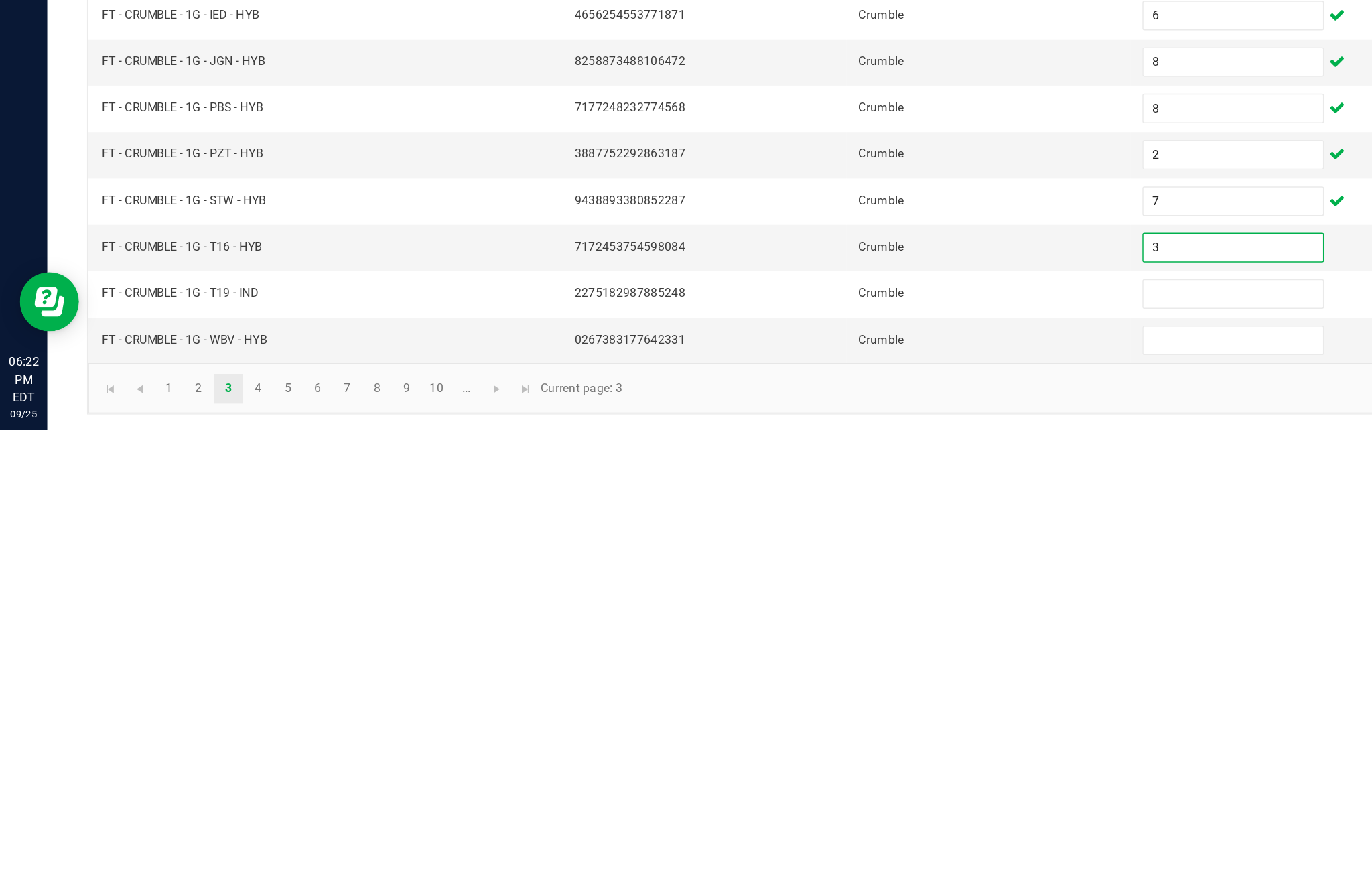
click at [813, 789] on input at bounding box center [837, 798] width 122 height 19
click at [808, 821] on input at bounding box center [837, 830] width 122 height 19
click at [185, 853] on link "4" at bounding box center [175, 863] width 19 height 20
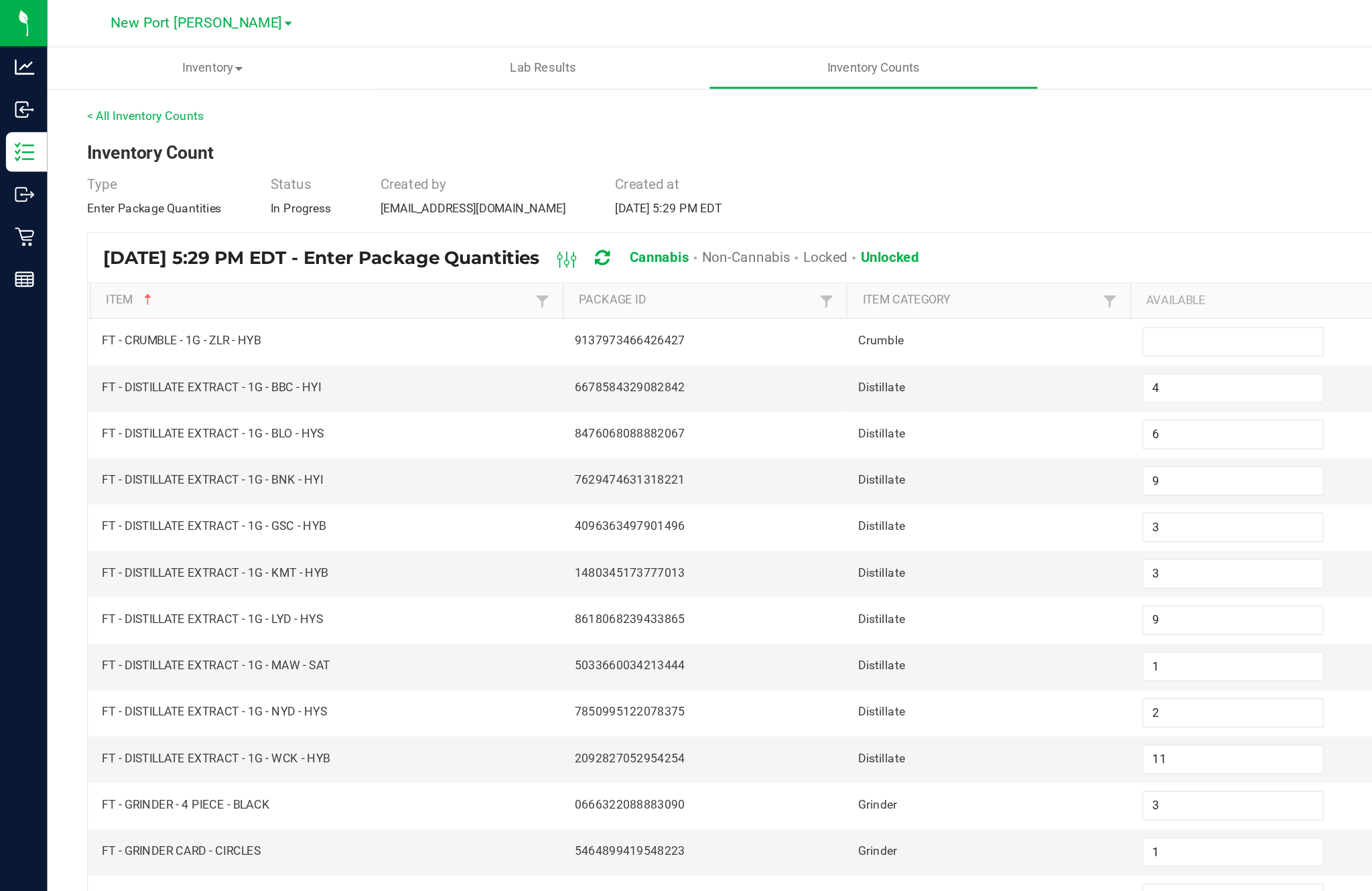
scroll to position [0, 0]
click at [809, 241] on input at bounding box center [837, 231] width 122 height 19
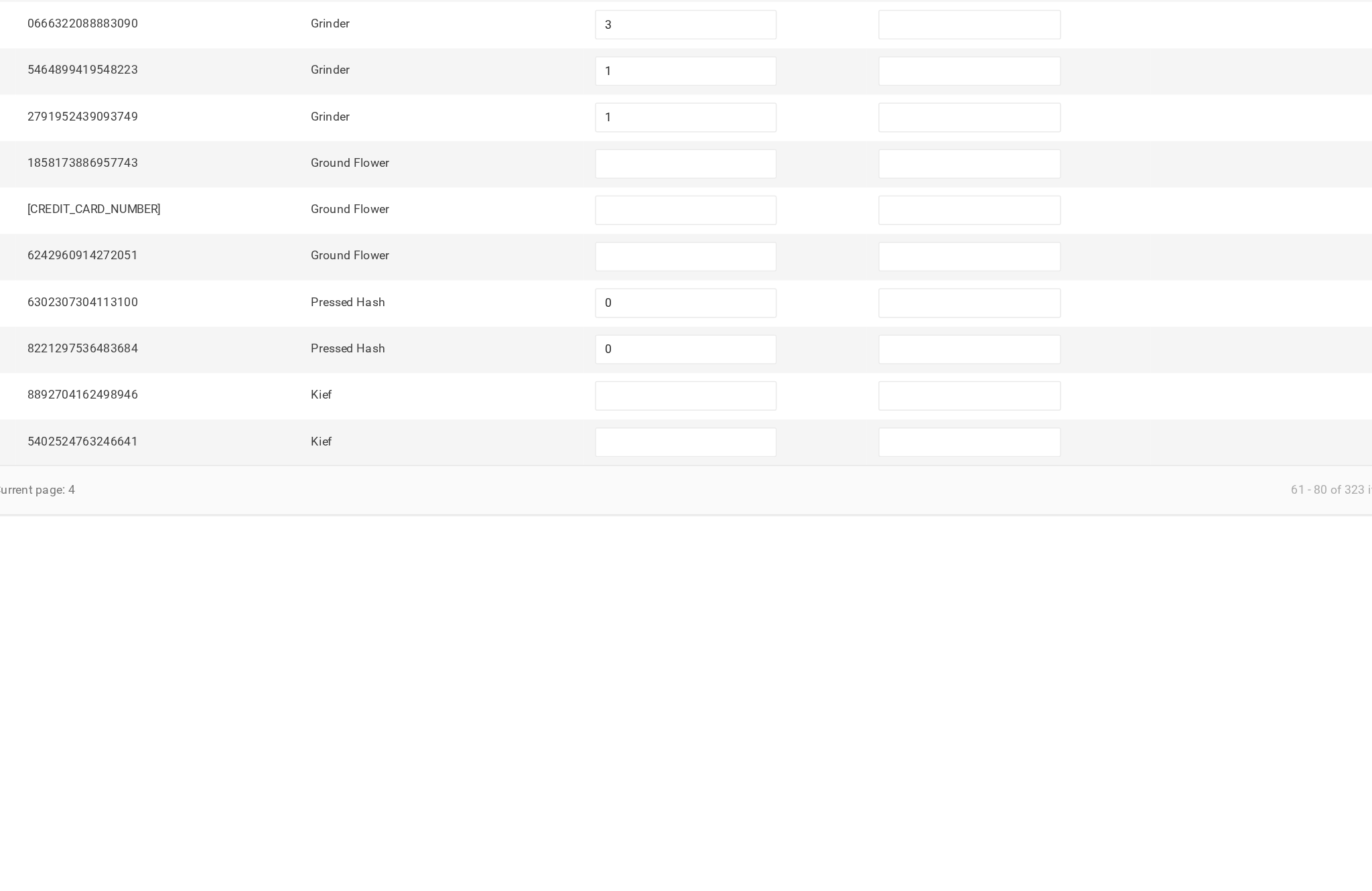
click at [776, 632] on input at bounding box center [837, 641] width 122 height 19
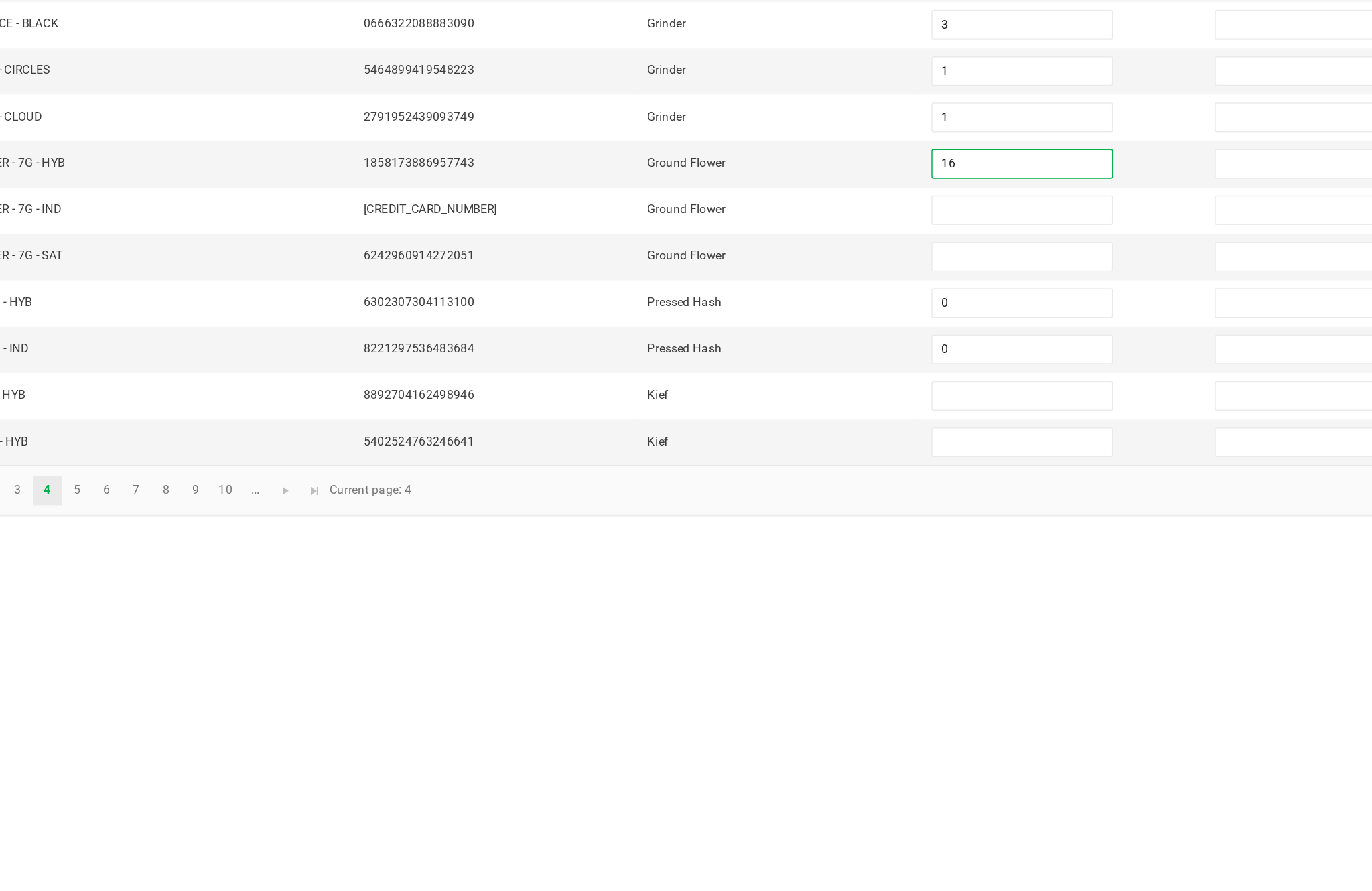
click at [776, 663] on input at bounding box center [837, 672] width 122 height 19
click at [776, 695] on input at bounding box center [837, 704] width 122 height 19
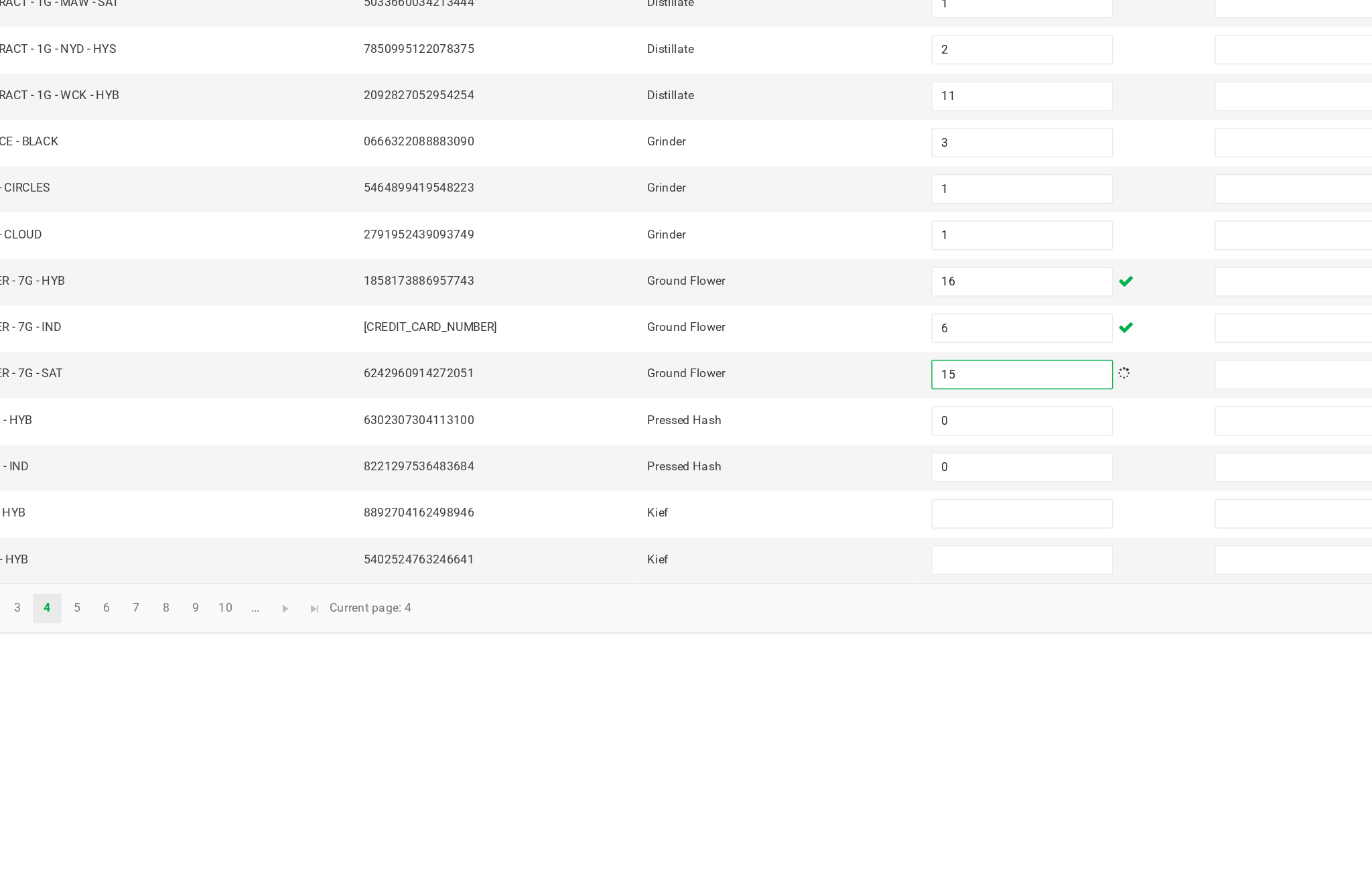
scroll to position [86, 0]
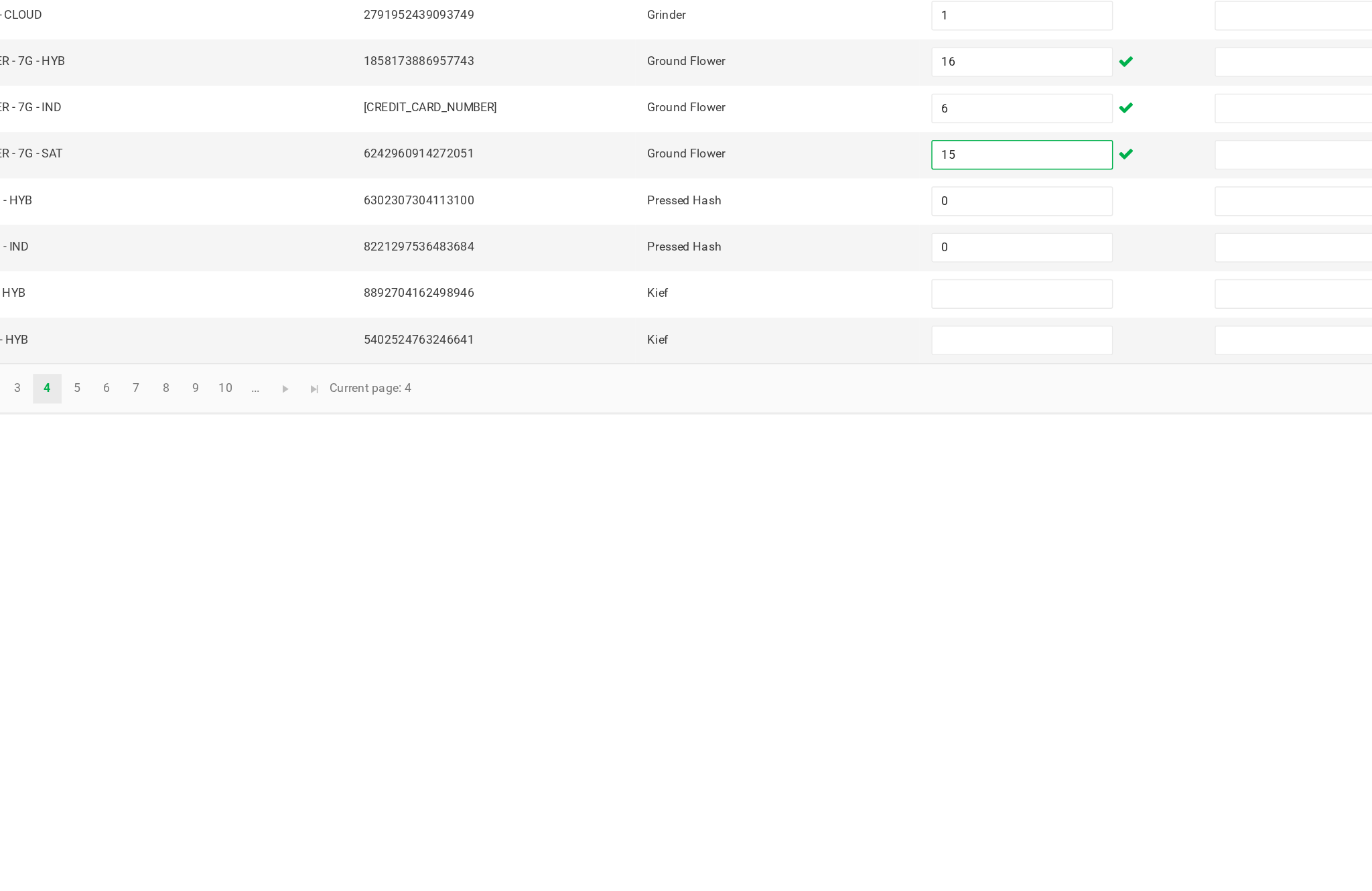
click at [776, 789] on input at bounding box center [837, 798] width 122 height 19
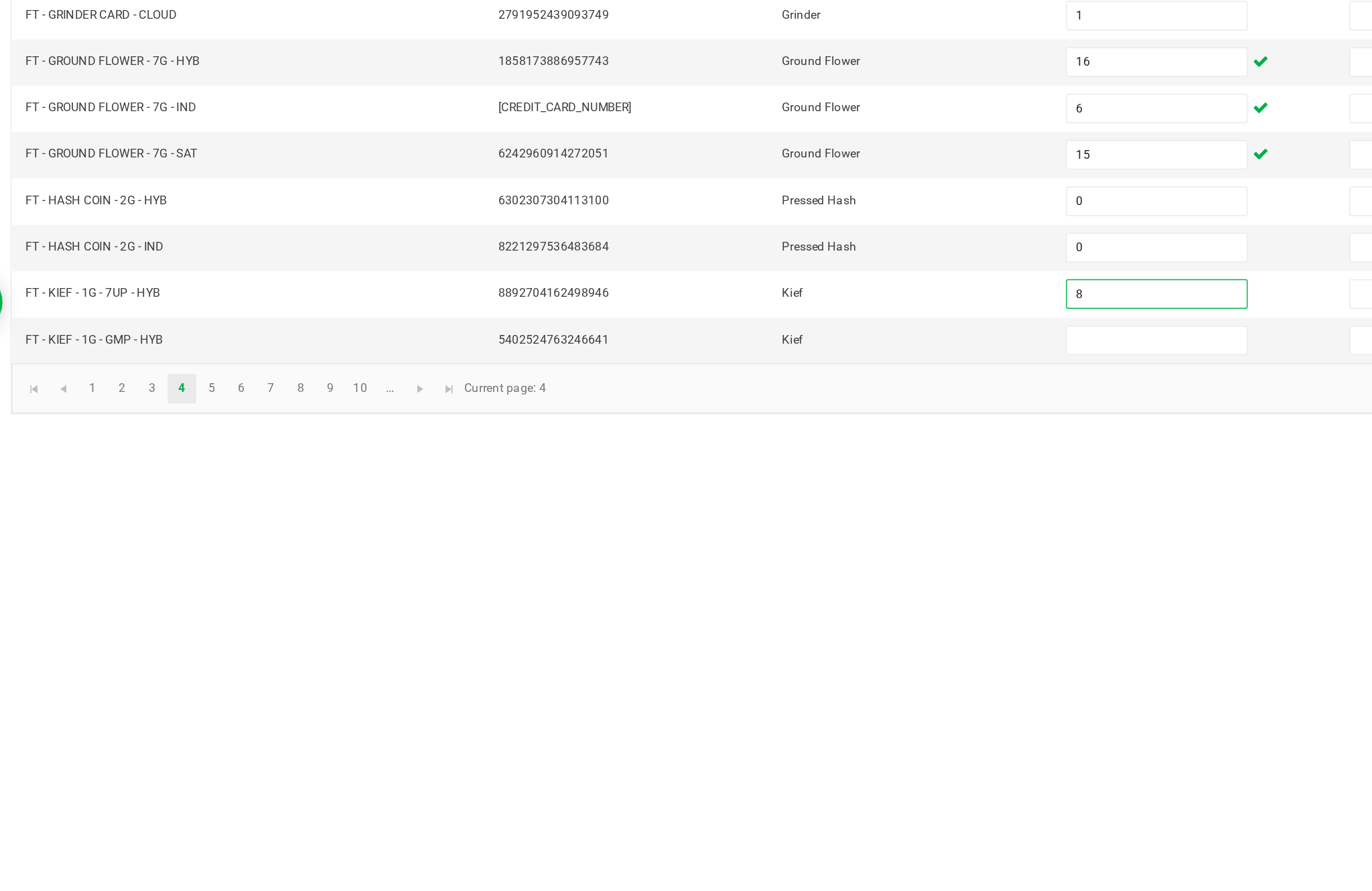
click at [776, 821] on input at bounding box center [837, 830] width 122 height 19
click at [186, 853] on link "5" at bounding box center [195, 863] width 19 height 20
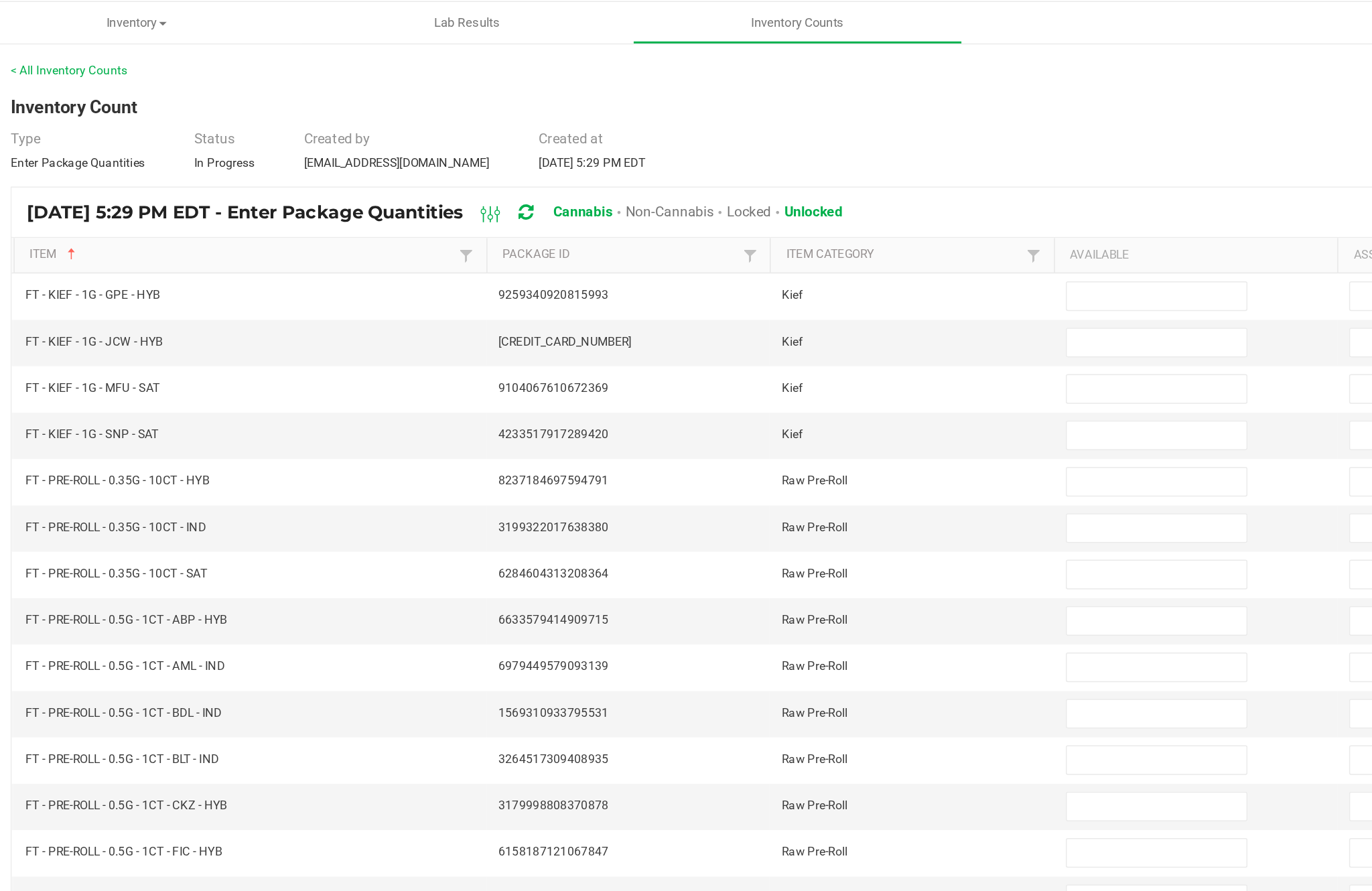
click at [776, 222] on input at bounding box center [837, 231] width 122 height 19
click at [777, 254] on input at bounding box center [837, 263] width 122 height 19
click at [776, 285] on input at bounding box center [837, 294] width 122 height 19
click at [776, 317] on input at bounding box center [837, 326] width 122 height 19
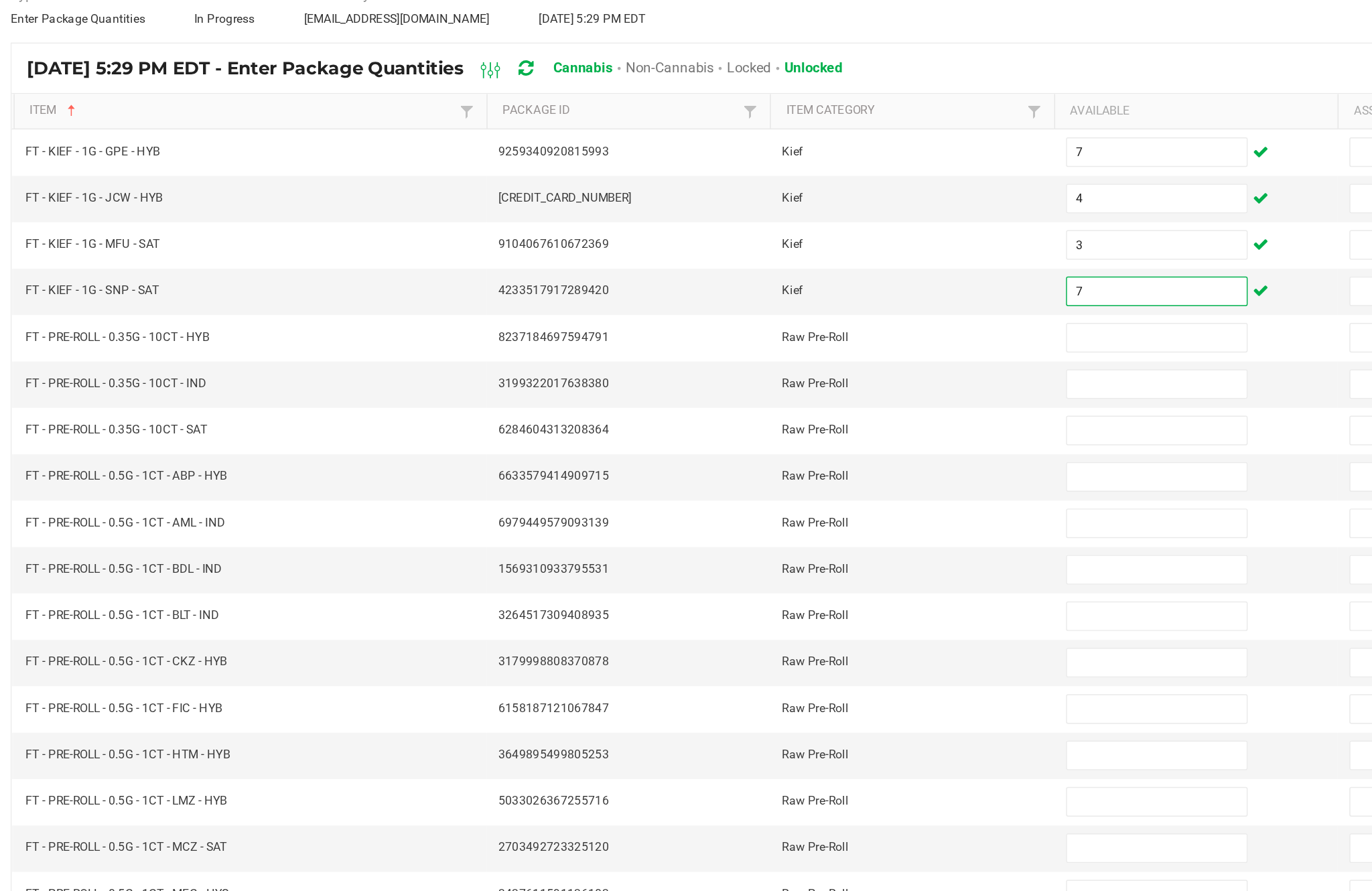
click at [776, 348] on input at bounding box center [837, 357] width 122 height 19
click at [776, 380] on input at bounding box center [837, 389] width 122 height 19
click at [776, 412] on input at bounding box center [837, 421] width 122 height 19
click at [776, 443] on input at bounding box center [837, 452] width 122 height 19
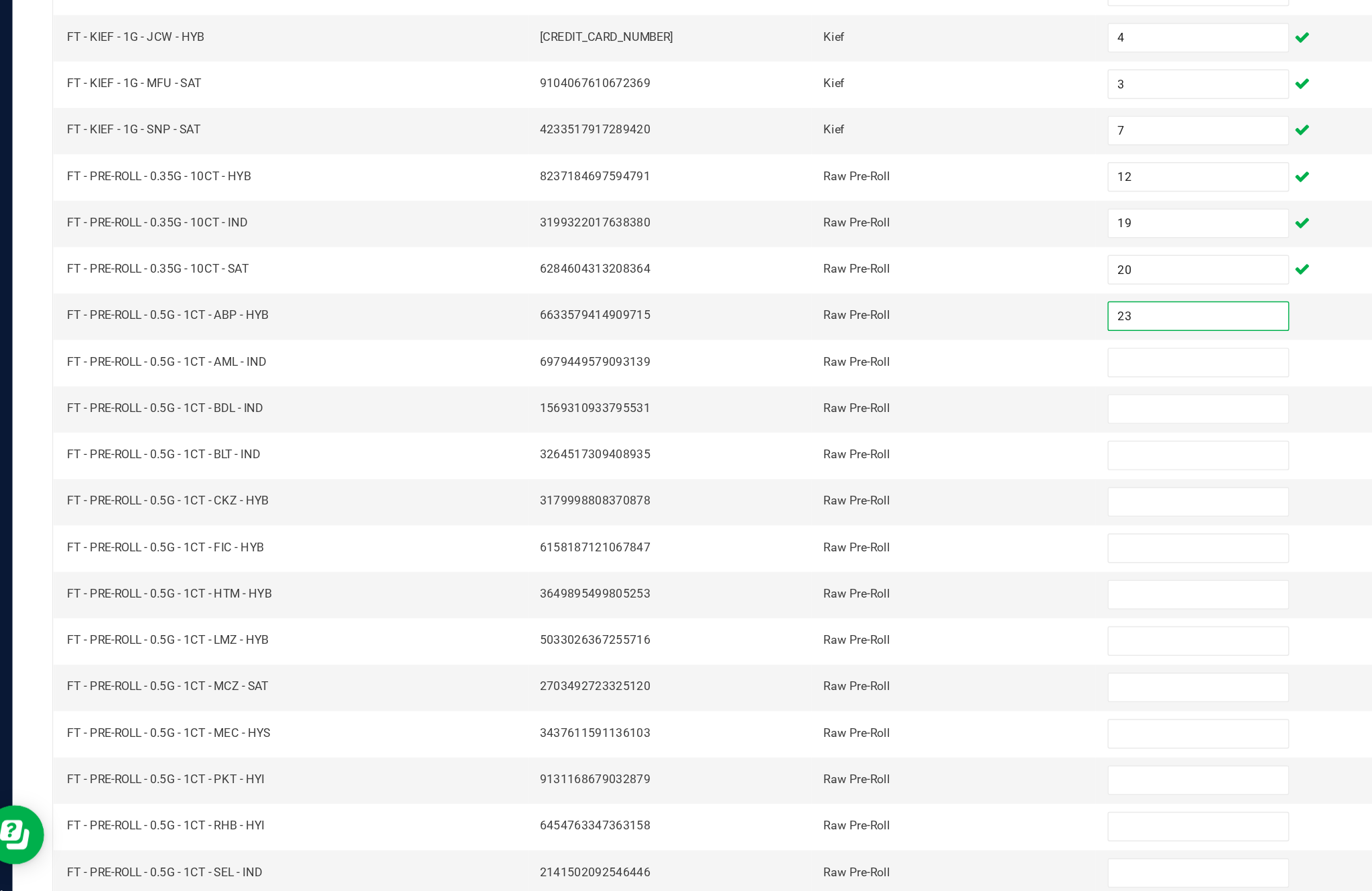
click at [791, 475] on input at bounding box center [837, 484] width 122 height 19
click at [796, 506] on input at bounding box center [837, 515] width 122 height 19
click at [794, 538] on input at bounding box center [837, 547] width 122 height 19
click at [792, 568] on input at bounding box center [837, 578] width 122 height 19
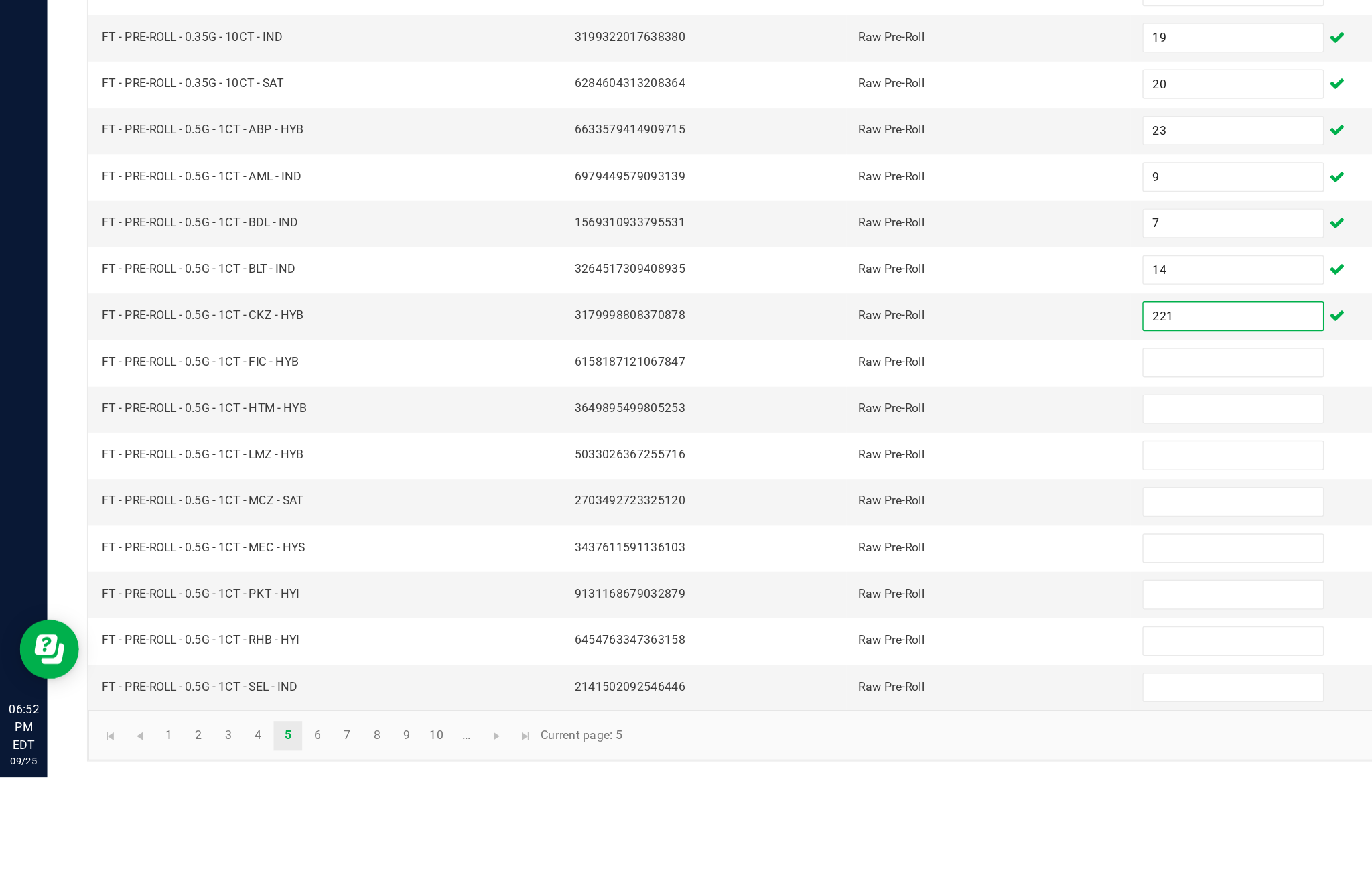
click at [818, 600] on input at bounding box center [837, 609] width 122 height 19
click at [811, 632] on input at bounding box center [837, 641] width 122 height 19
click at [813, 663] on input at bounding box center [837, 672] width 122 height 19
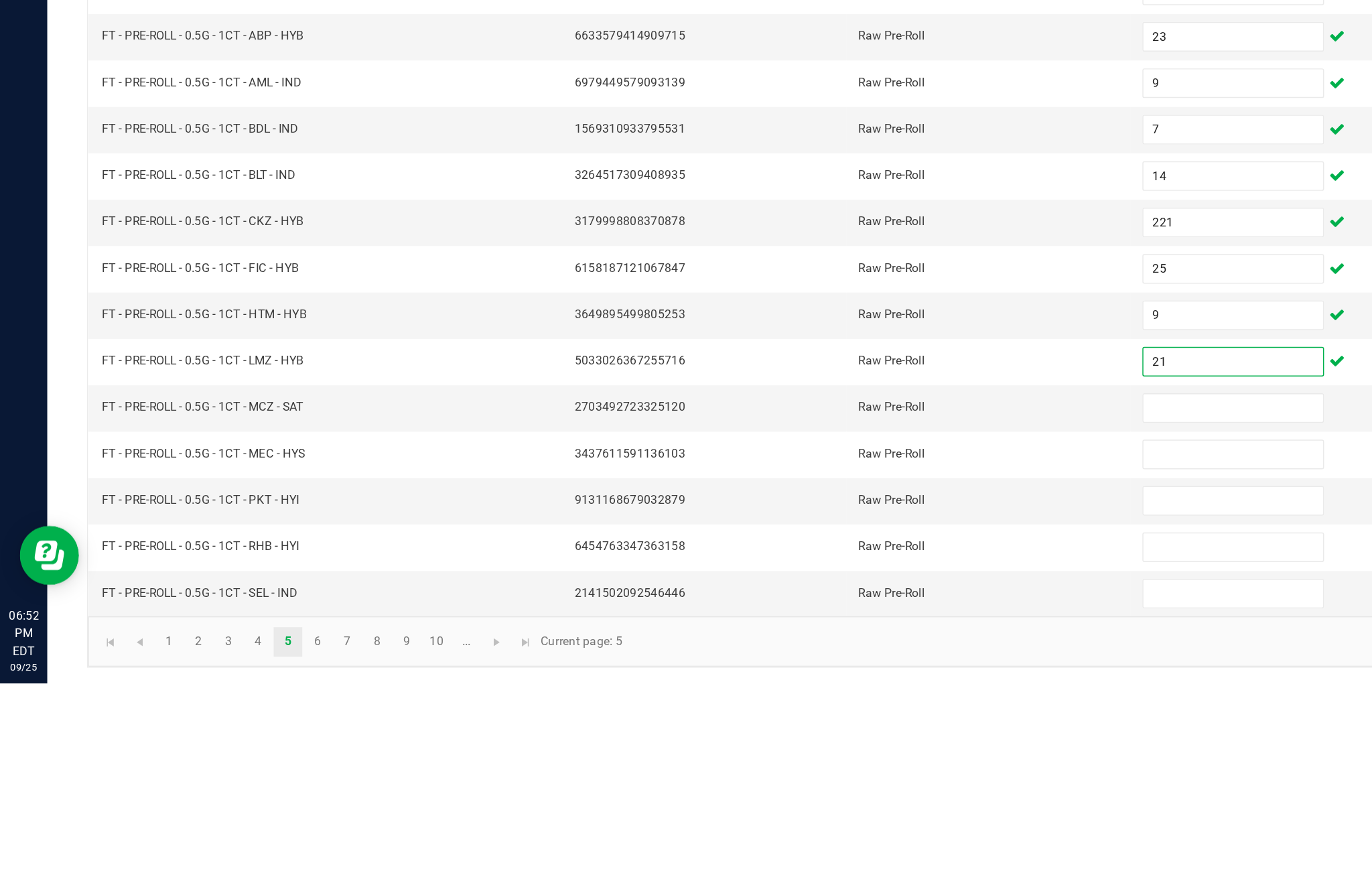
click at [812, 695] on input at bounding box center [837, 704] width 122 height 19
click at [800, 726] on input at bounding box center [837, 735] width 122 height 19
click at [812, 758] on input at bounding box center [837, 767] width 122 height 19
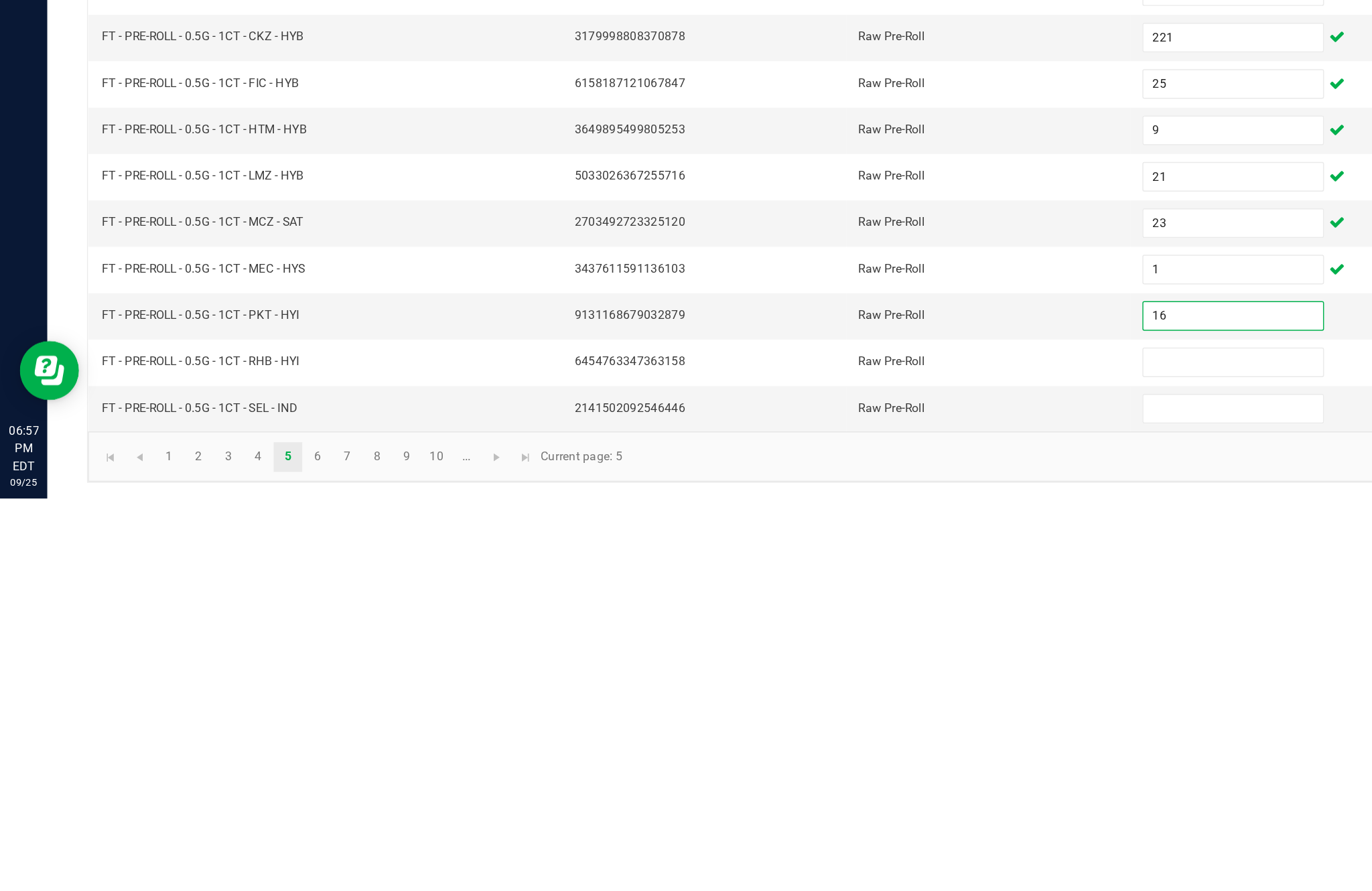
click at [829, 789] on input at bounding box center [837, 798] width 122 height 19
click at [826, 821] on input at bounding box center [837, 830] width 122 height 19
click at [225, 853] on link "6" at bounding box center [215, 863] width 19 height 20
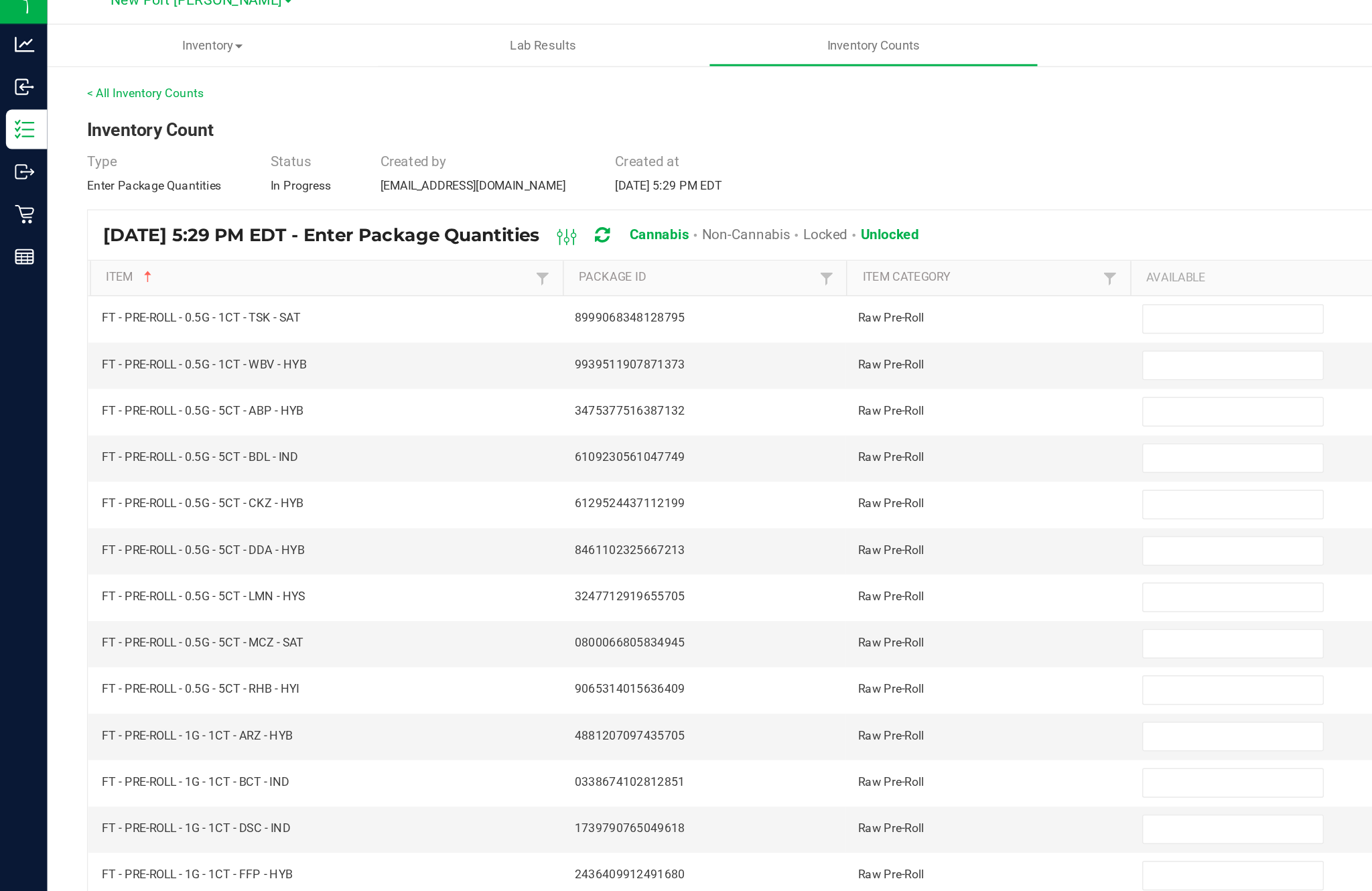
click at [812, 222] on input at bounding box center [837, 231] width 122 height 19
click at [817, 254] on input at bounding box center [837, 263] width 122 height 19
click at [809, 285] on input at bounding box center [837, 294] width 122 height 19
click at [814, 317] on input at bounding box center [837, 326] width 122 height 19
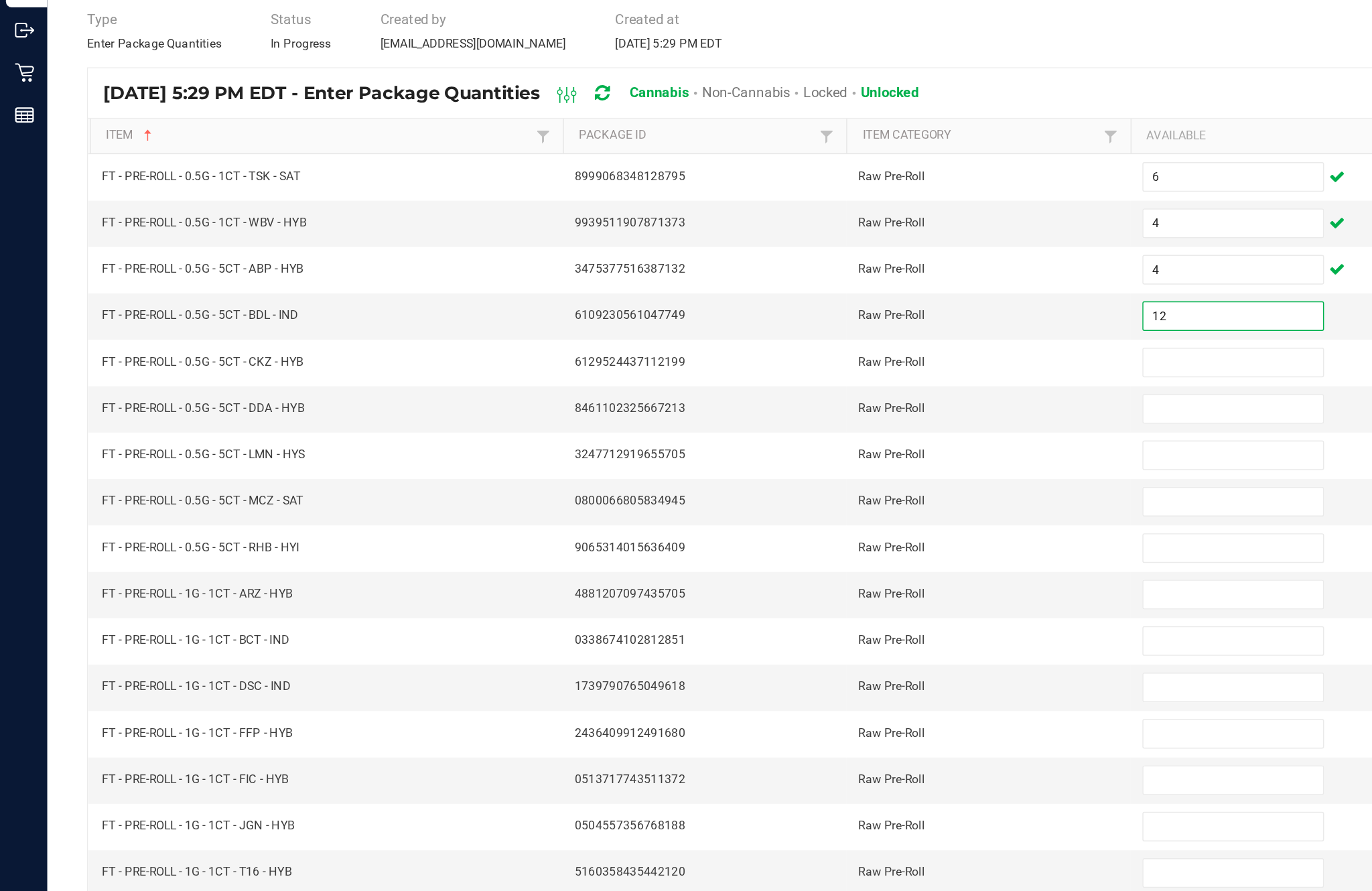
click at [810, 348] on input at bounding box center [837, 357] width 122 height 19
click at [830, 380] on input at bounding box center [837, 389] width 122 height 19
click at [824, 412] on input at bounding box center [837, 421] width 122 height 19
click at [814, 443] on input at bounding box center [837, 452] width 122 height 19
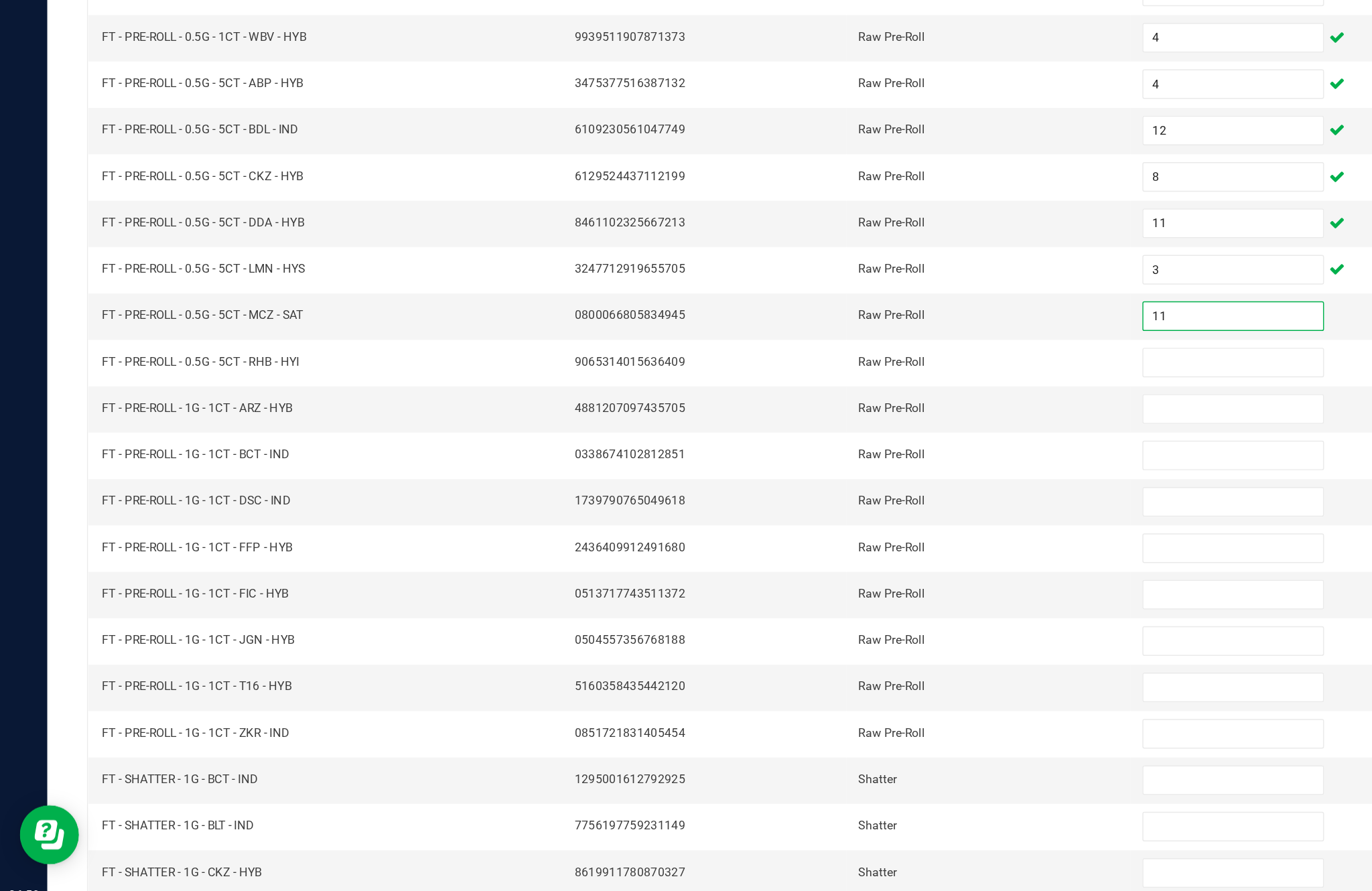
click at [820, 475] on input at bounding box center [837, 484] width 122 height 19
click at [820, 506] on input at bounding box center [837, 515] width 122 height 19
click at [809, 538] on input at bounding box center [837, 547] width 122 height 19
click at [810, 568] on input at bounding box center [837, 578] width 122 height 19
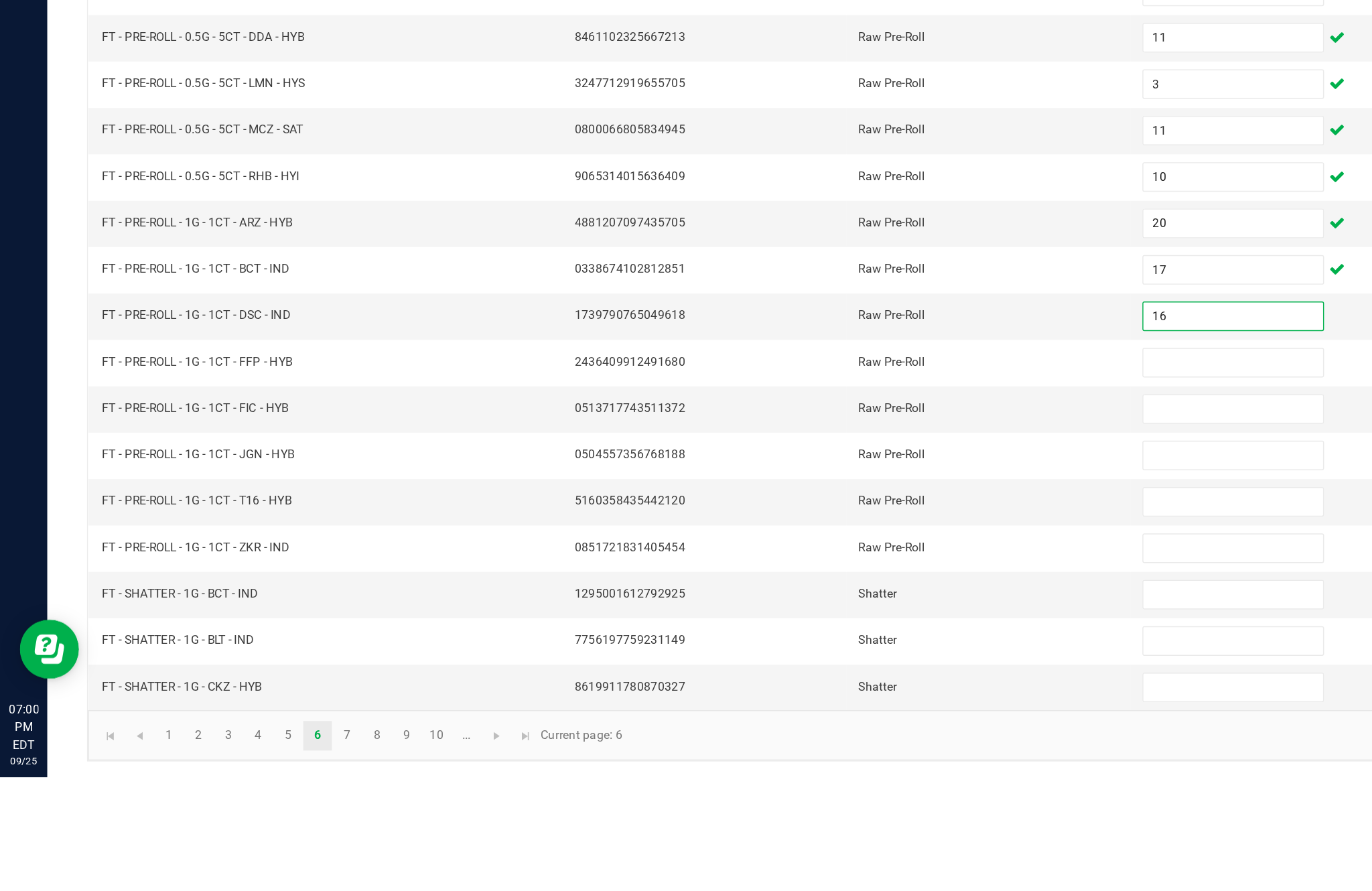
click at [822, 600] on input at bounding box center [837, 609] width 122 height 19
click at [827, 632] on input at bounding box center [837, 641] width 122 height 19
click at [823, 663] on input at bounding box center [837, 672] width 122 height 19
click at [814, 695] on input at bounding box center [837, 704] width 122 height 19
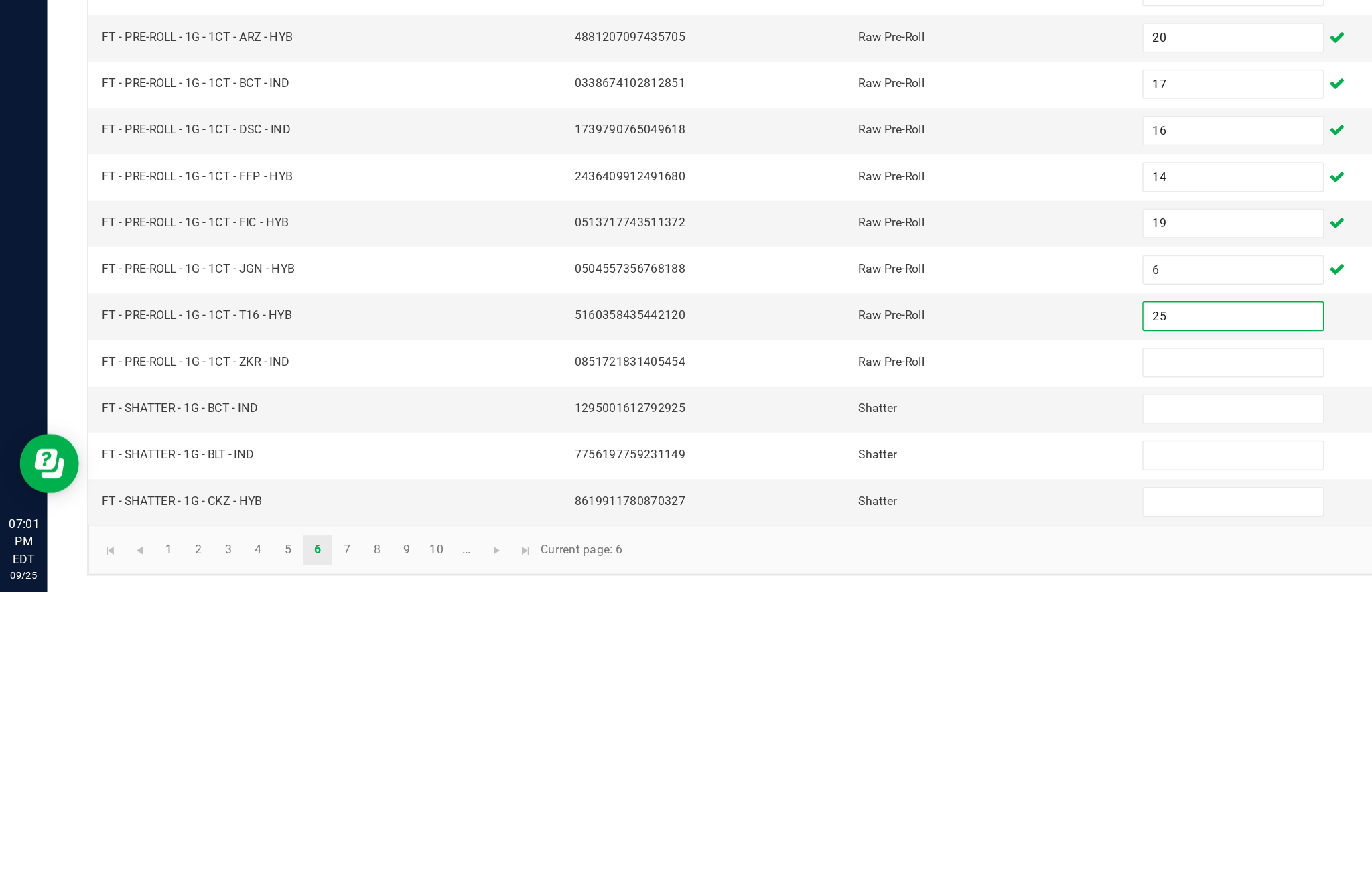
click at [799, 726] on input at bounding box center [837, 735] width 122 height 19
click at [814, 758] on input at bounding box center [837, 767] width 122 height 19
click at [810, 789] on input at bounding box center [837, 798] width 122 height 19
click at [818, 821] on input at bounding box center [837, 830] width 122 height 19
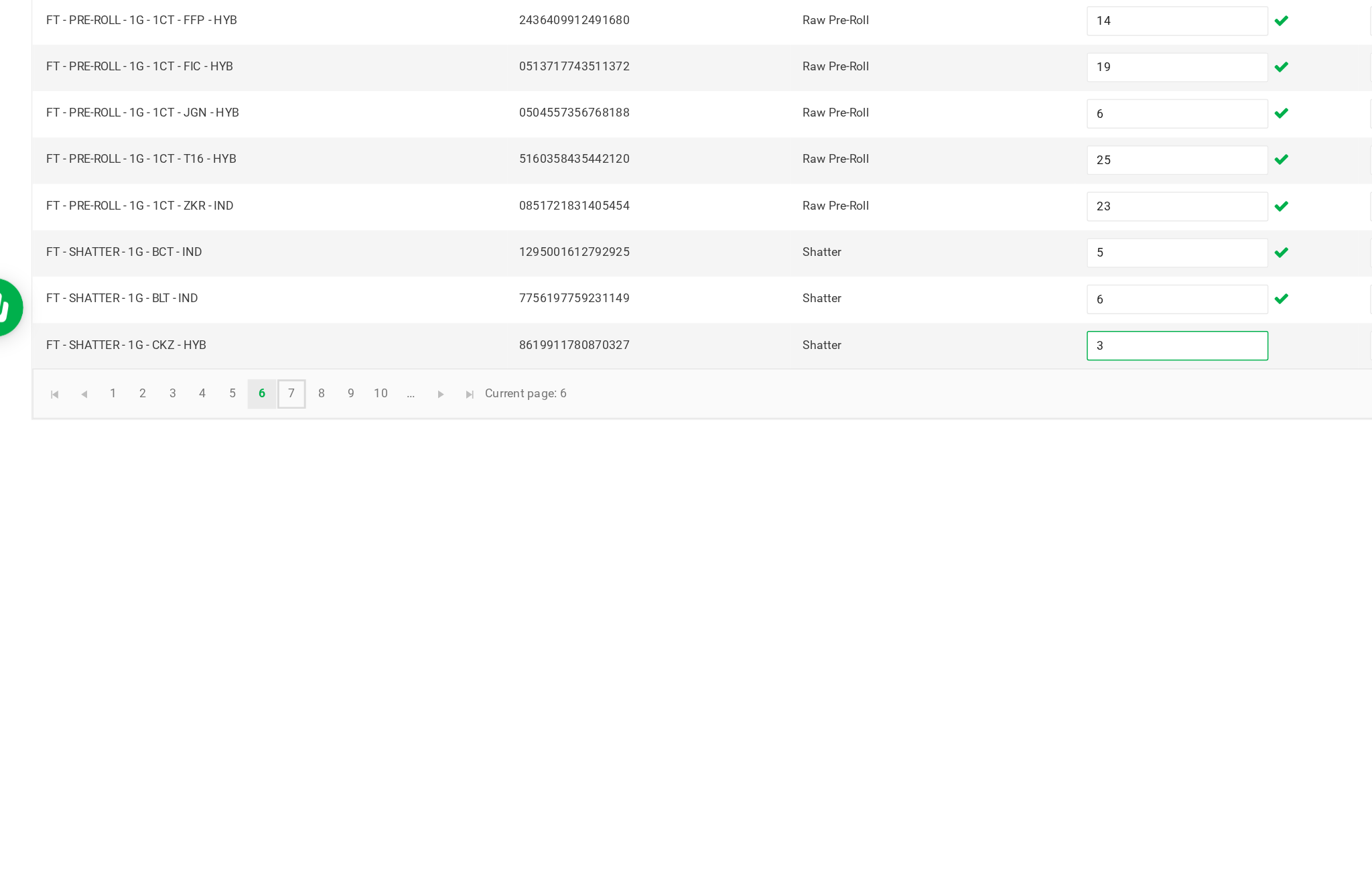
click at [226, 853] on link "7" at bounding box center [235, 863] width 19 height 20
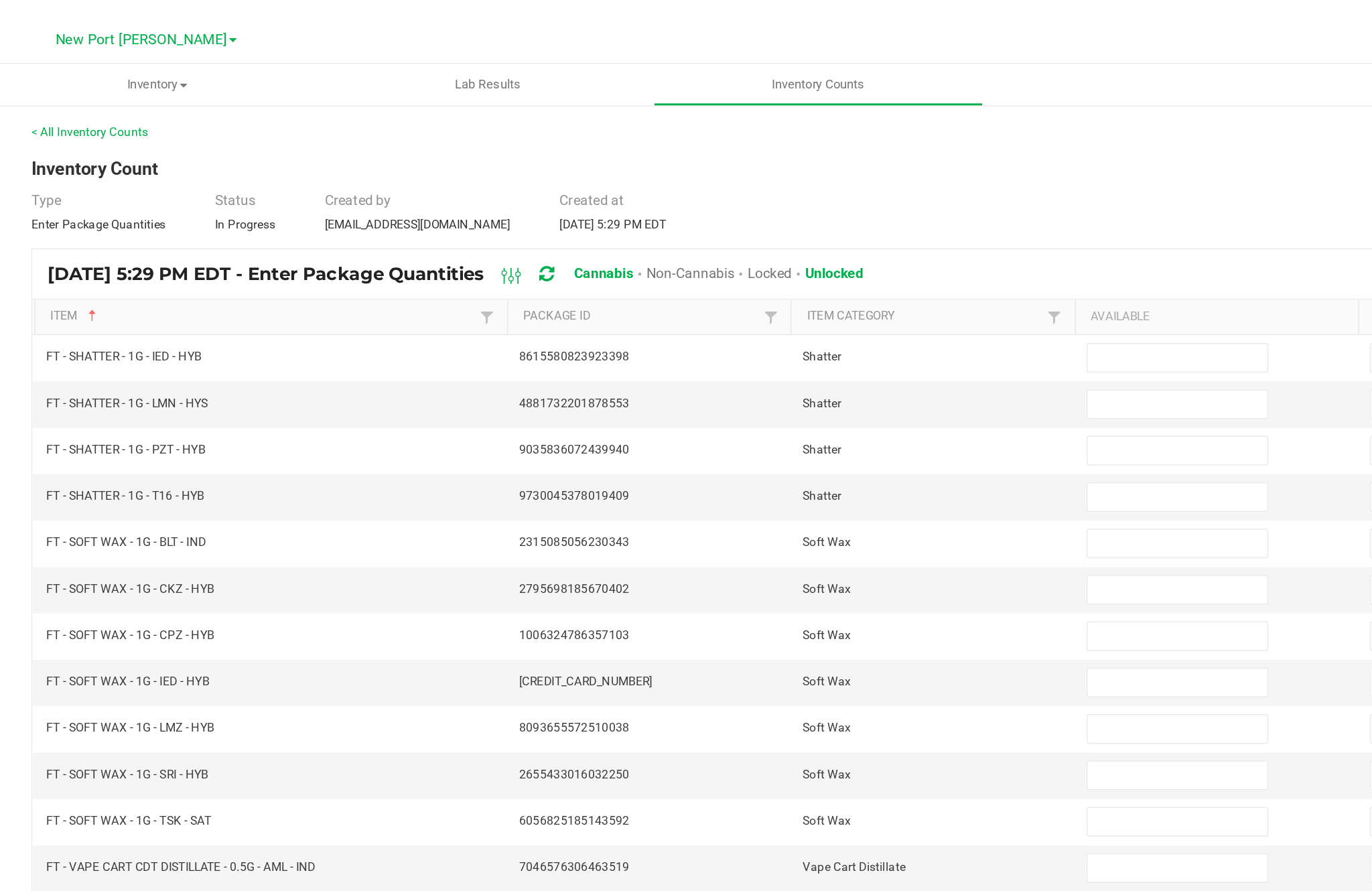
scroll to position [0, 0]
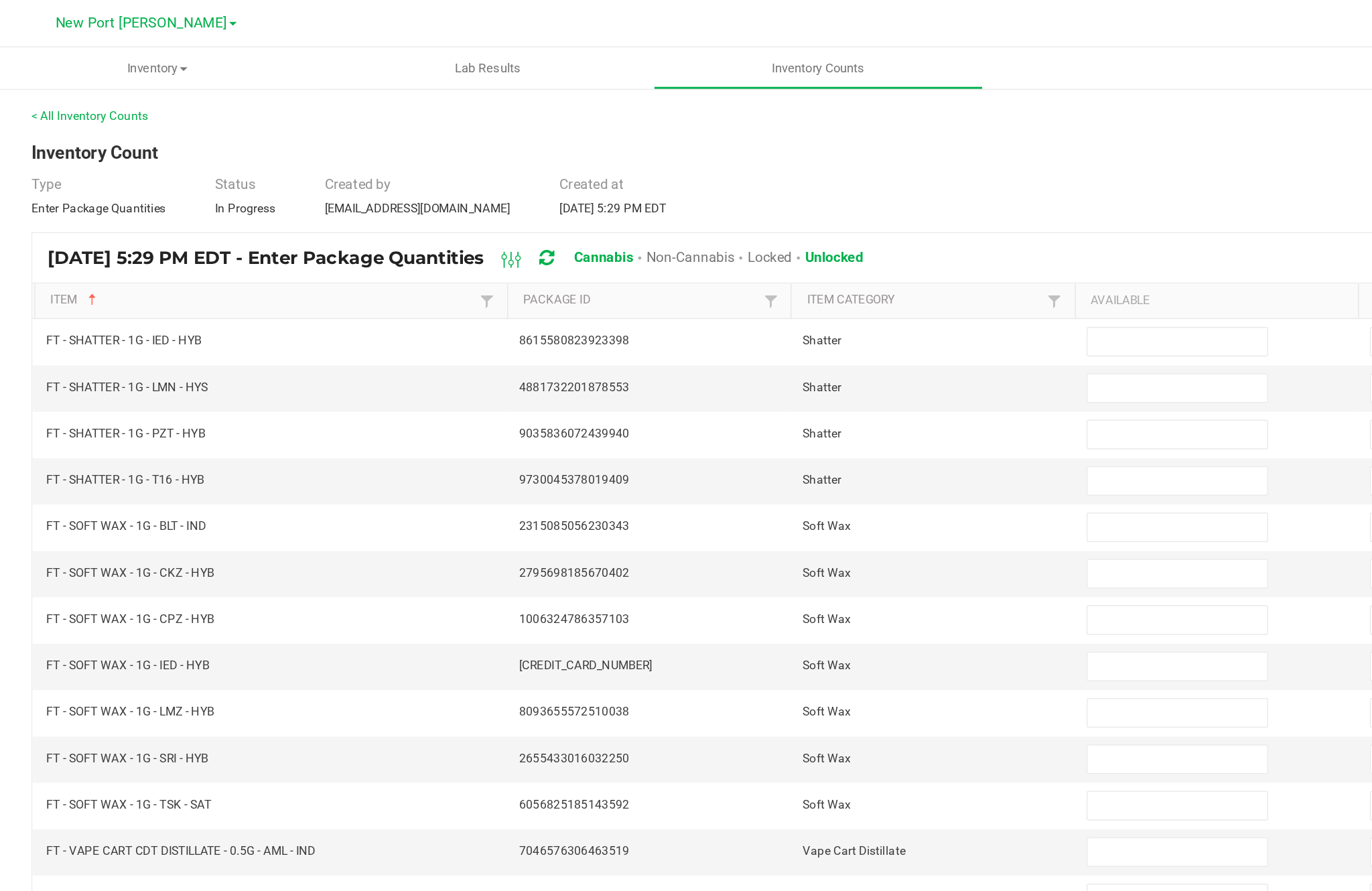
click at [781, 241] on input at bounding box center [837, 231] width 122 height 19
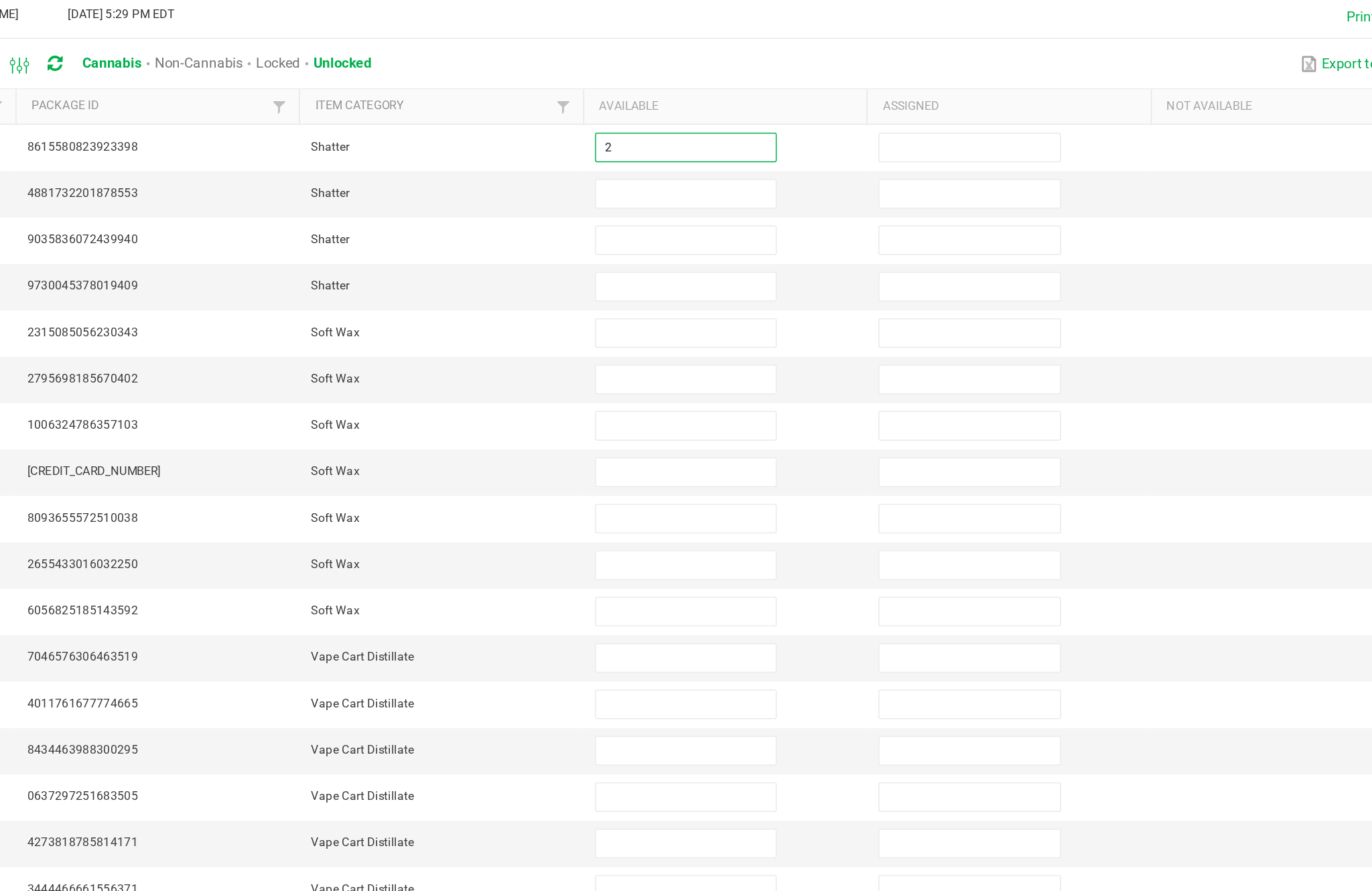
click at [776, 254] on input at bounding box center [837, 263] width 122 height 19
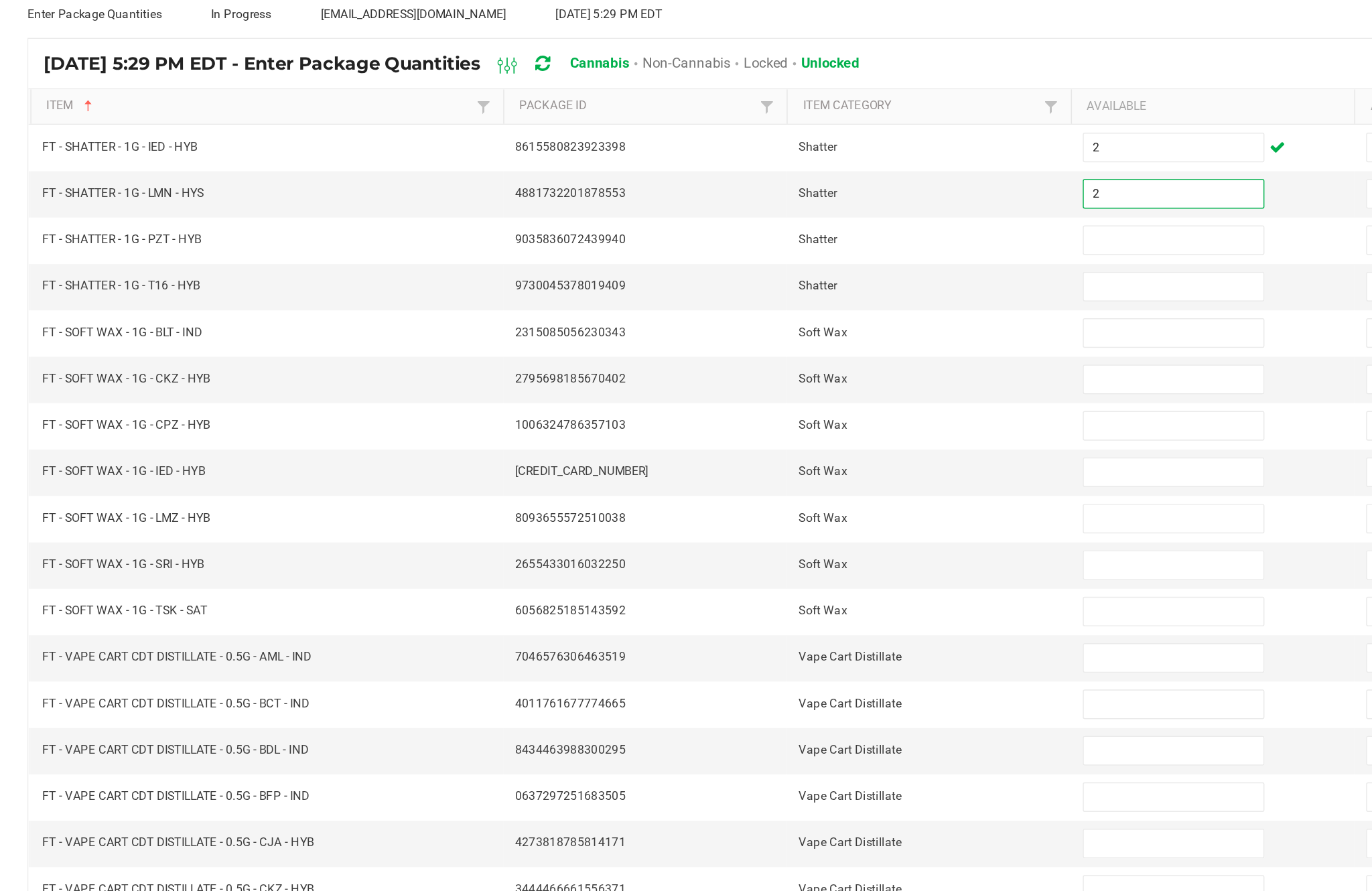
click at [776, 285] on input at bounding box center [837, 294] width 122 height 19
click at [781, 317] on input at bounding box center [837, 326] width 122 height 19
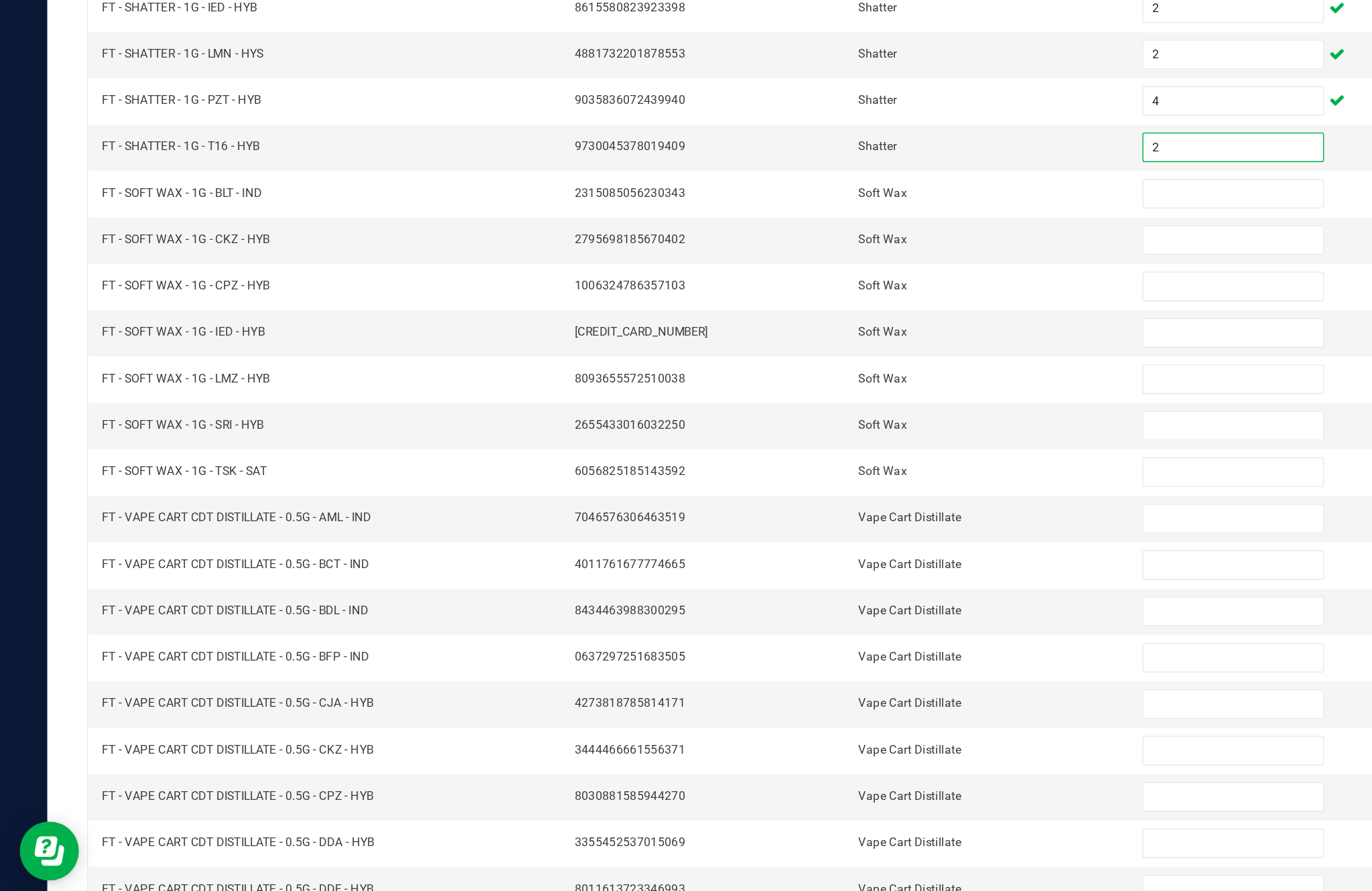
click at [837, 348] on input at bounding box center [837, 357] width 122 height 19
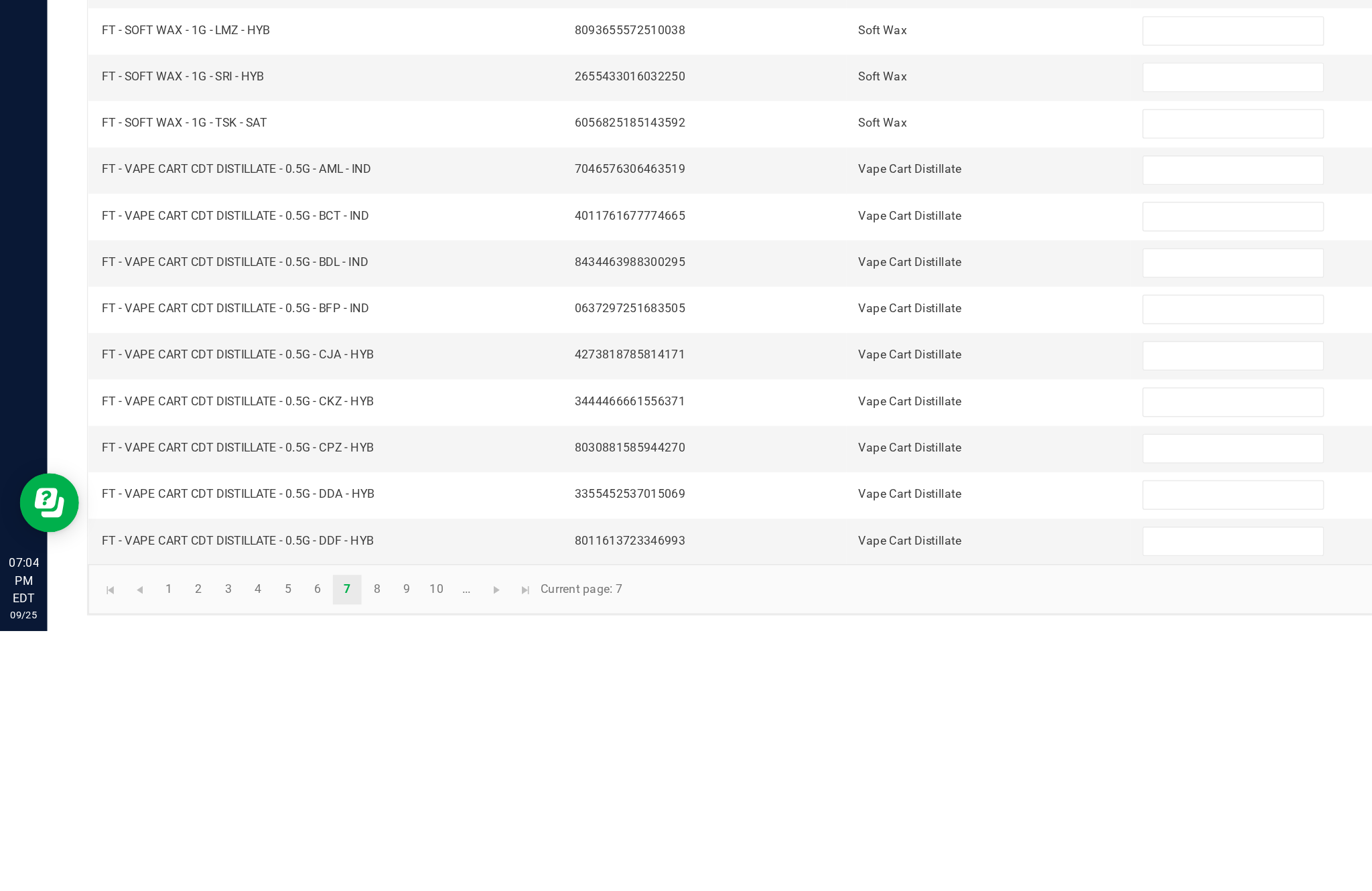
click at [813, 568] on input at bounding box center [837, 578] width 122 height 19
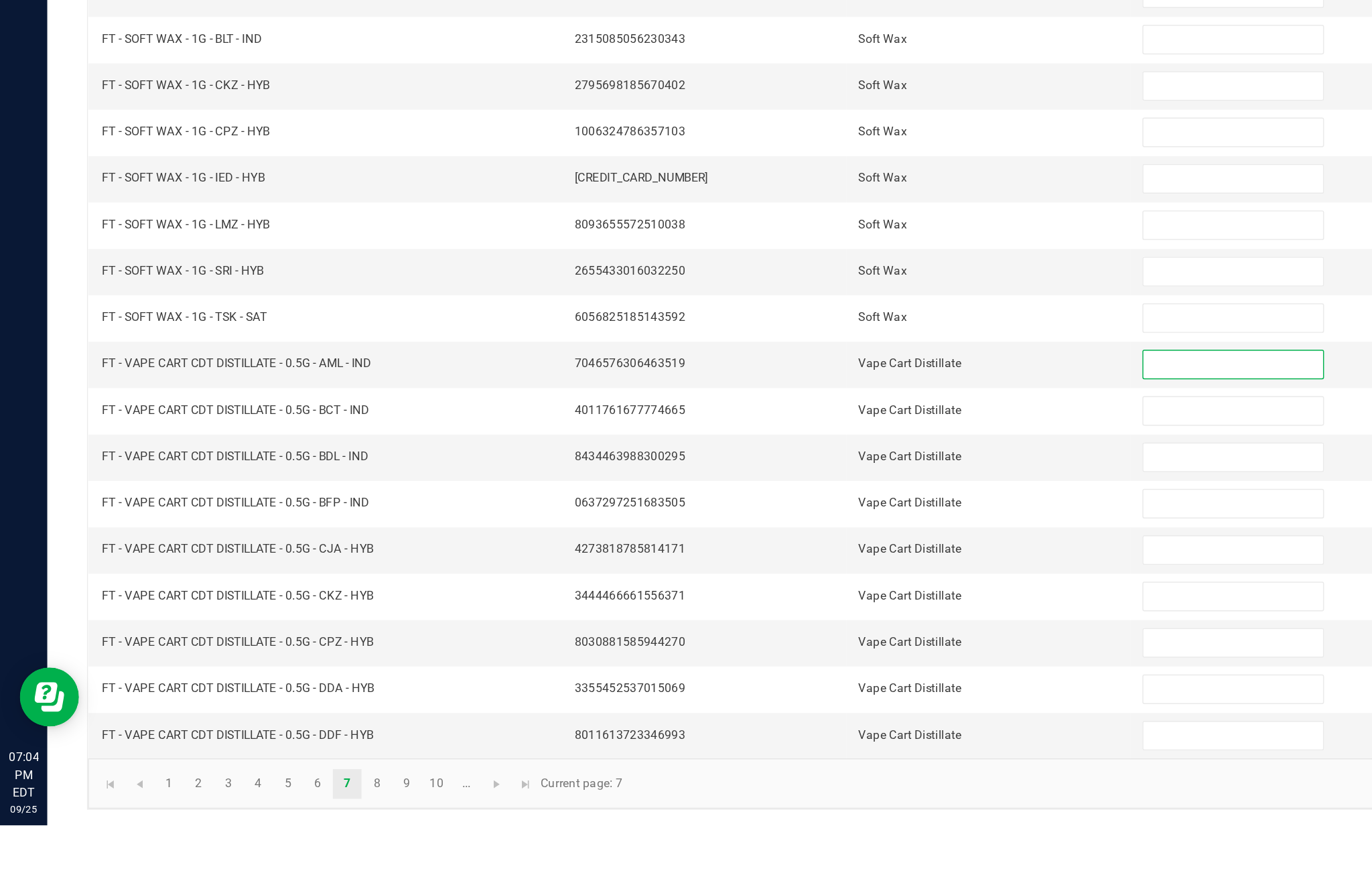
click at [800, 348] on input at bounding box center [837, 357] width 122 height 19
click at [831, 380] on input at bounding box center [837, 389] width 122 height 19
click at [834, 412] on input at bounding box center [837, 421] width 122 height 19
click at [830, 443] on input at bounding box center [837, 452] width 122 height 19
click at [813, 475] on input at bounding box center [837, 484] width 122 height 19
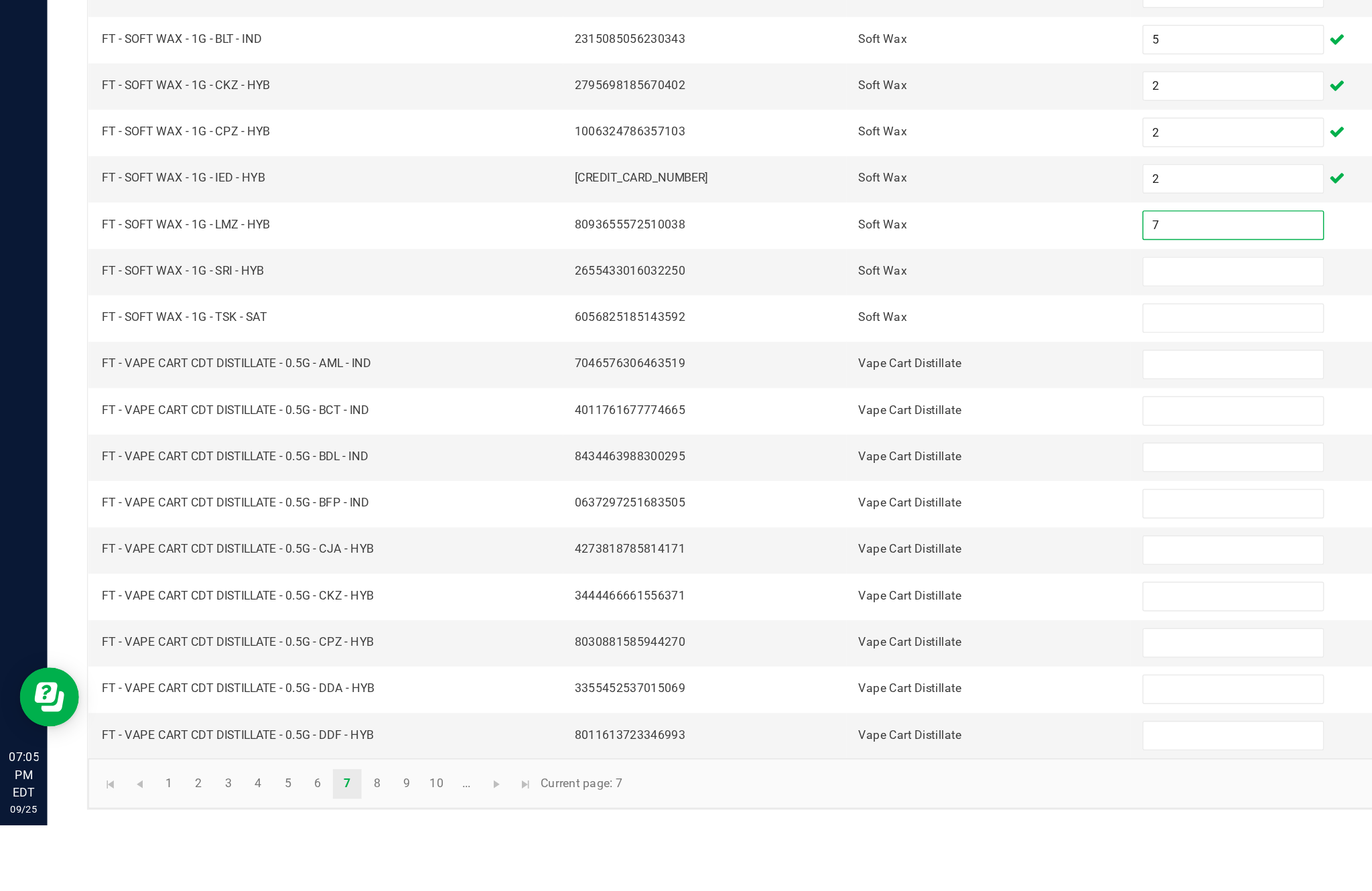
click at [820, 506] on input at bounding box center [837, 515] width 122 height 19
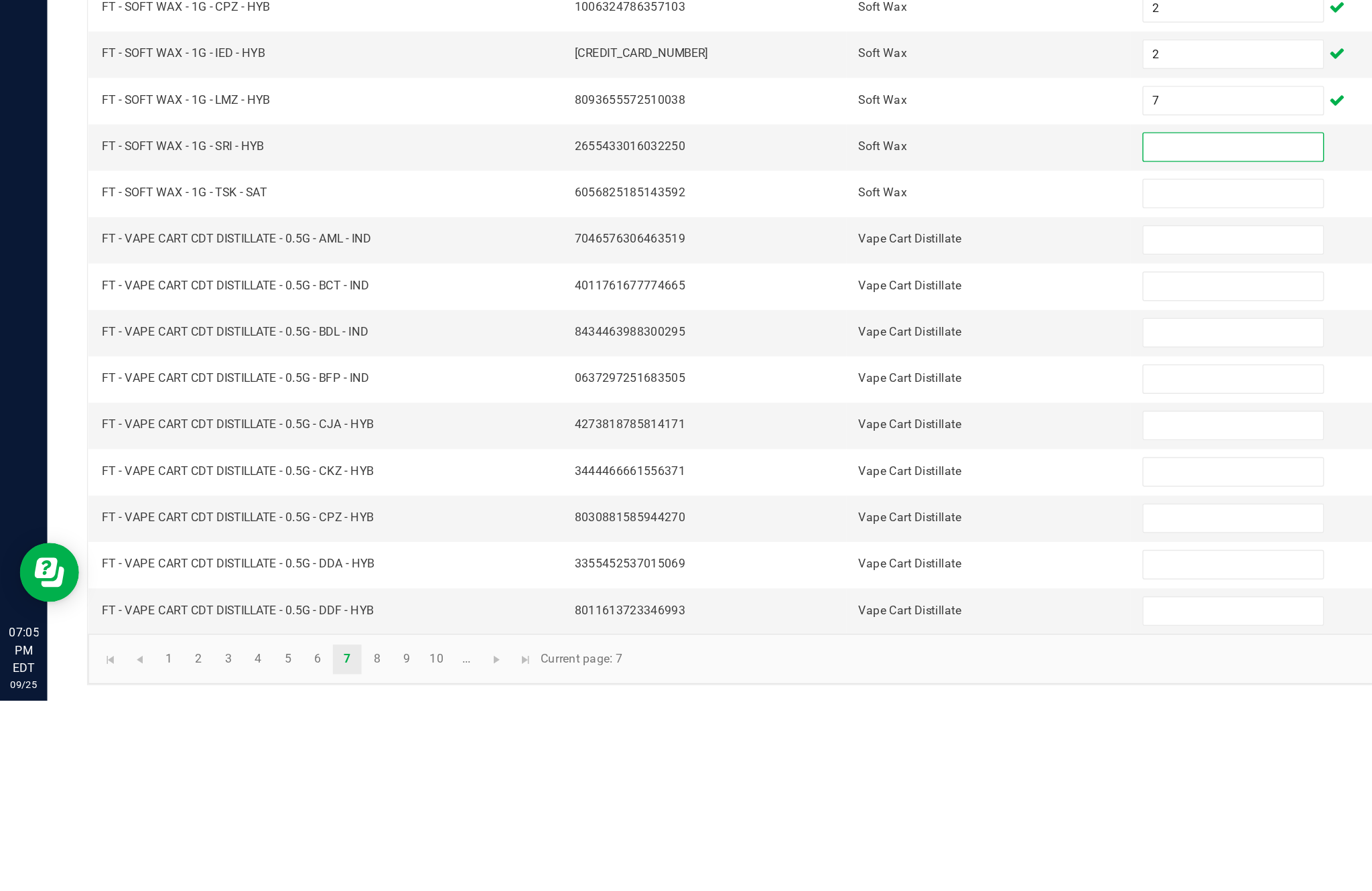
click at [823, 475] on input "7" at bounding box center [837, 484] width 122 height 19
click at [821, 506] on input at bounding box center [837, 515] width 122 height 19
click at [809, 538] on input at bounding box center [837, 547] width 122 height 19
click at [816, 568] on input at bounding box center [837, 578] width 122 height 19
click at [820, 600] on input at bounding box center [837, 609] width 122 height 19
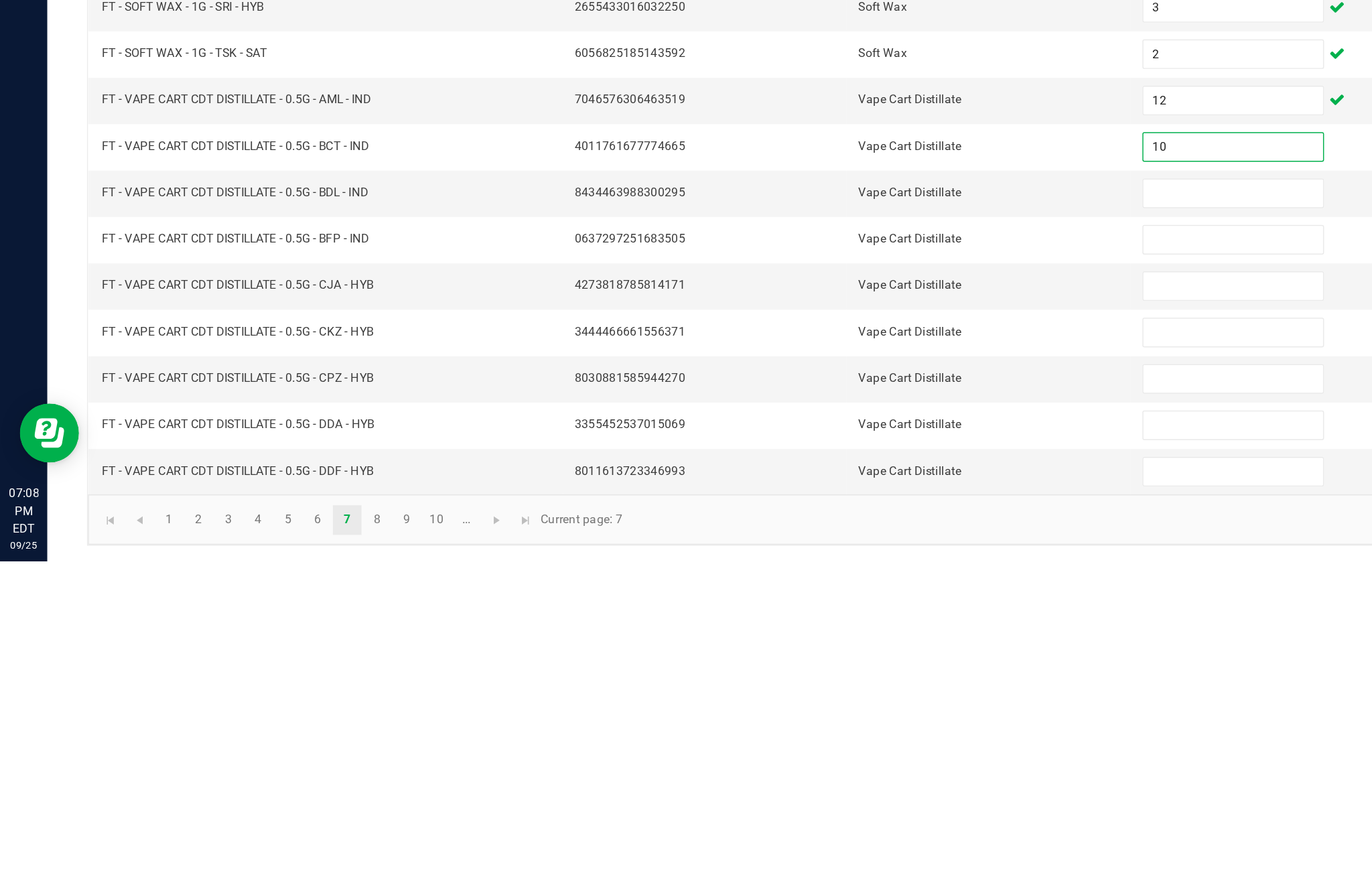
click at [821, 663] on input at bounding box center [837, 672] width 122 height 19
click at [812, 632] on input at bounding box center [837, 641] width 122 height 19
click at [813, 663] on input at bounding box center [837, 672] width 122 height 19
click at [814, 695] on input at bounding box center [837, 704] width 122 height 19
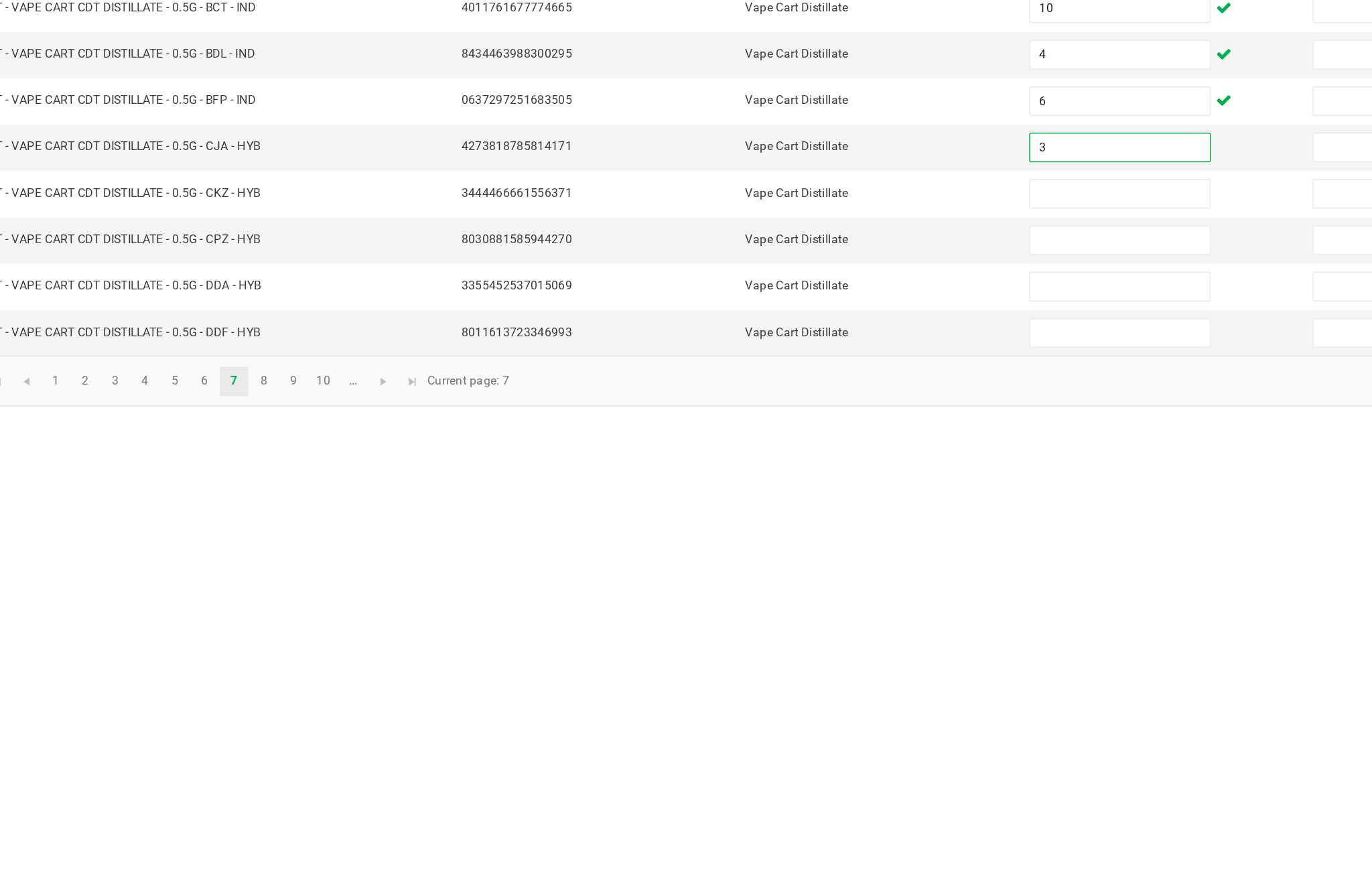
click at [776, 726] on input at bounding box center [837, 735] width 122 height 19
click at [776, 758] on input at bounding box center [837, 767] width 122 height 19
click at [776, 789] on input at bounding box center [837, 798] width 122 height 19
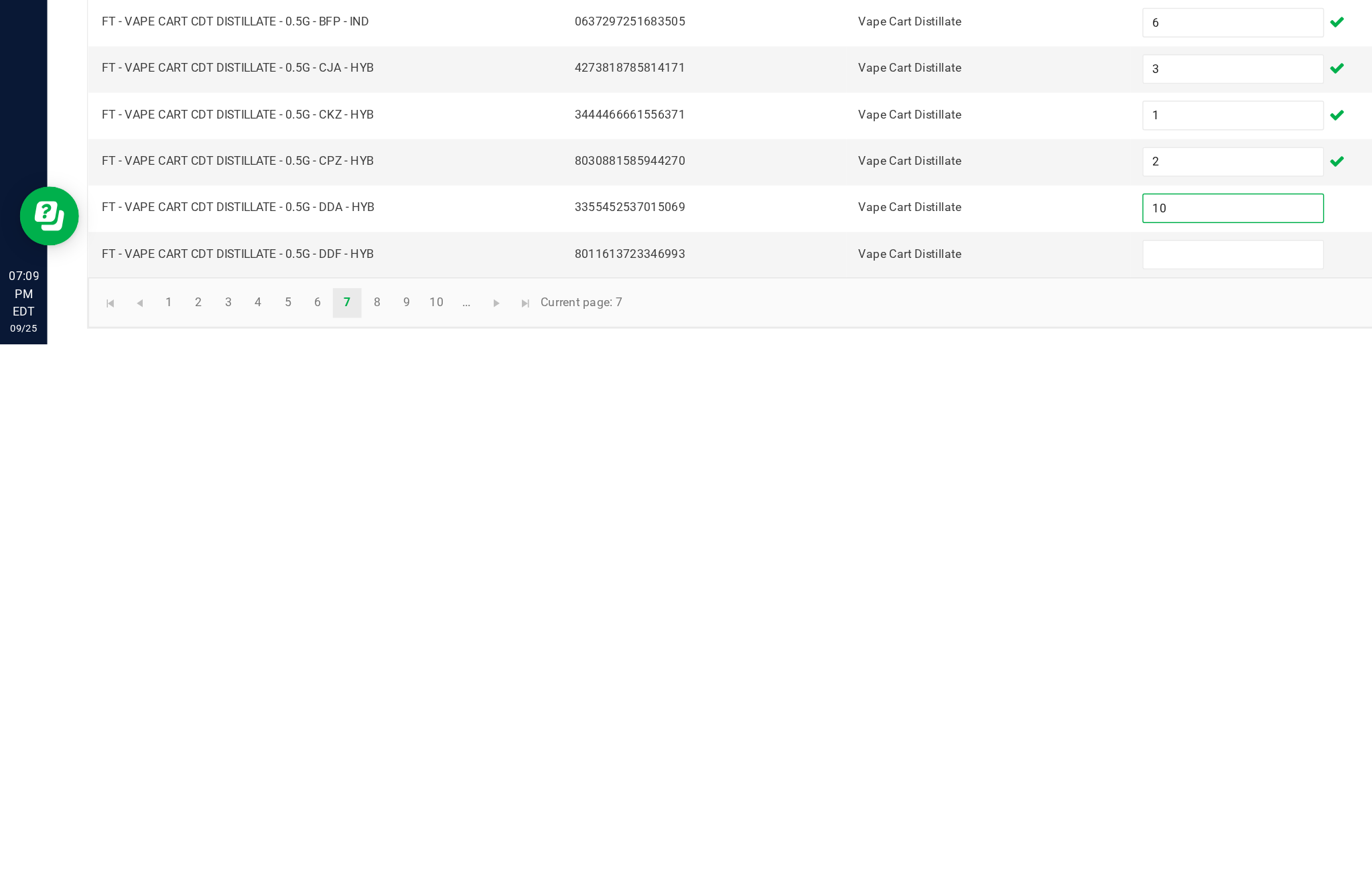
click at [814, 821] on input at bounding box center [837, 830] width 122 height 19
click at [265, 853] on link "8" at bounding box center [255, 863] width 19 height 20
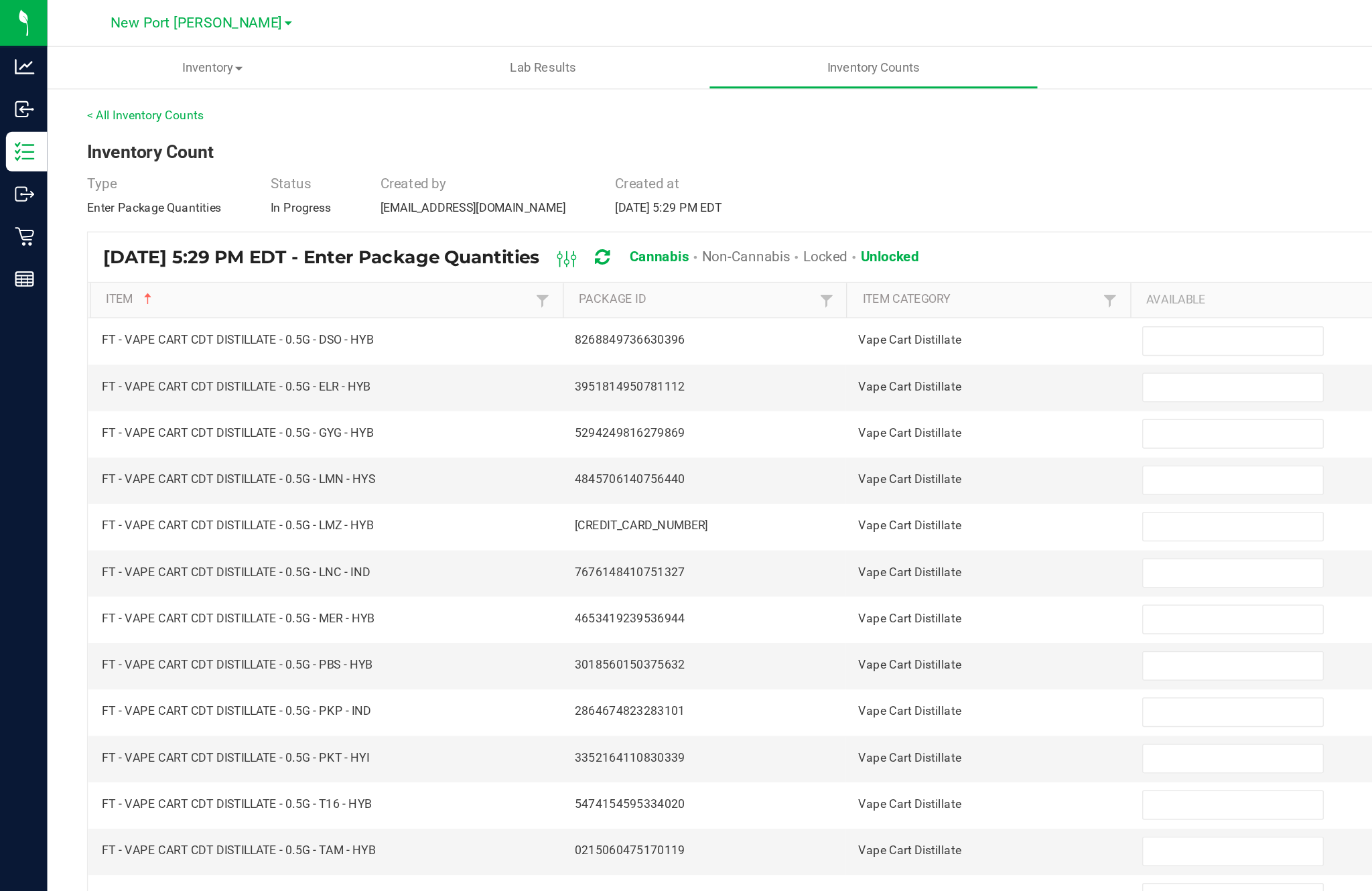
scroll to position [0, 0]
click at [814, 241] on input at bounding box center [837, 231] width 122 height 19
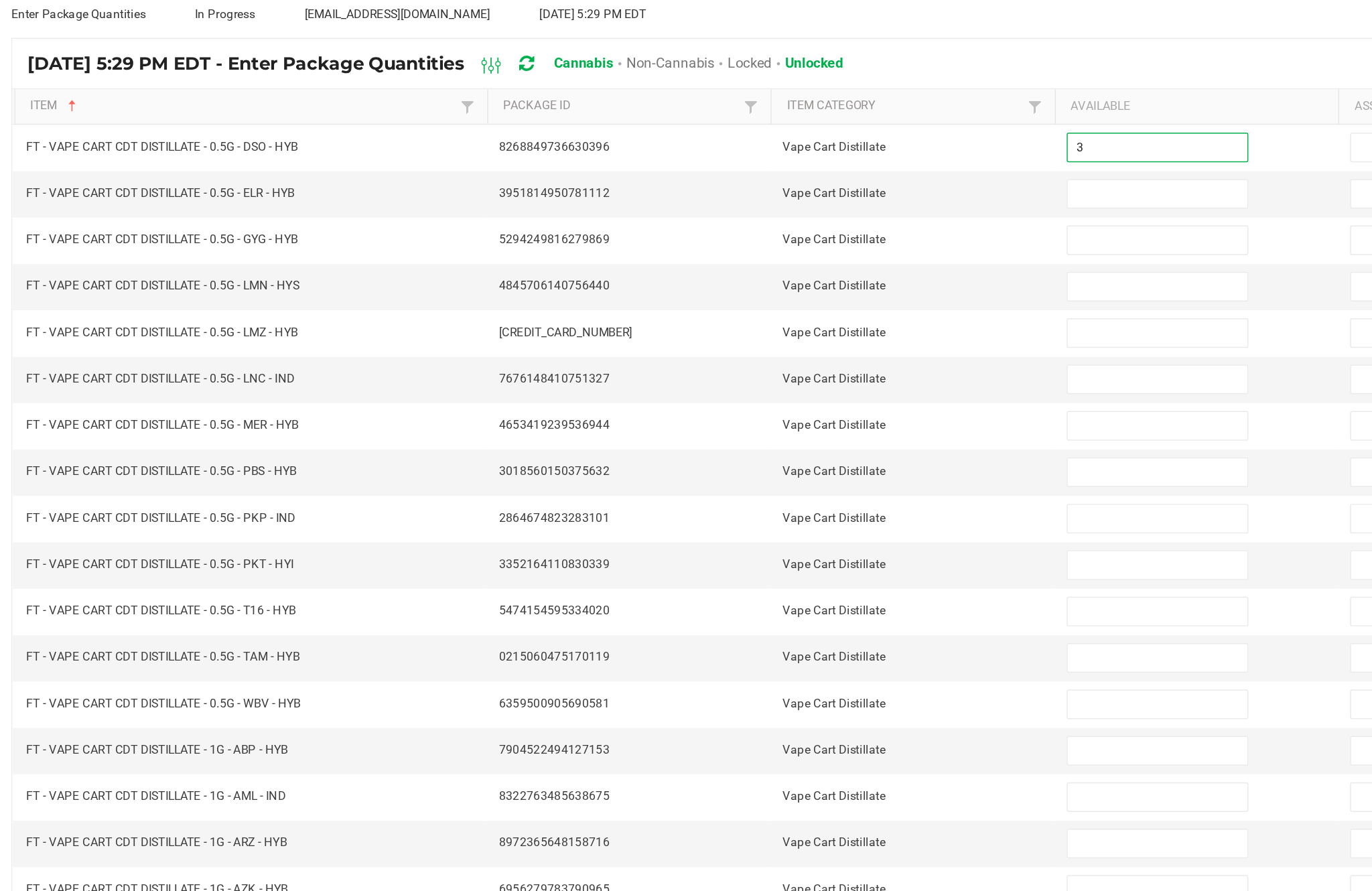
click at [777, 254] on input at bounding box center [837, 263] width 122 height 19
click at [776, 285] on input at bounding box center [837, 294] width 122 height 19
click at [782, 317] on input at bounding box center [837, 326] width 122 height 19
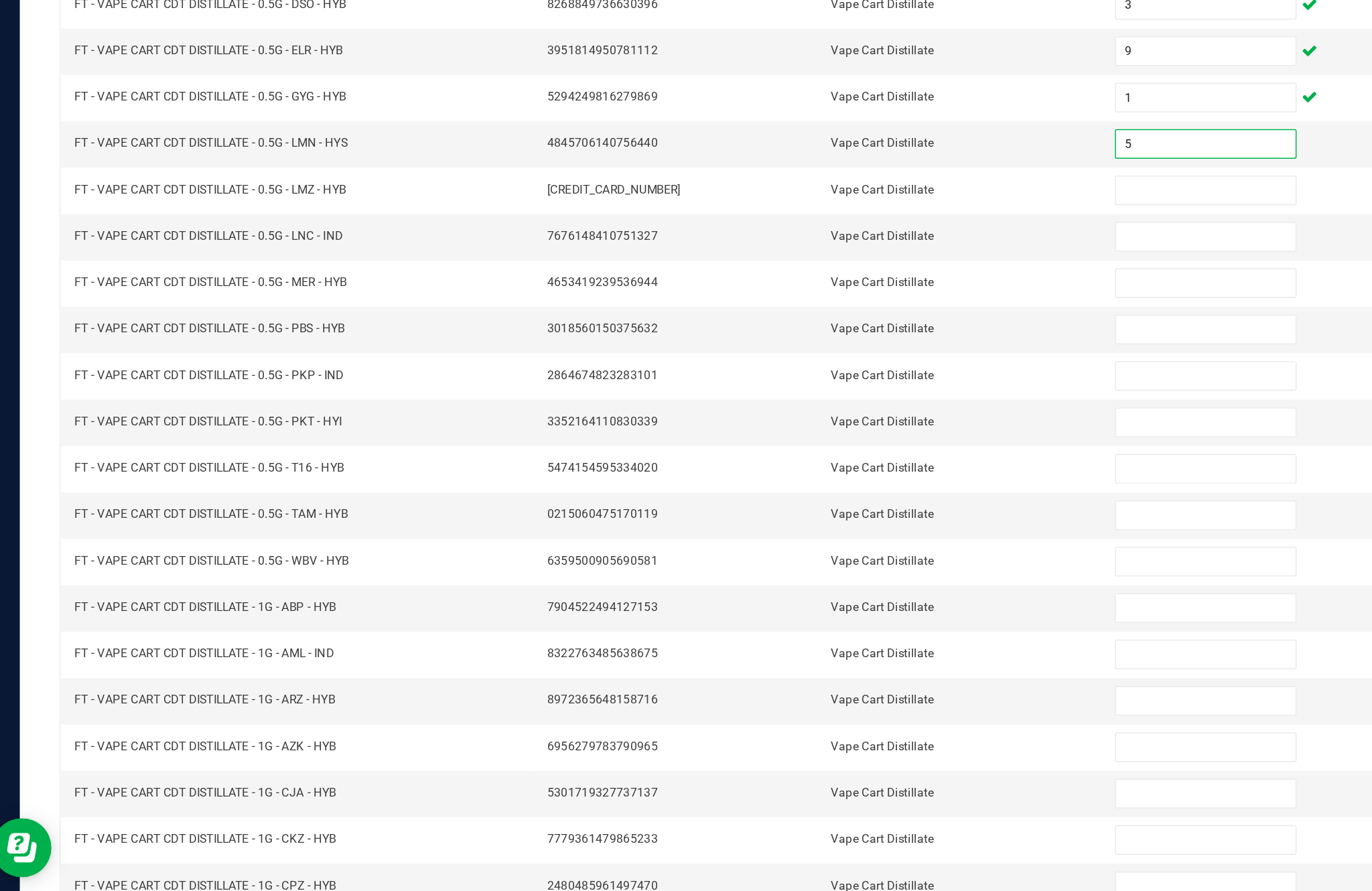
click at [797, 348] on input at bounding box center [837, 357] width 122 height 19
click at [801, 380] on input at bounding box center [837, 389] width 122 height 19
click at [790, 412] on input at bounding box center [837, 421] width 122 height 19
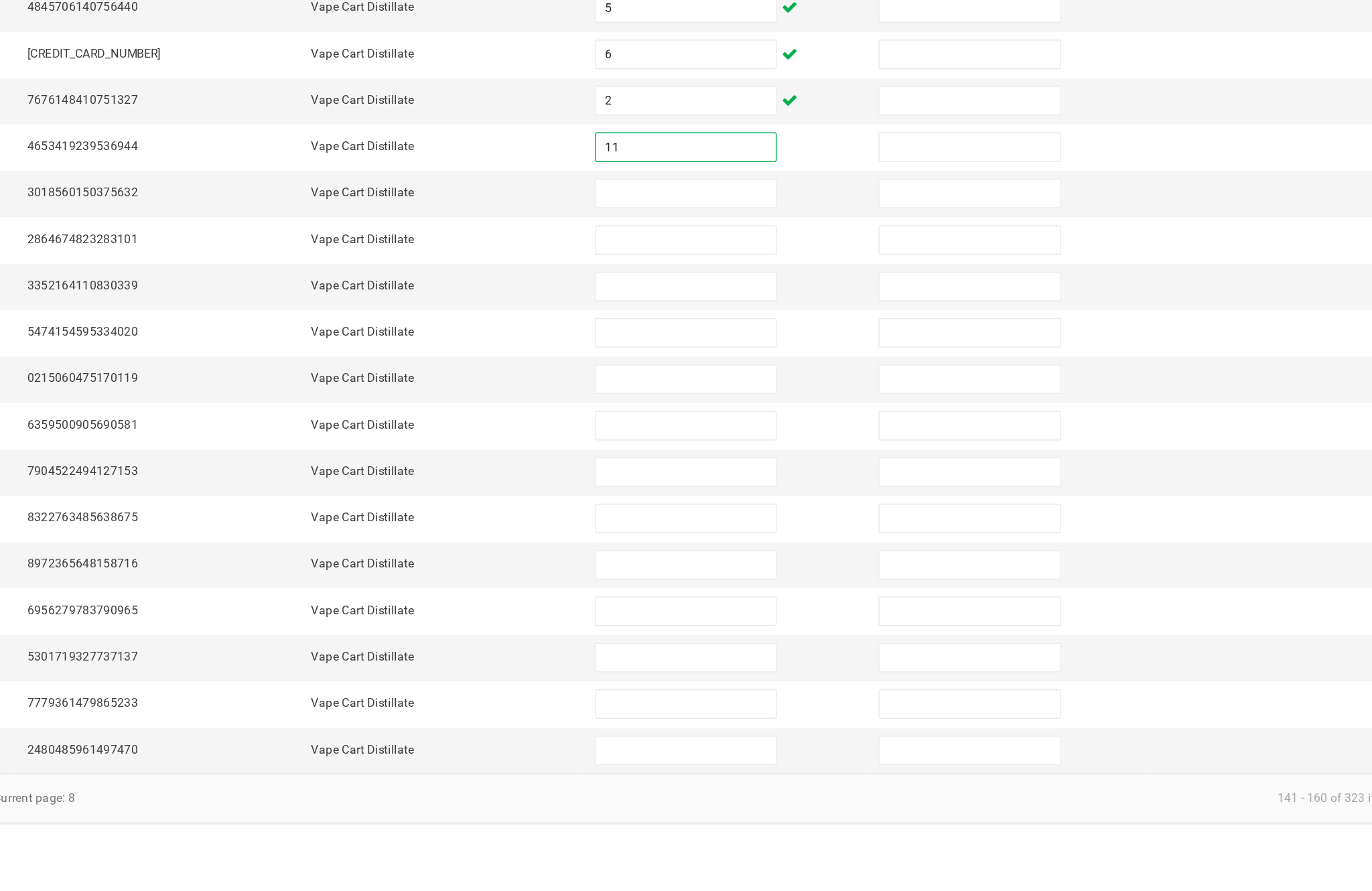
click at [776, 443] on input at bounding box center [837, 452] width 122 height 19
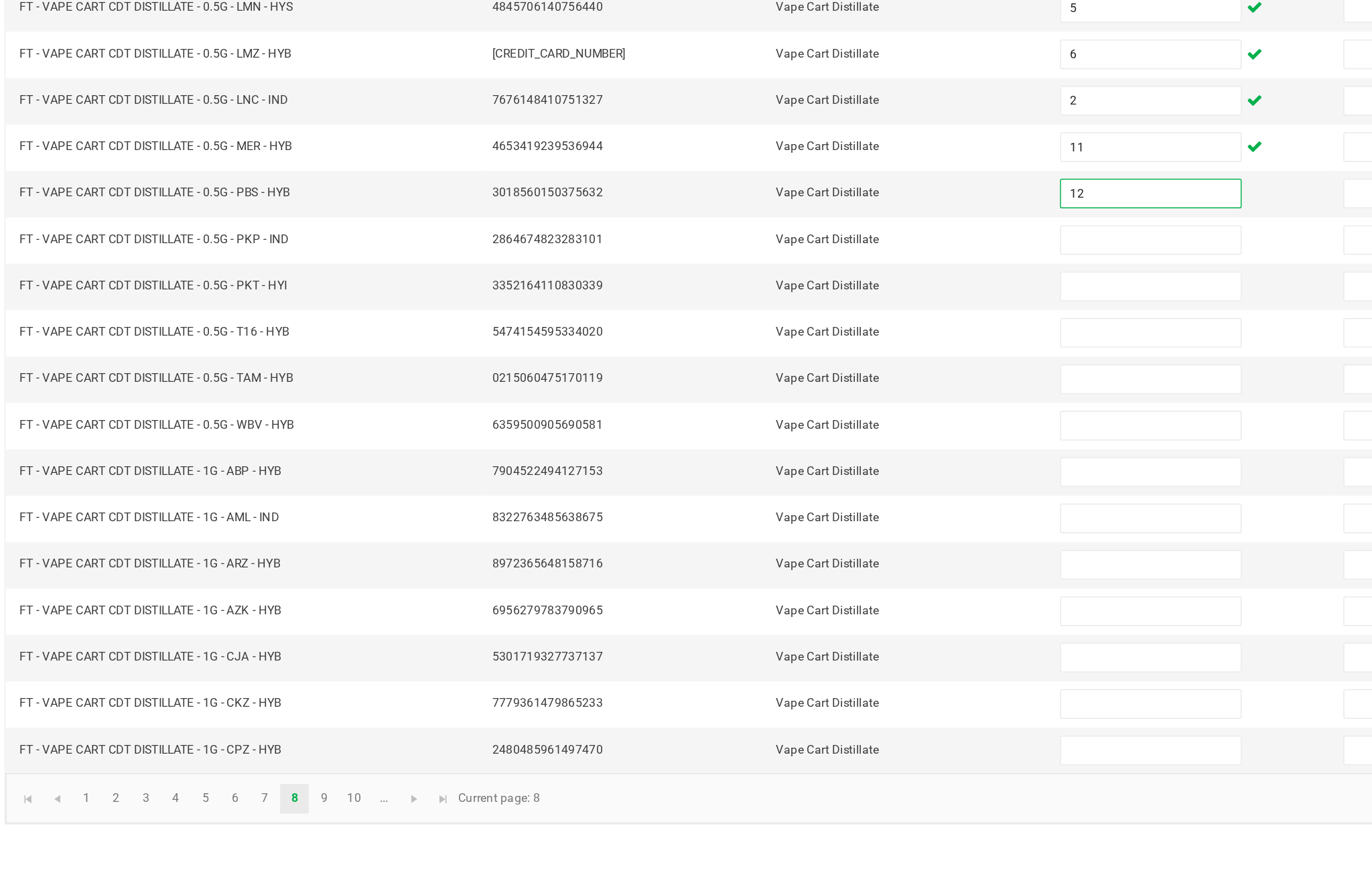
click at [776, 475] on input at bounding box center [837, 484] width 122 height 19
click at [776, 506] on input at bounding box center [837, 515] width 122 height 19
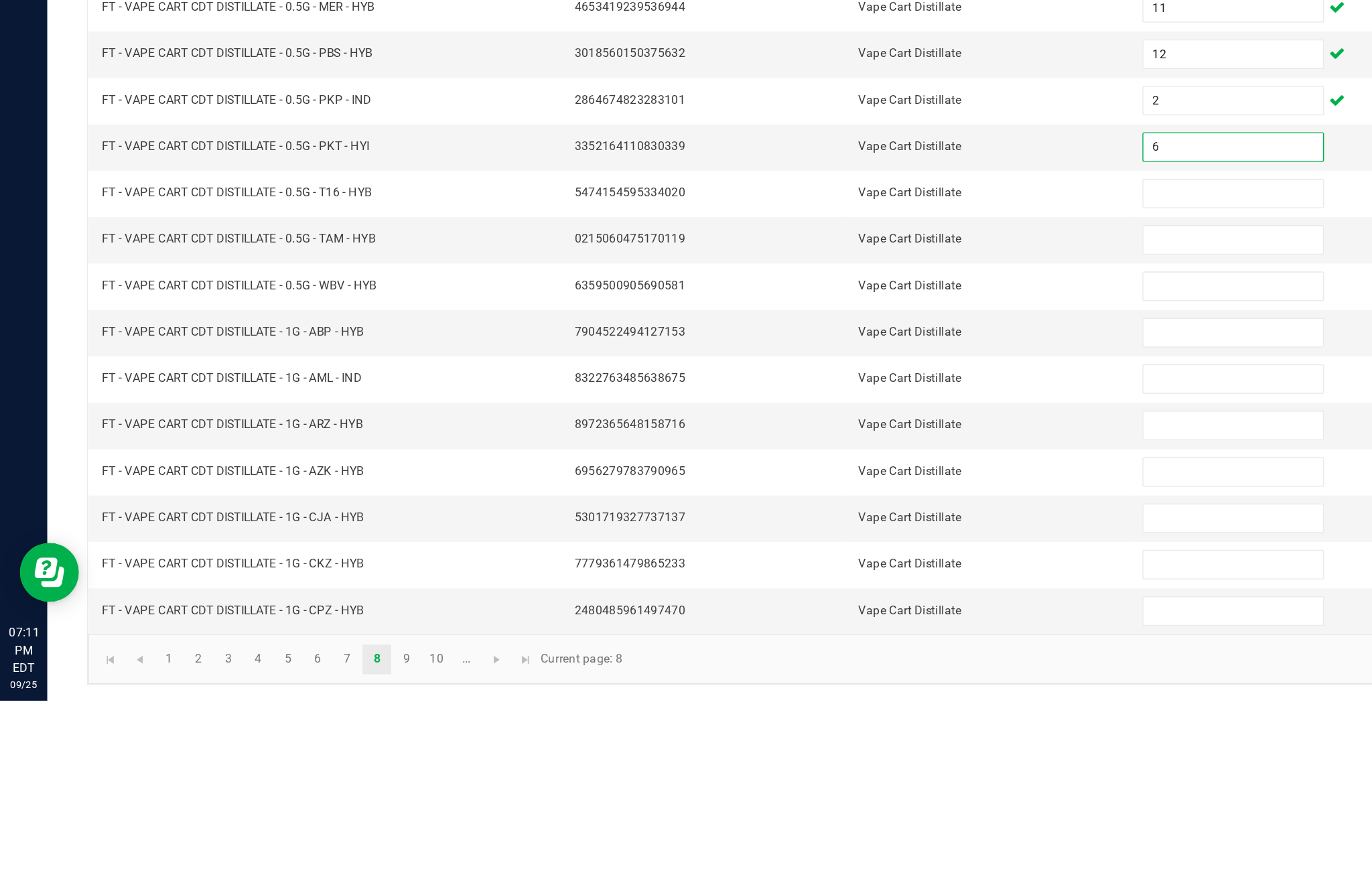
click at [822, 538] on input at bounding box center [837, 547] width 122 height 19
click at [804, 568] on input at bounding box center [837, 578] width 122 height 19
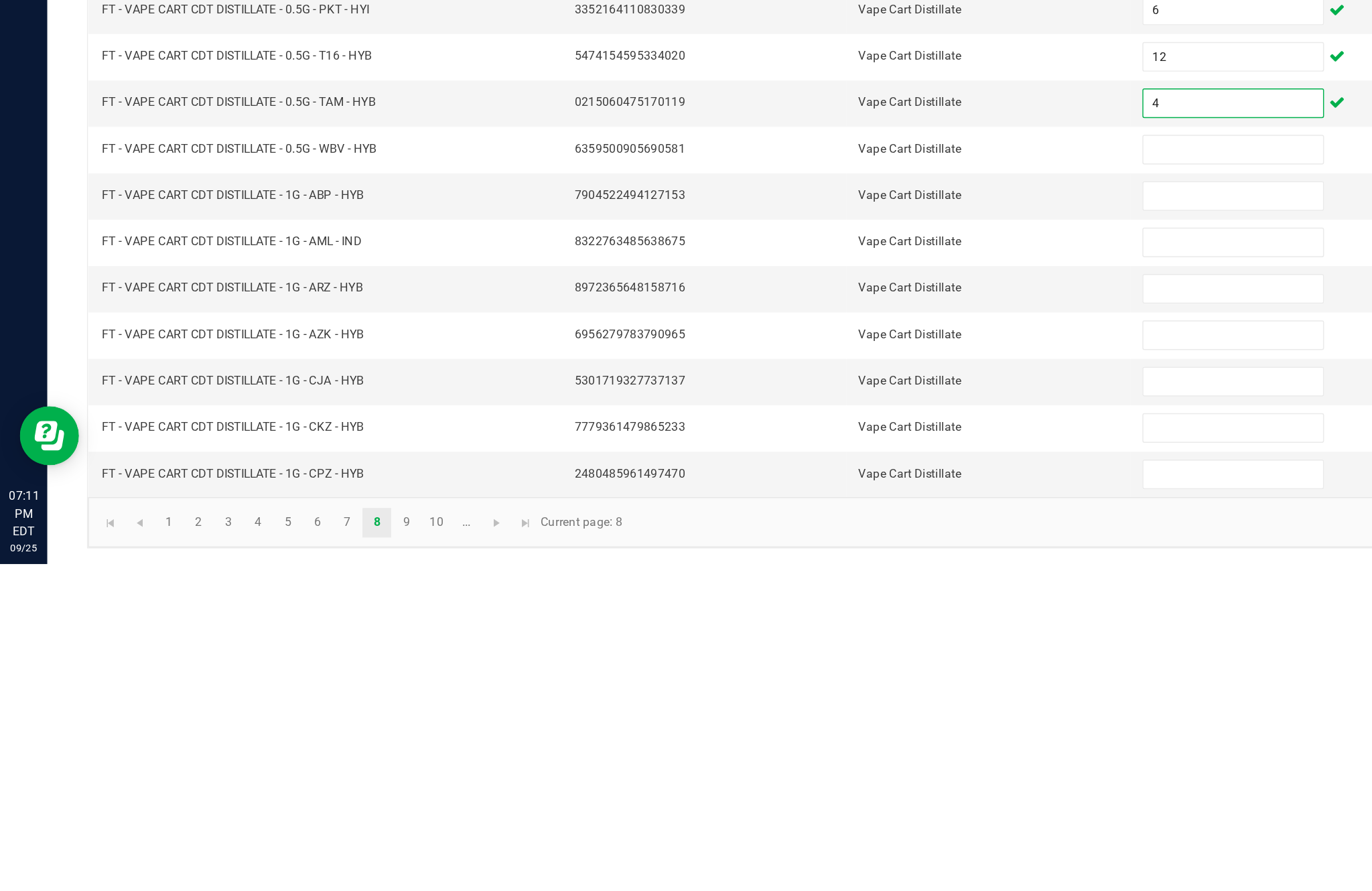
click at [804, 600] on input at bounding box center [837, 609] width 122 height 19
click at [820, 632] on input at bounding box center [837, 641] width 122 height 19
click at [820, 663] on input at bounding box center [837, 672] width 122 height 19
click at [798, 695] on input at bounding box center [837, 704] width 122 height 19
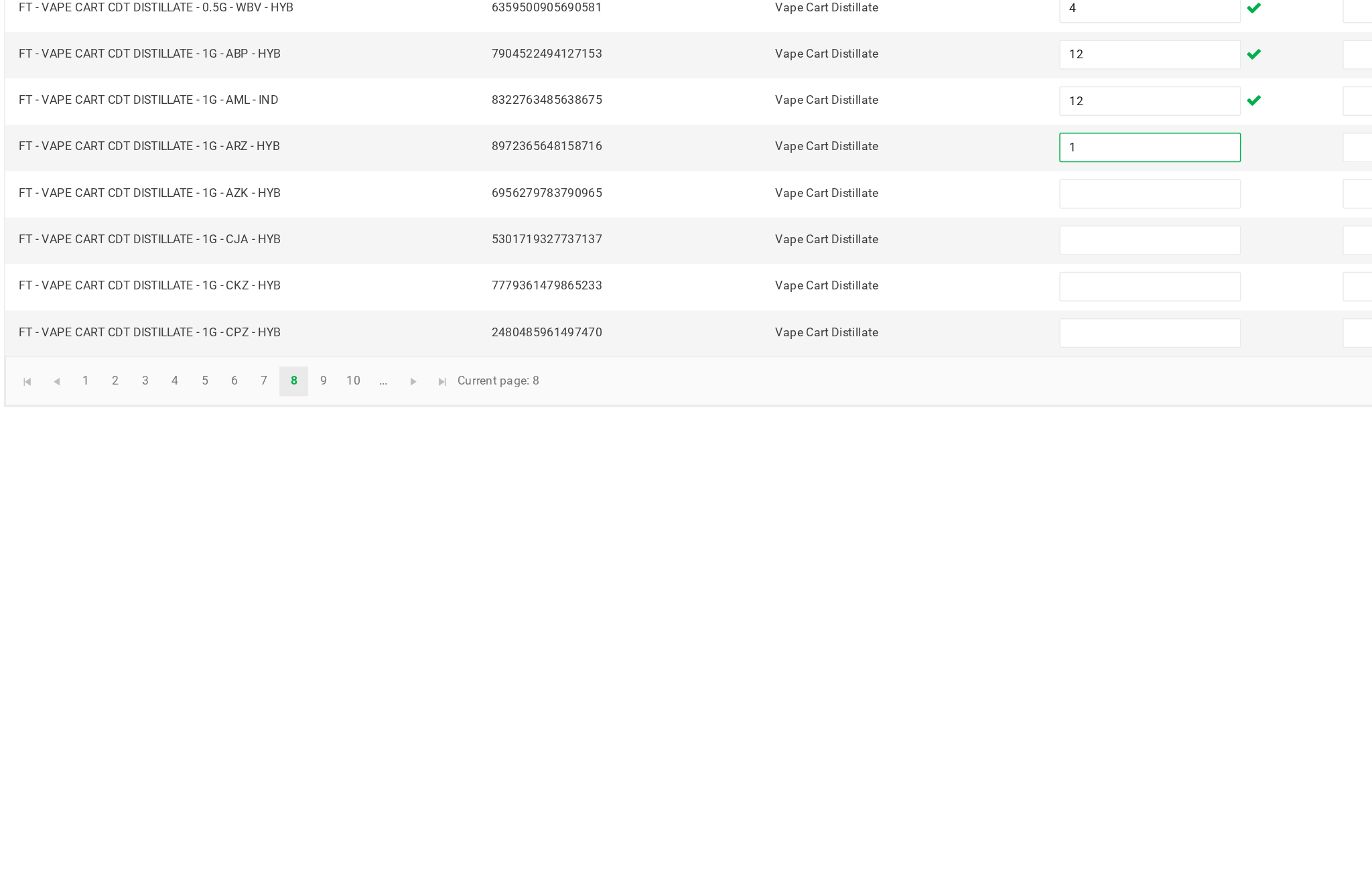
click at [776, 726] on input at bounding box center [837, 735] width 122 height 19
click at [776, 758] on input at bounding box center [837, 767] width 122 height 19
click at [776, 789] on input at bounding box center [837, 798] width 122 height 19
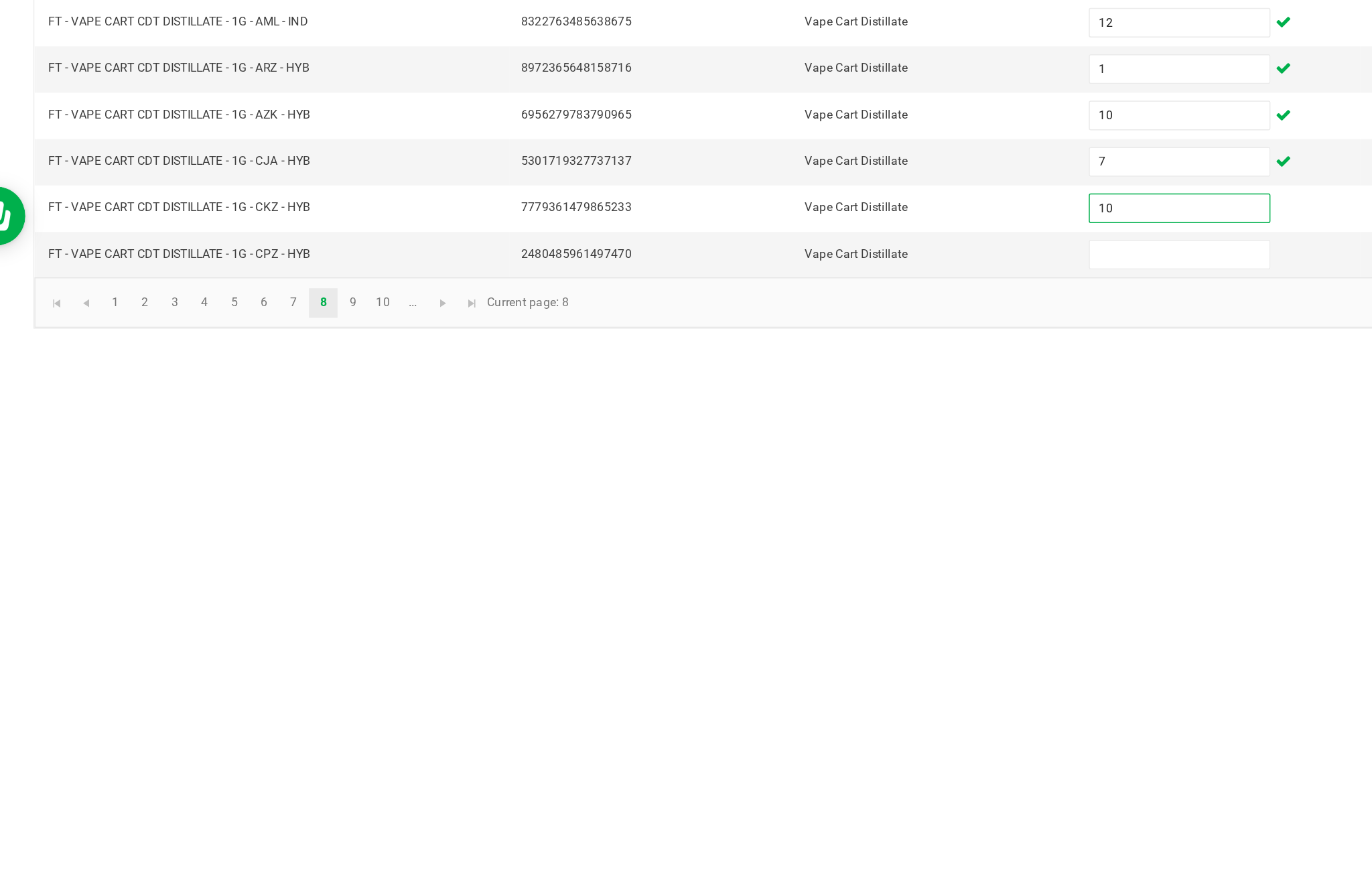
click at [776, 821] on input at bounding box center [837, 830] width 122 height 19
click at [266, 853] on link "9" at bounding box center [275, 863] width 19 height 20
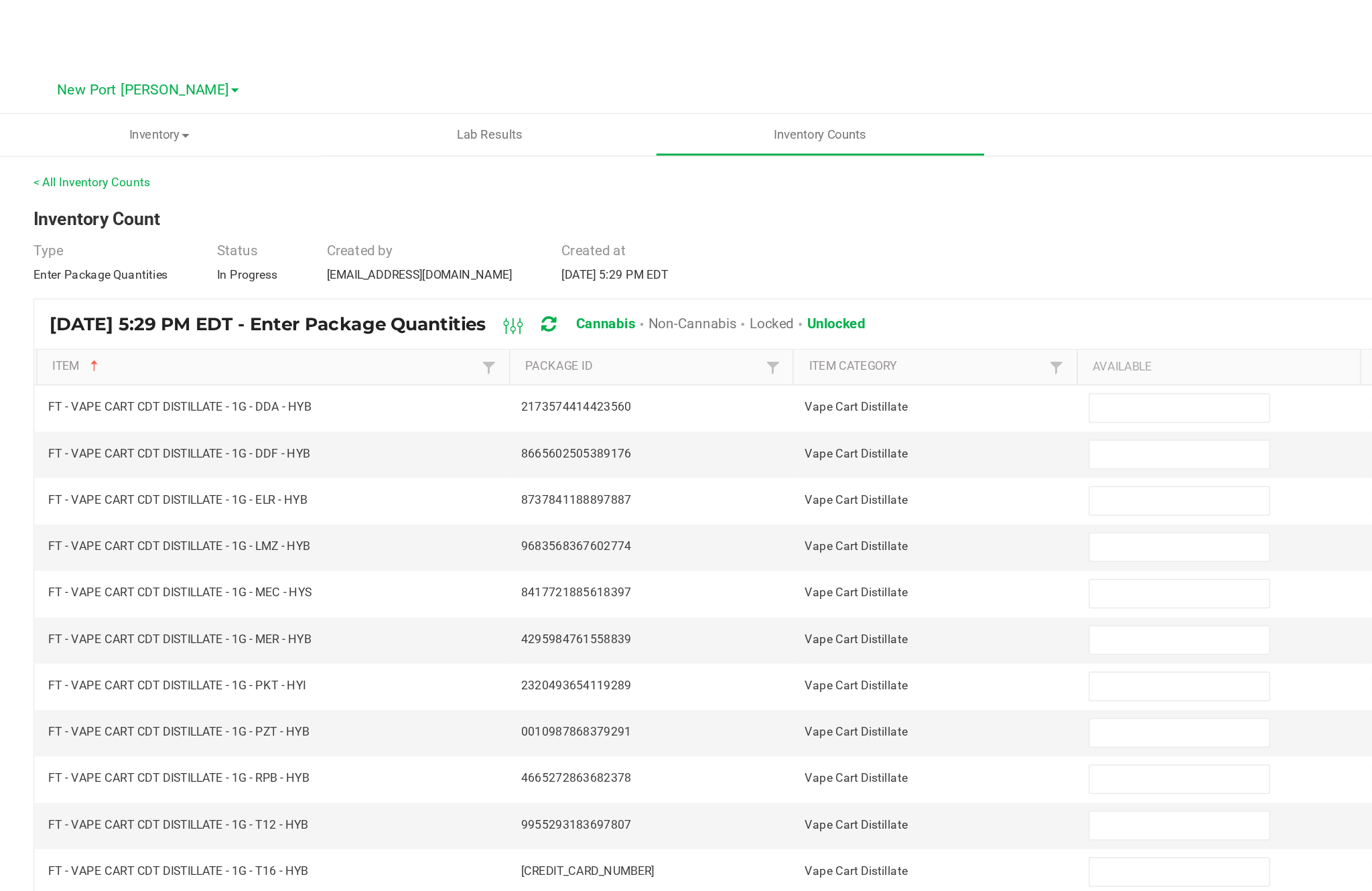
scroll to position [39, 0]
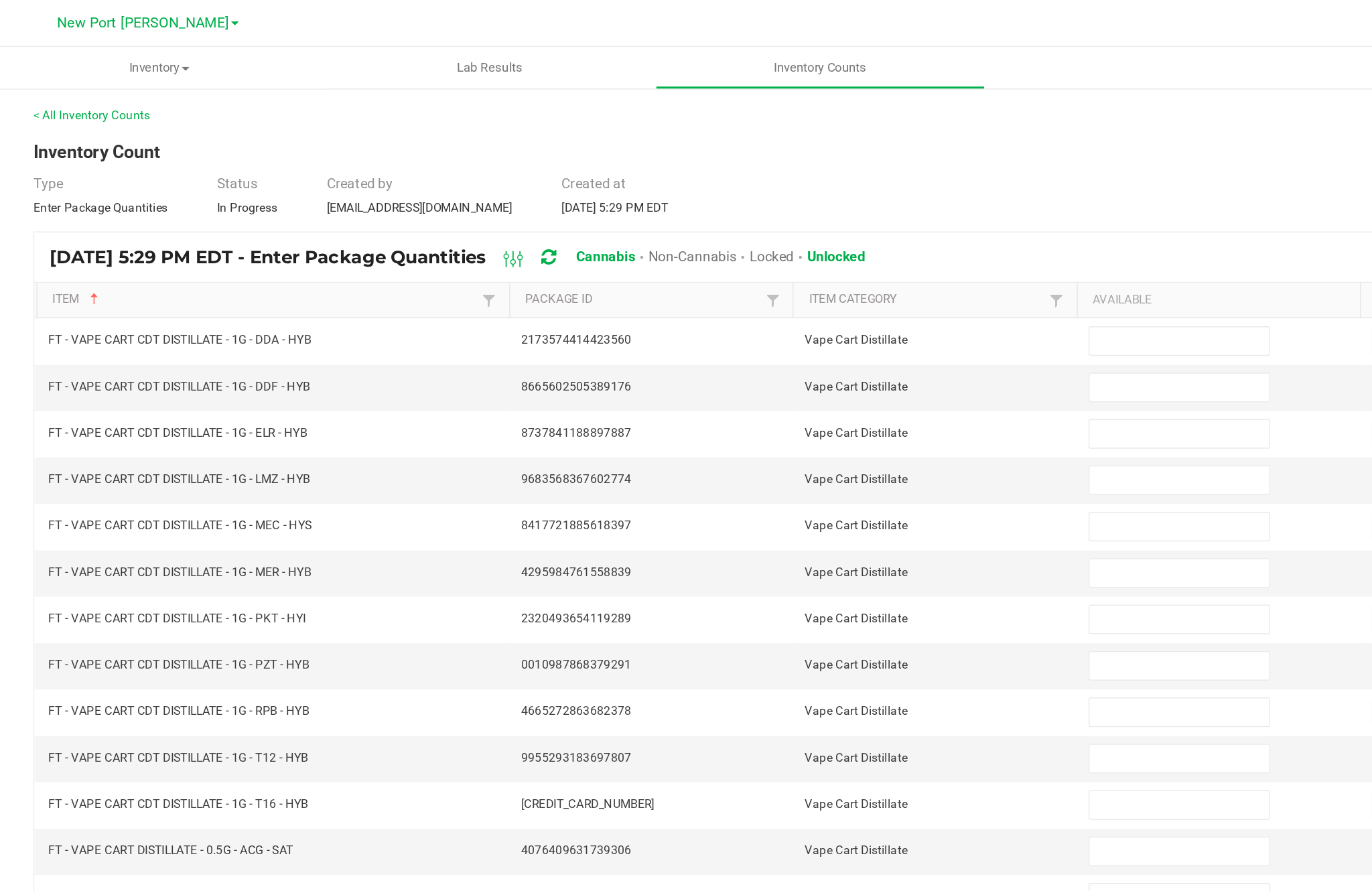
click at [777, 217] on td at bounding box center [863, 232] width 192 height 32
click at [791, 222] on input at bounding box center [837, 231] width 122 height 19
click at [787, 254] on input at bounding box center [837, 263] width 122 height 19
click at [794, 285] on input at bounding box center [837, 294] width 122 height 19
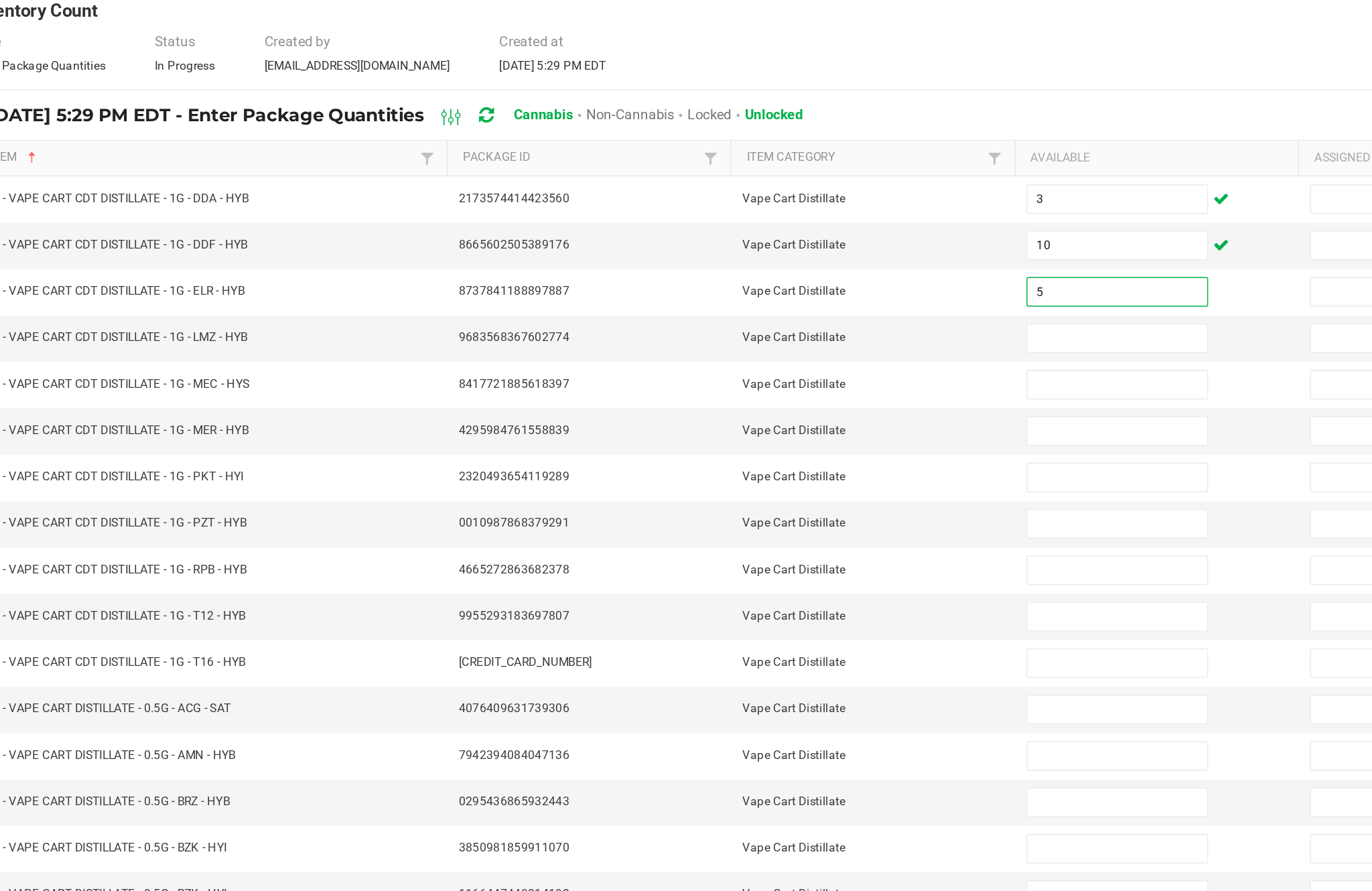
click at [776, 317] on input at bounding box center [837, 326] width 122 height 19
click at [776, 348] on input at bounding box center [837, 357] width 122 height 19
click at [778, 380] on input at bounding box center [837, 389] width 122 height 19
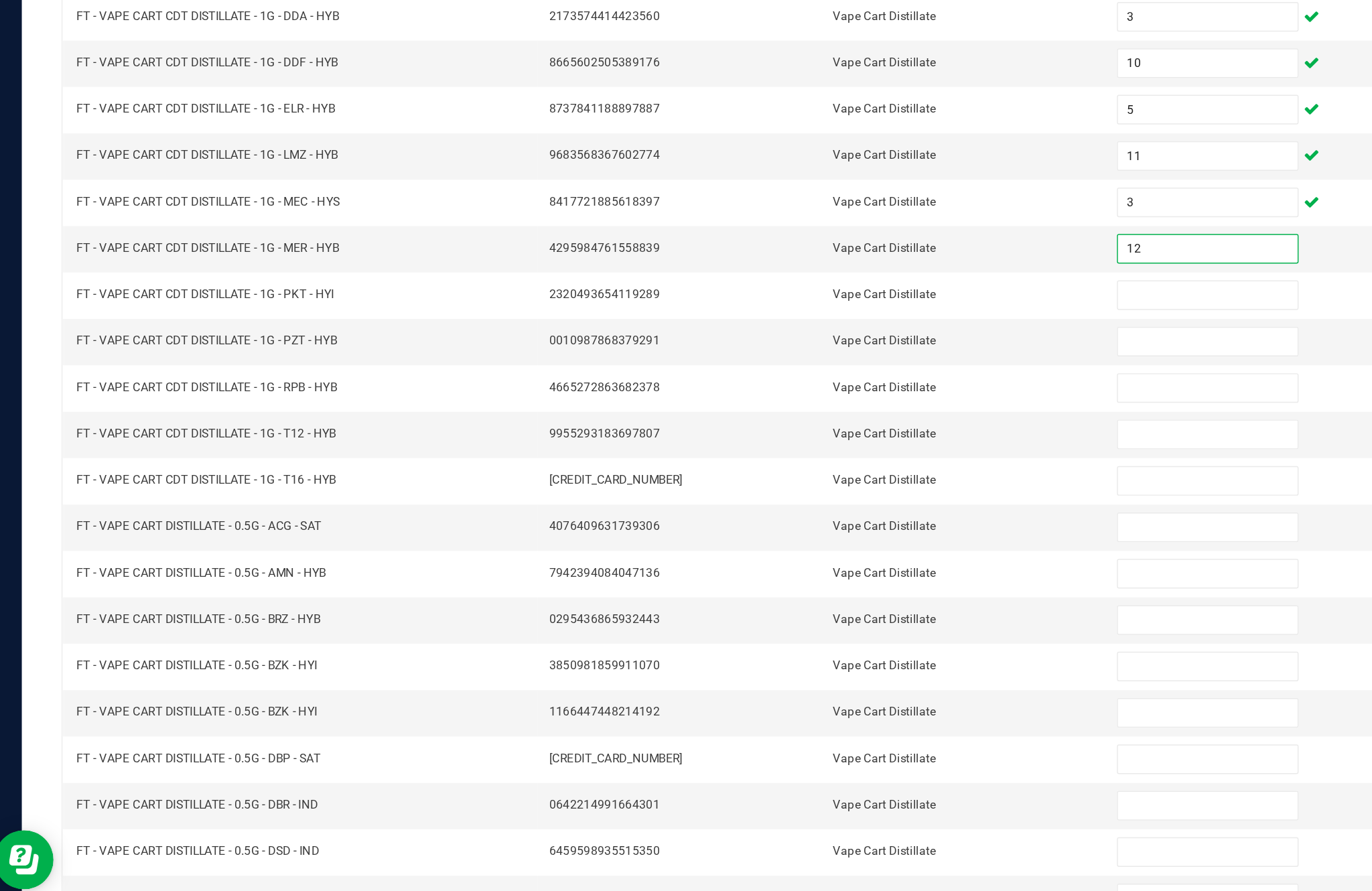
click at [824, 412] on input at bounding box center [837, 421] width 122 height 19
click at [804, 443] on input at bounding box center [837, 452] width 122 height 19
click at [800, 475] on input at bounding box center [837, 484] width 122 height 19
click at [805, 506] on input at bounding box center [837, 515] width 122 height 19
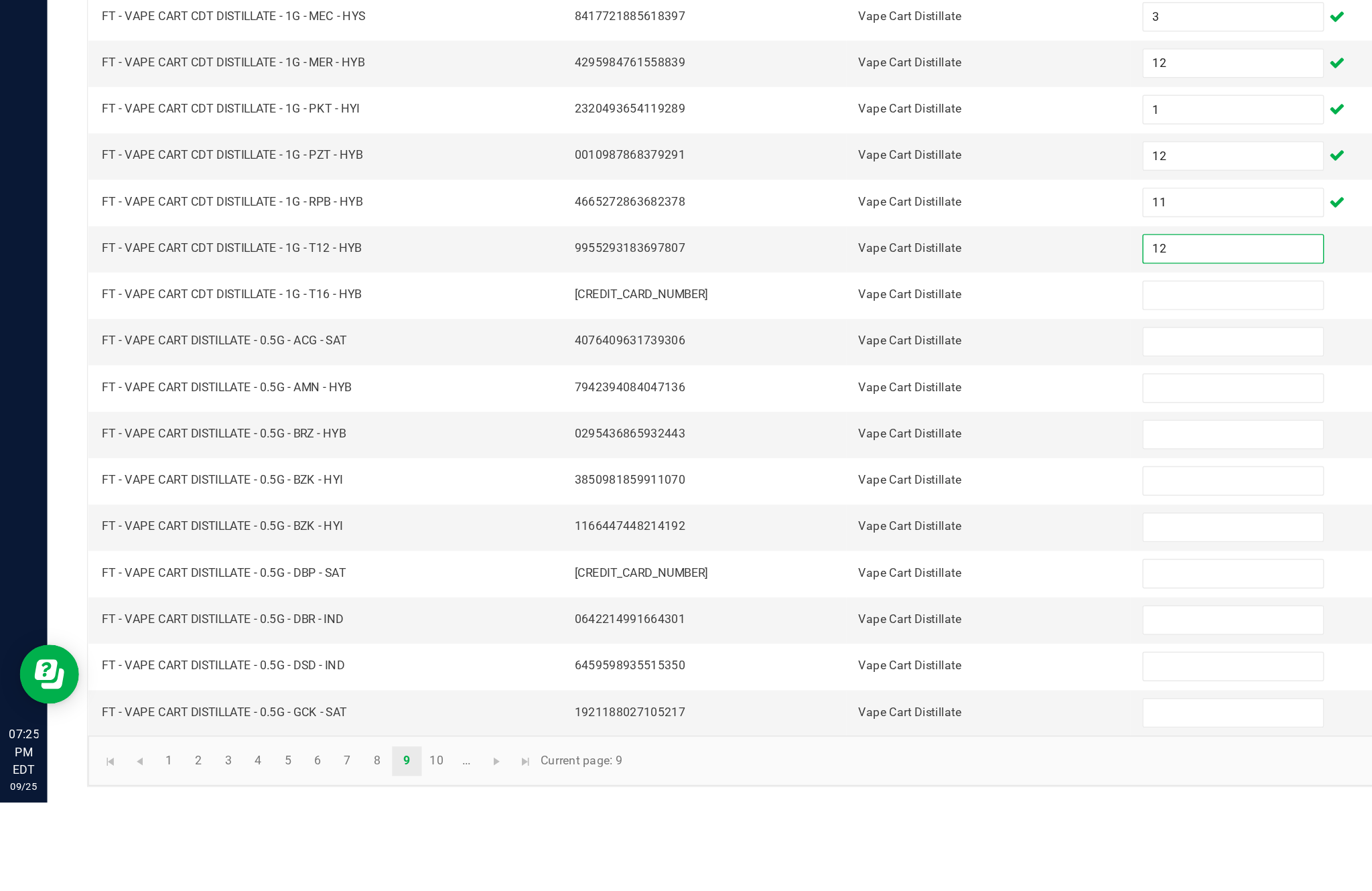
click at [824, 538] on input at bounding box center [837, 547] width 122 height 19
click at [824, 568] on input at bounding box center [837, 578] width 122 height 19
click at [798, 600] on input at bounding box center [837, 609] width 122 height 19
click at [816, 632] on input at bounding box center [837, 641] width 122 height 19
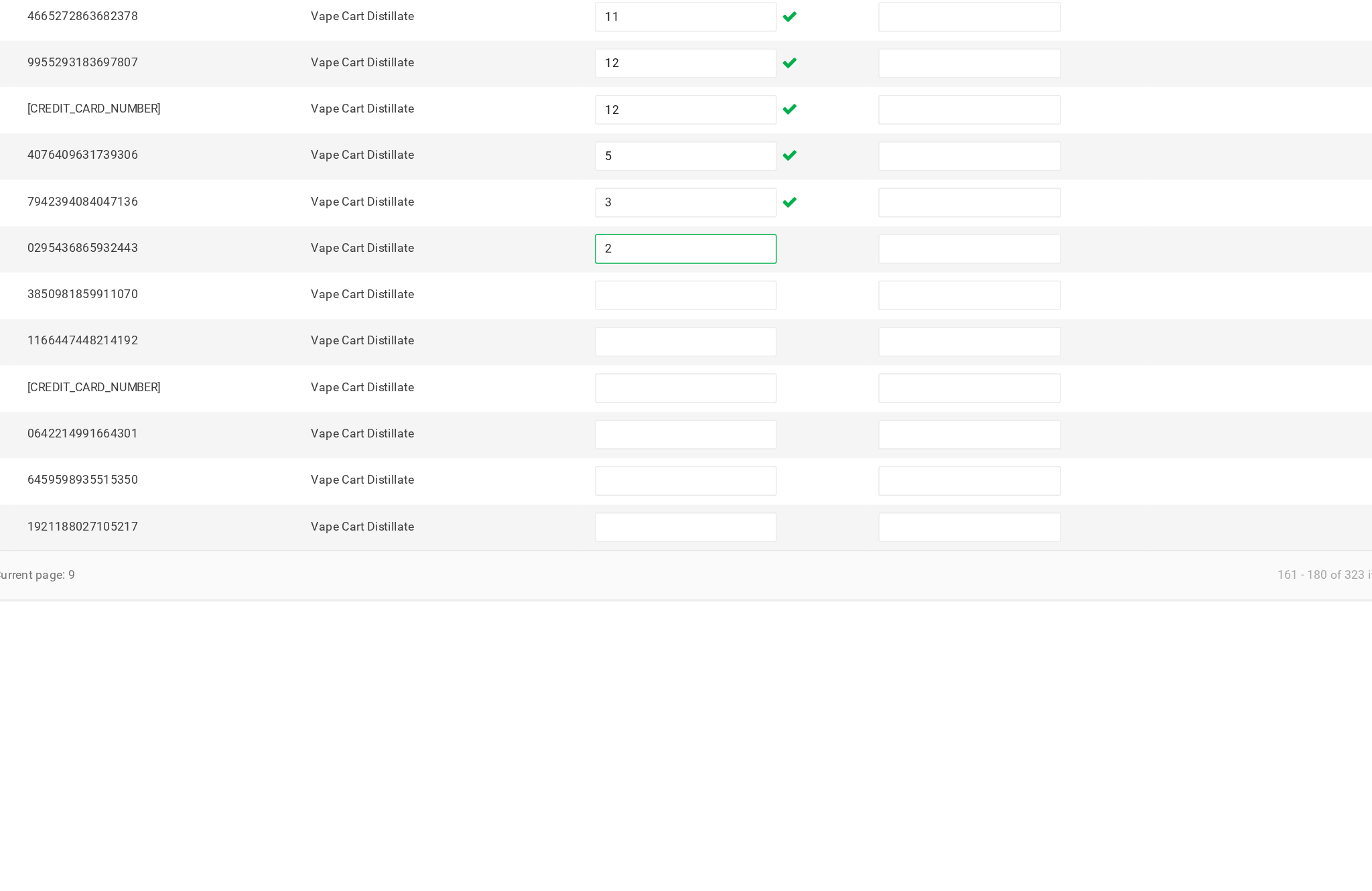
click at [776, 663] on input at bounding box center [837, 672] width 122 height 19
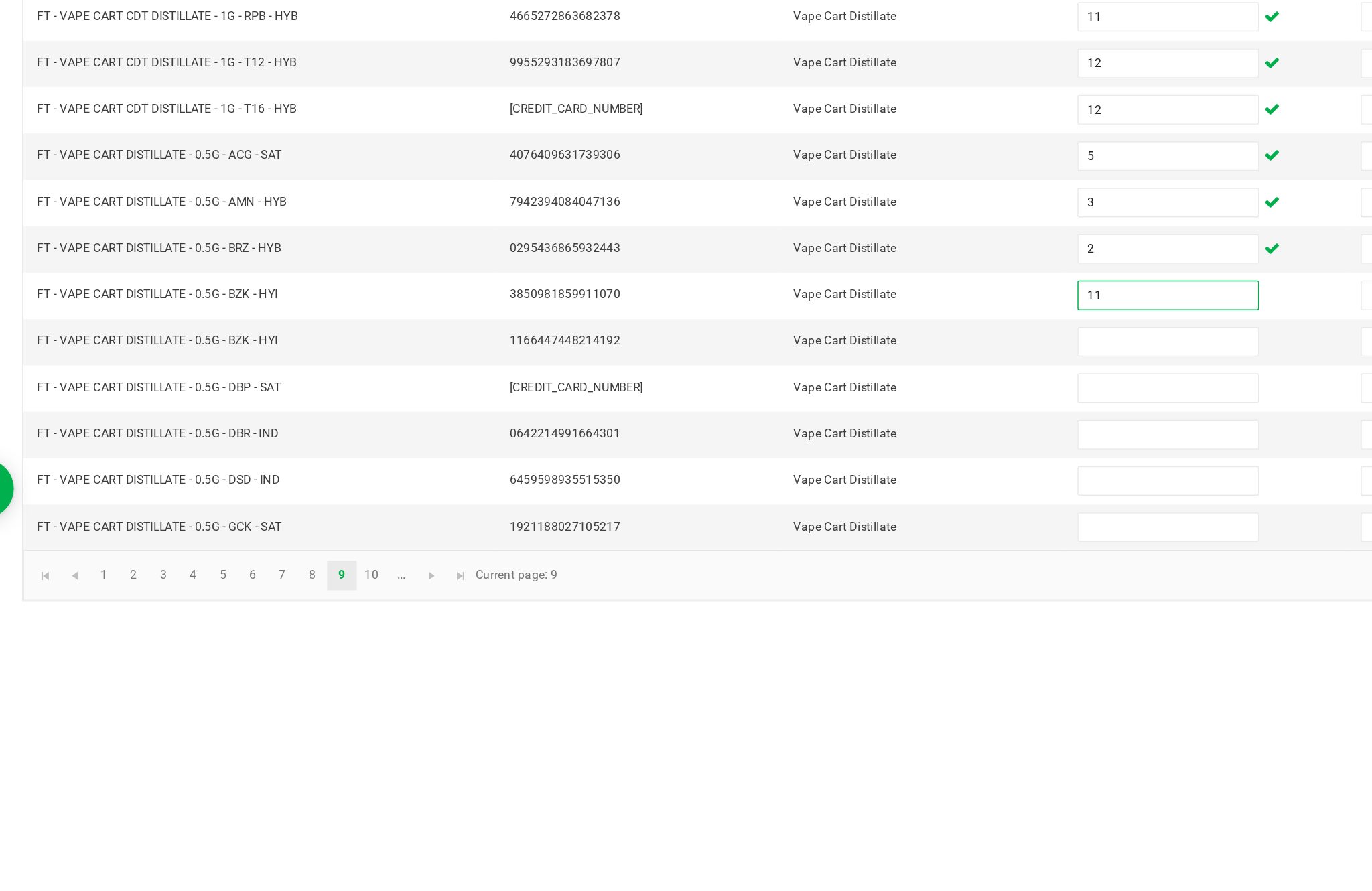
click at [776, 695] on input at bounding box center [837, 704] width 122 height 19
click at [791, 726] on input at bounding box center [837, 735] width 122 height 19
click at [777, 758] on input at bounding box center [837, 767] width 122 height 19
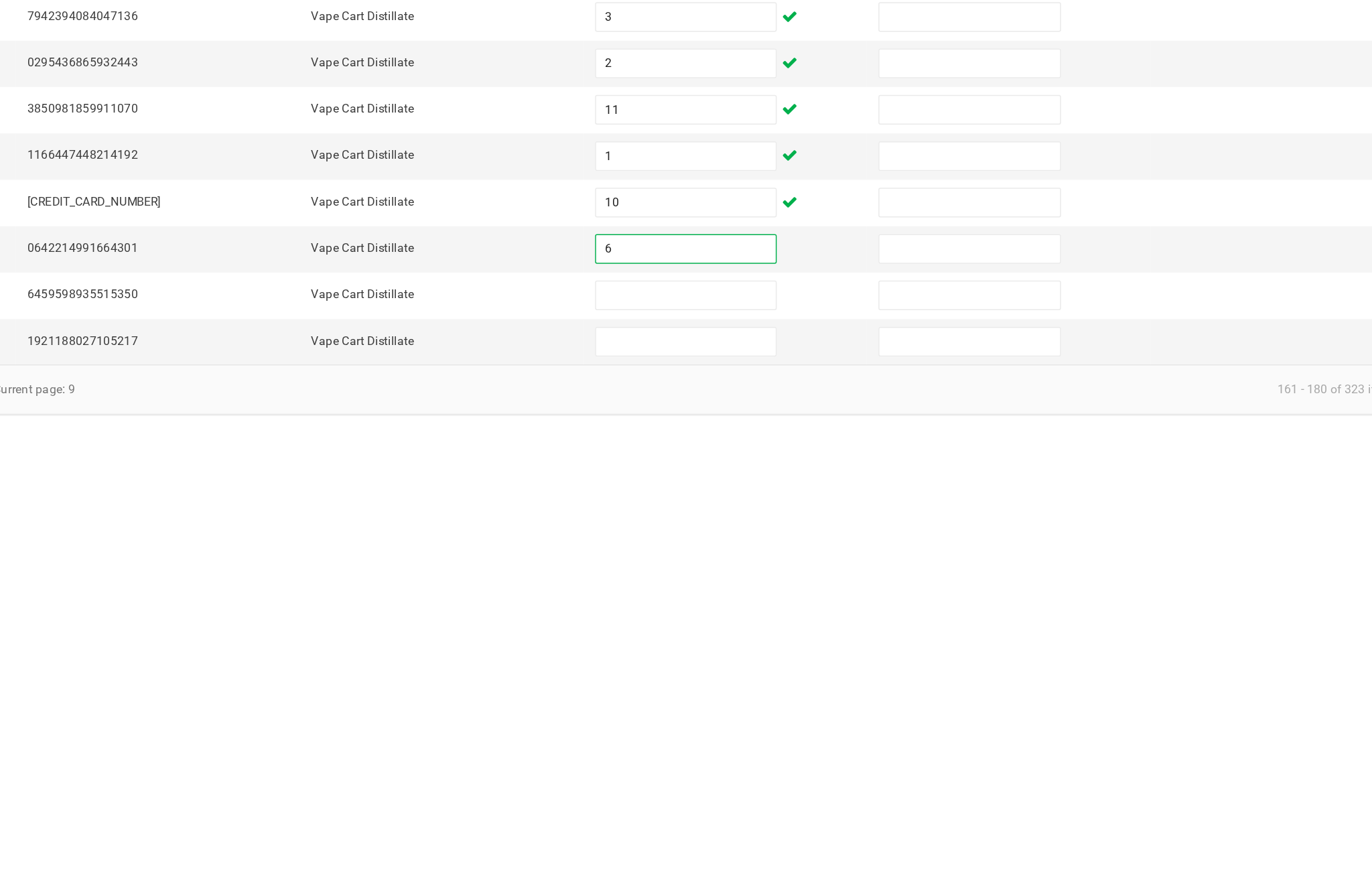
click at [776, 789] on input at bounding box center [837, 798] width 122 height 19
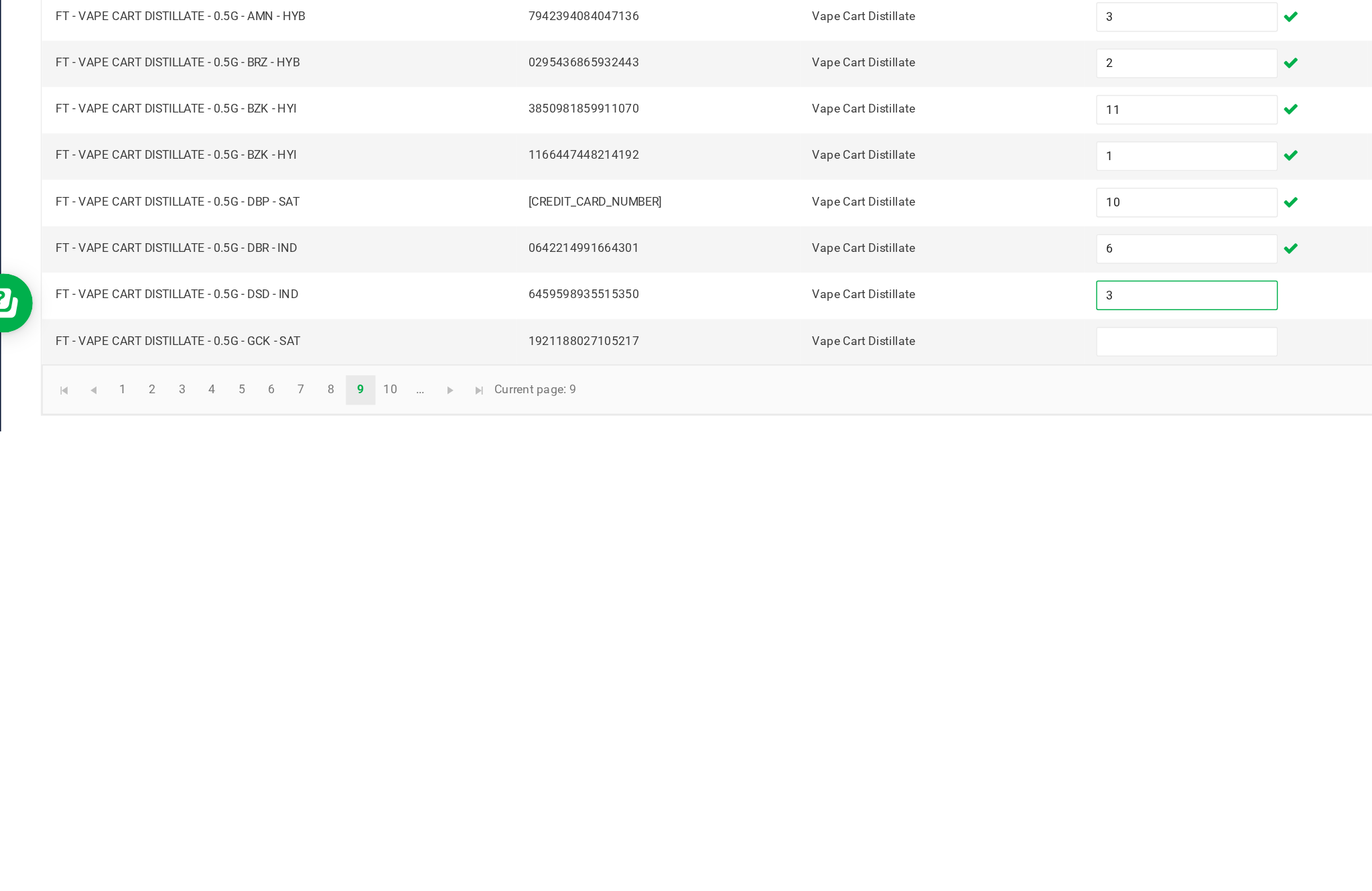
click at [780, 821] on input at bounding box center [837, 830] width 122 height 19
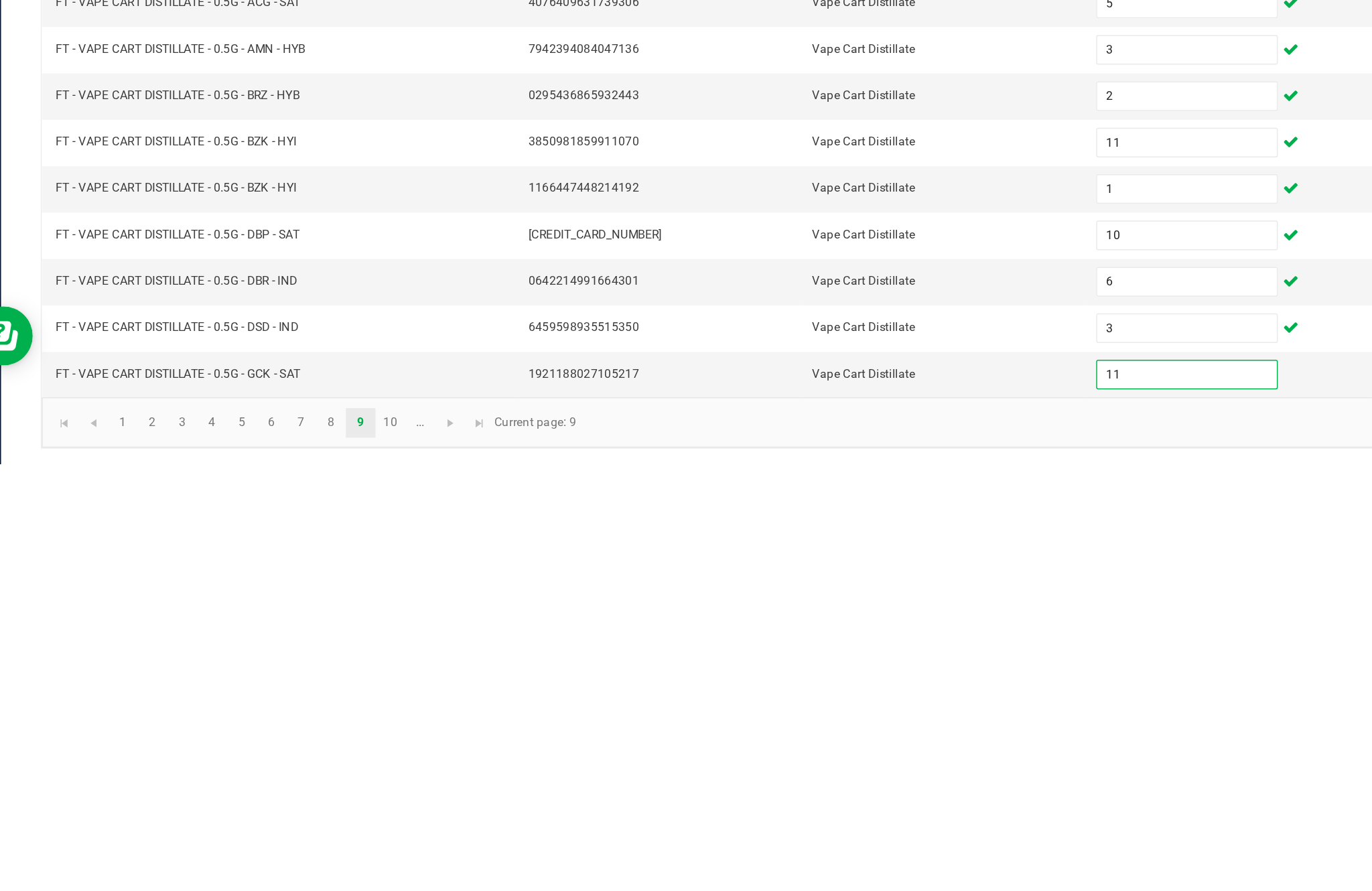
scroll to position [86, 0]
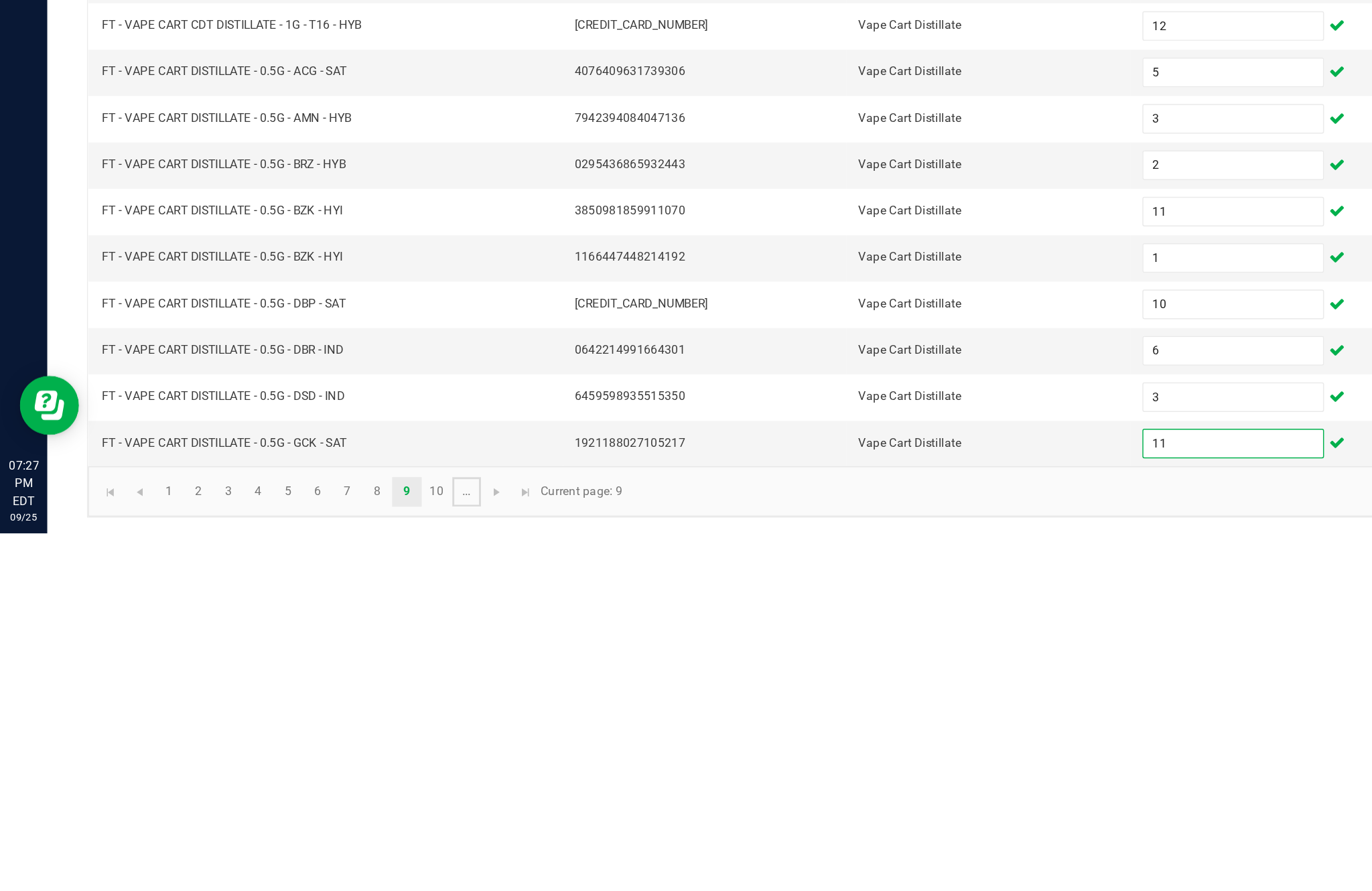
click at [326, 853] on link "..." at bounding box center [316, 863] width 19 height 20
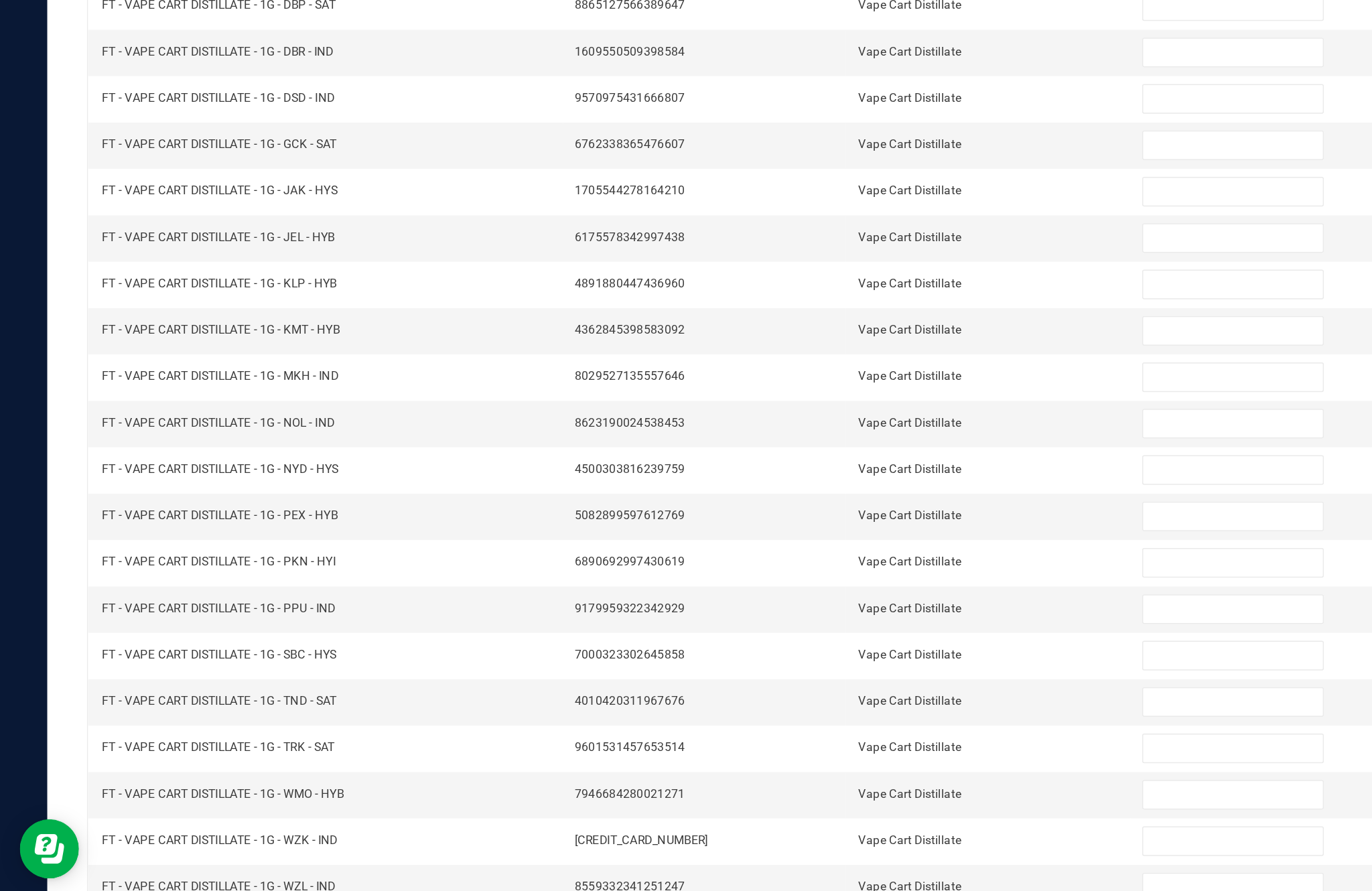
click at [124, 853] on link "..." at bounding box center [114, 863] width 19 height 20
click at [306, 853] on link "10" at bounding box center [296, 863] width 19 height 20
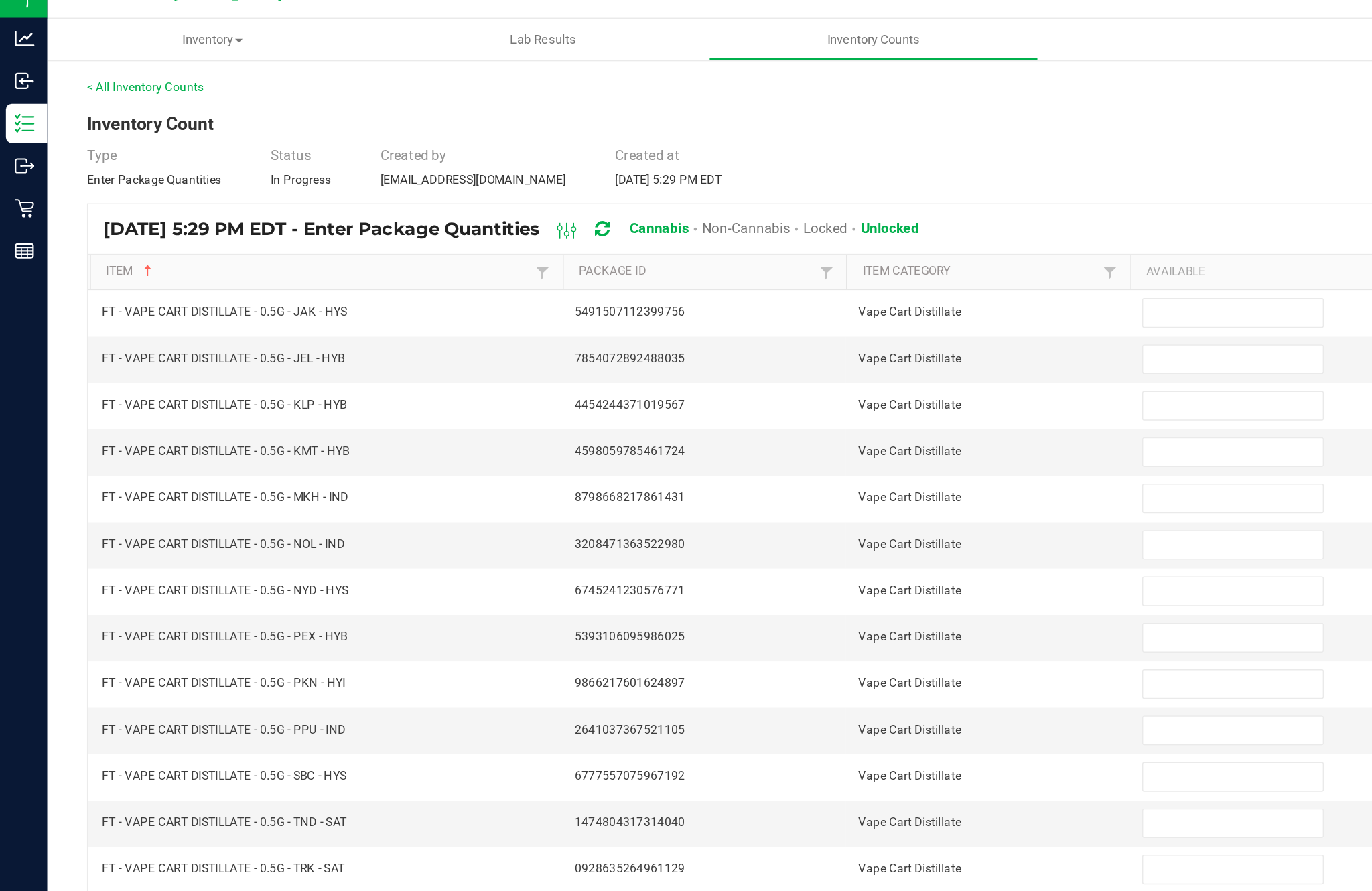
scroll to position [53, 0]
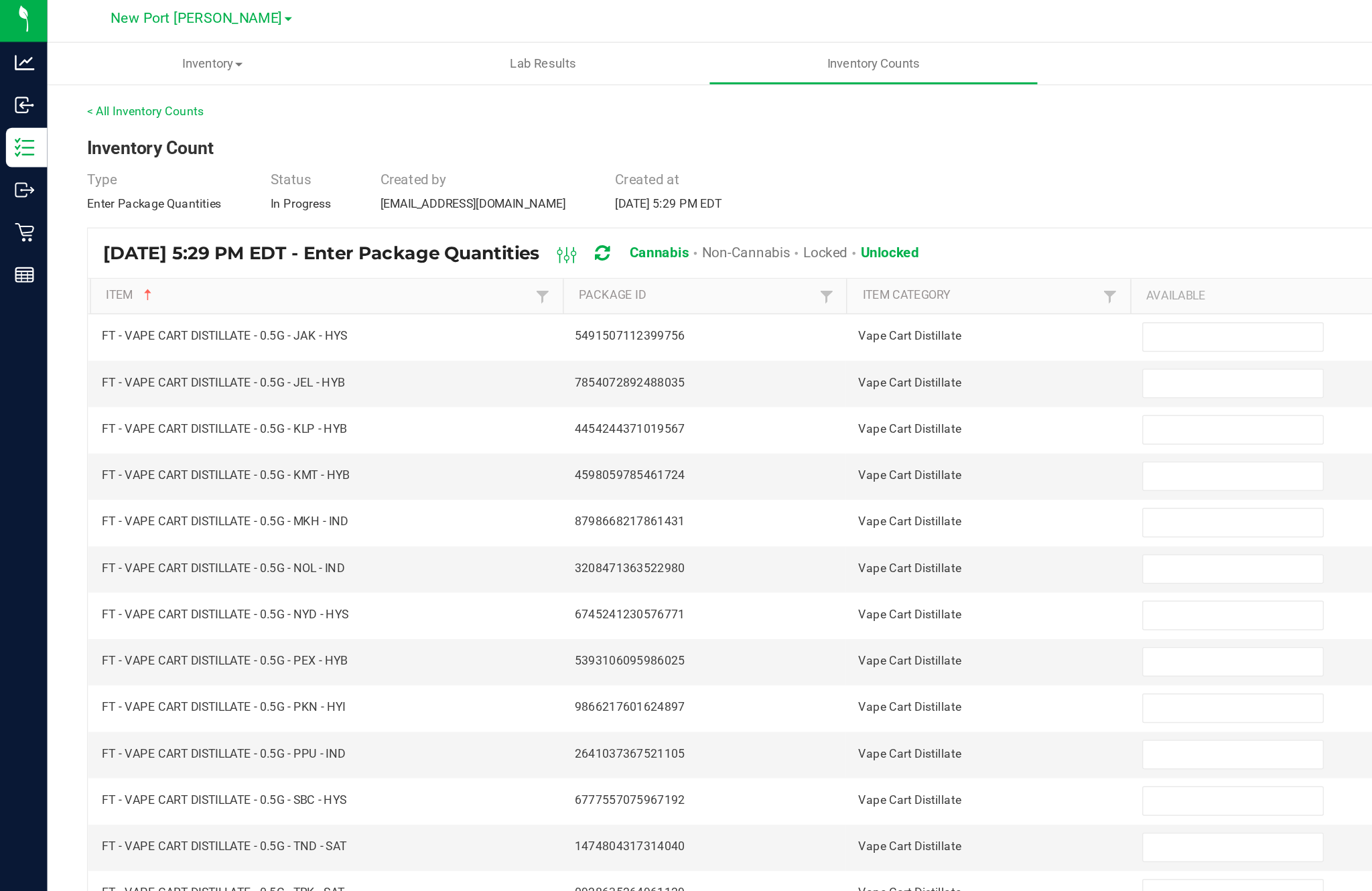
click at [833, 222] on input at bounding box center [837, 231] width 122 height 19
click at [808, 222] on input "1" at bounding box center [837, 231] width 122 height 19
click at [827, 254] on input at bounding box center [837, 263] width 122 height 19
click at [824, 285] on input at bounding box center [837, 294] width 122 height 19
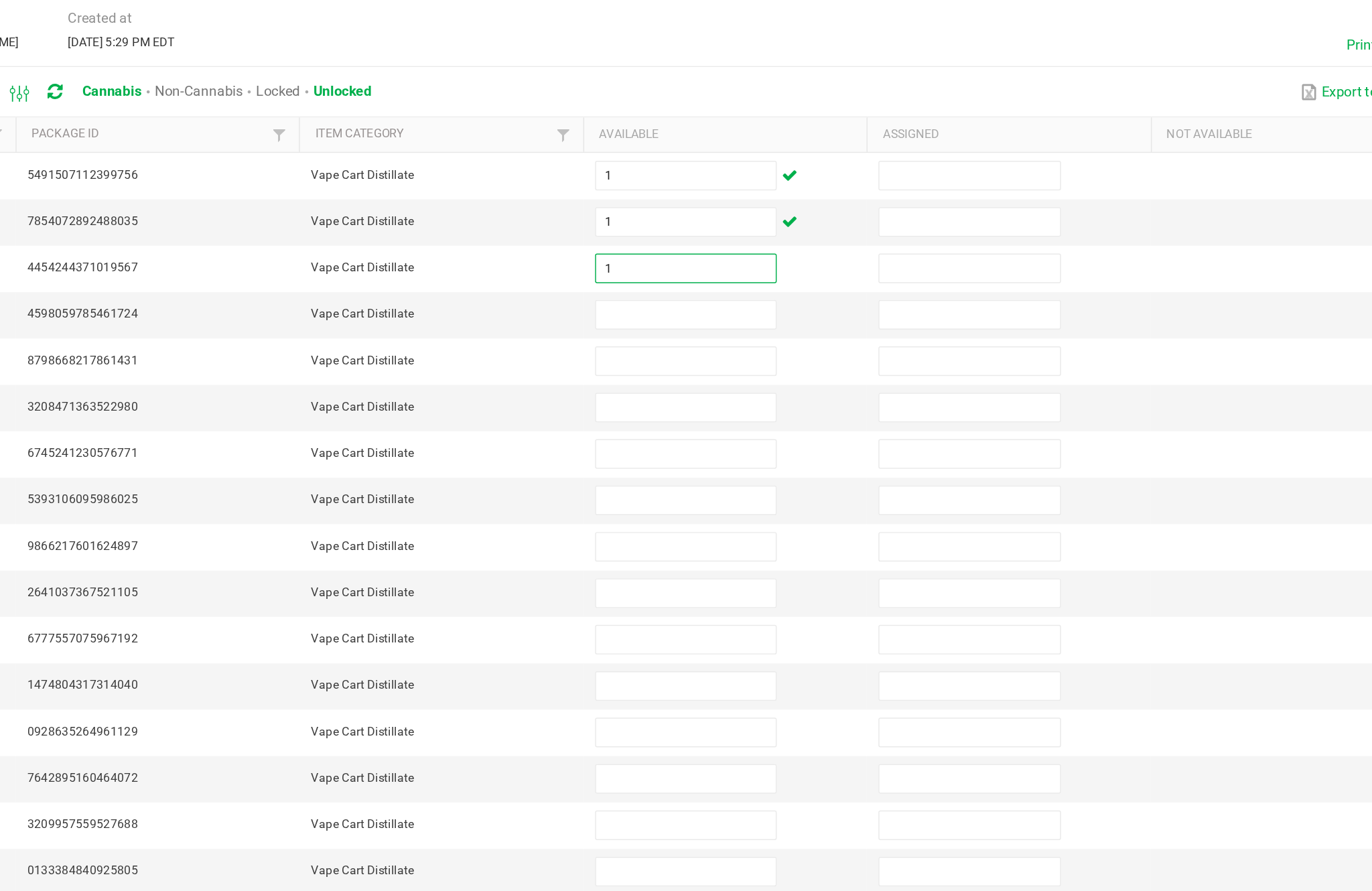
click at [776, 317] on input at bounding box center [837, 326] width 122 height 19
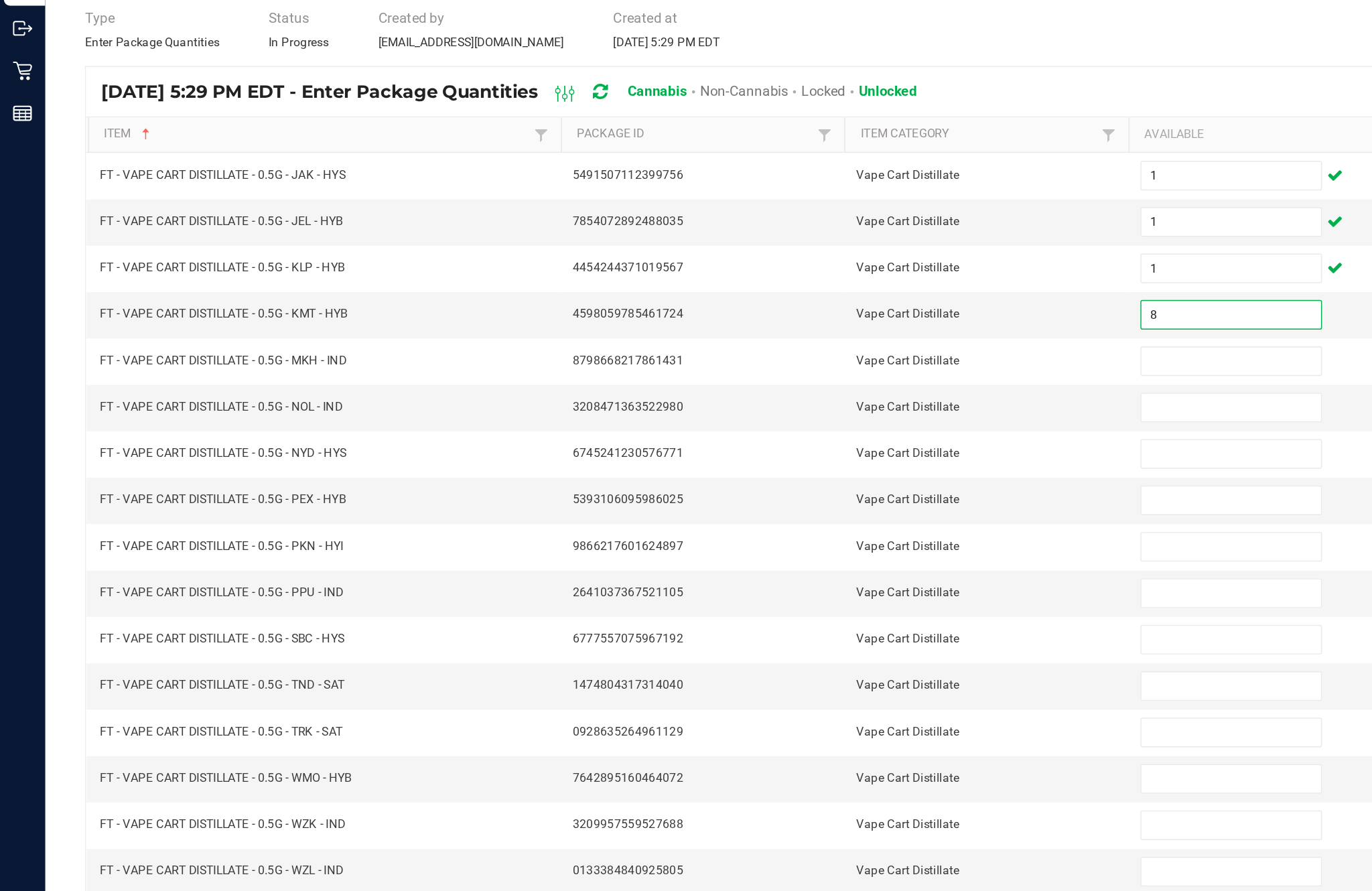
click at [832, 348] on input at bounding box center [837, 357] width 122 height 19
click at [812, 380] on input at bounding box center [837, 389] width 122 height 19
click at [817, 412] on input at bounding box center [837, 421] width 122 height 19
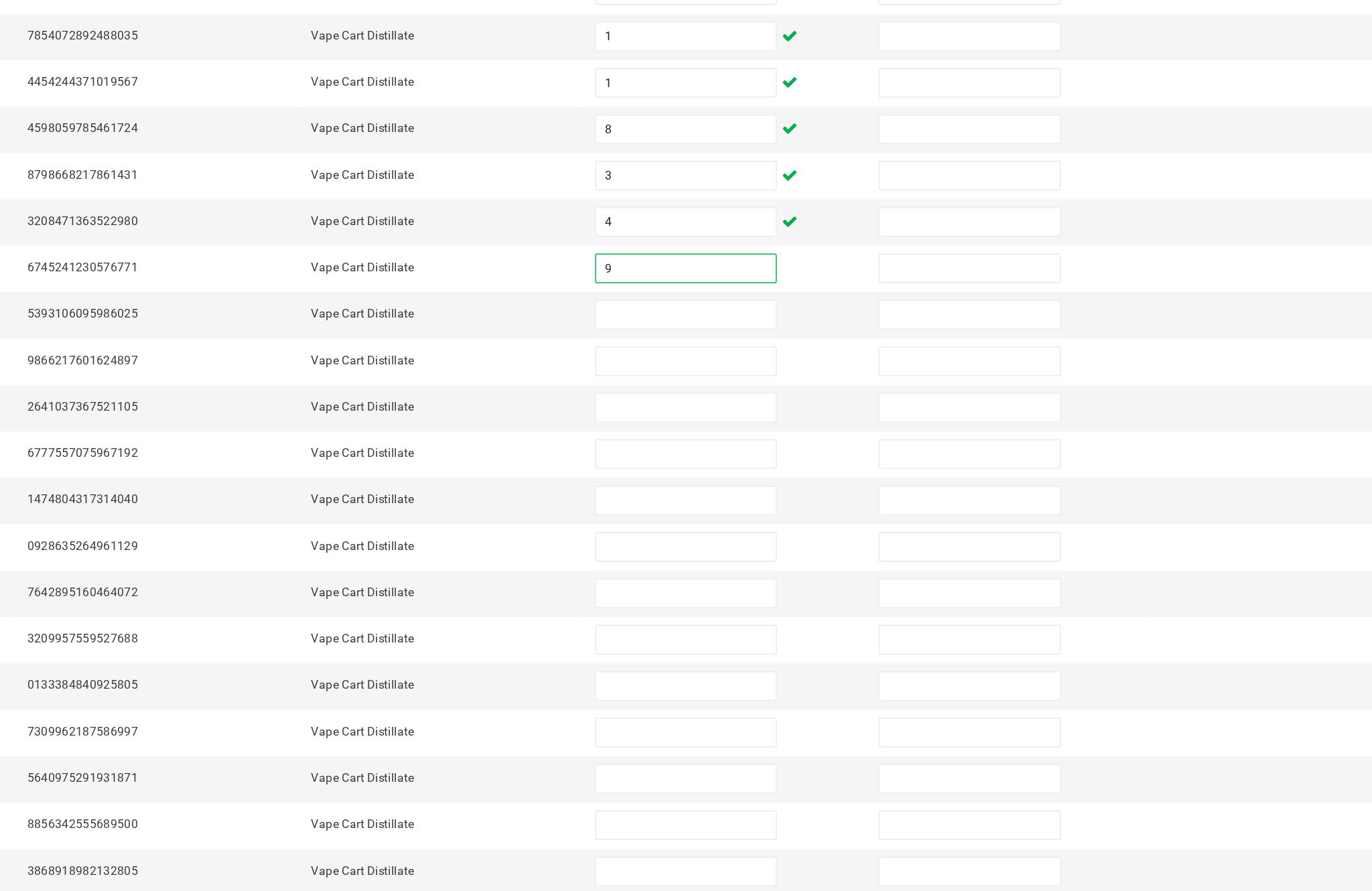
click at [776, 443] on input at bounding box center [837, 452] width 122 height 19
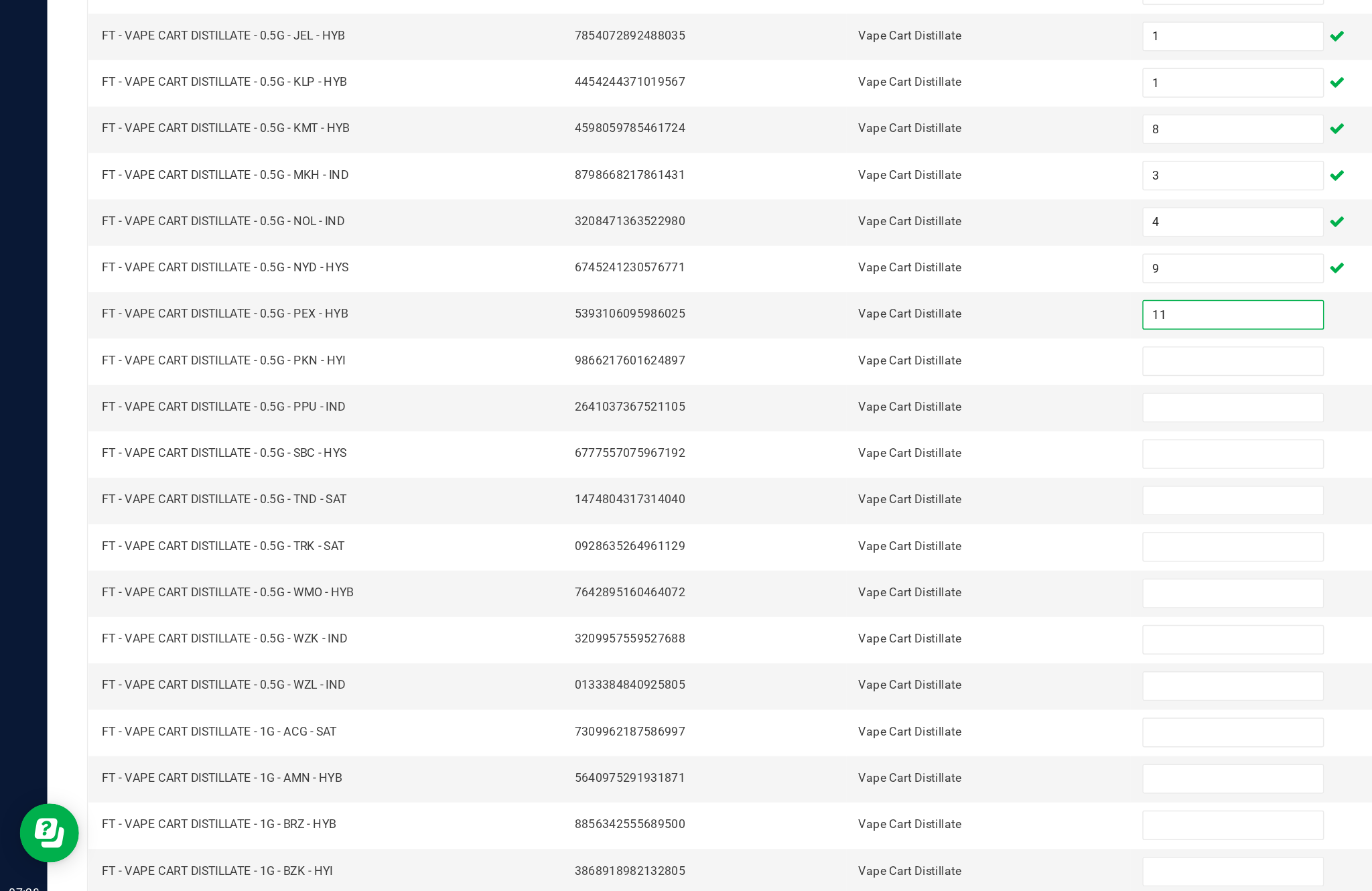
click at [815, 475] on input at bounding box center [837, 484] width 122 height 19
click at [818, 506] on input at bounding box center [837, 515] width 122 height 19
click at [815, 538] on input at bounding box center [837, 547] width 122 height 19
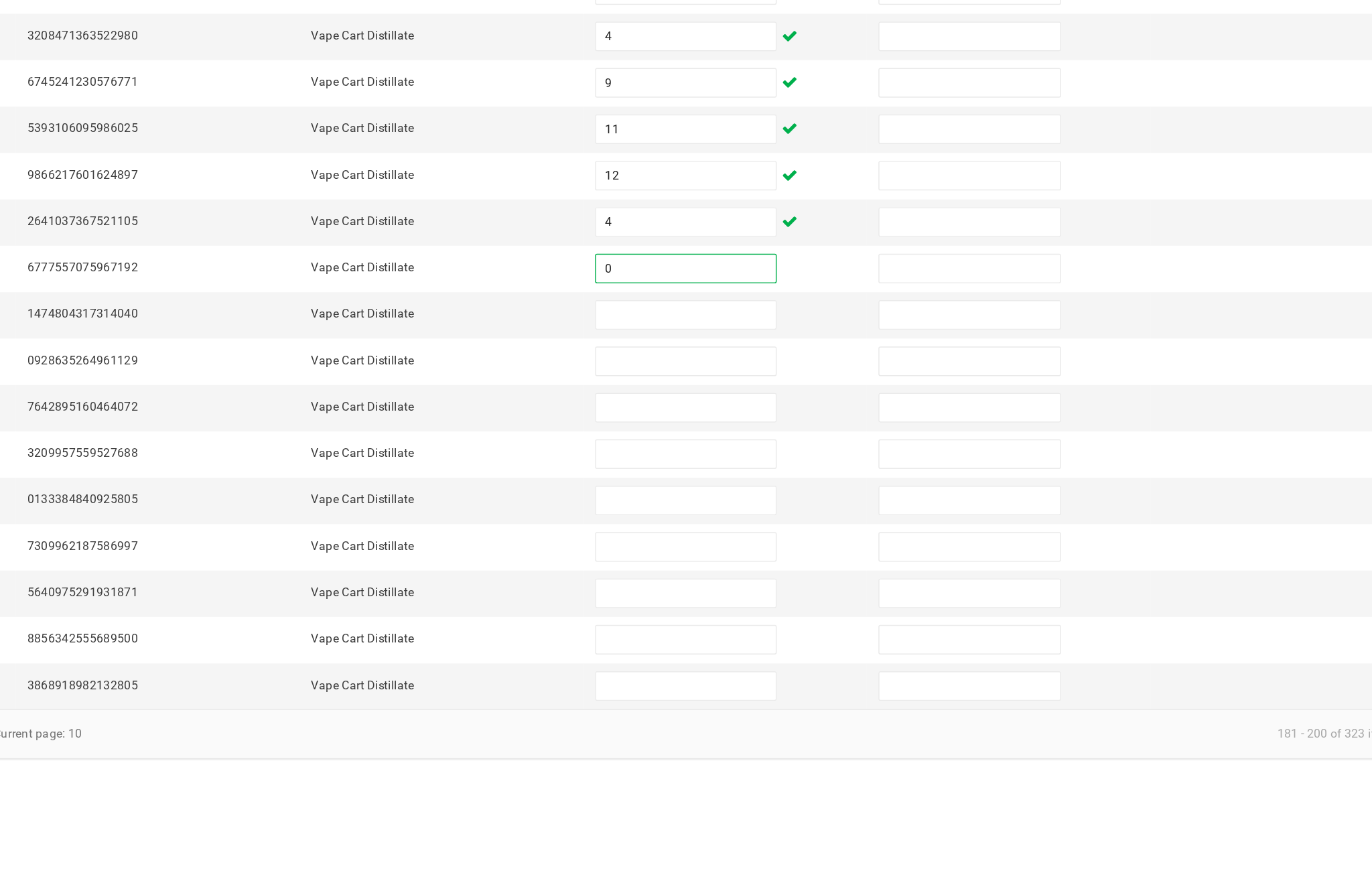
click at [776, 568] on input at bounding box center [837, 578] width 122 height 19
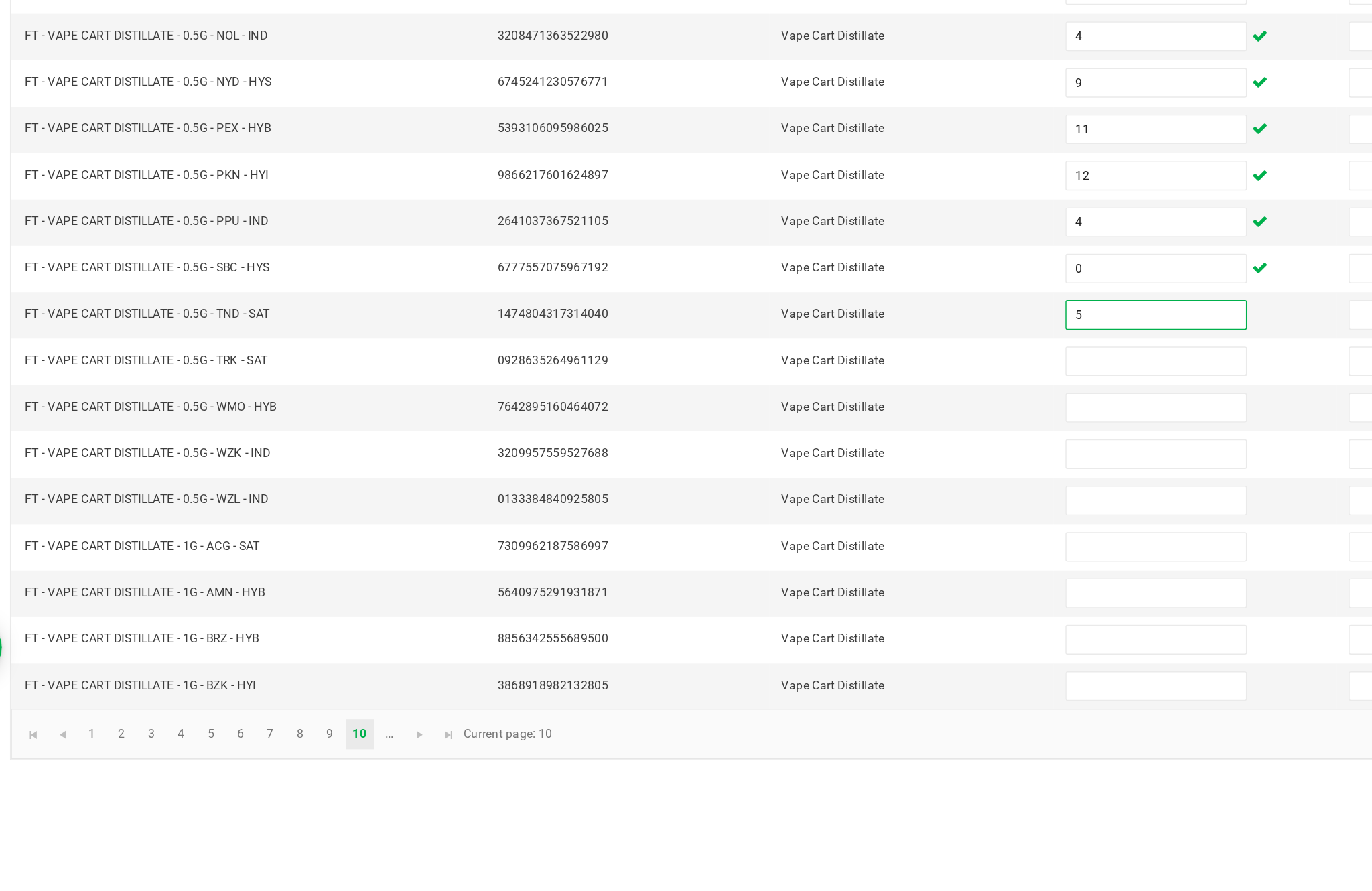
click at [776, 600] on input at bounding box center [837, 609] width 122 height 19
click at [776, 632] on input at bounding box center [837, 641] width 122 height 19
click at [776, 663] on input at bounding box center [837, 672] width 122 height 19
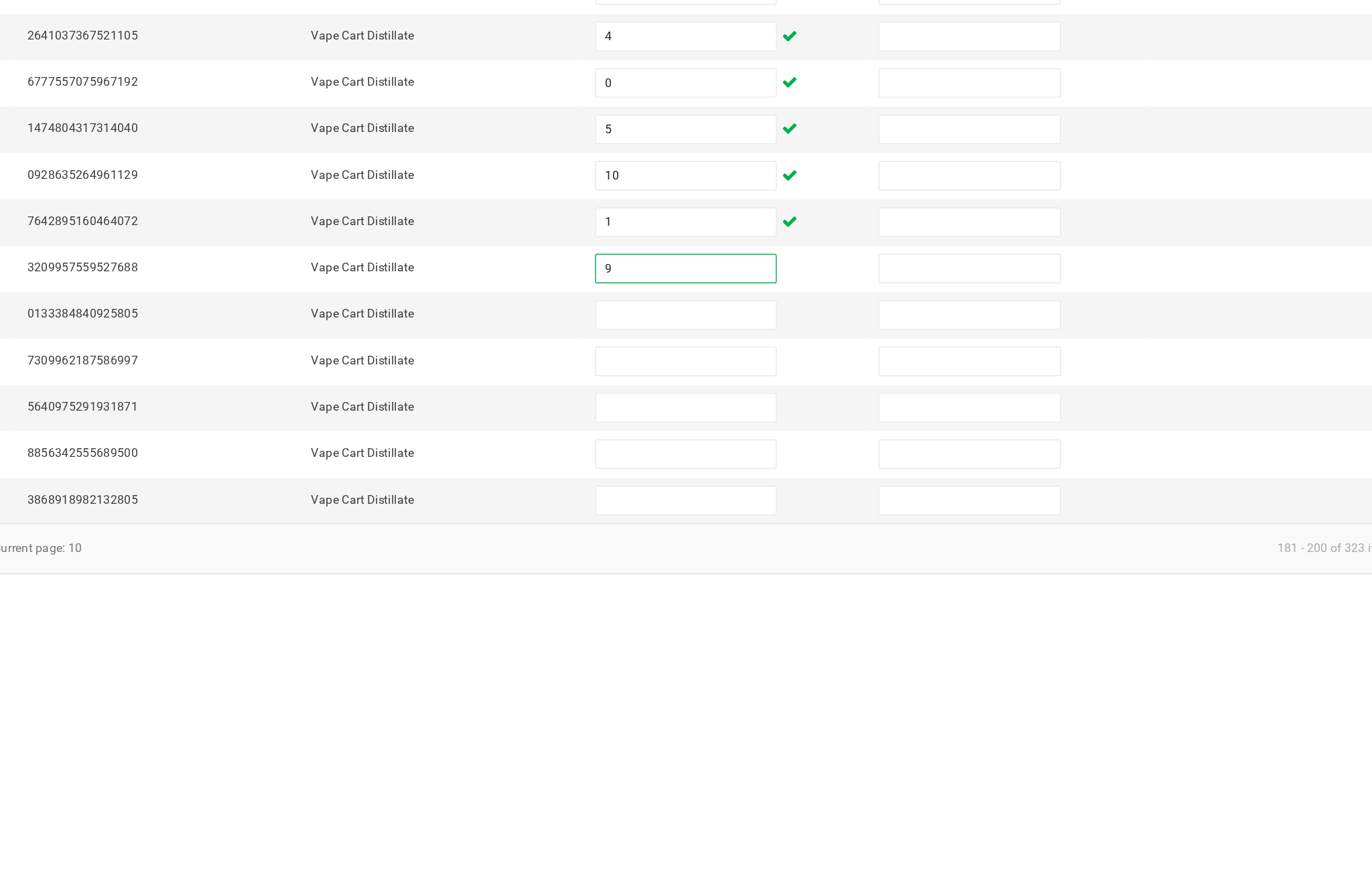
click at [776, 695] on input at bounding box center [837, 704] width 122 height 19
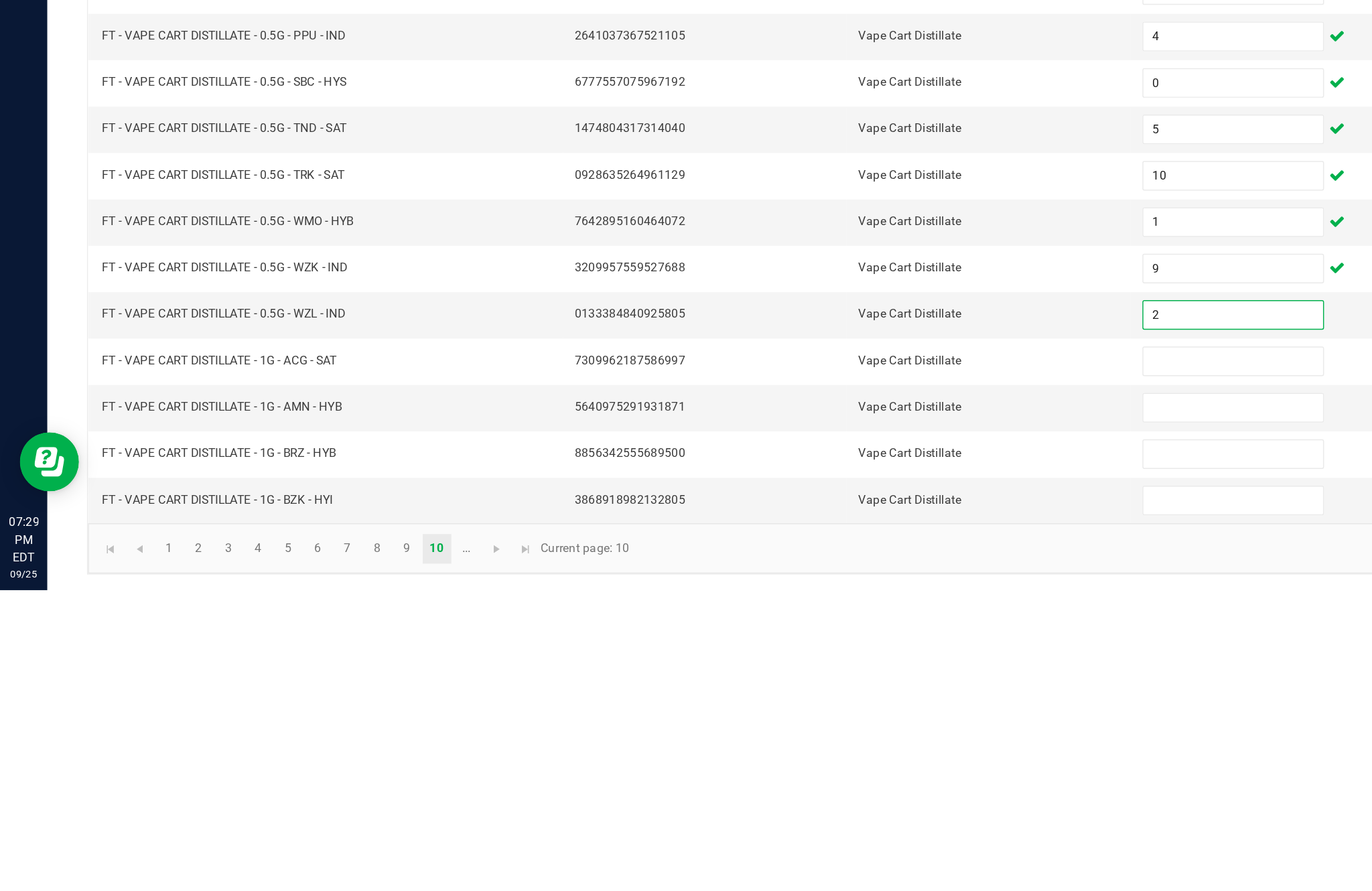
click at [825, 726] on input at bounding box center [837, 735] width 122 height 19
click at [797, 758] on input at bounding box center [837, 767] width 122 height 19
click at [800, 789] on input at bounding box center [837, 798] width 122 height 19
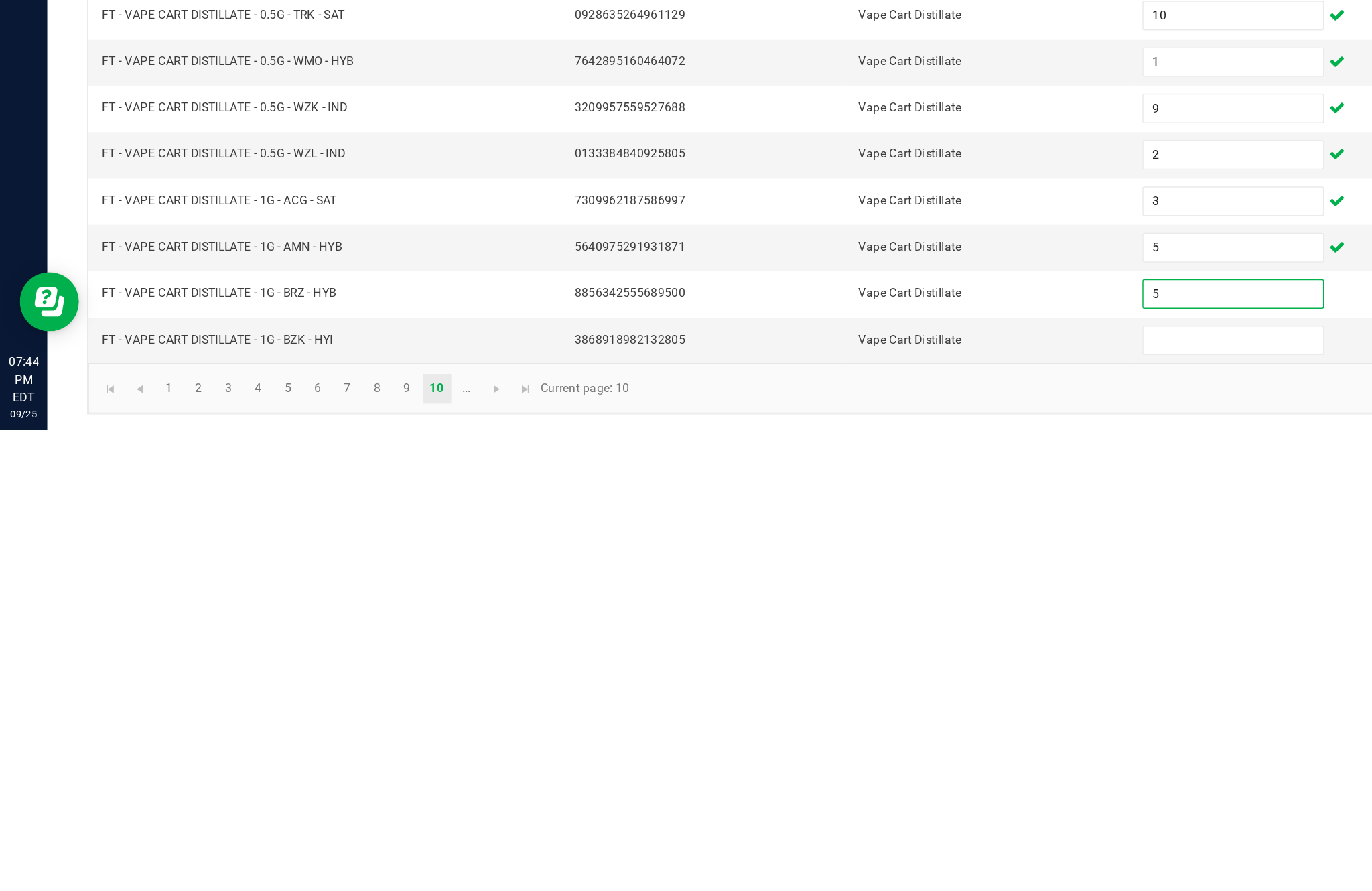
click at [815, 821] on input at bounding box center [837, 830] width 122 height 19
click at [326, 853] on link "..." at bounding box center [316, 863] width 19 height 20
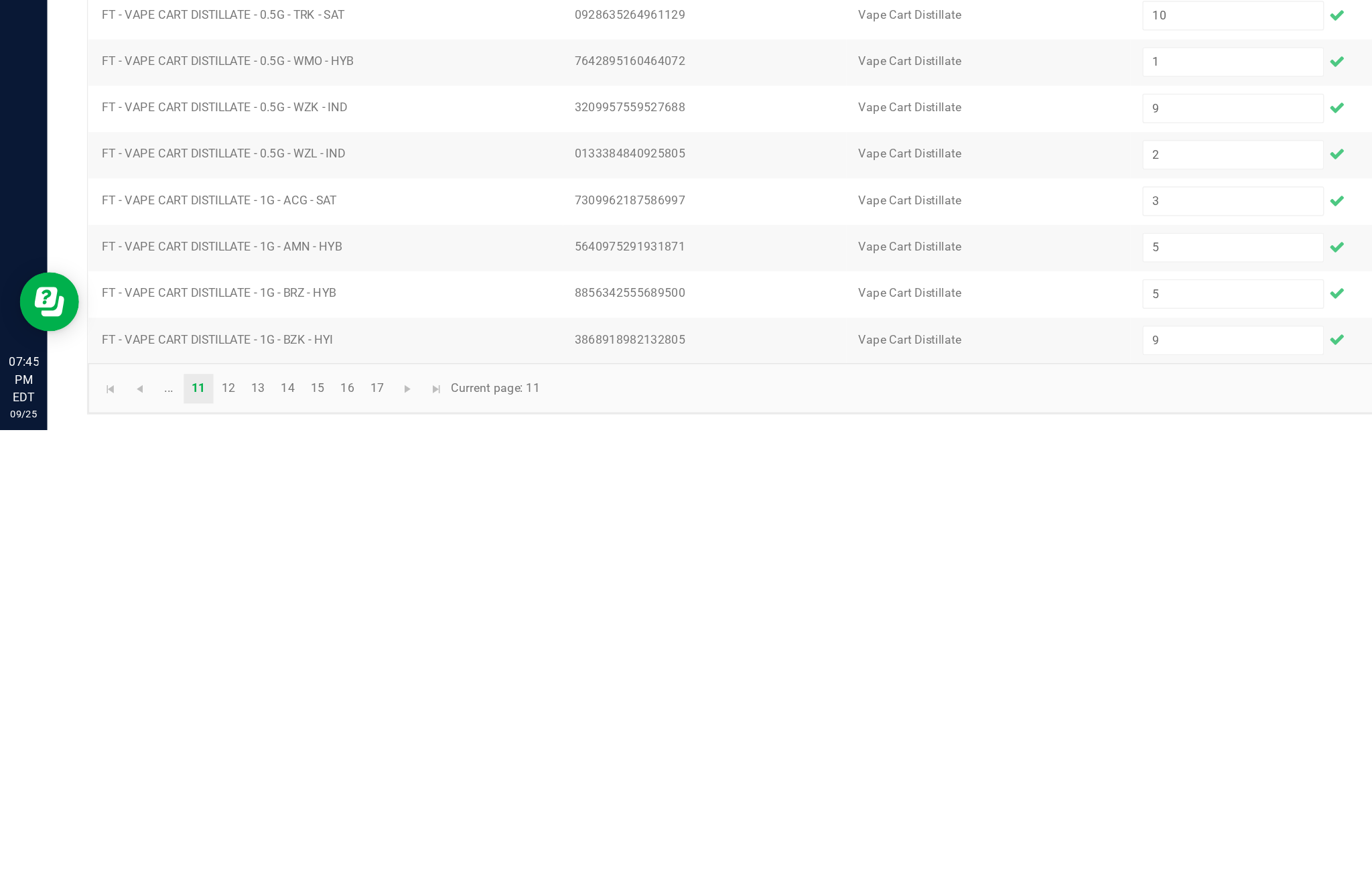
scroll to position [85, 0]
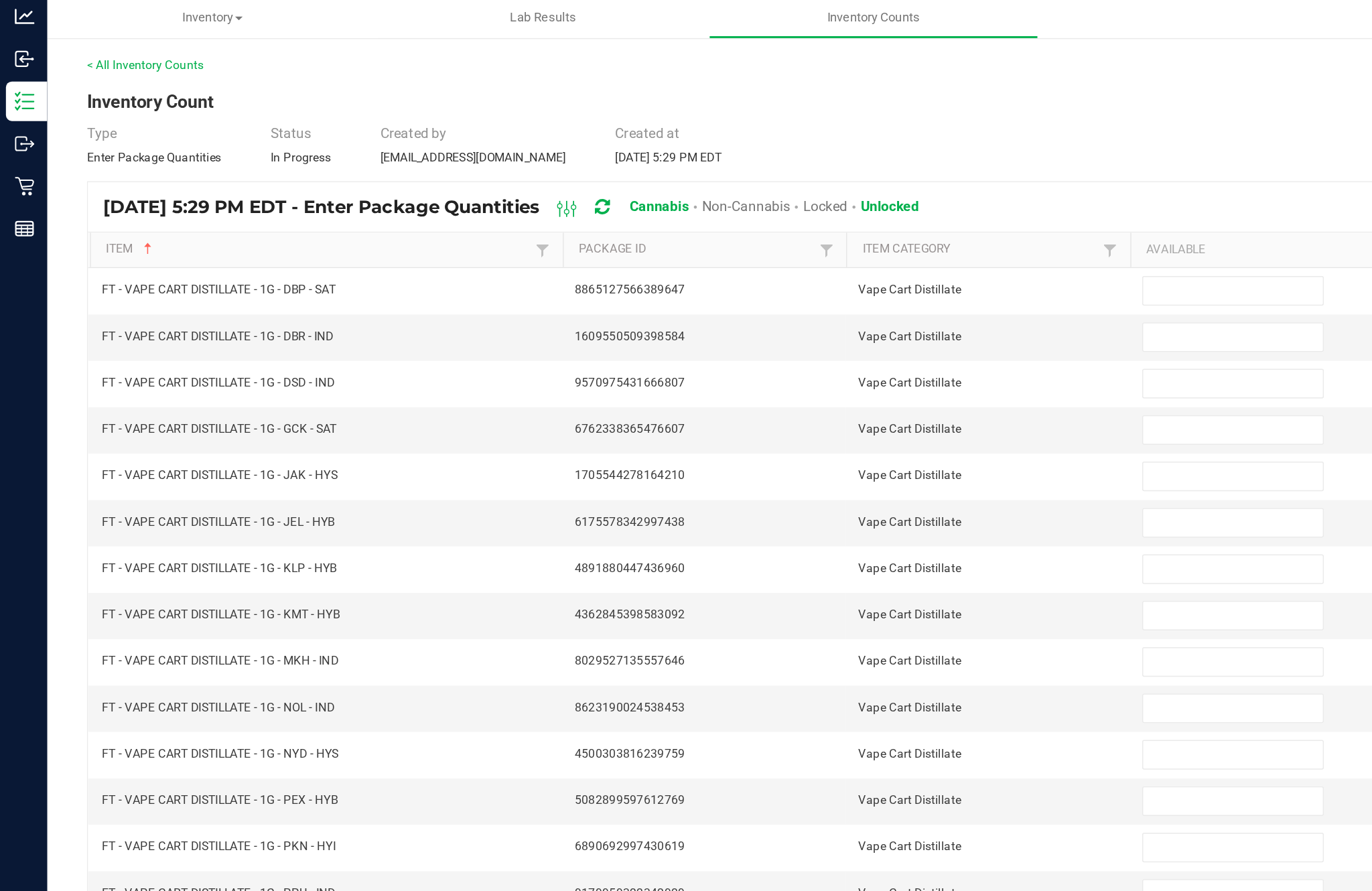
click at [818, 222] on input at bounding box center [837, 231] width 122 height 19
click at [831, 254] on input at bounding box center [837, 263] width 122 height 19
click at [814, 254] on input "10" at bounding box center [837, 263] width 122 height 19
click at [823, 285] on input at bounding box center [837, 294] width 122 height 19
click at [803, 317] on input at bounding box center [837, 326] width 122 height 19
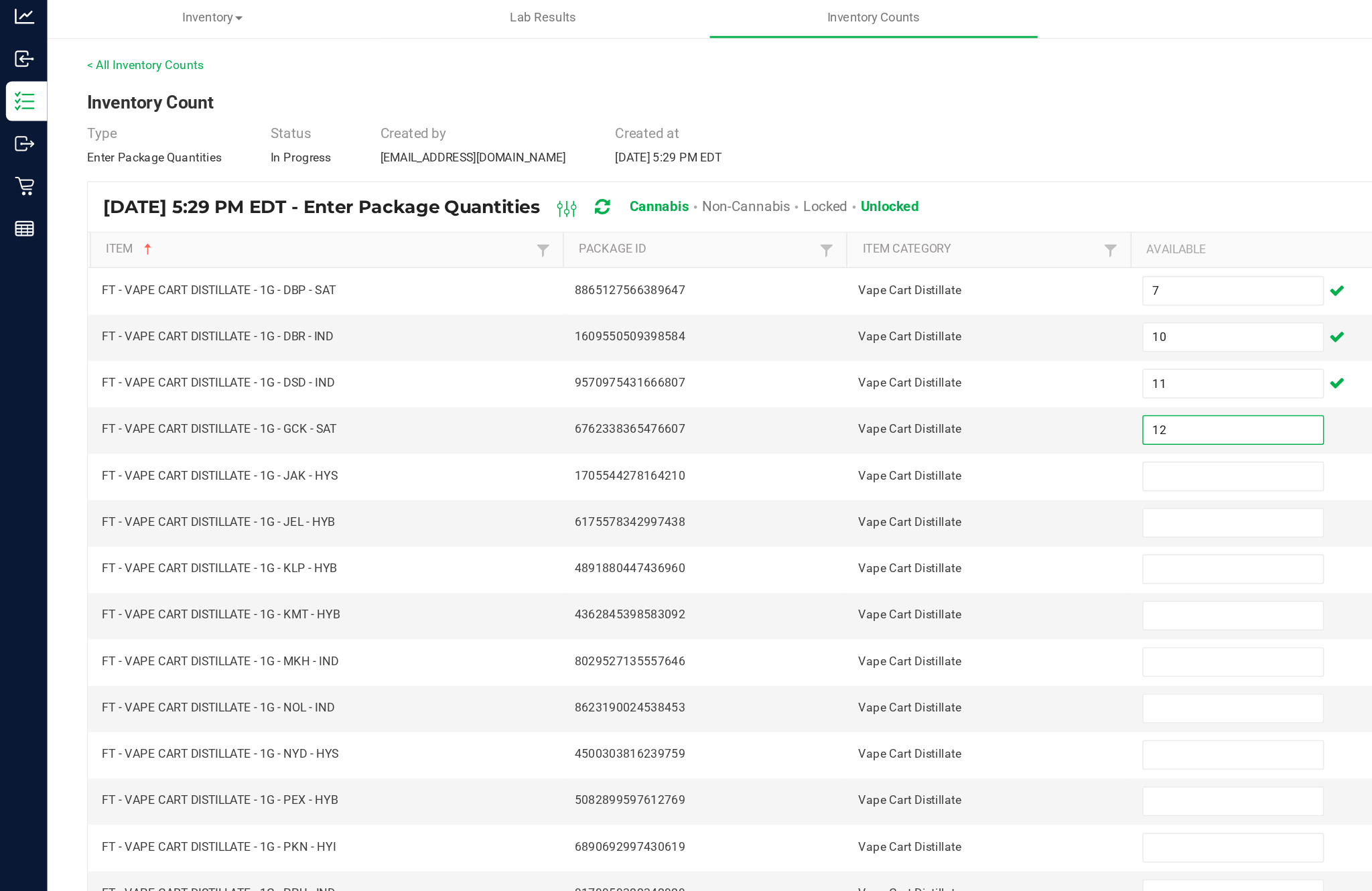
click at [803, 348] on input at bounding box center [837, 357] width 122 height 19
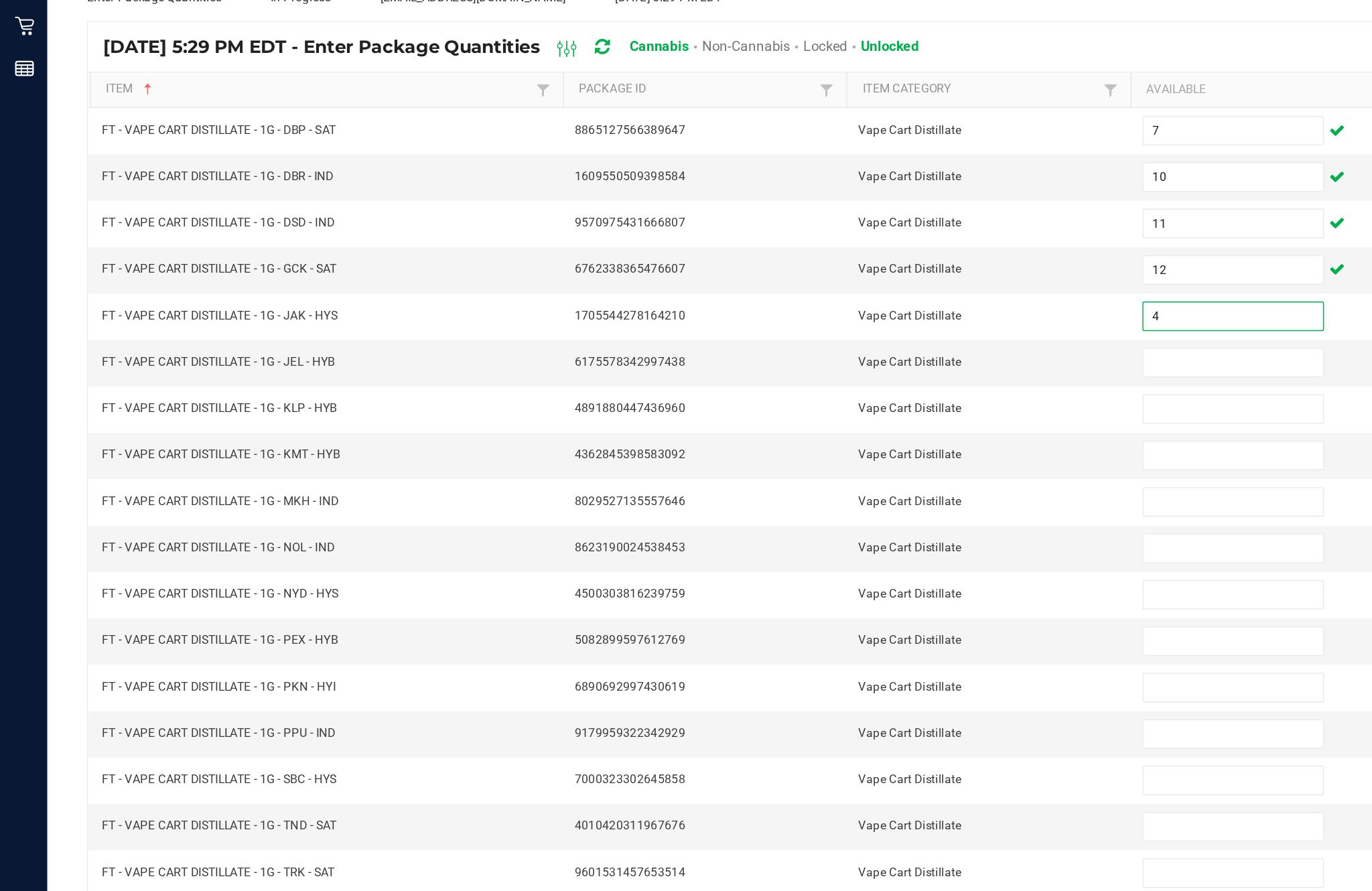
click at [814, 380] on input at bounding box center [837, 389] width 122 height 19
click at [817, 412] on input at bounding box center [837, 421] width 122 height 19
click at [845, 443] on input at bounding box center [837, 452] width 122 height 19
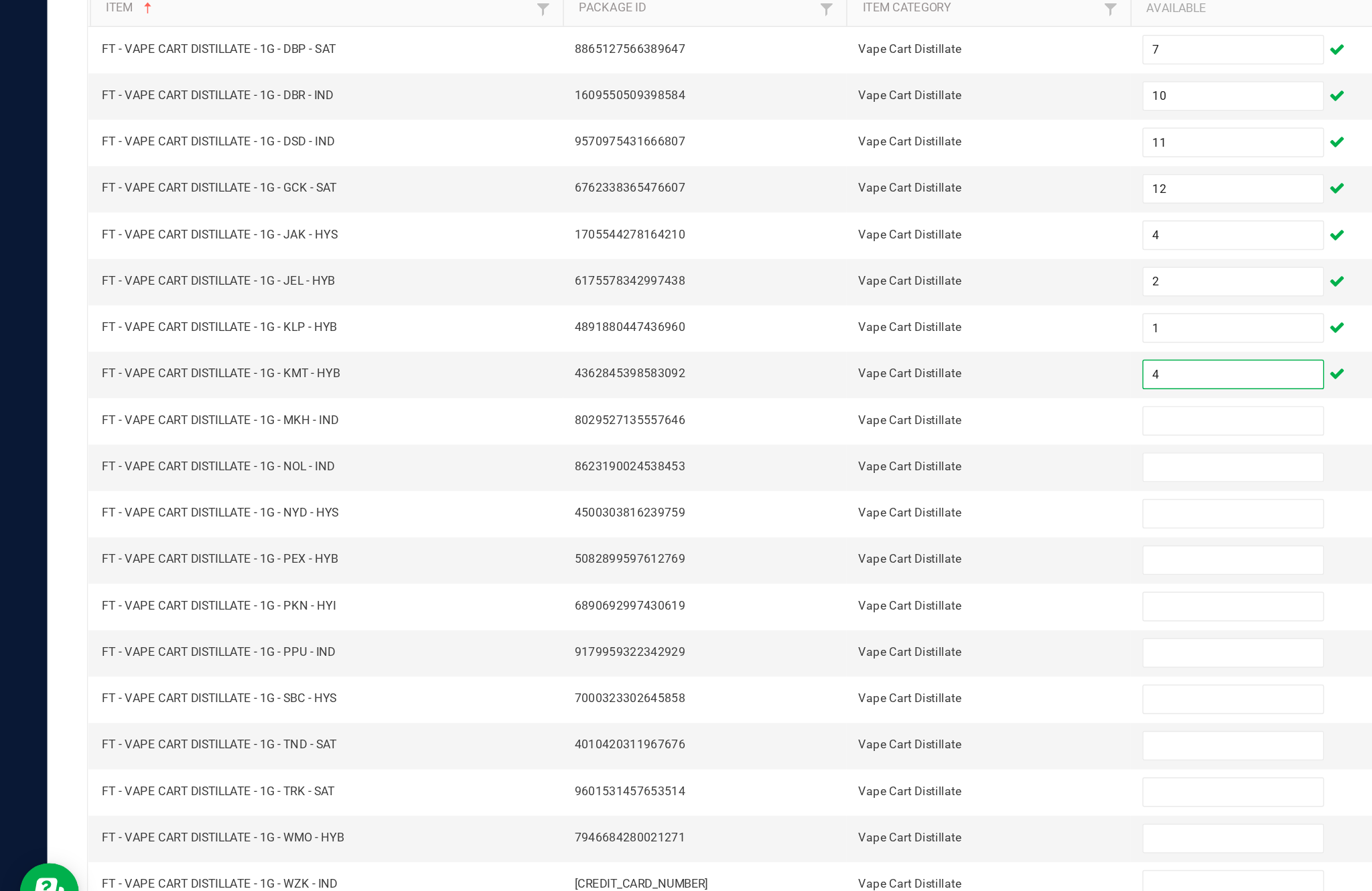
click at [812, 475] on input at bounding box center [837, 484] width 122 height 19
click at [807, 506] on input at bounding box center [837, 515] width 122 height 19
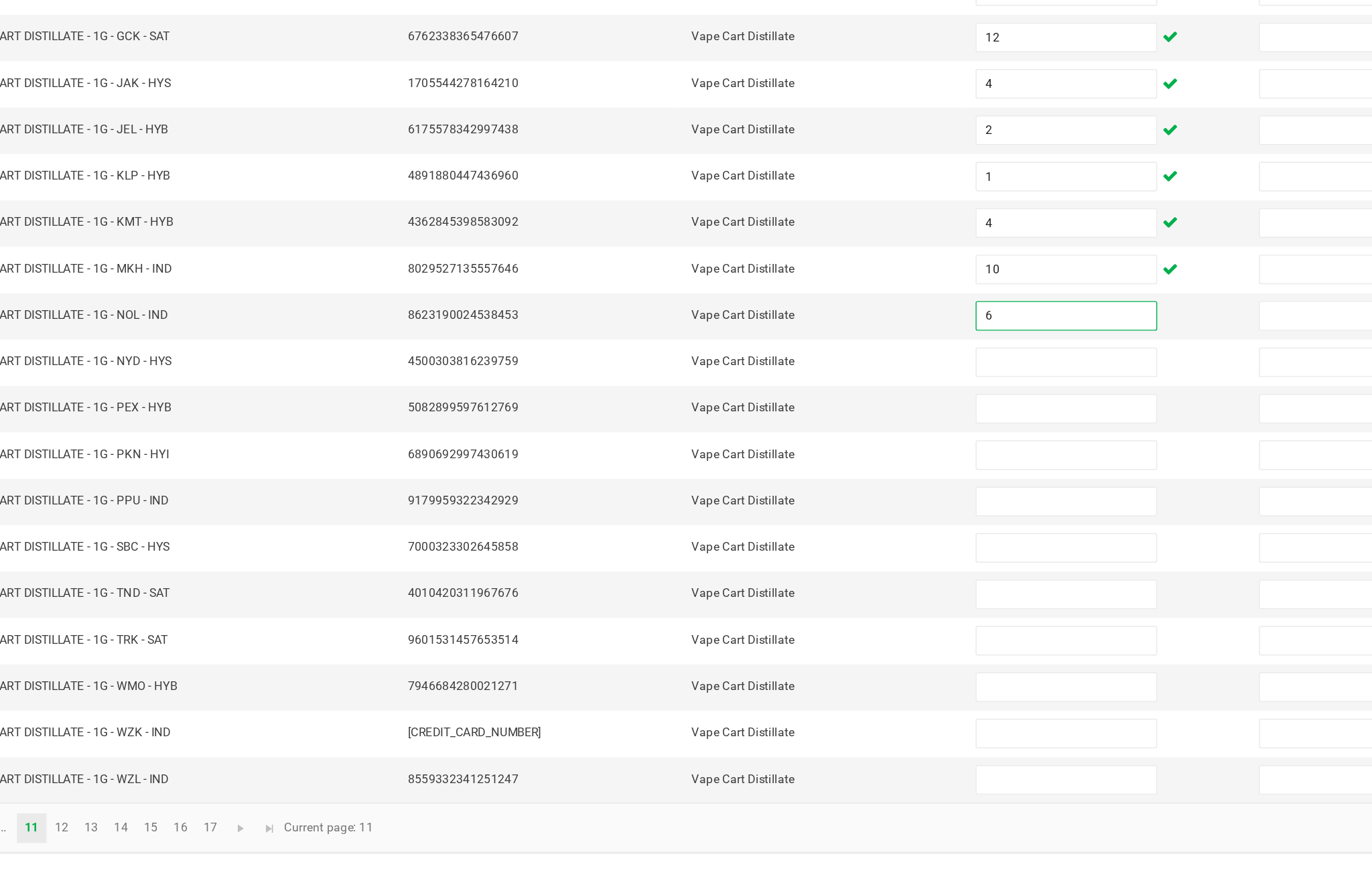
click at [776, 538] on input at bounding box center [837, 547] width 122 height 19
click at [776, 568] on input at bounding box center [837, 578] width 122 height 19
click at [776, 600] on input at bounding box center [837, 609] width 122 height 19
click at [776, 632] on input at bounding box center [837, 641] width 122 height 19
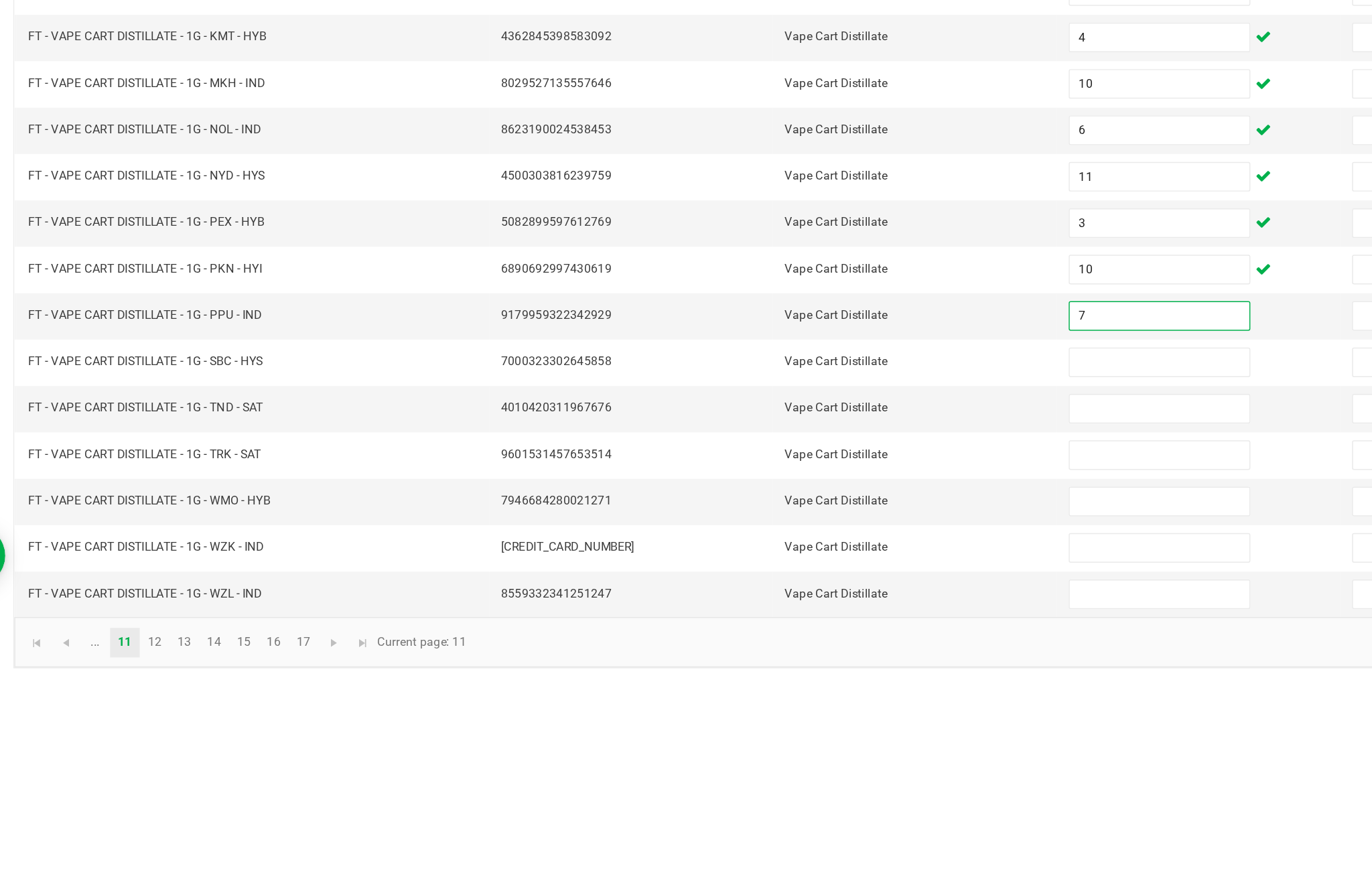
click at [776, 663] on input at bounding box center [837, 672] width 122 height 19
click at [776, 695] on input at bounding box center [837, 704] width 122 height 19
click at [776, 726] on input at bounding box center [837, 735] width 122 height 19
click at [776, 758] on input at bounding box center [837, 767] width 122 height 19
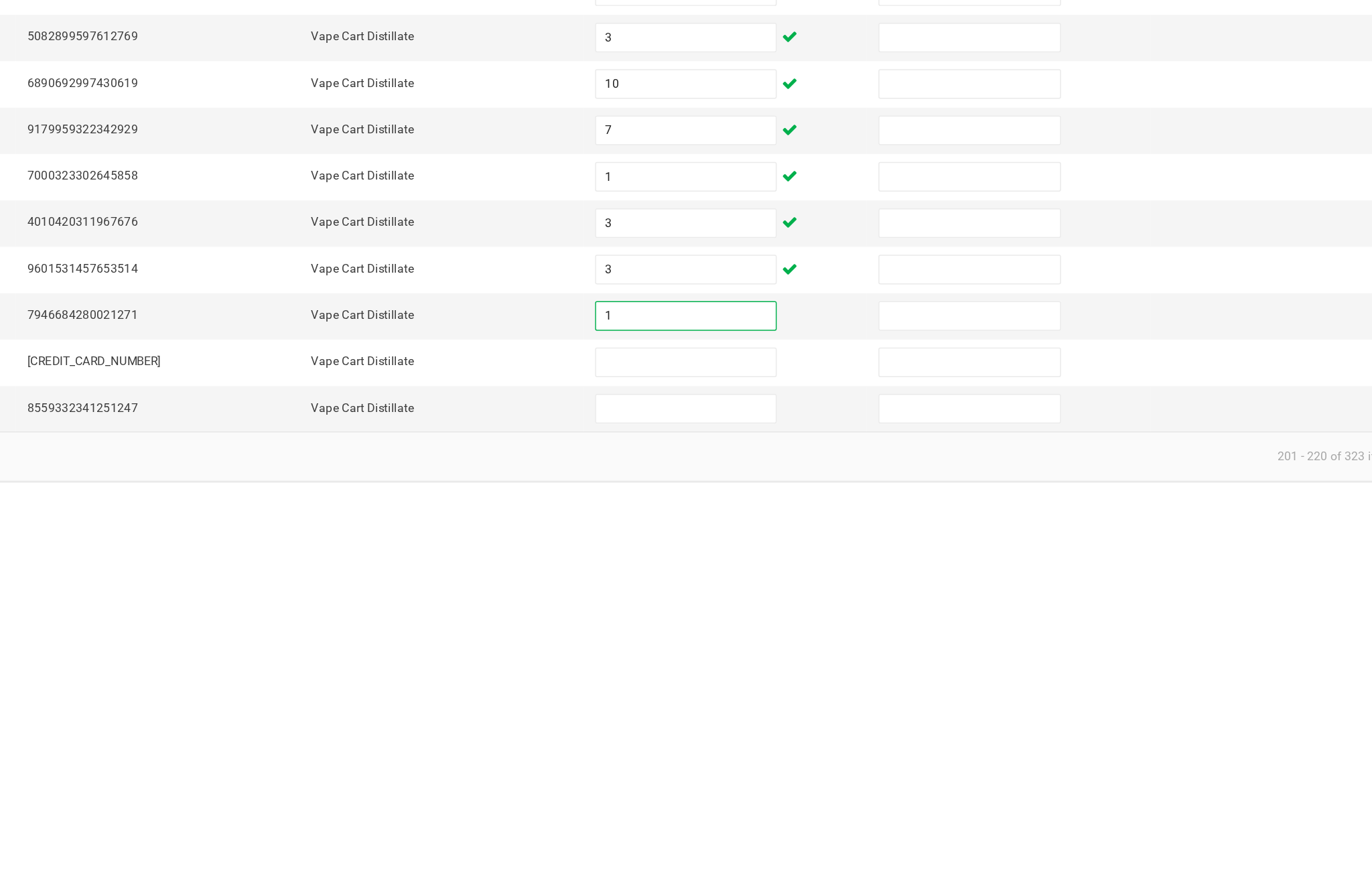
click at [776, 789] on input at bounding box center [837, 798] width 122 height 19
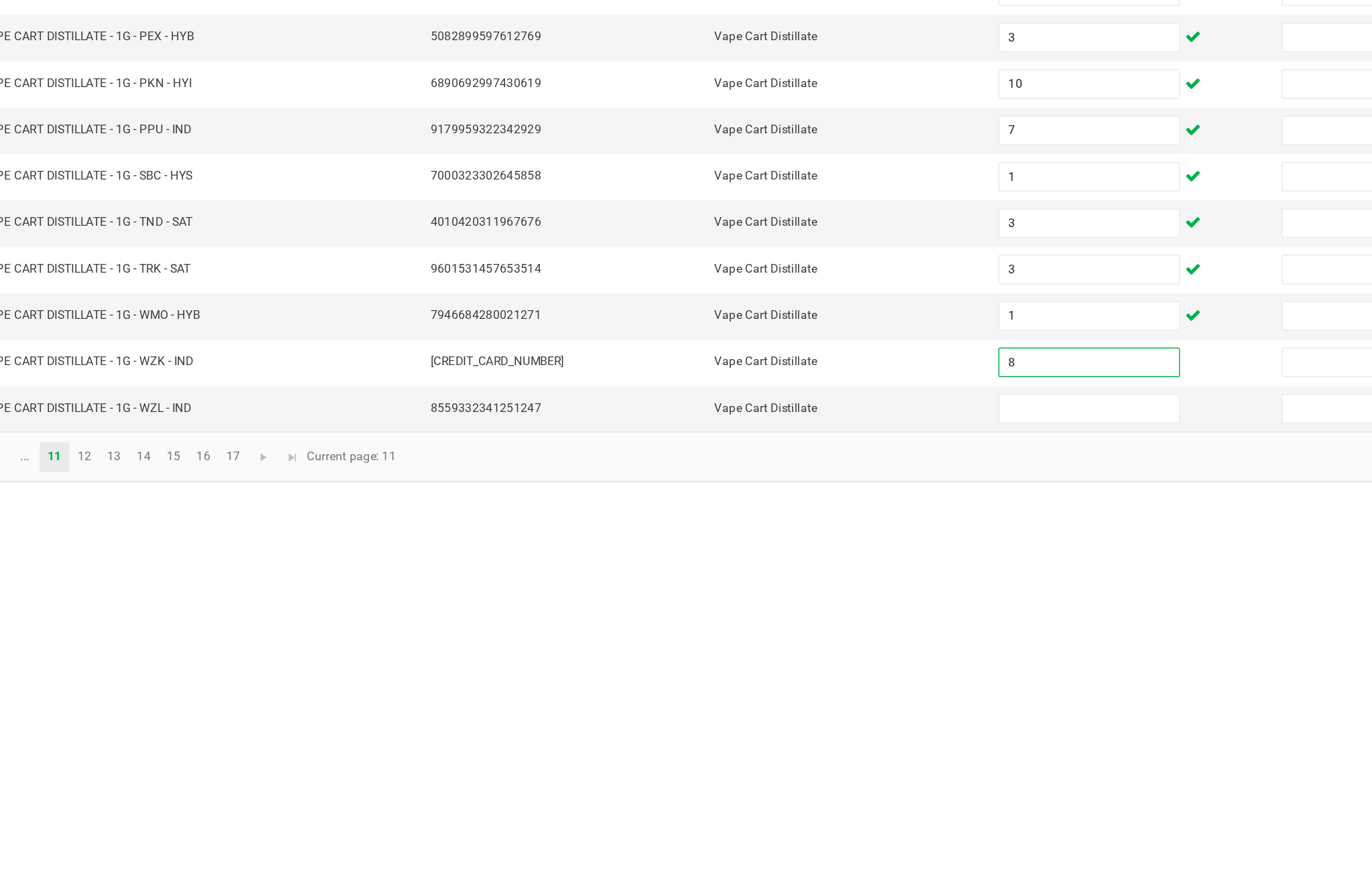
click at [776, 821] on input at bounding box center [837, 830] width 122 height 19
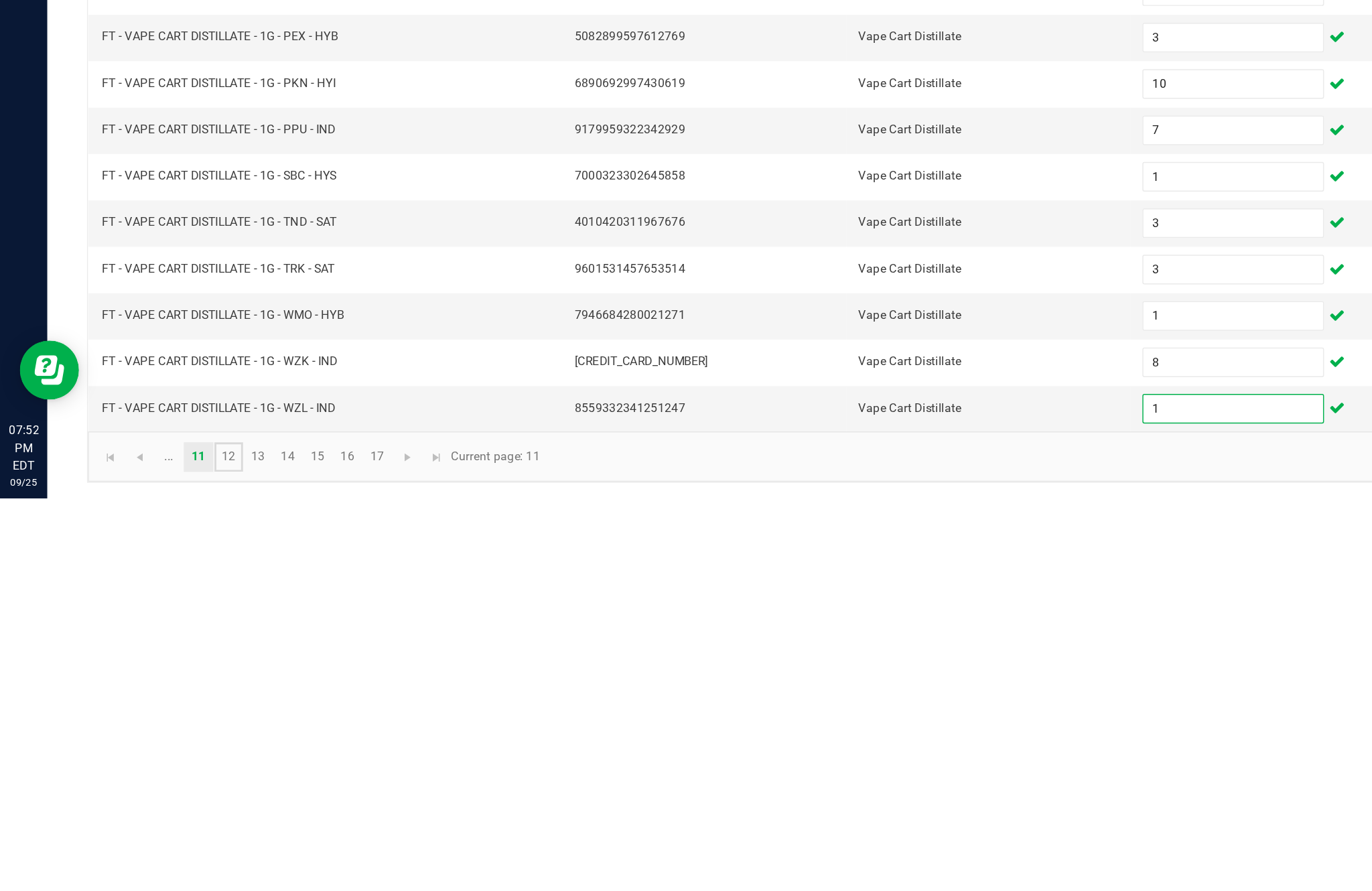
click at [165, 853] on link "12" at bounding box center [155, 863] width 19 height 20
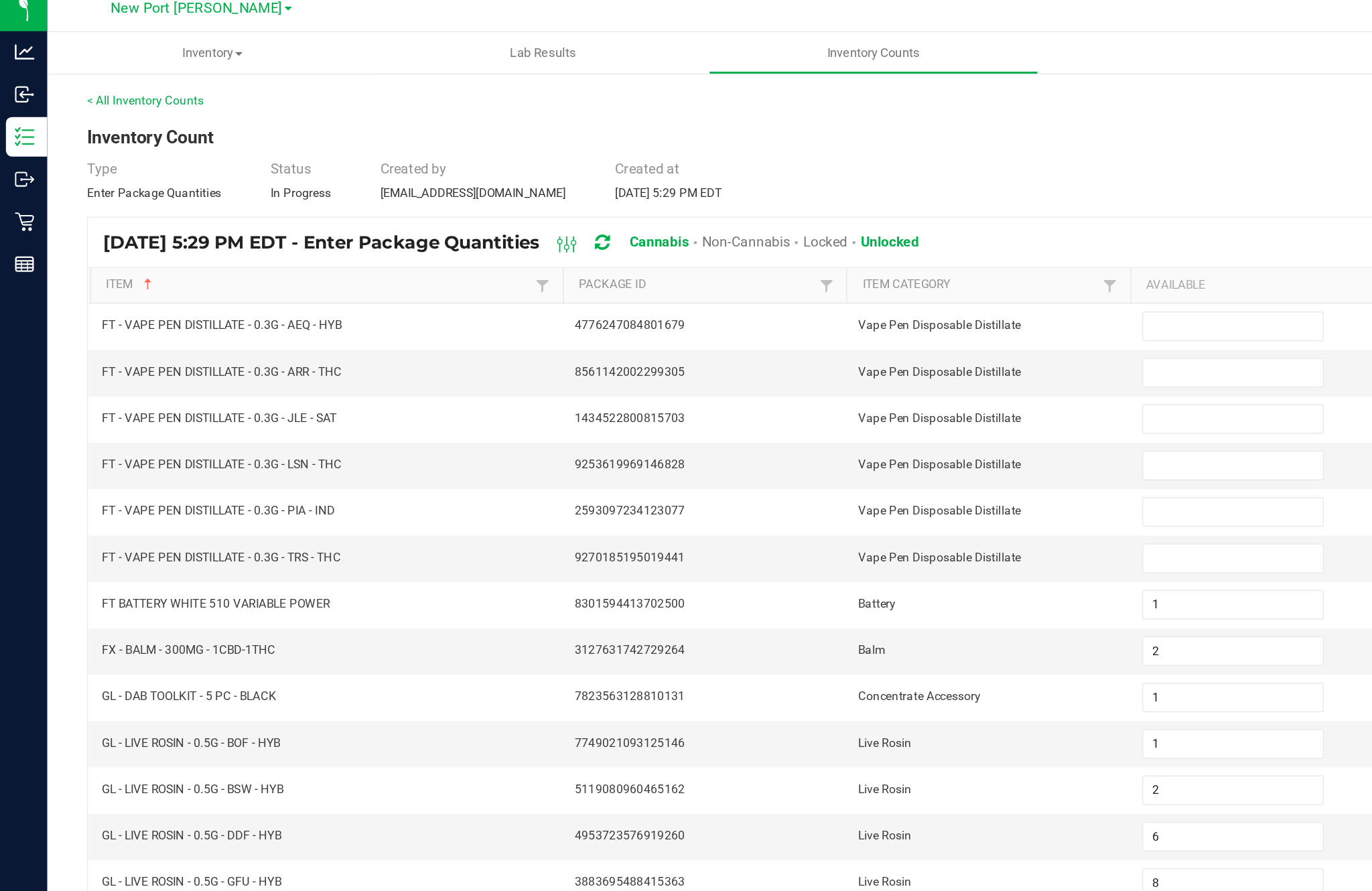
click at [822, 222] on input at bounding box center [837, 231] width 122 height 19
click at [824, 254] on input at bounding box center [837, 263] width 122 height 19
click at [822, 285] on input at bounding box center [837, 294] width 122 height 19
click at [808, 317] on input at bounding box center [837, 326] width 122 height 19
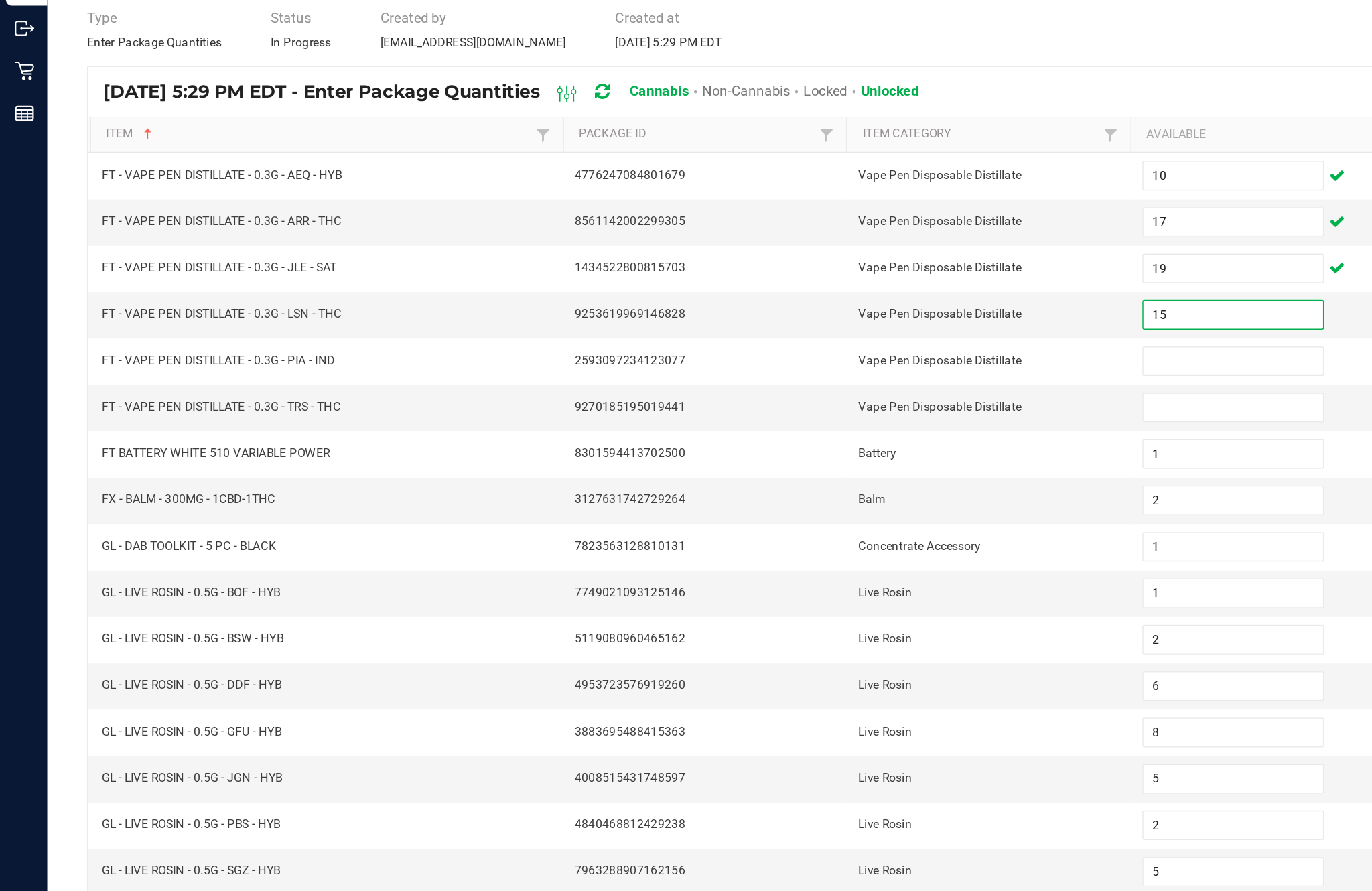
click at [824, 348] on input at bounding box center [837, 357] width 122 height 19
click at [814, 380] on input at bounding box center [837, 389] width 122 height 19
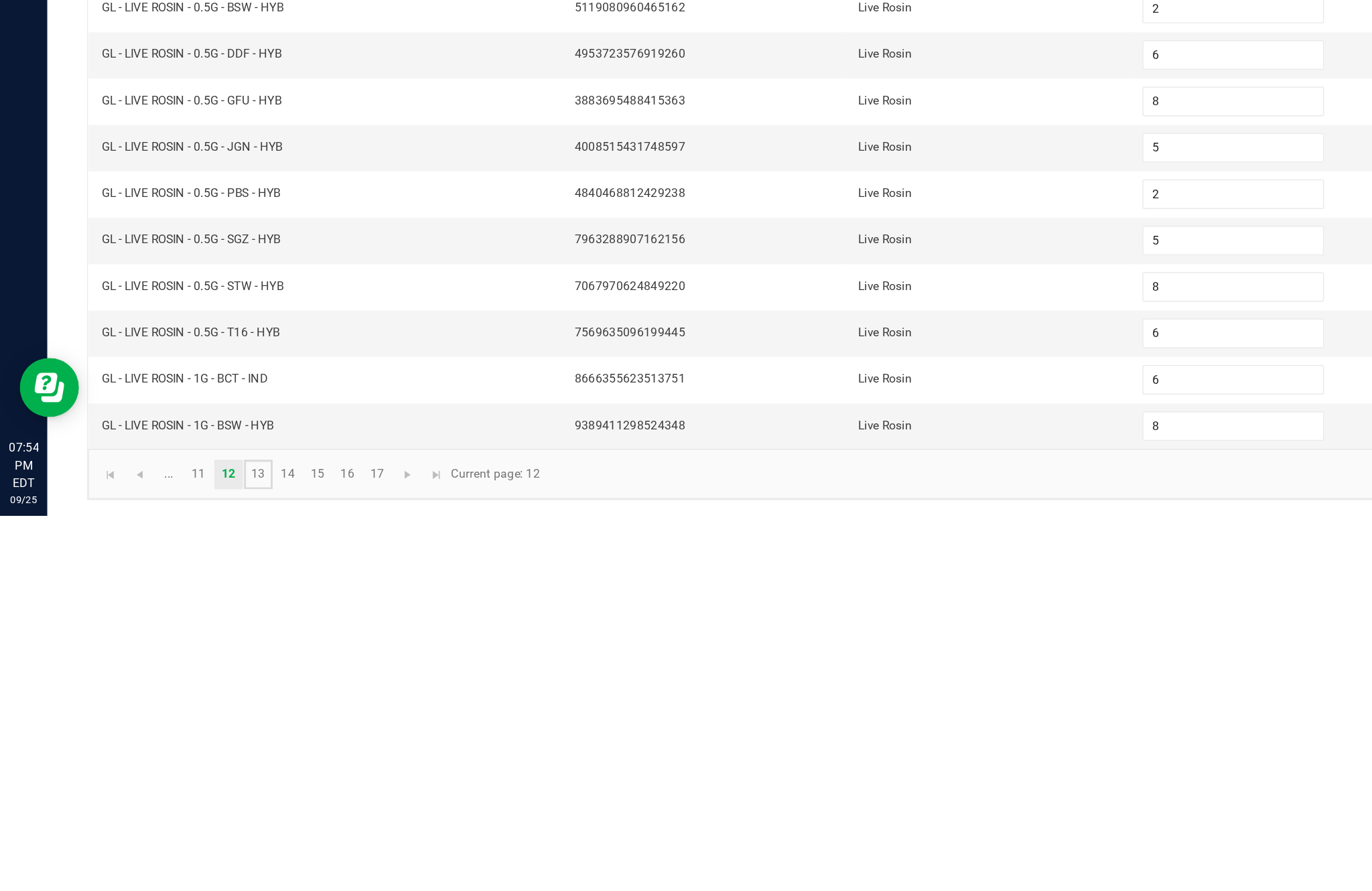
click at [185, 853] on link "13" at bounding box center [175, 863] width 19 height 20
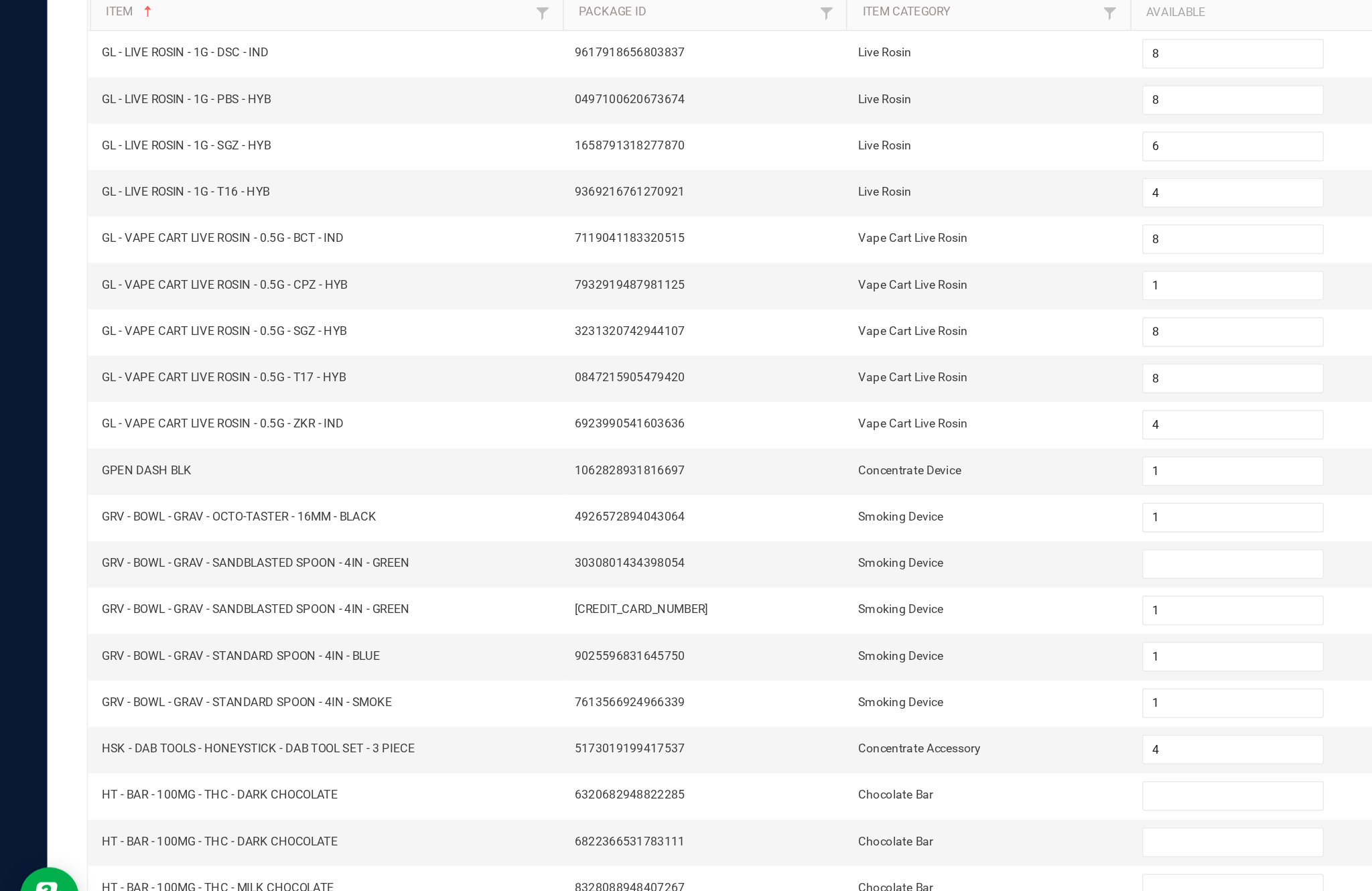
scroll to position [86, 0]
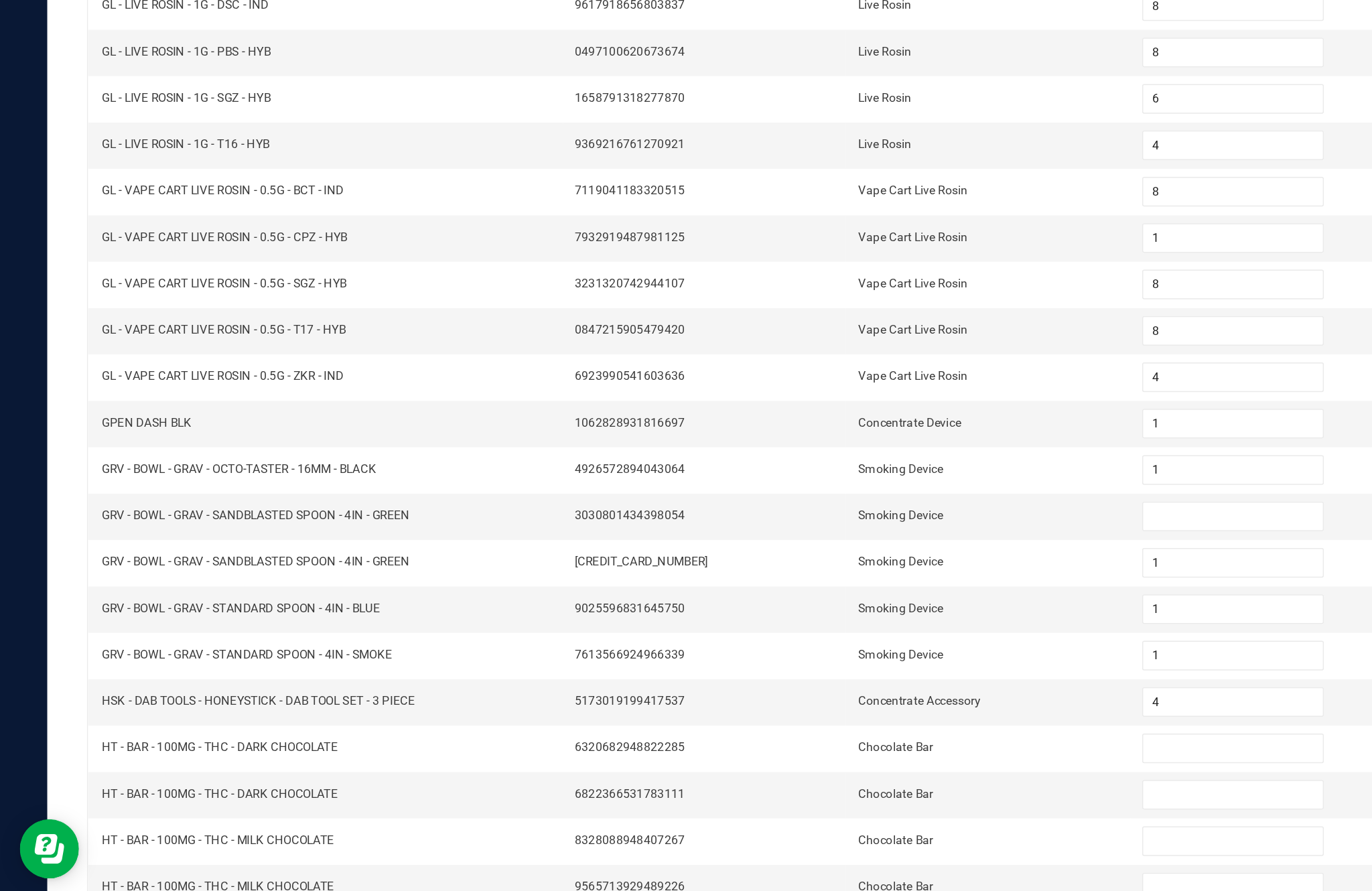
click at [814, 568] on input at bounding box center [837, 578] width 122 height 19
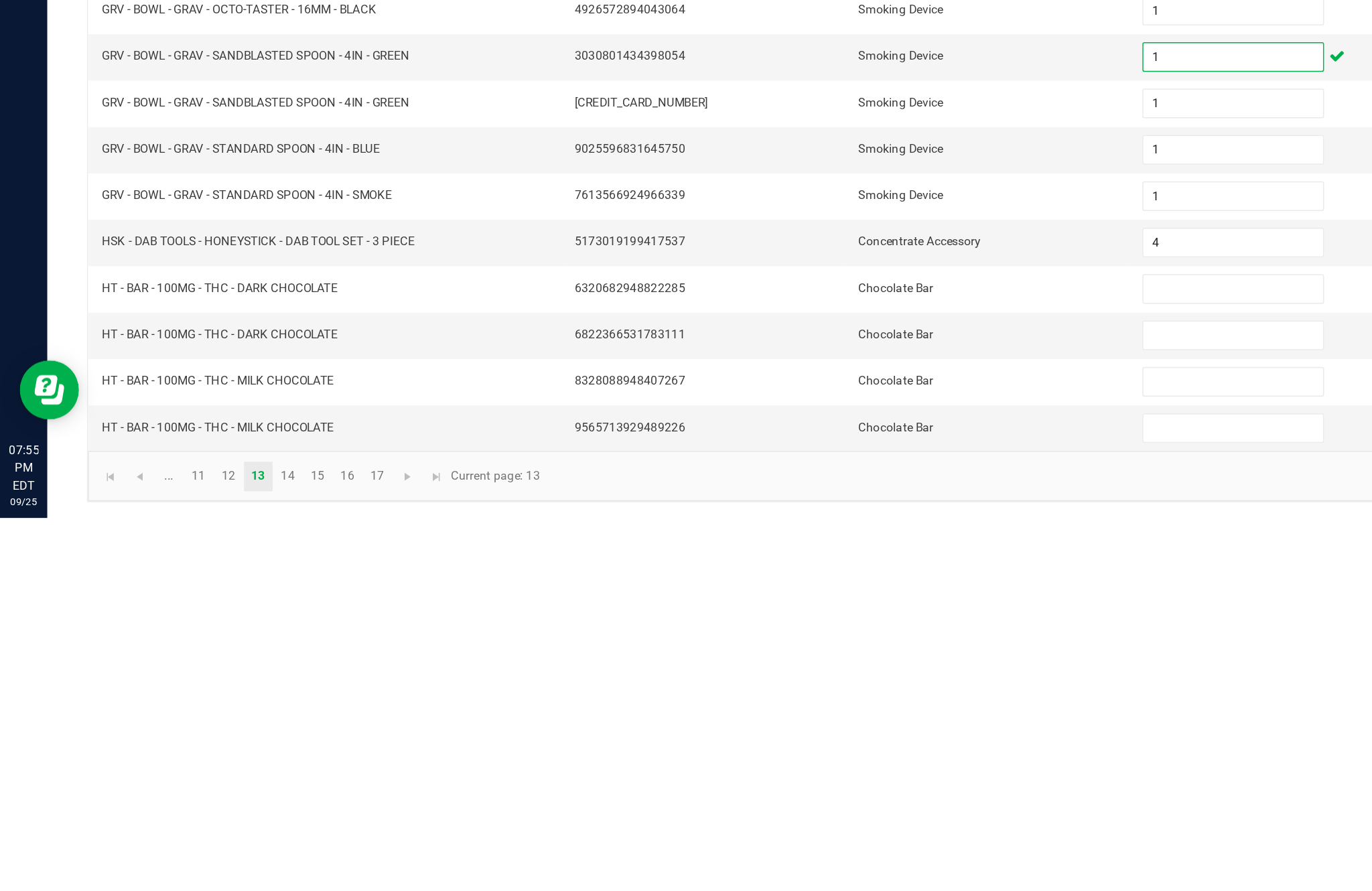
click at [812, 726] on input at bounding box center [837, 735] width 122 height 19
click at [834, 758] on input at bounding box center [837, 767] width 122 height 19
click at [829, 789] on input at bounding box center [837, 798] width 122 height 19
click at [820, 821] on input at bounding box center [837, 830] width 122 height 19
click at [205, 853] on link "14" at bounding box center [195, 863] width 19 height 20
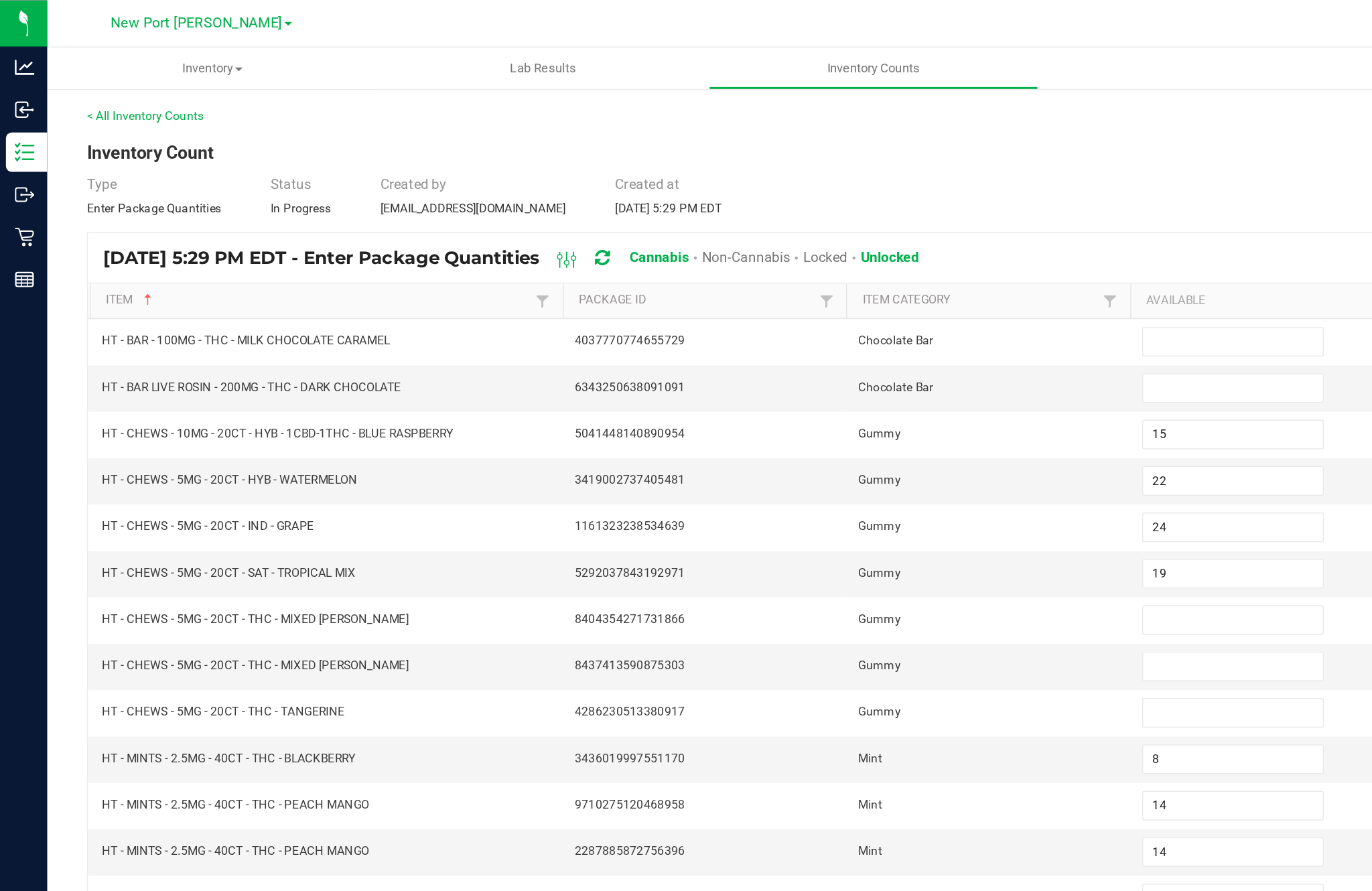
click at [823, 222] on input at bounding box center [837, 231] width 122 height 19
click at [824, 254] on input at bounding box center [837, 263] width 122 height 19
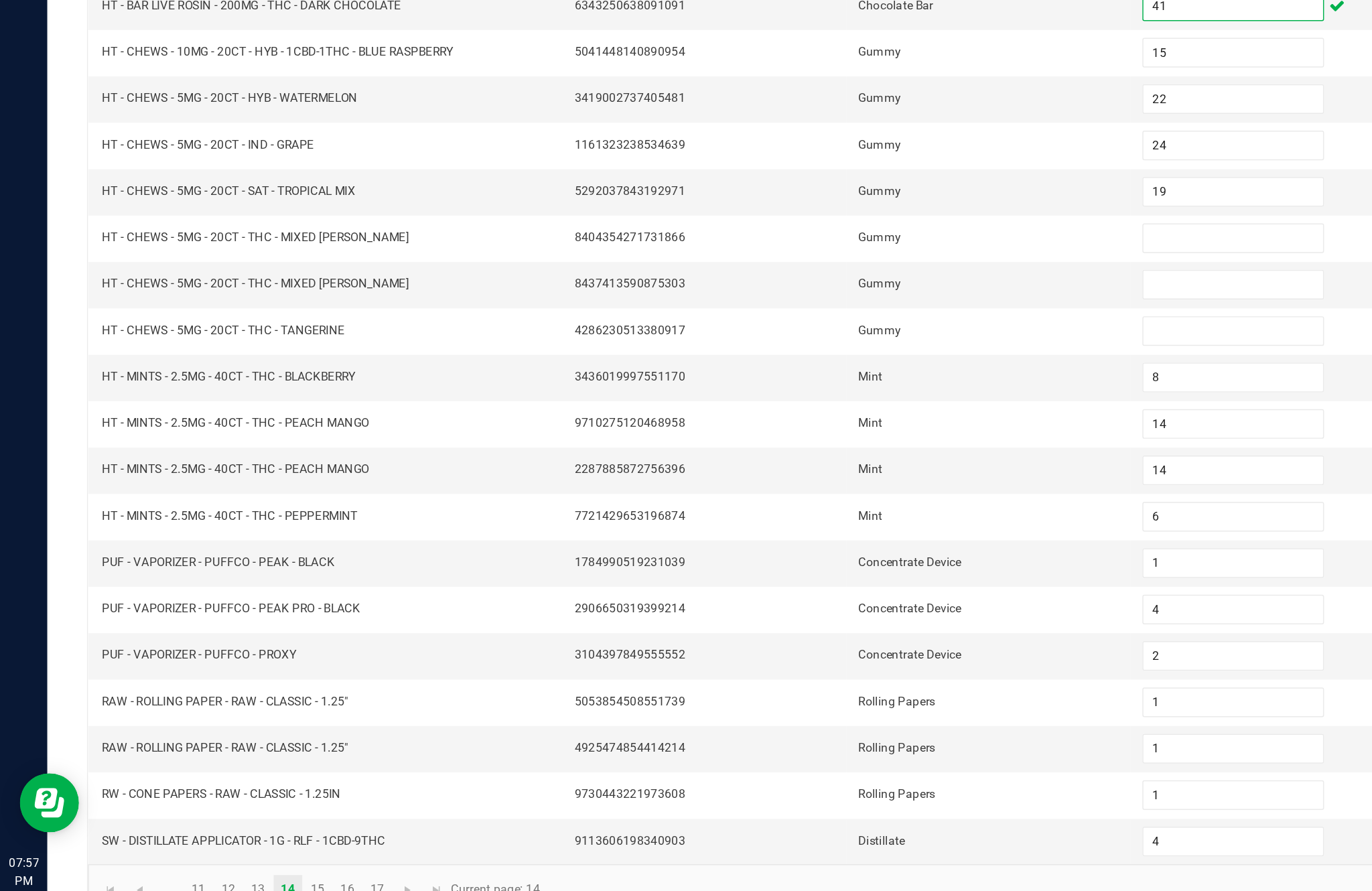
click at [793, 412] on input at bounding box center [837, 421] width 122 height 19
click at [804, 443] on input at bounding box center [837, 452] width 122 height 19
click at [822, 475] on input at bounding box center [837, 484] width 122 height 19
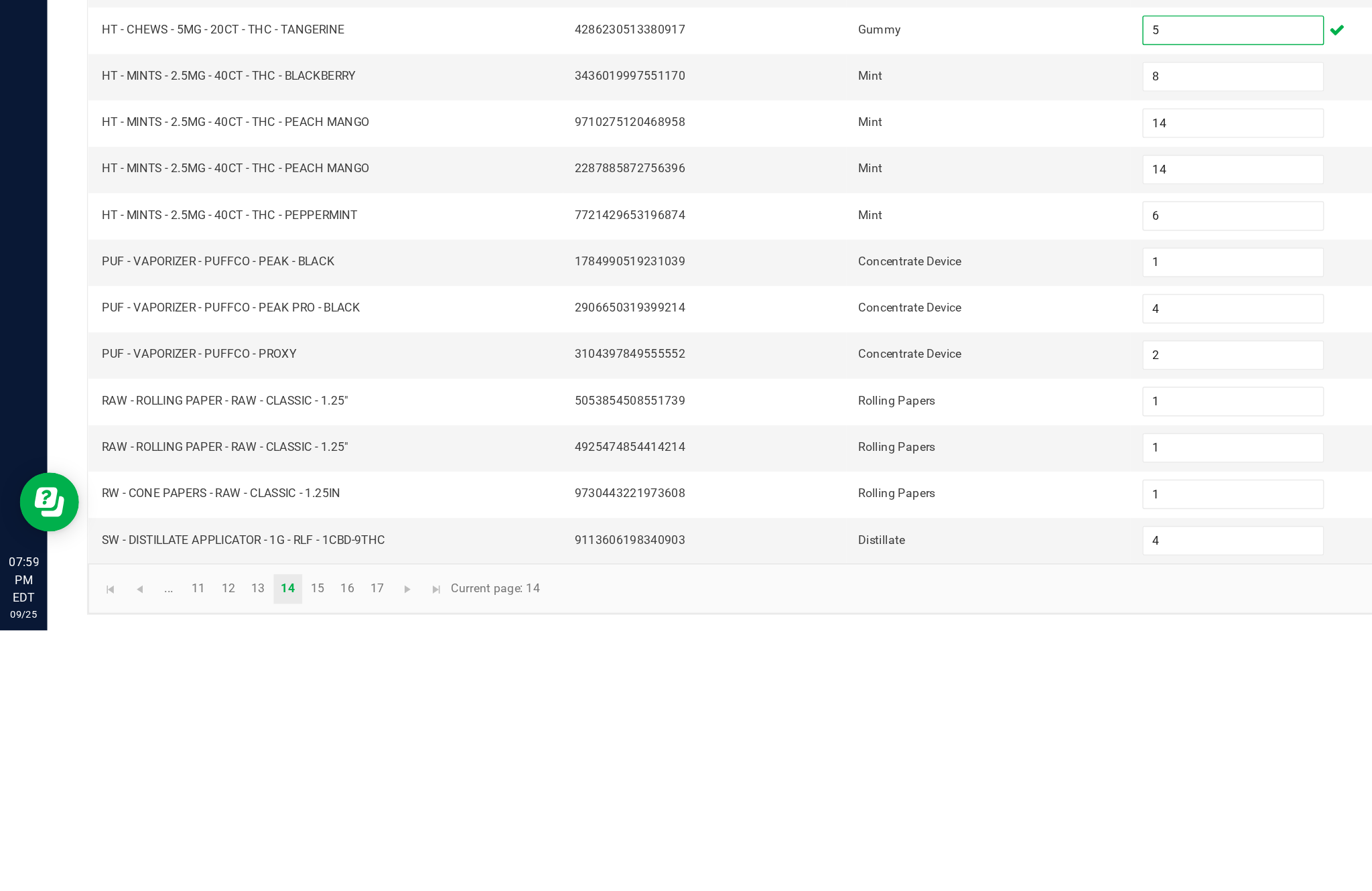
scroll to position [86, 0]
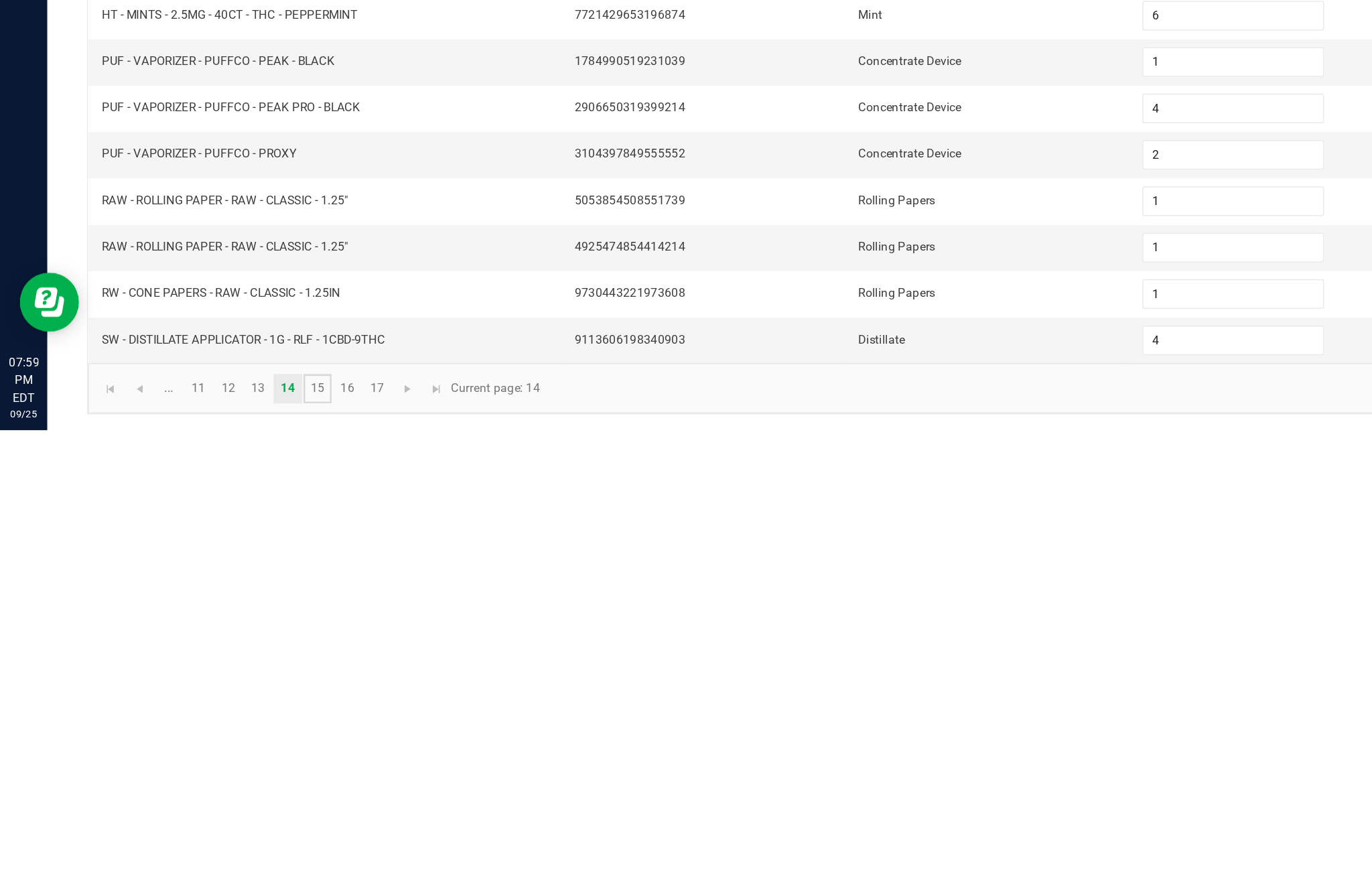
click at [225, 853] on link "15" at bounding box center [215, 863] width 19 height 20
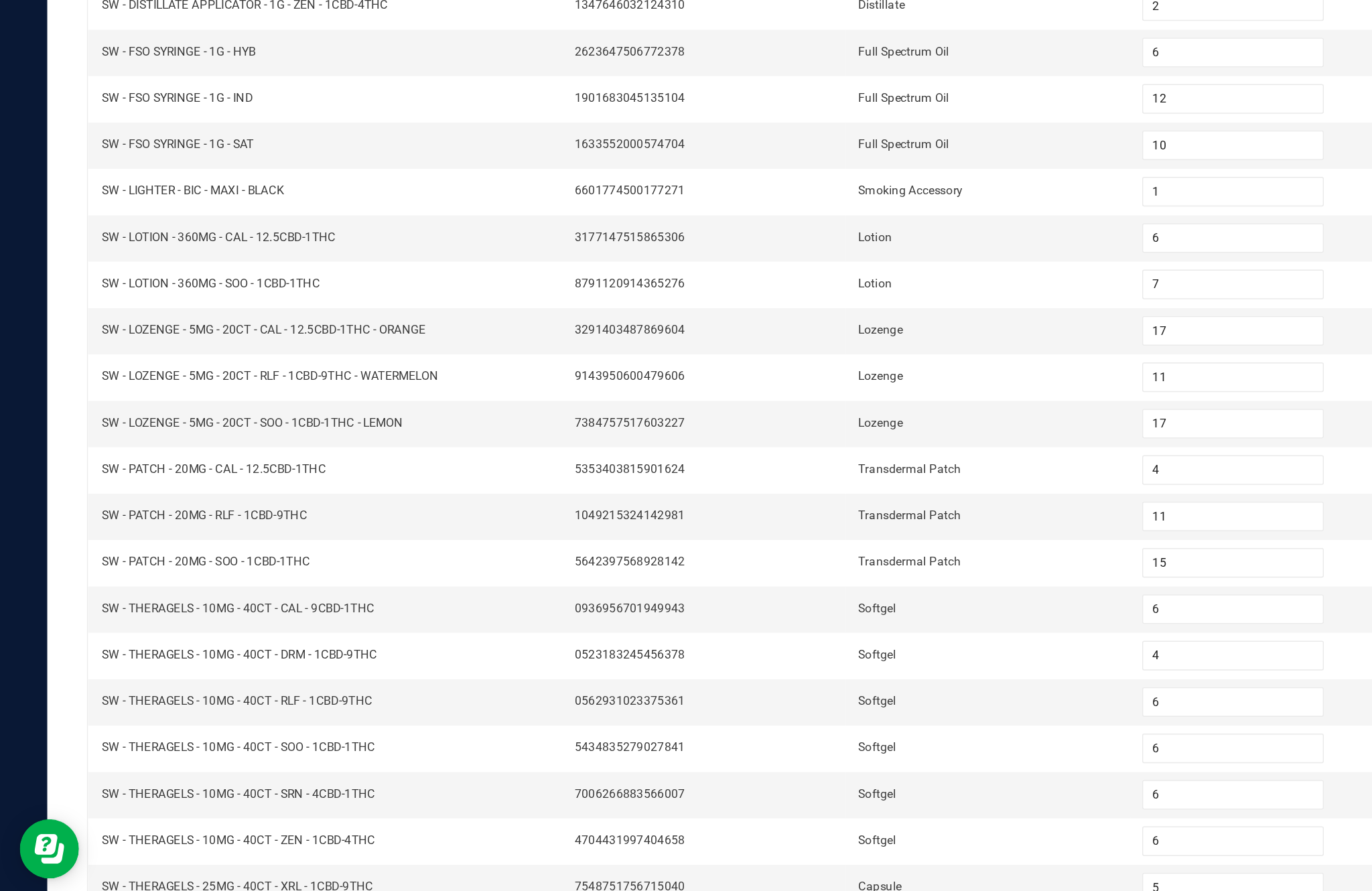
click at [245, 853] on link "16" at bounding box center [235, 863] width 19 height 20
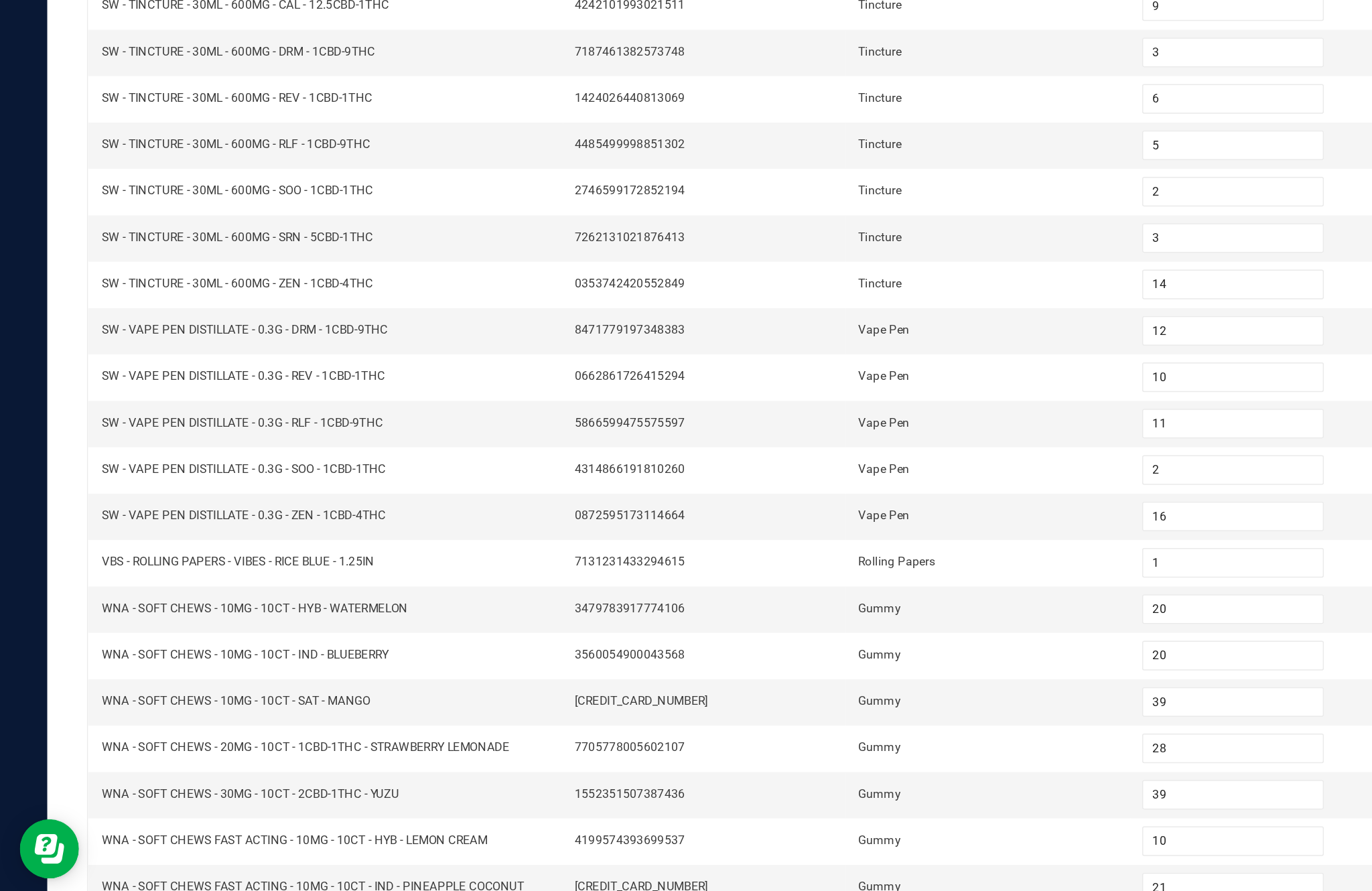
click at [265, 853] on link "17" at bounding box center [255, 863] width 19 height 20
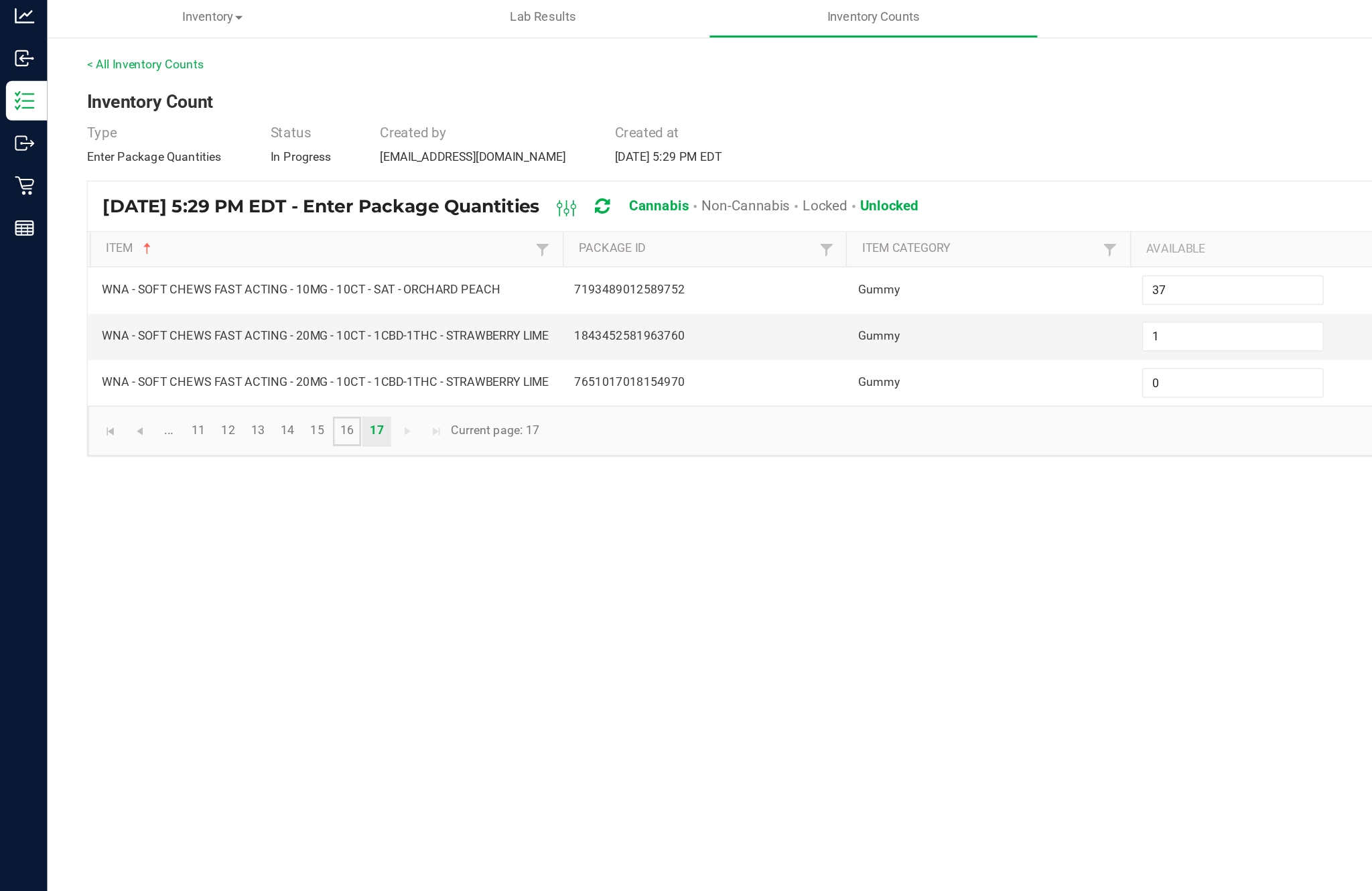
click at [245, 318] on link "16" at bounding box center [235, 328] width 19 height 20
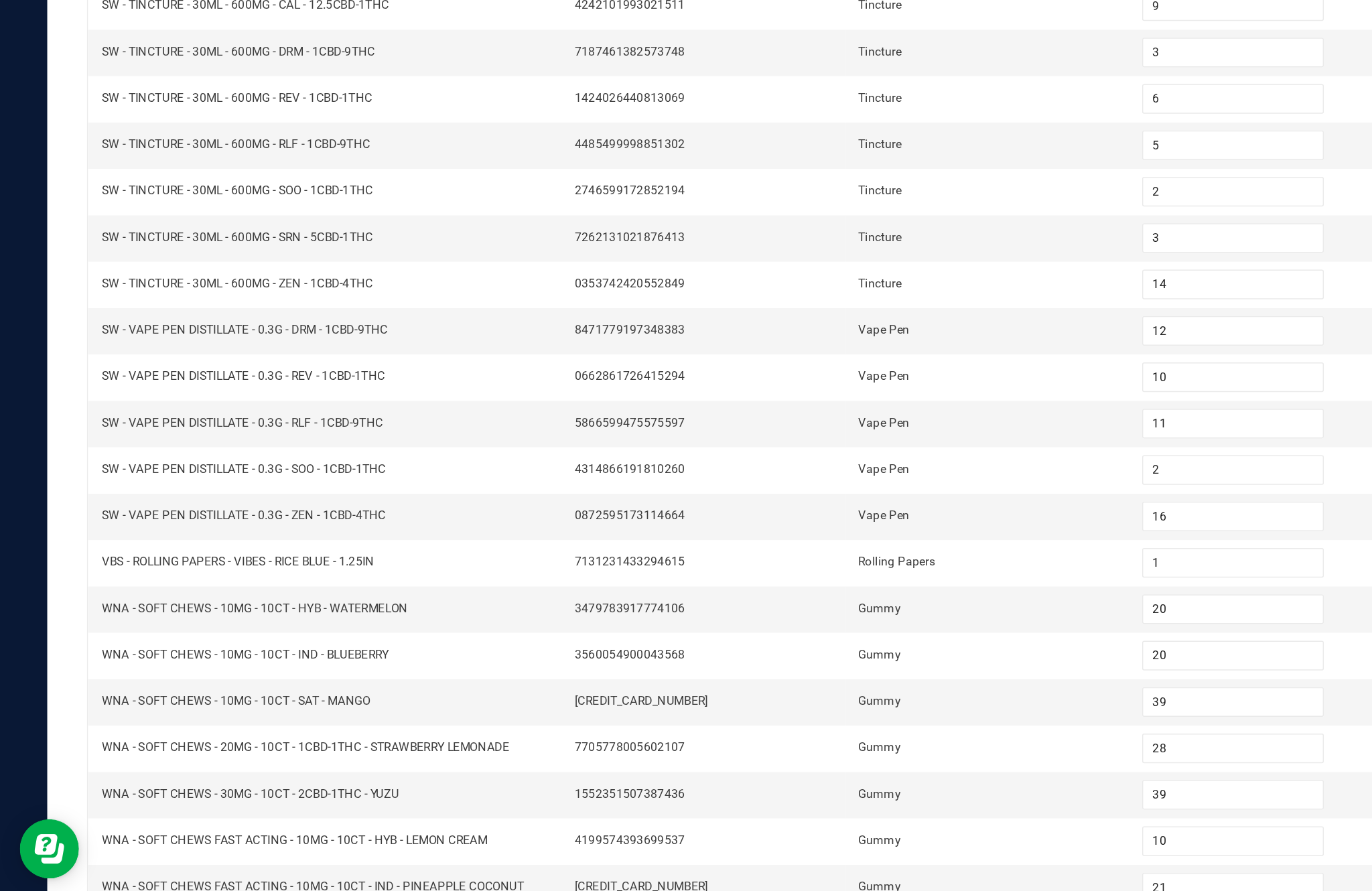
click at [144, 853] on link "11" at bounding box center [134, 863] width 19 height 20
